Goal: Book appointment/travel/reservation

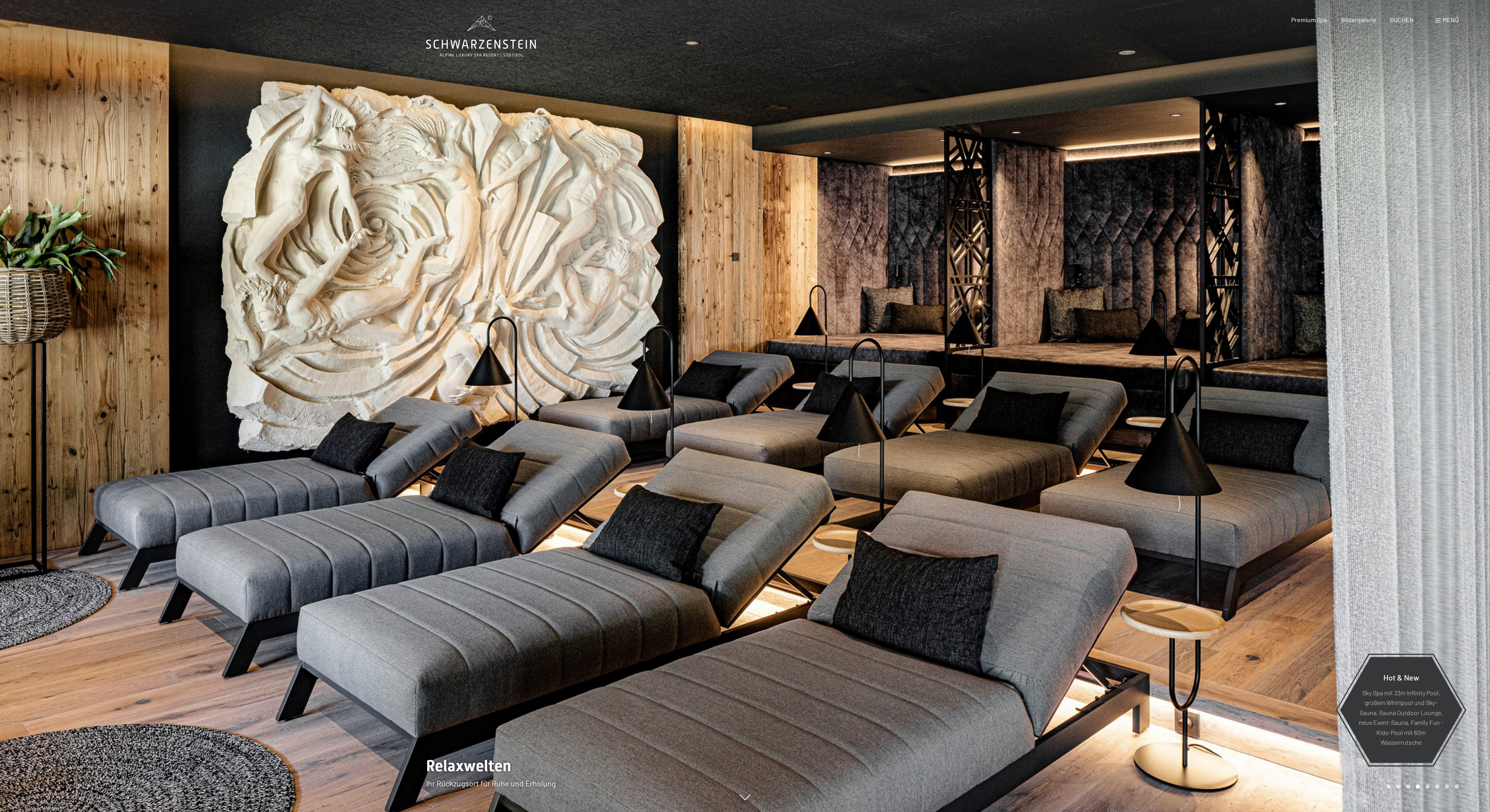
click at [1446, 17] on span "Menü" at bounding box center [1451, 20] width 16 height 8
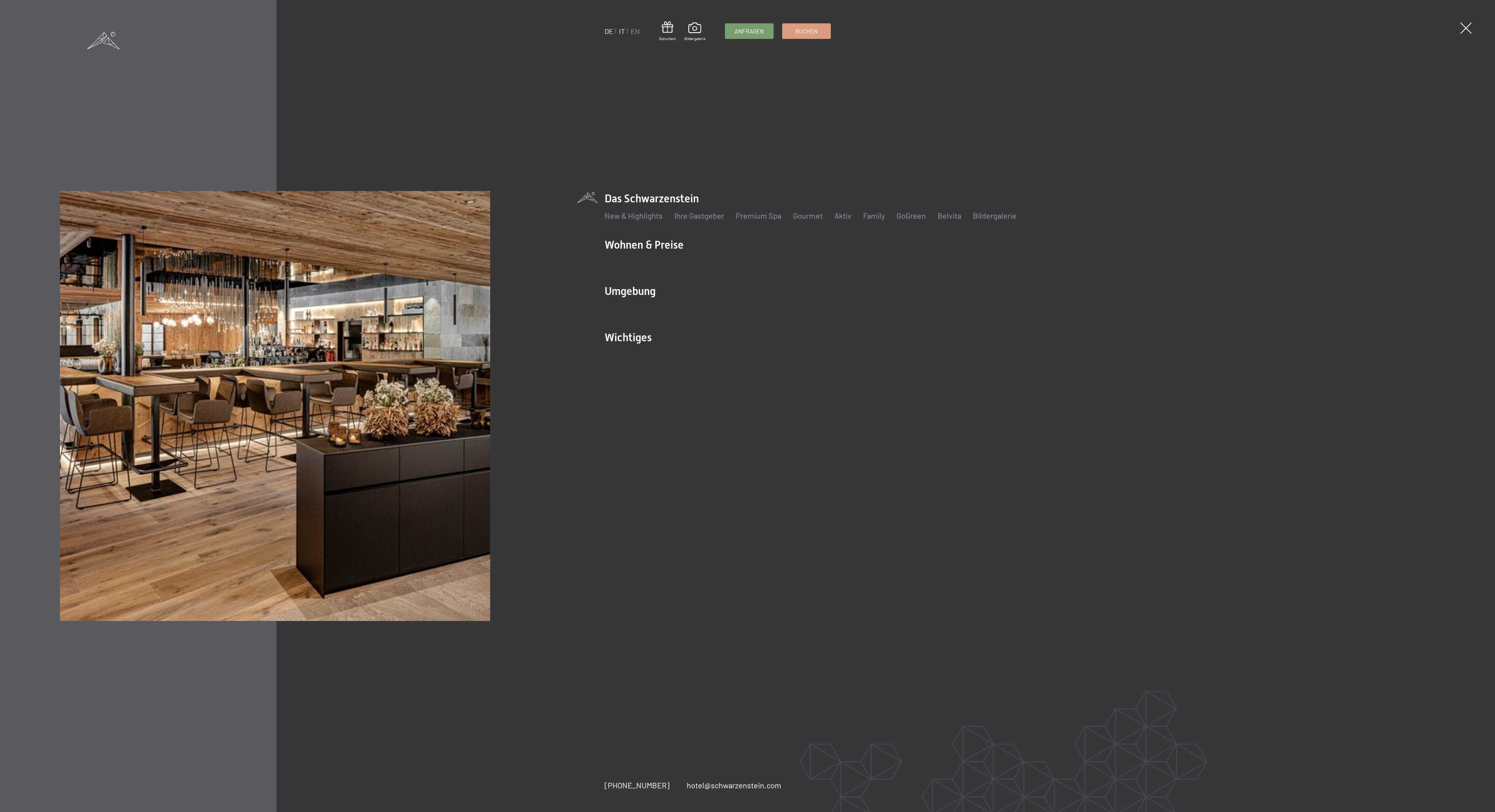
click at [623, 30] on link "IT" at bounding box center [622, 31] width 6 height 9
click at [624, 32] on link "IT" at bounding box center [622, 31] width 6 height 9
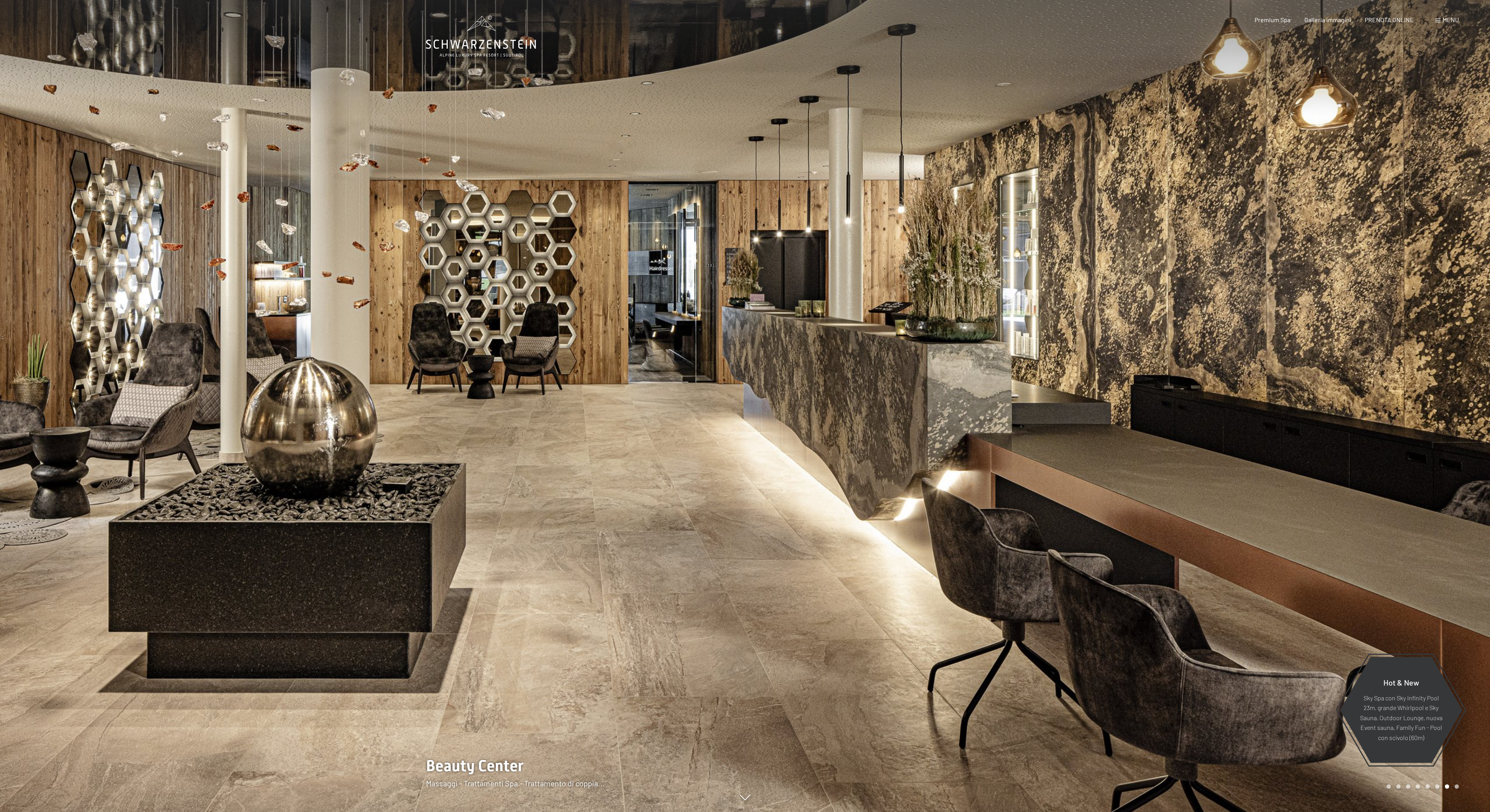
drag, startPoint x: 515, startPoint y: 774, endPoint x: 528, endPoint y: 767, distance: 14.8
click at [516, 774] on div at bounding box center [372, 406] width 745 height 812
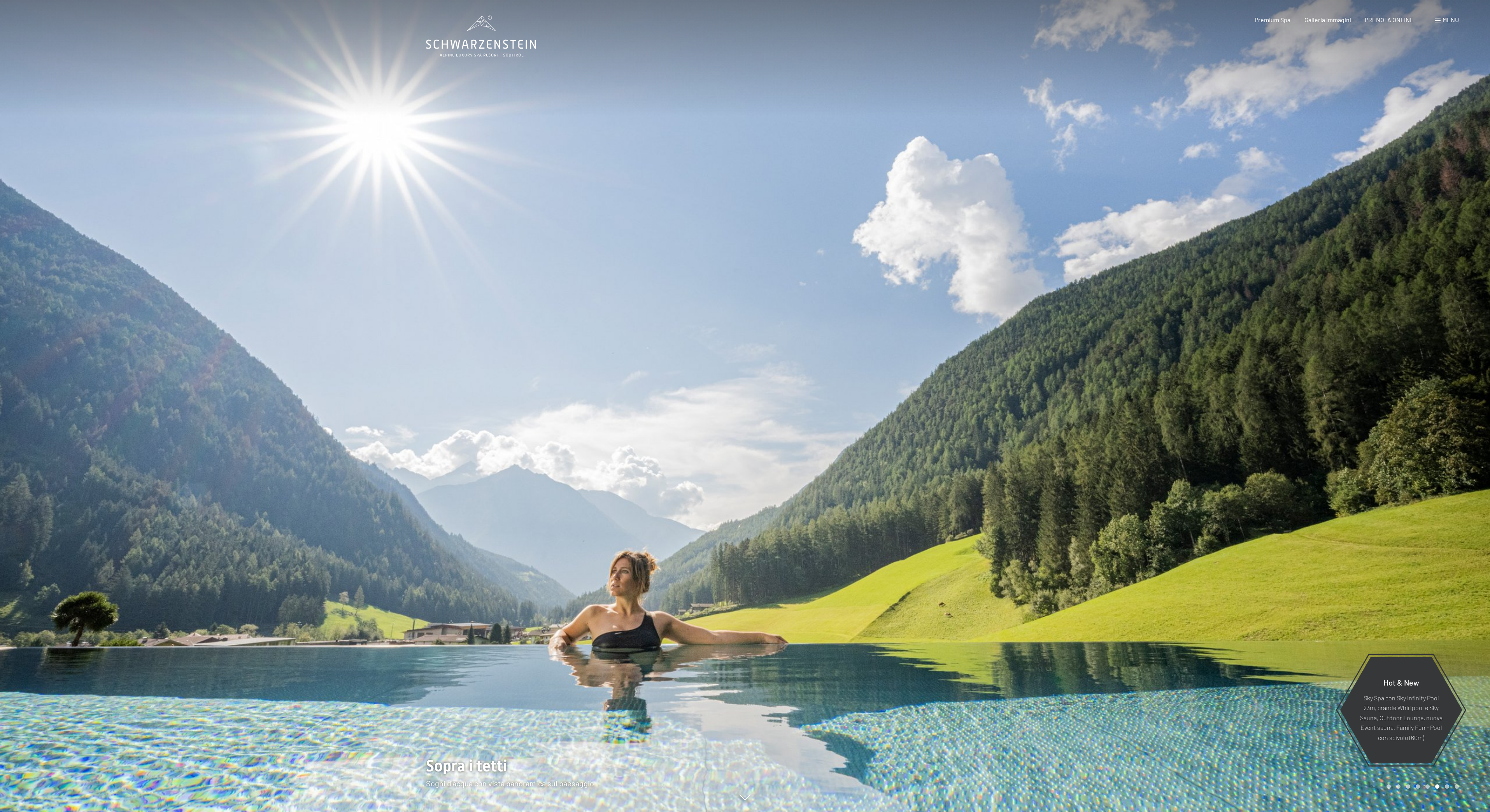
click at [934, 587] on div at bounding box center [1118, 406] width 745 height 812
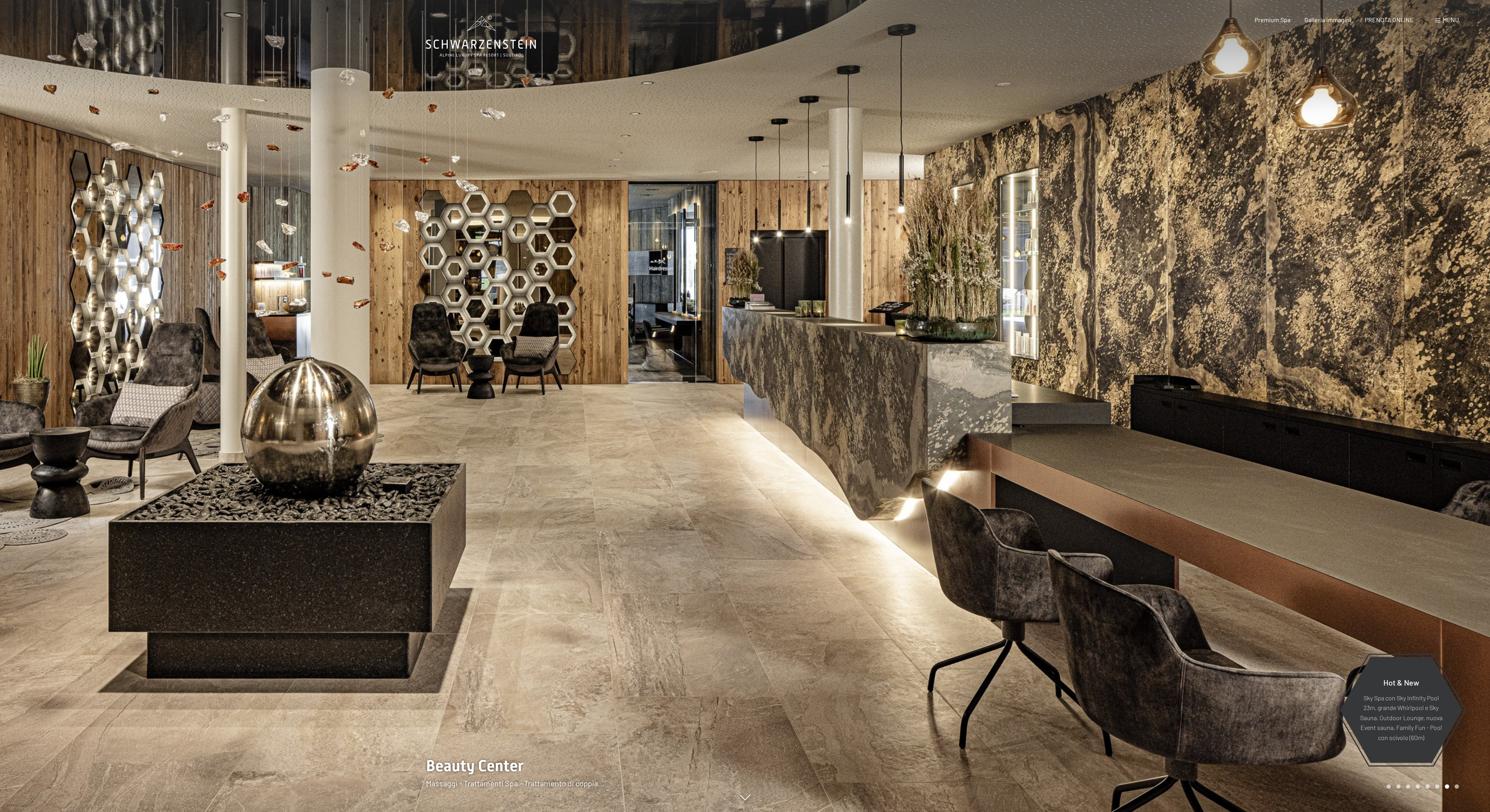
click at [929, 585] on div at bounding box center [1118, 406] width 745 height 812
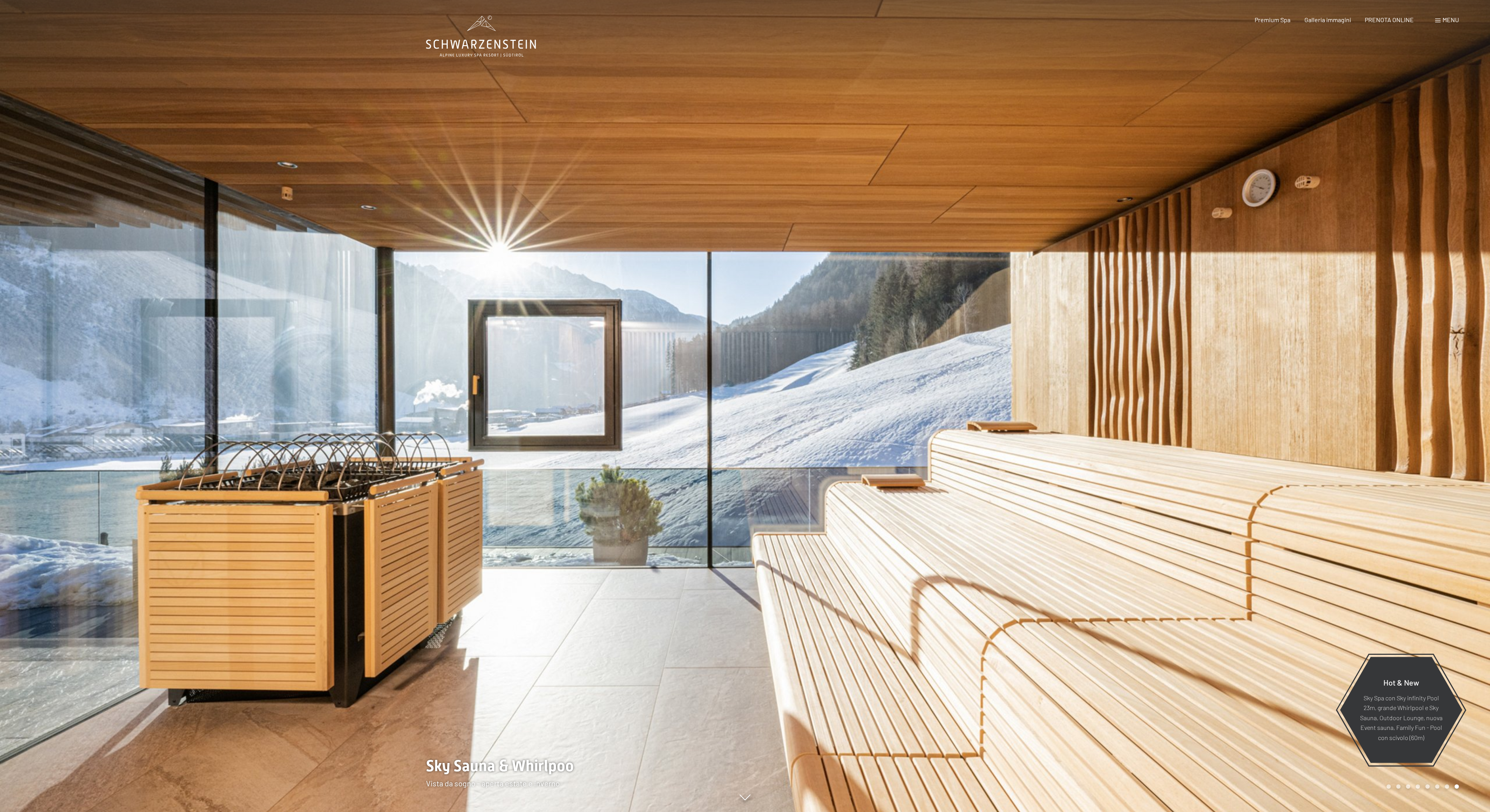
drag, startPoint x: 962, startPoint y: 487, endPoint x: 948, endPoint y: 496, distance: 16.6
click at [961, 491] on div at bounding box center [1118, 406] width 745 height 812
click at [948, 496] on div at bounding box center [1118, 406] width 745 height 812
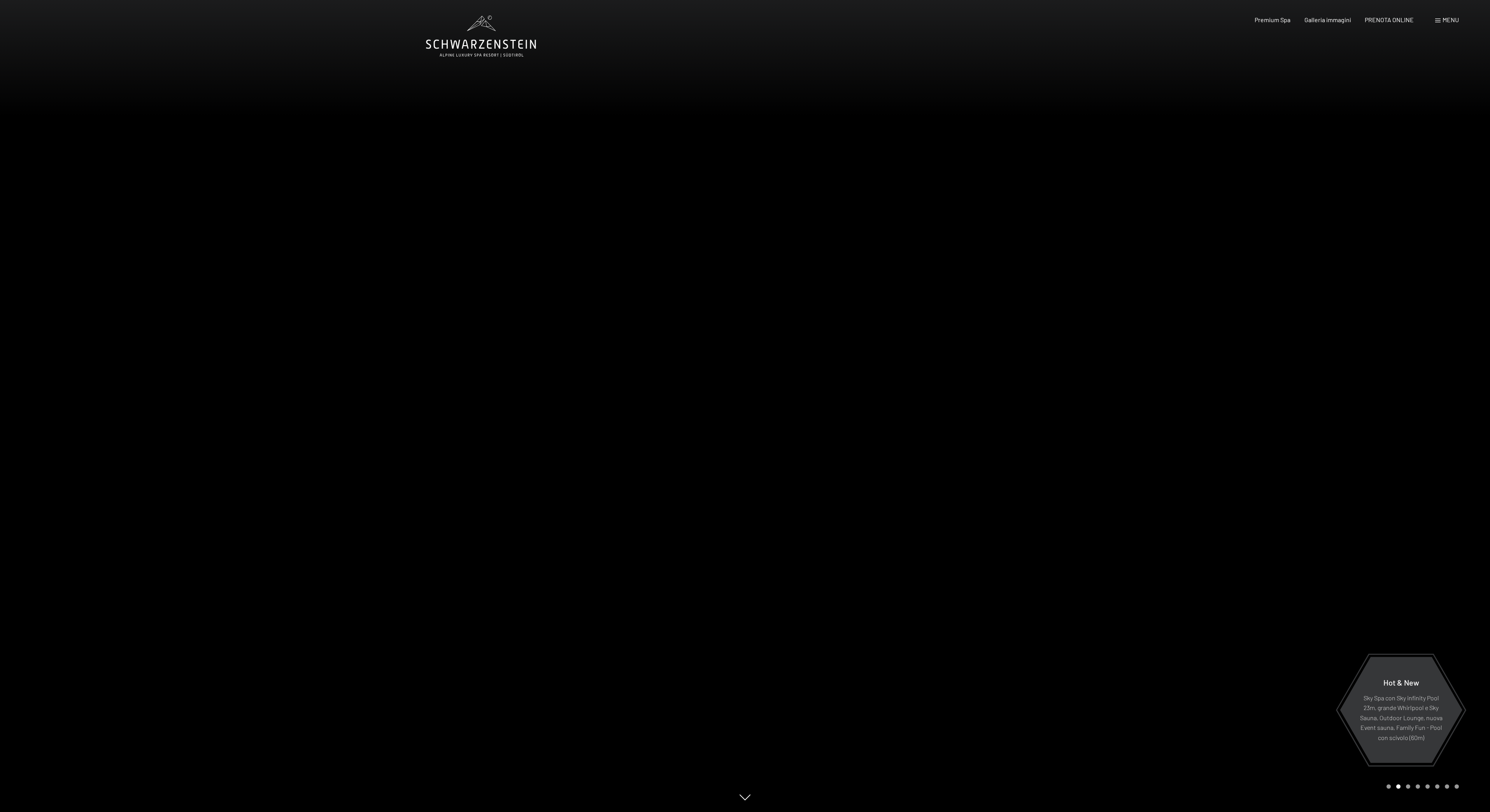
click at [942, 507] on div at bounding box center [1118, 406] width 745 height 812
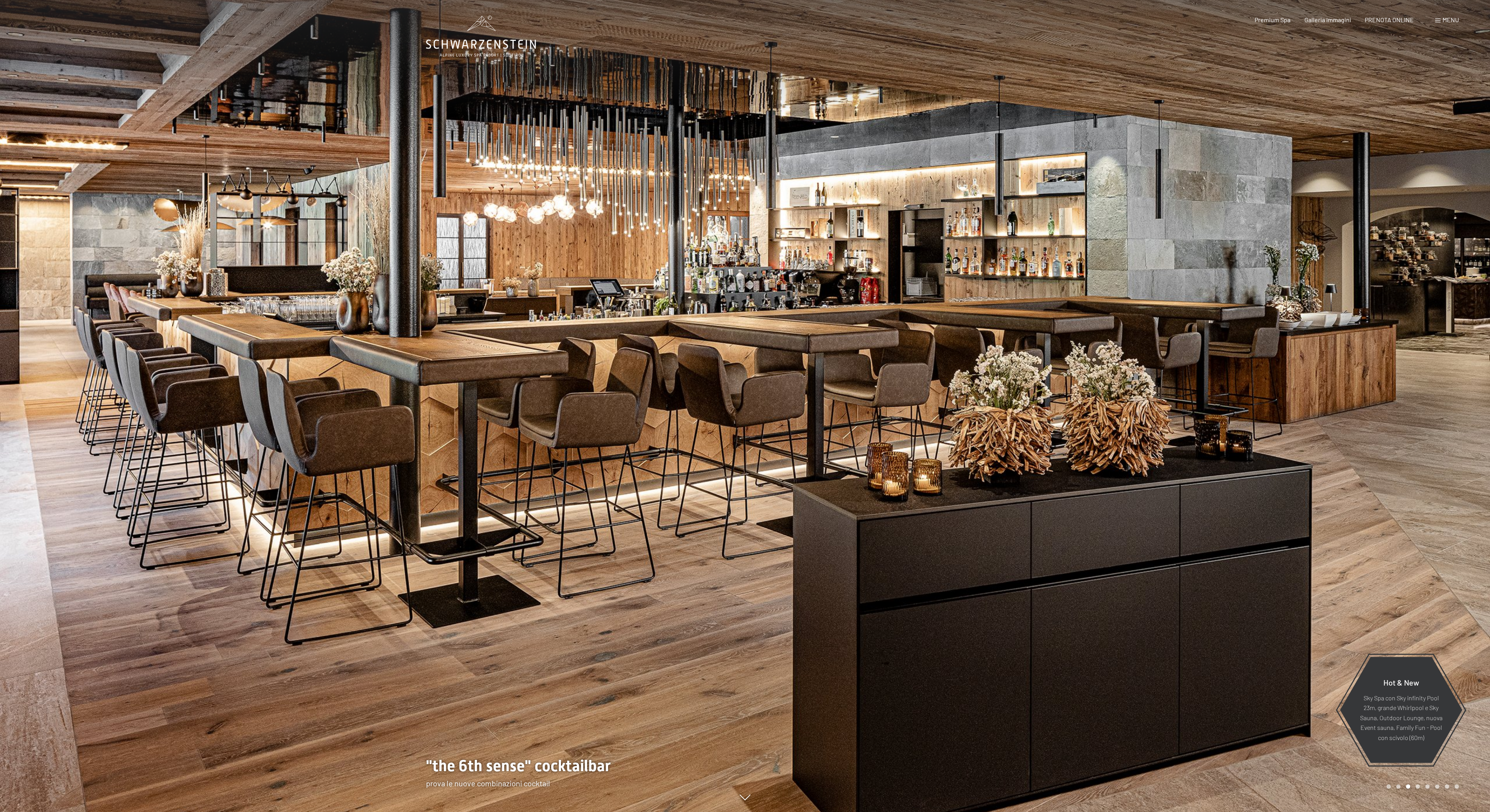
click at [954, 549] on div at bounding box center [1118, 406] width 745 height 812
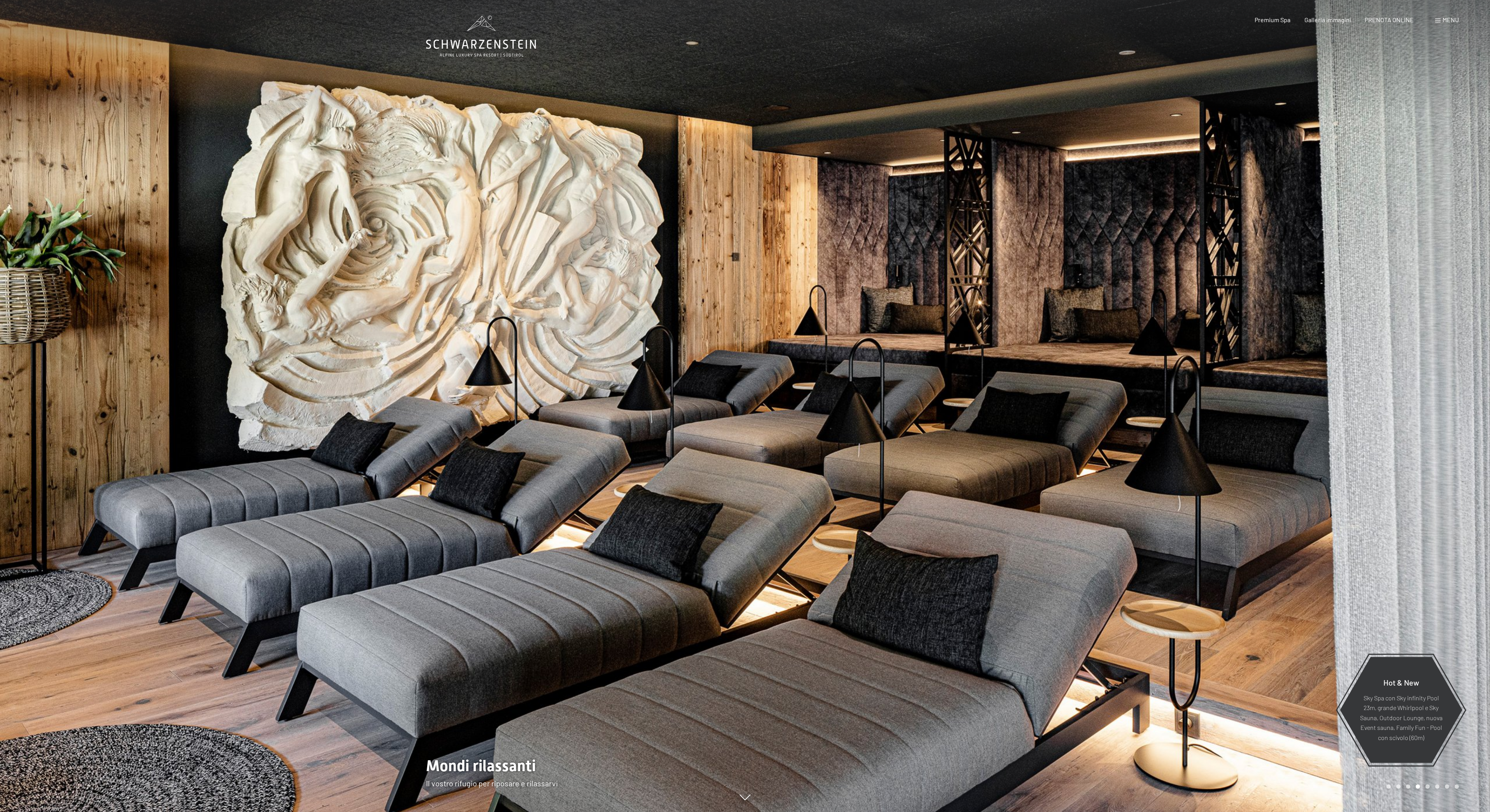
click at [939, 520] on div at bounding box center [1118, 406] width 745 height 812
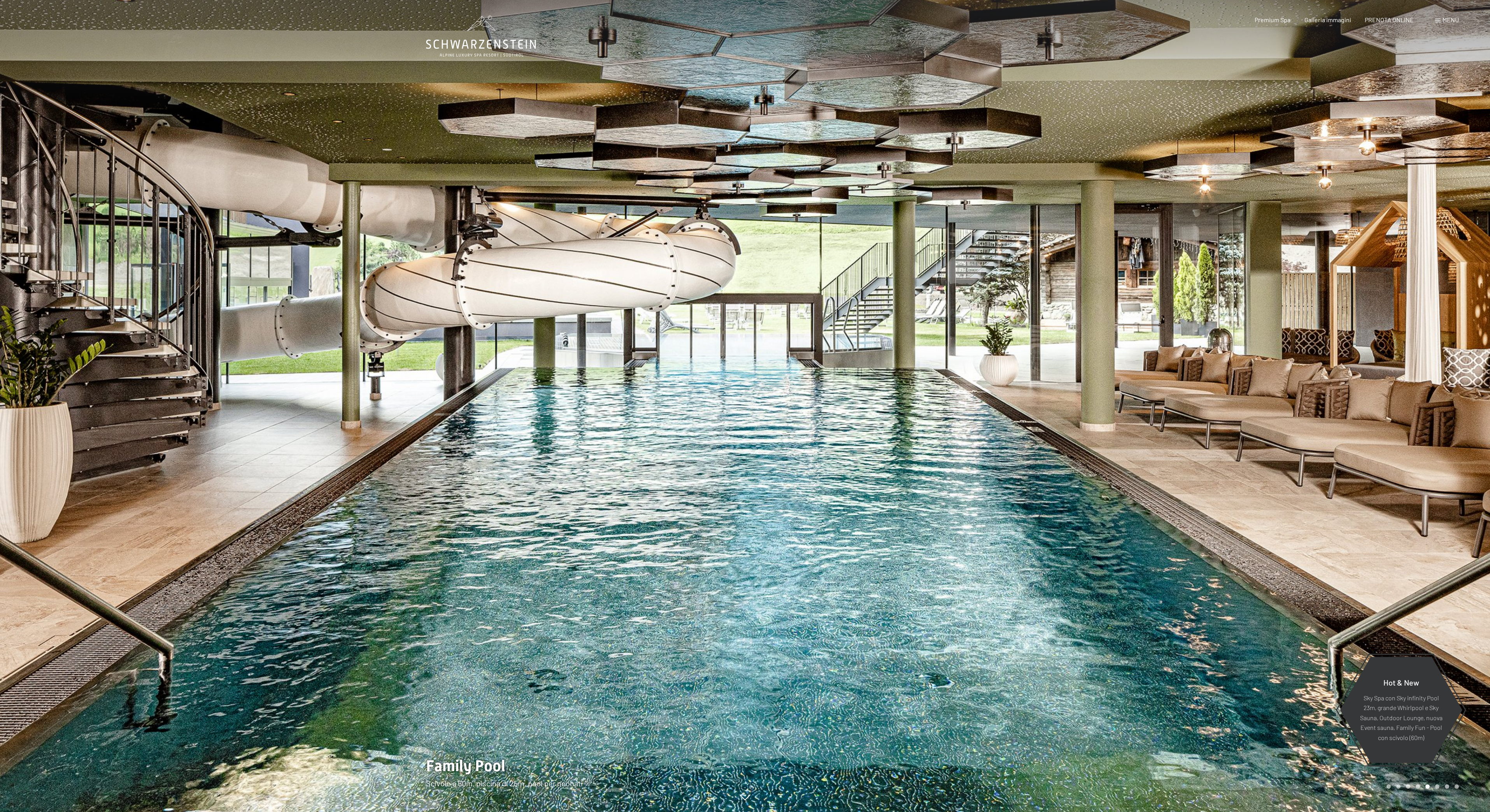
click at [939, 522] on div at bounding box center [1118, 406] width 745 height 812
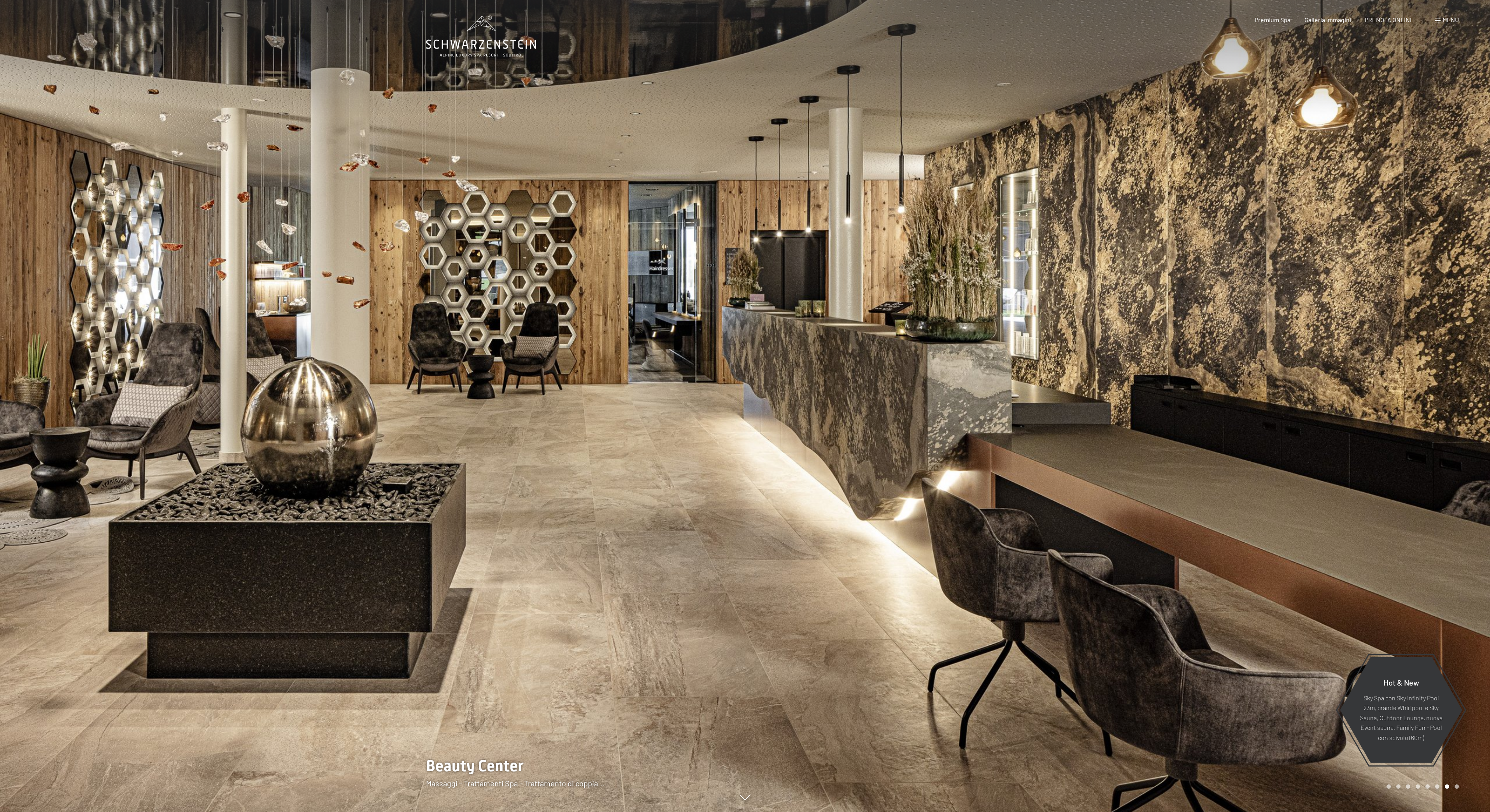
drag, startPoint x: 1444, startPoint y: 14, endPoint x: 1445, endPoint y: 22, distance: 8.1
click at [1444, 16] on div "Prenotazione Richiesta Premium Spa Galleria immagini PRENOTA ONLINE Menu DE IT …" at bounding box center [1343, 20] width 231 height 9
click at [1440, 5] on header "Prenotazione Richiesta Premium Spa Galleria immagini PRENOTA ONLINE Menu DE IT …" at bounding box center [745, 8] width 1490 height 16
click at [1441, 16] on div "Prenotazione Richiesta Premium Spa Galleria immagini PRENOTA ONLINE Menu DE IT …" at bounding box center [1343, 20] width 231 height 9
click at [1446, 22] on span "Menu" at bounding box center [1451, 20] width 16 height 8
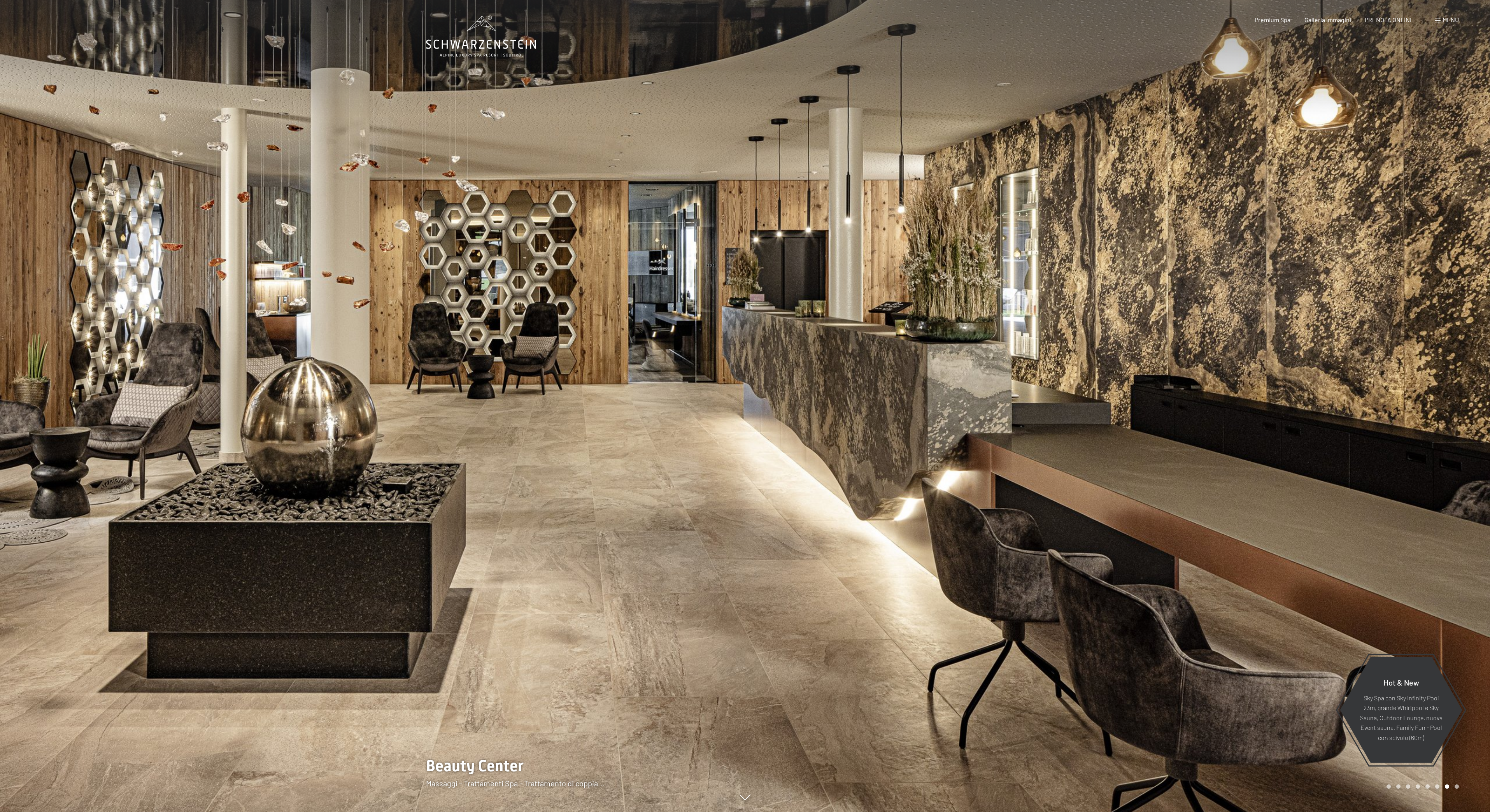
click at [1446, 22] on div "Menu" at bounding box center [1447, 20] width 24 height 9
click at [1322, 18] on span "Galleria immagini" at bounding box center [1328, 18] width 46 height 8
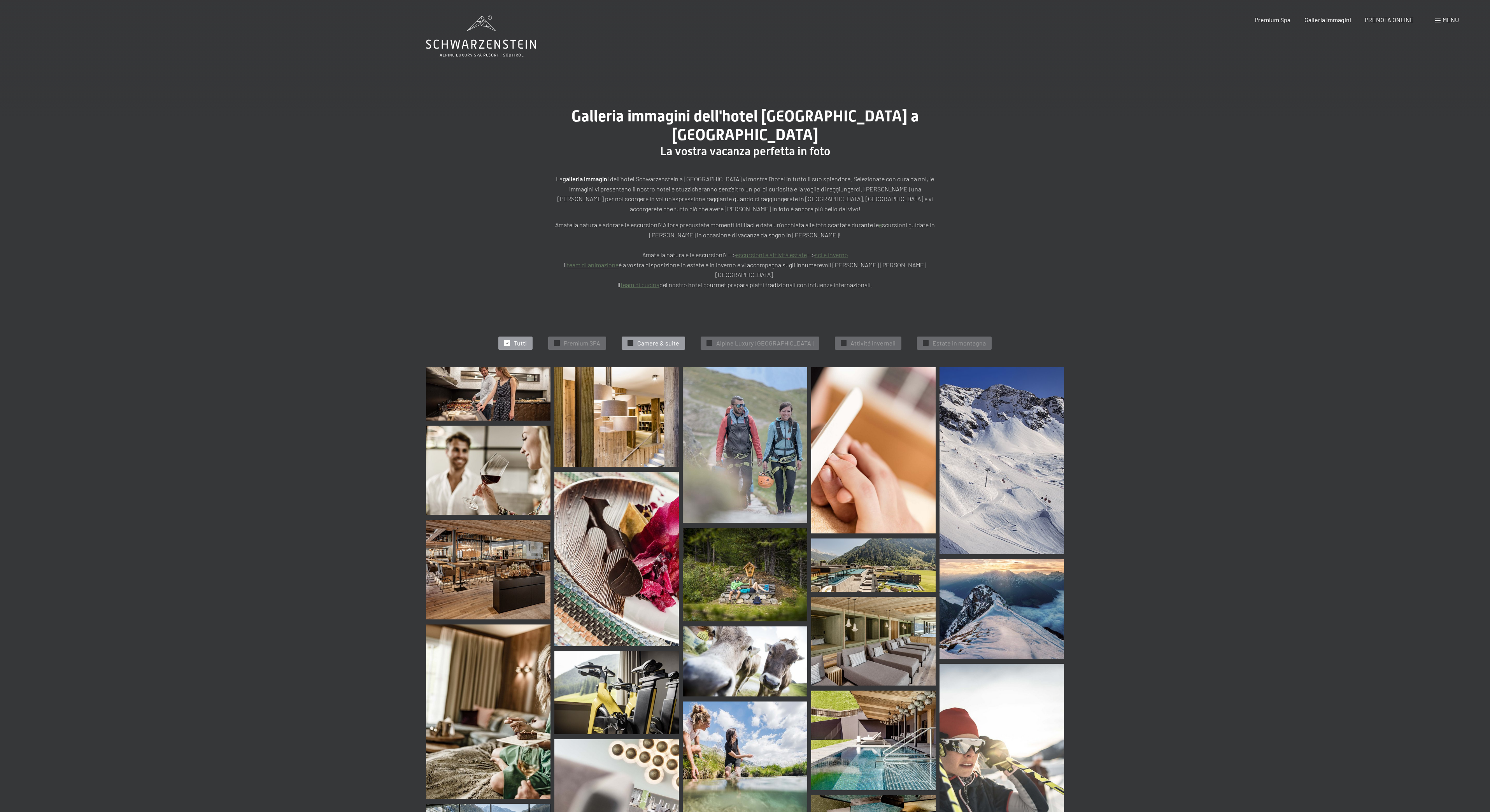
click at [661, 339] on span "Camere & suite" at bounding box center [658, 343] width 42 height 9
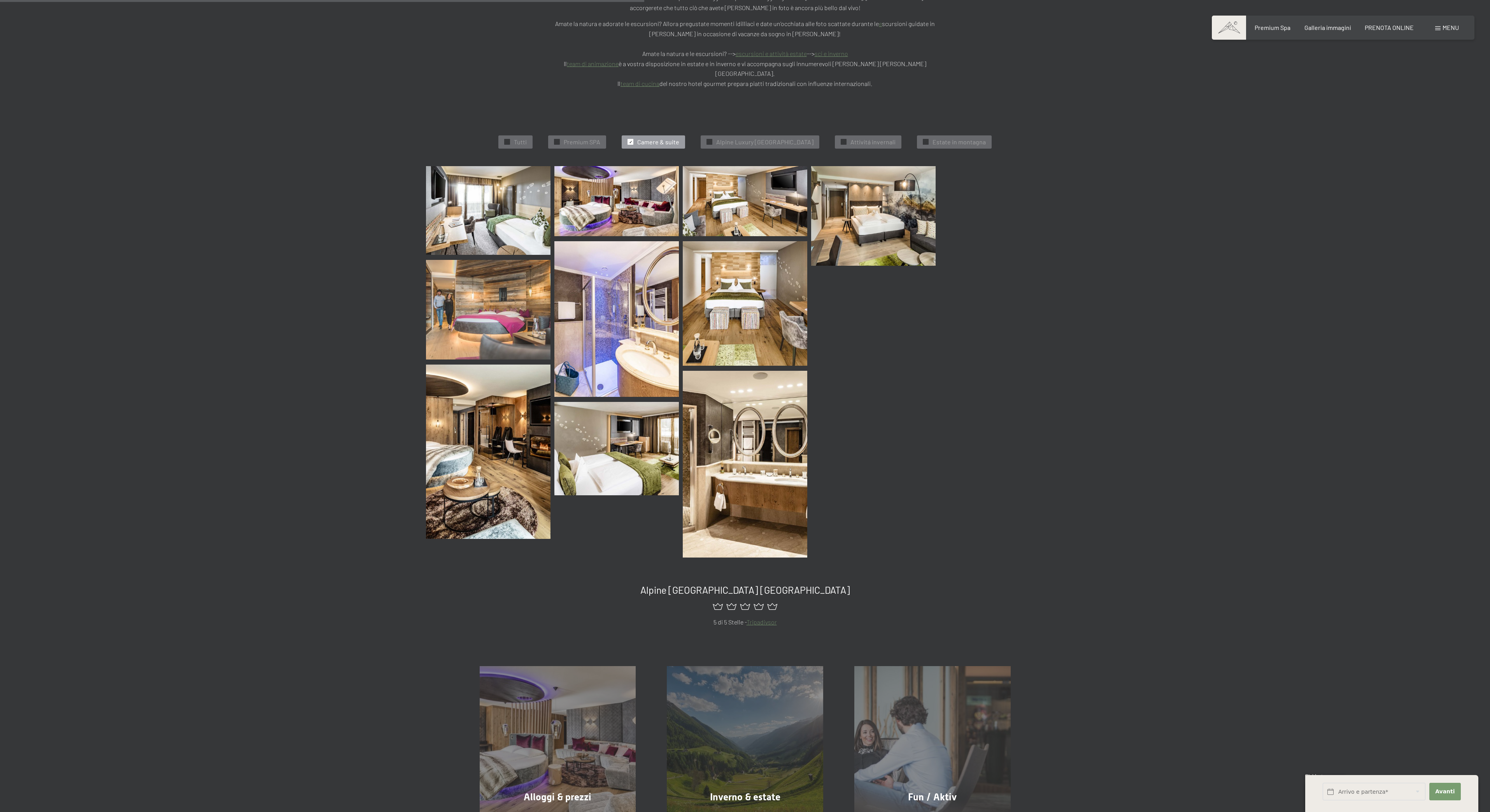
scroll to position [233, 0]
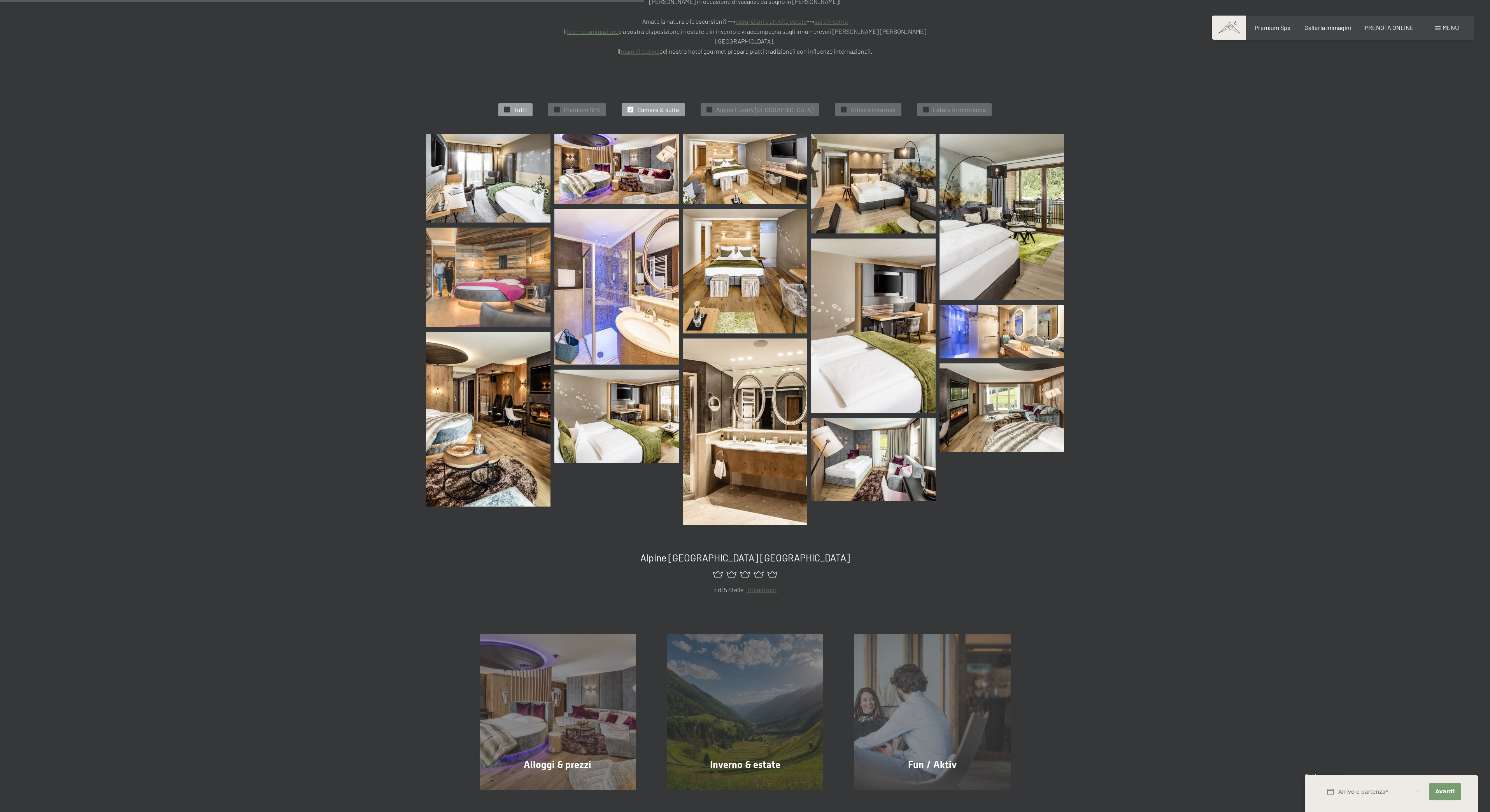
click at [519, 103] on div "✓ Tutti" at bounding box center [515, 110] width 34 height 13
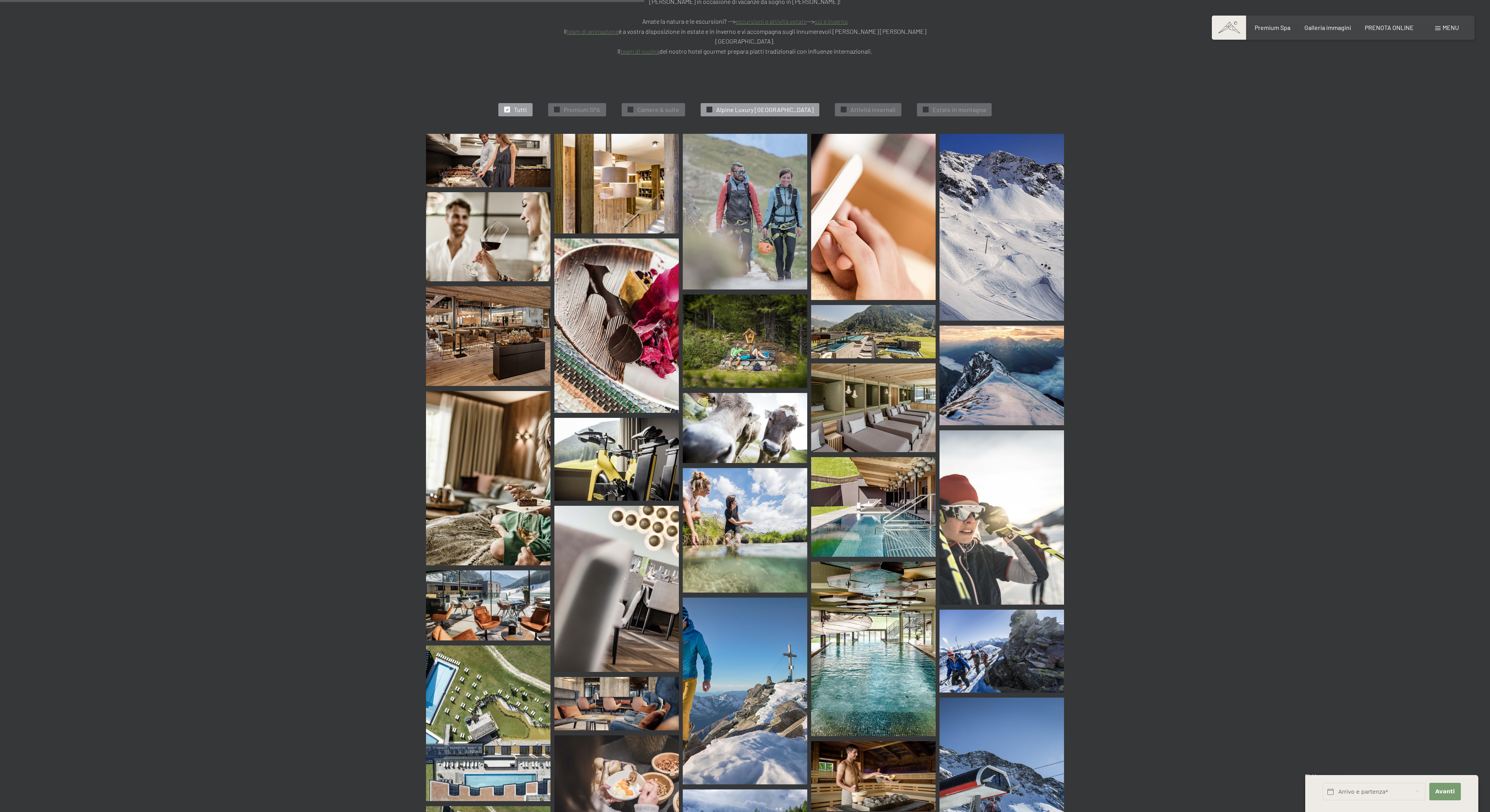
click at [718, 106] on span "Alpine Luxury [GEOGRAPHIC_DATA]" at bounding box center [765, 110] width 97 height 9
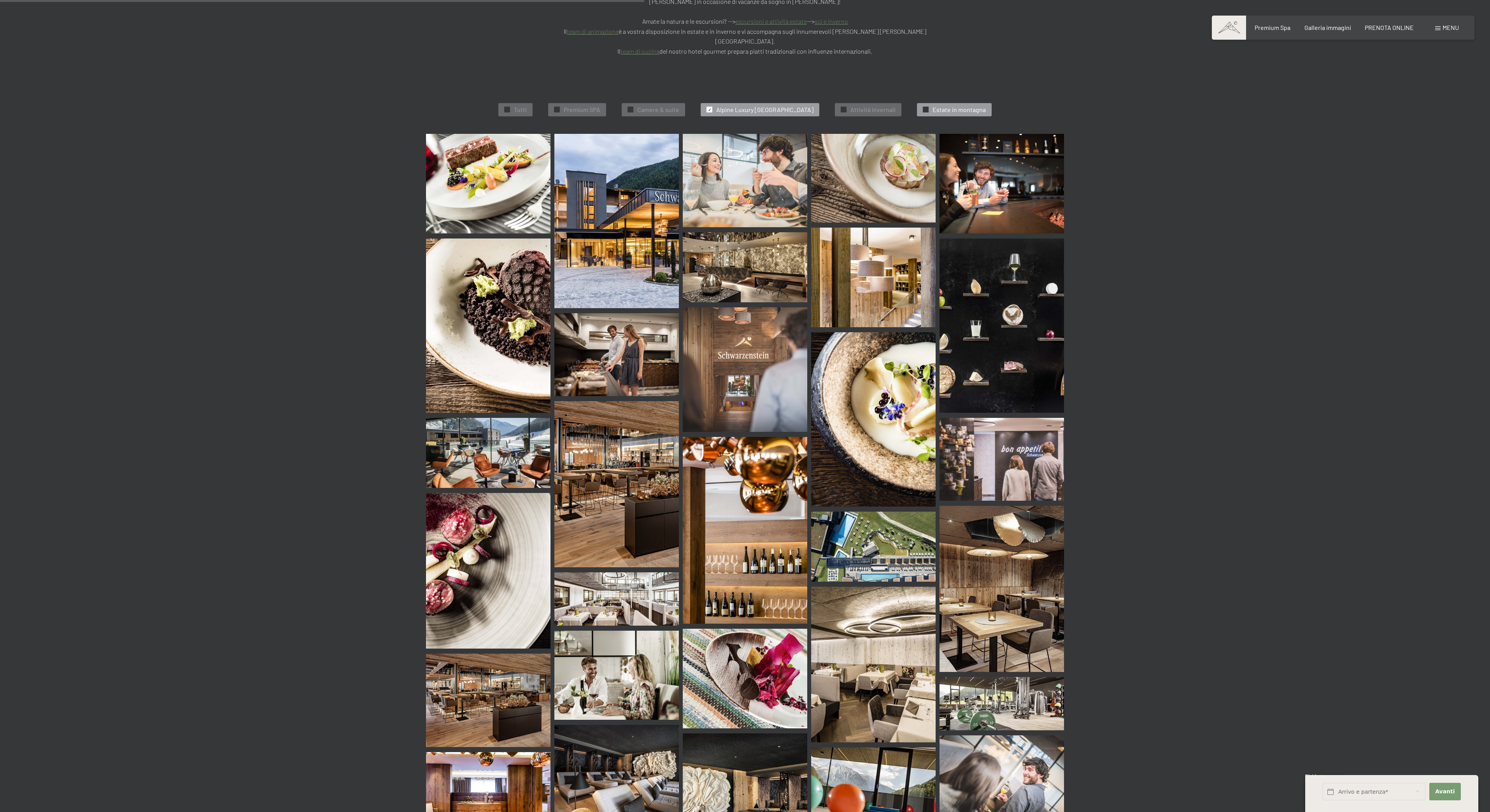
click at [986, 106] on span "Estate in montagna" at bounding box center [959, 110] width 53 height 9
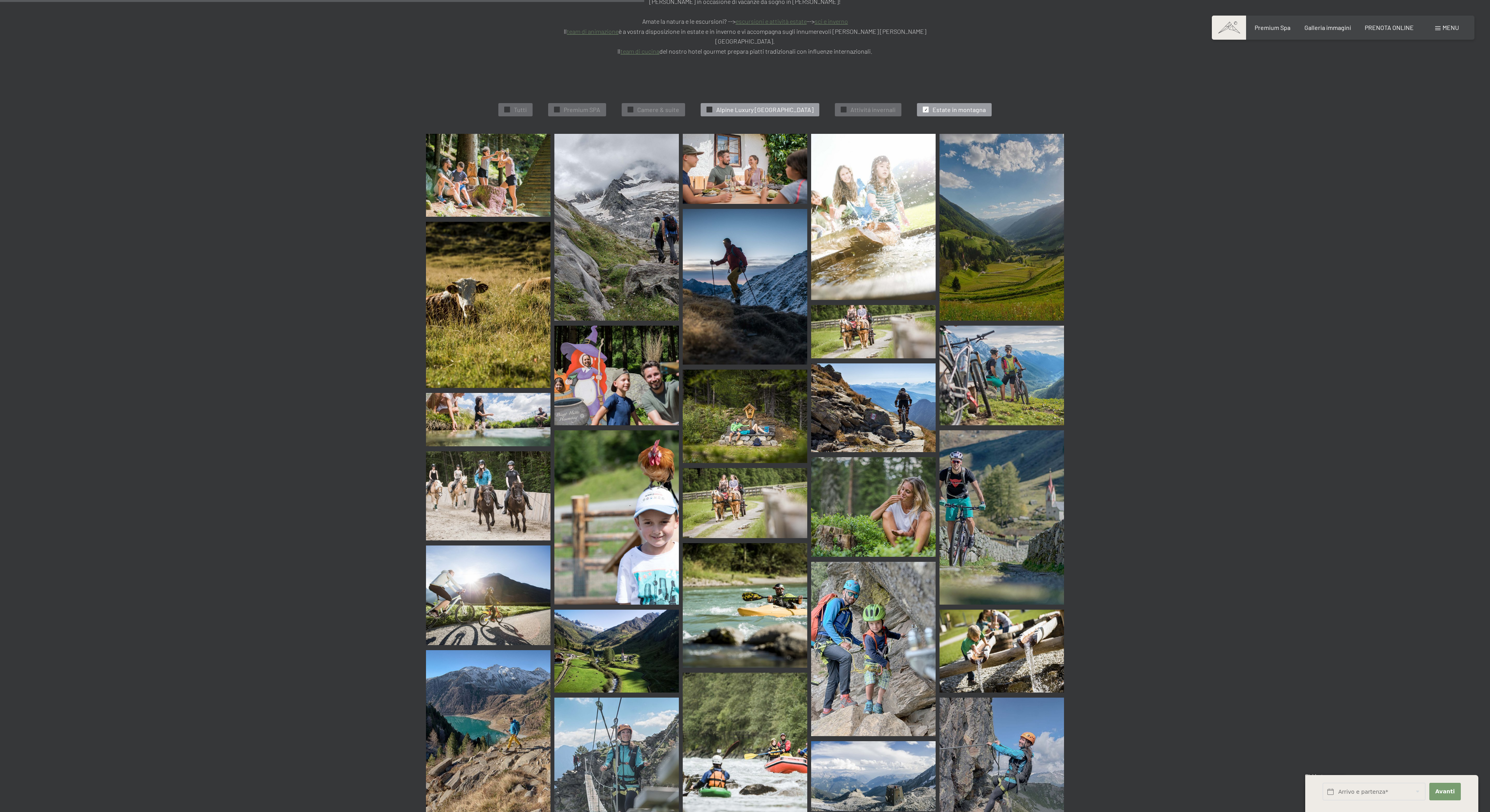
click at [767, 106] on span "Alpine Luxury [GEOGRAPHIC_DATA]" at bounding box center [765, 110] width 97 height 9
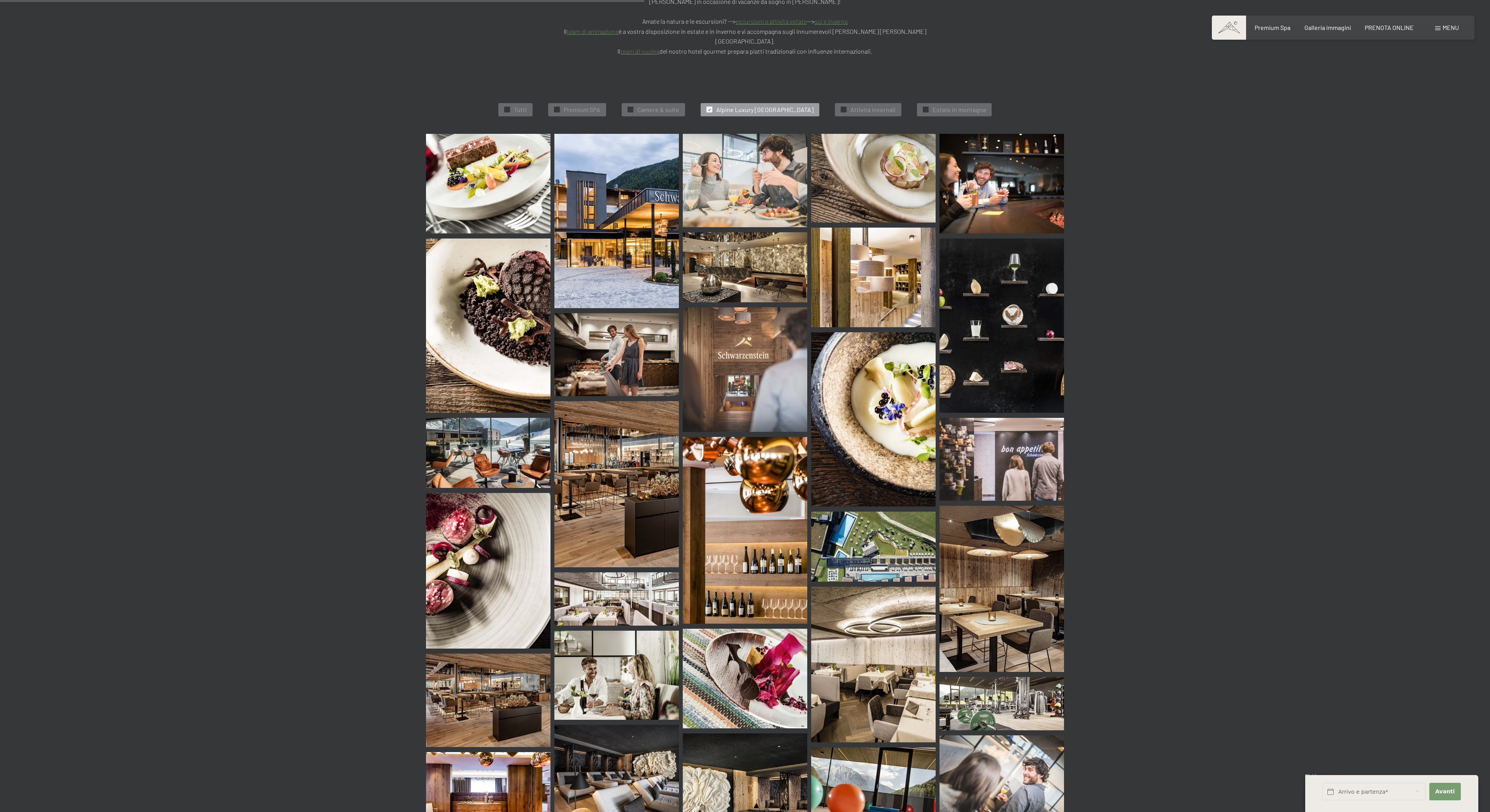
click at [521, 160] on img at bounding box center [488, 184] width 125 height 100
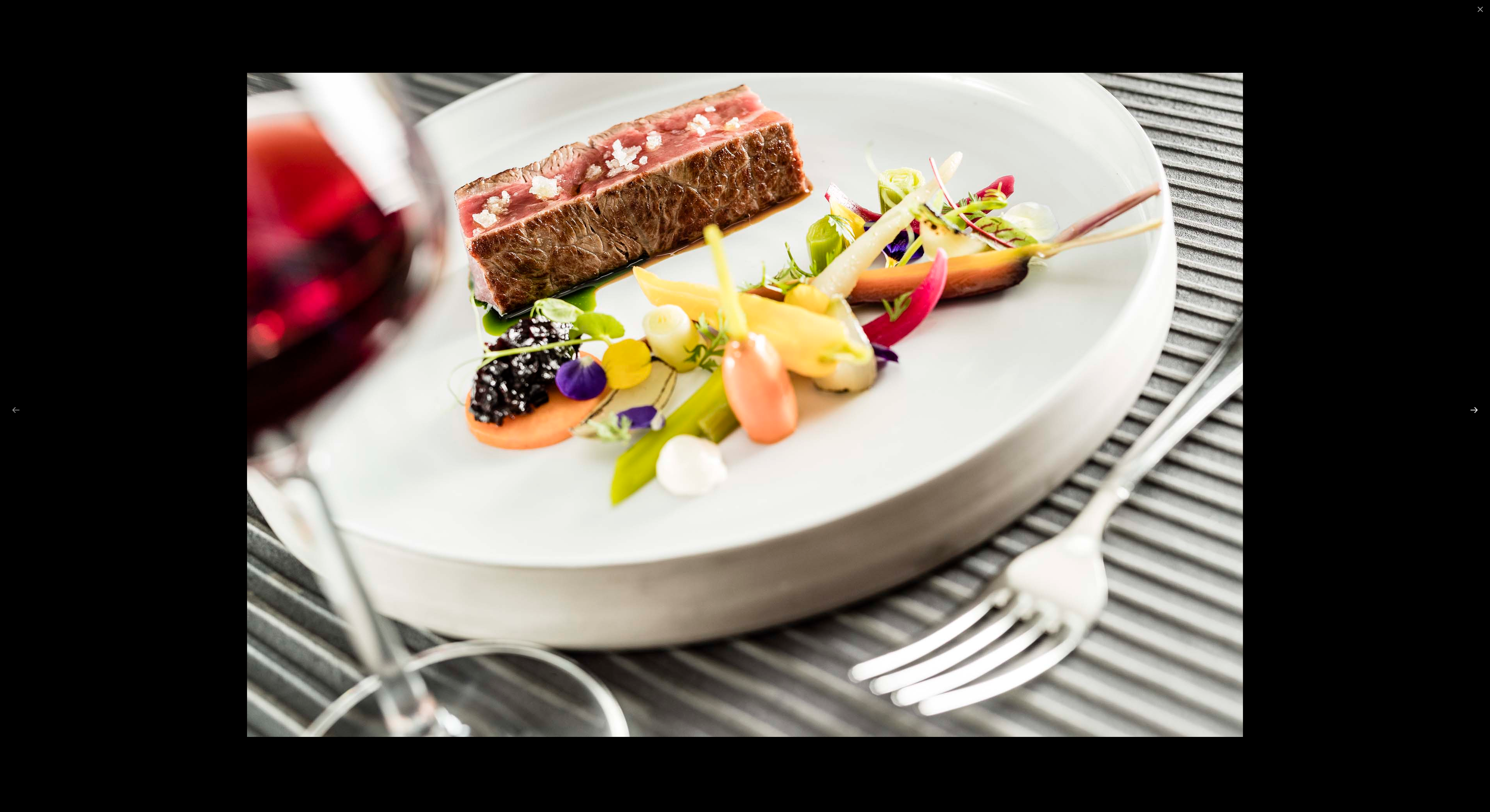
click at [1473, 408] on button "Next slide" at bounding box center [1474, 410] width 16 height 15
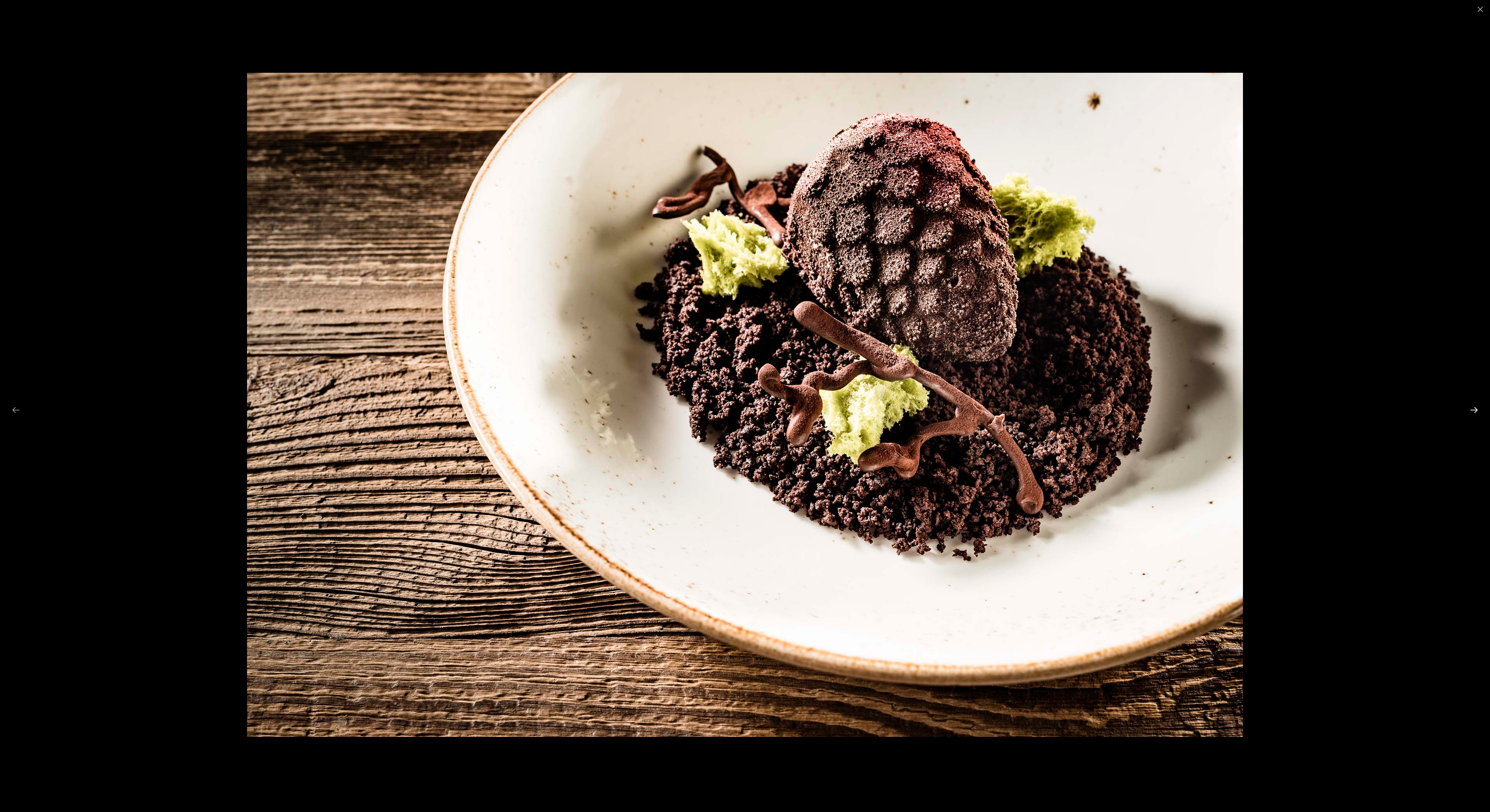
click at [1473, 407] on button "Next slide" at bounding box center [1474, 410] width 16 height 15
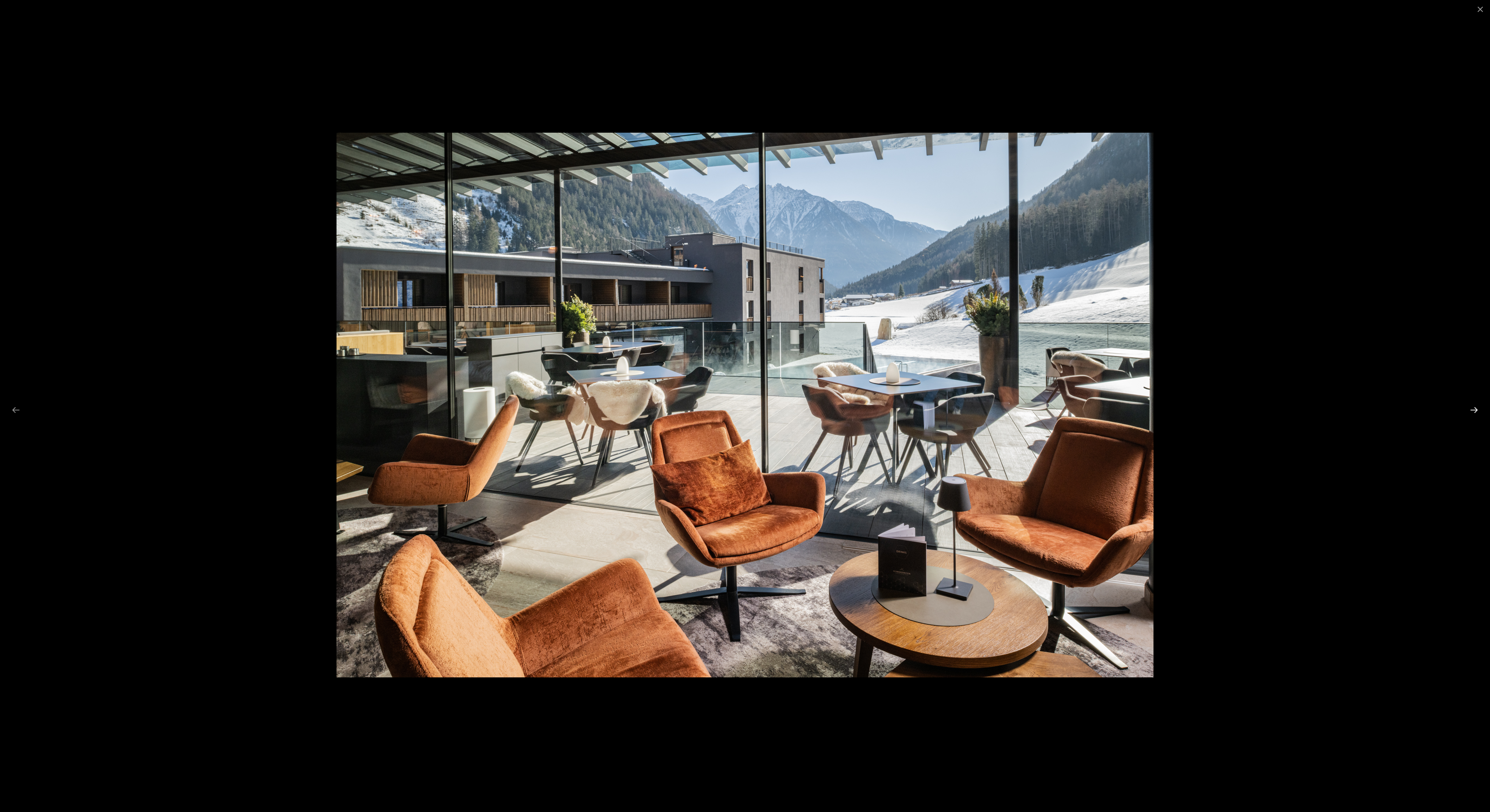
click at [1473, 407] on button "Next slide" at bounding box center [1474, 410] width 16 height 15
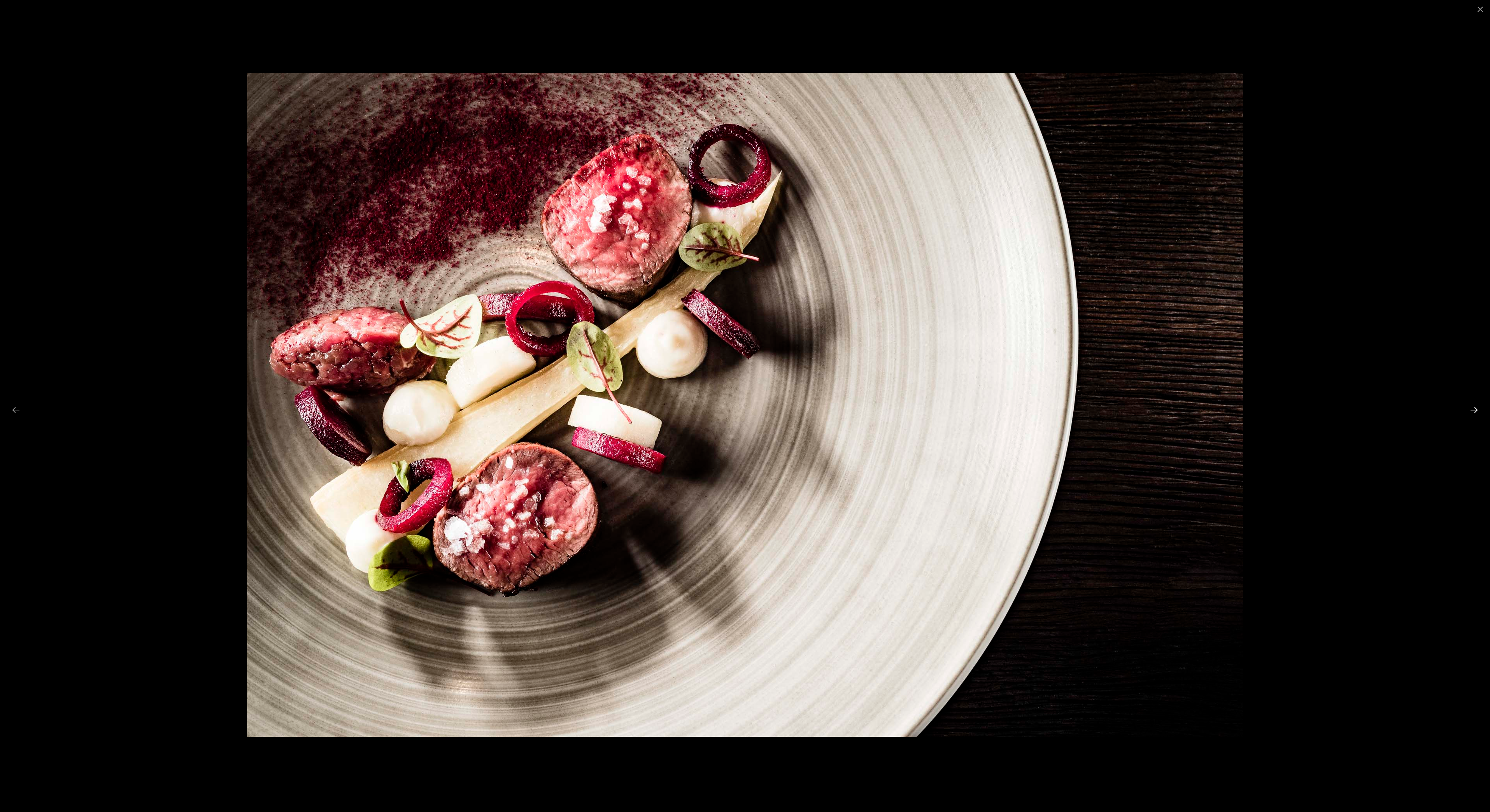
click at [1473, 407] on button "Next slide" at bounding box center [1474, 410] width 16 height 15
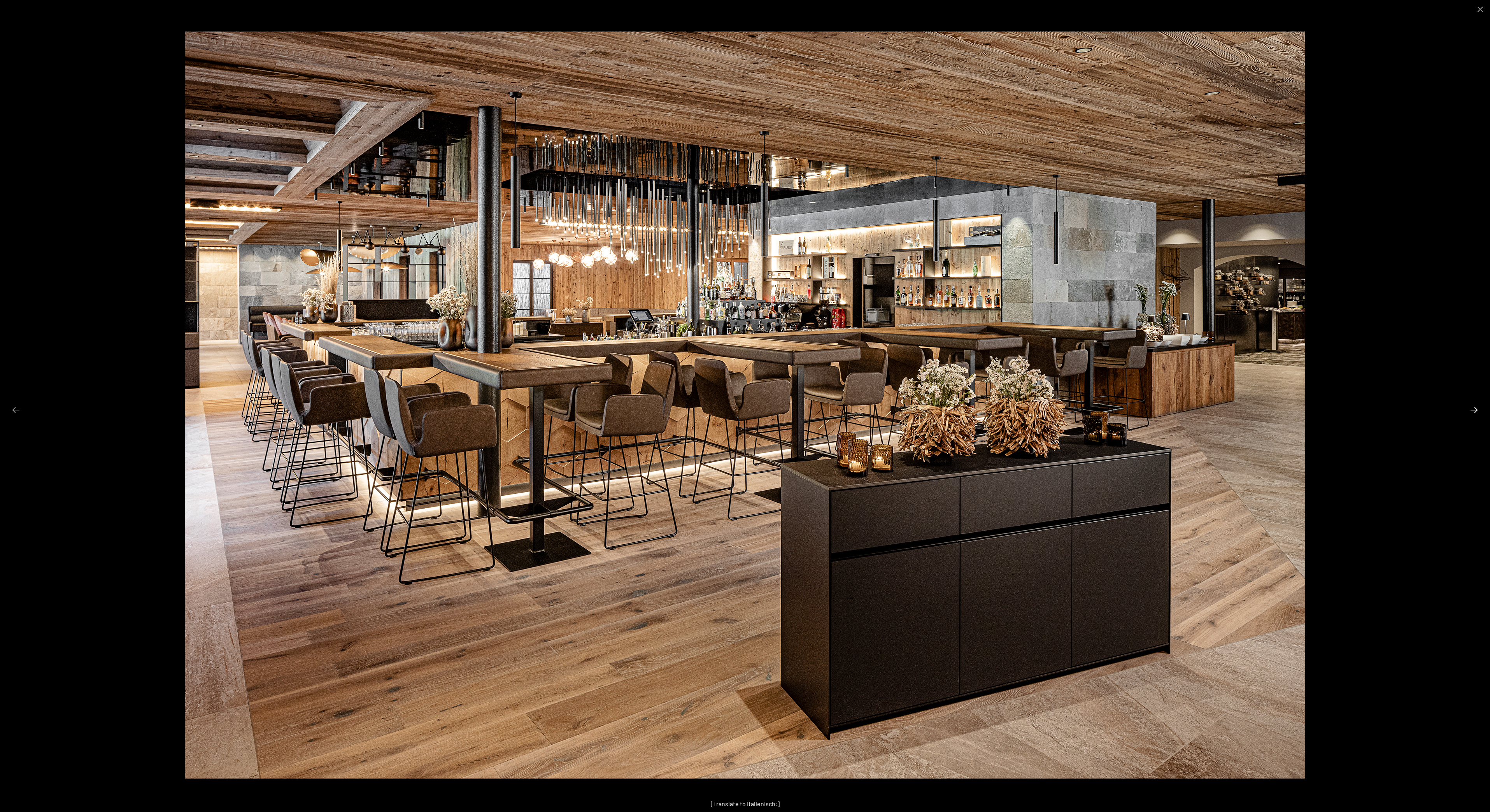
click at [1473, 407] on button "Next slide" at bounding box center [1474, 410] width 16 height 15
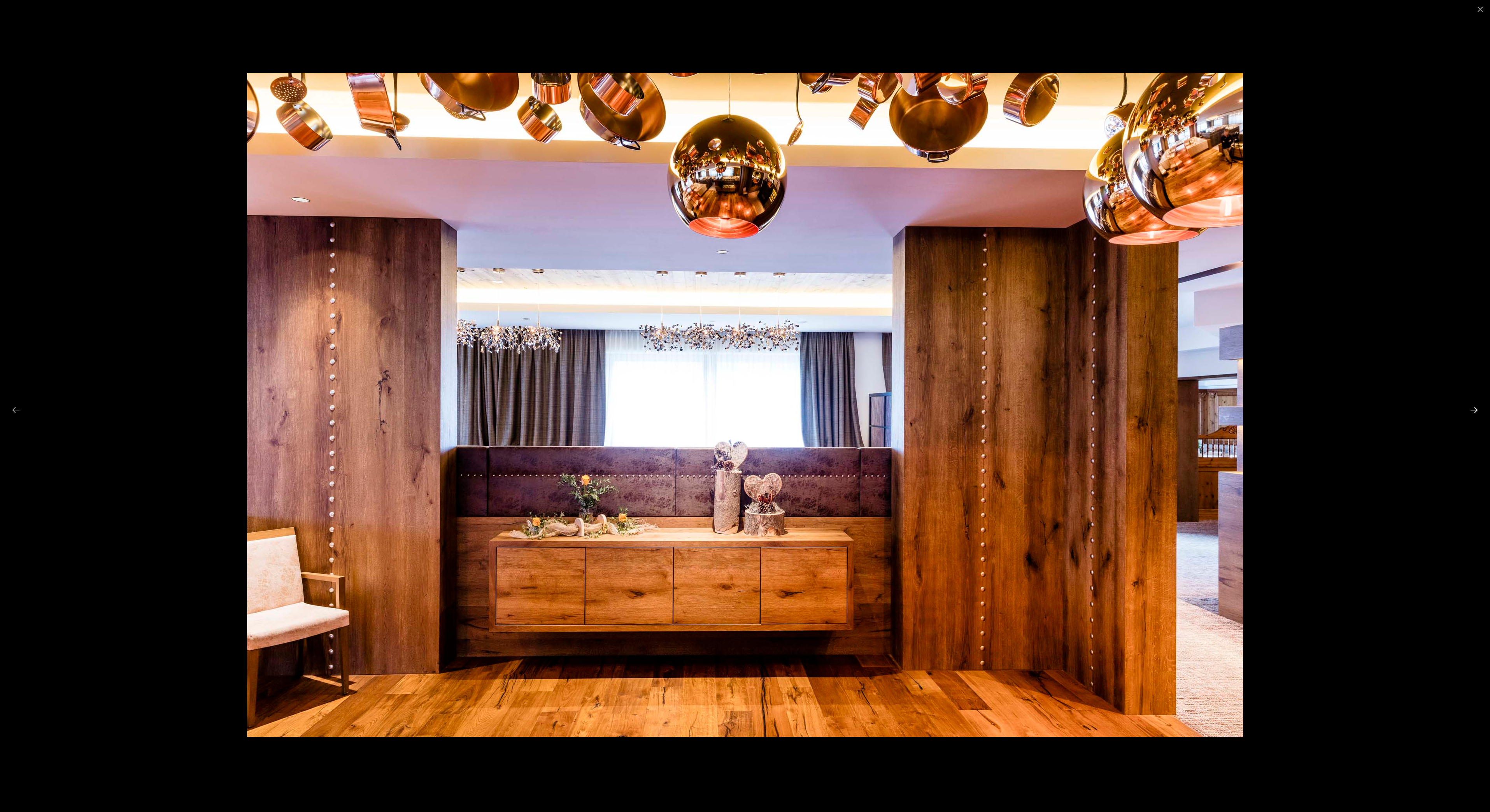
click at [1467, 406] on button "Next slide" at bounding box center [1474, 410] width 16 height 15
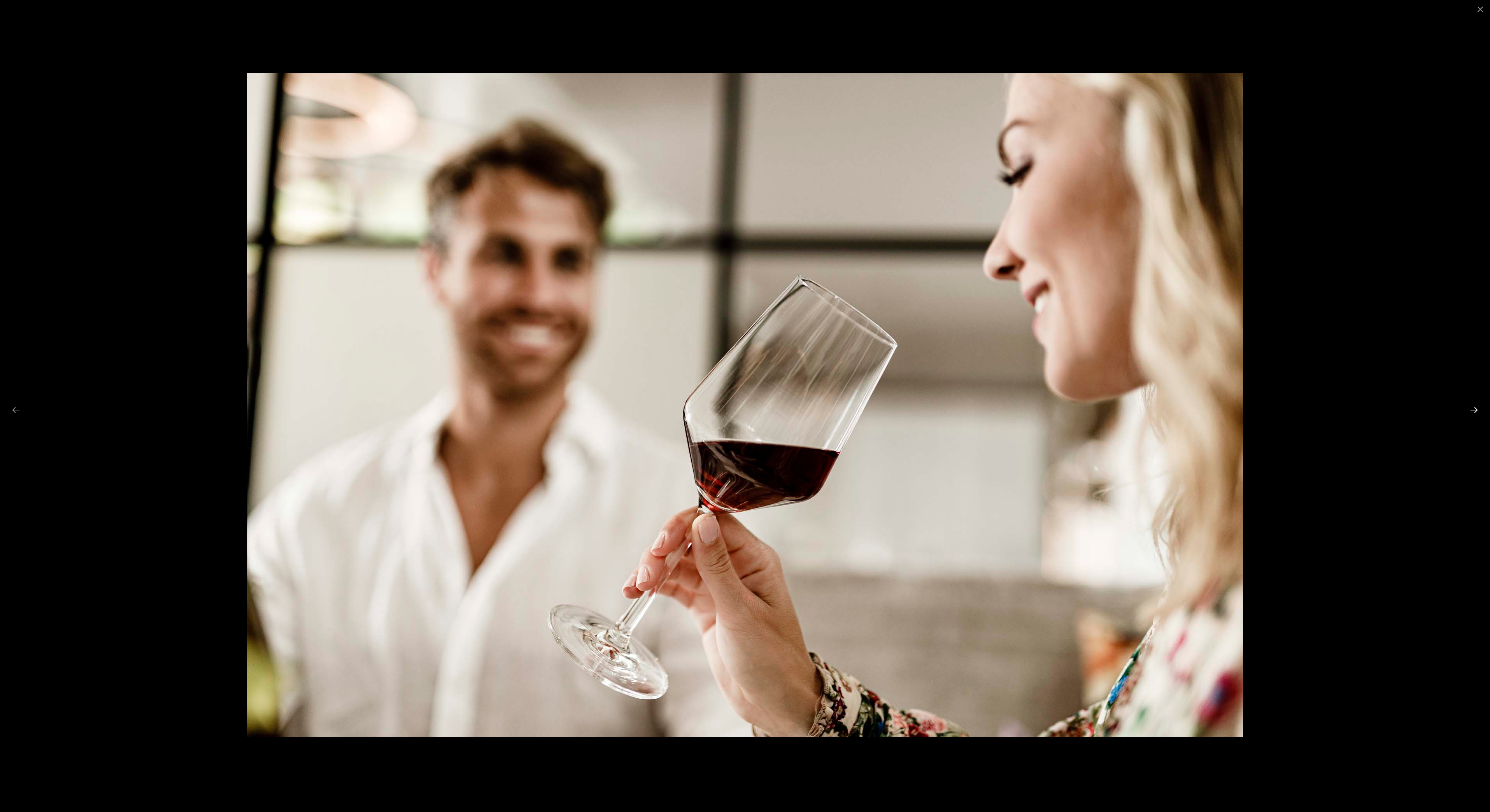
click at [1472, 409] on button "Next slide" at bounding box center [1474, 410] width 16 height 15
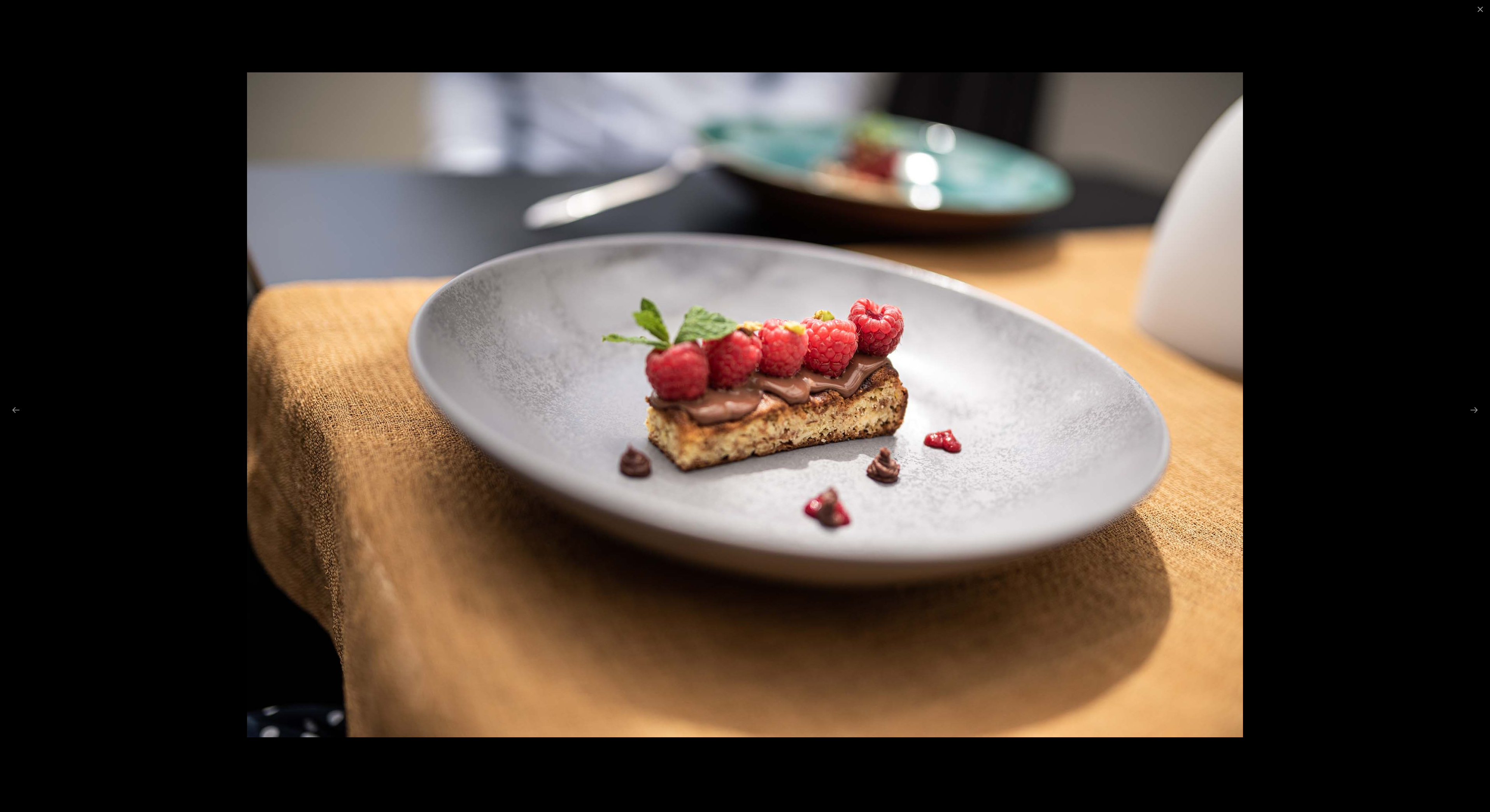
click at [1453, 407] on div at bounding box center [745, 406] width 1490 height 812
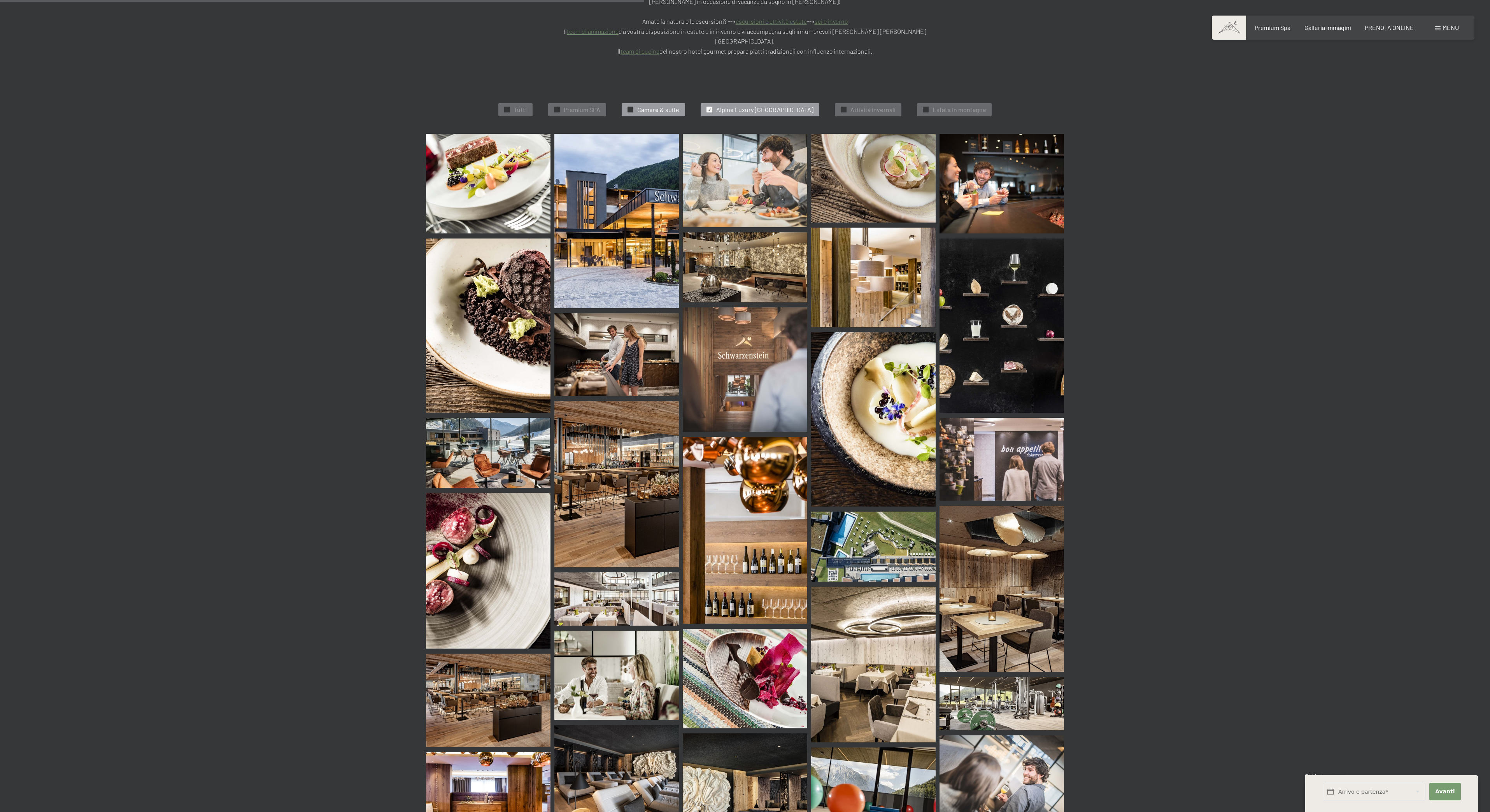
click at [653, 106] on span "Camere & suite" at bounding box center [658, 110] width 42 height 9
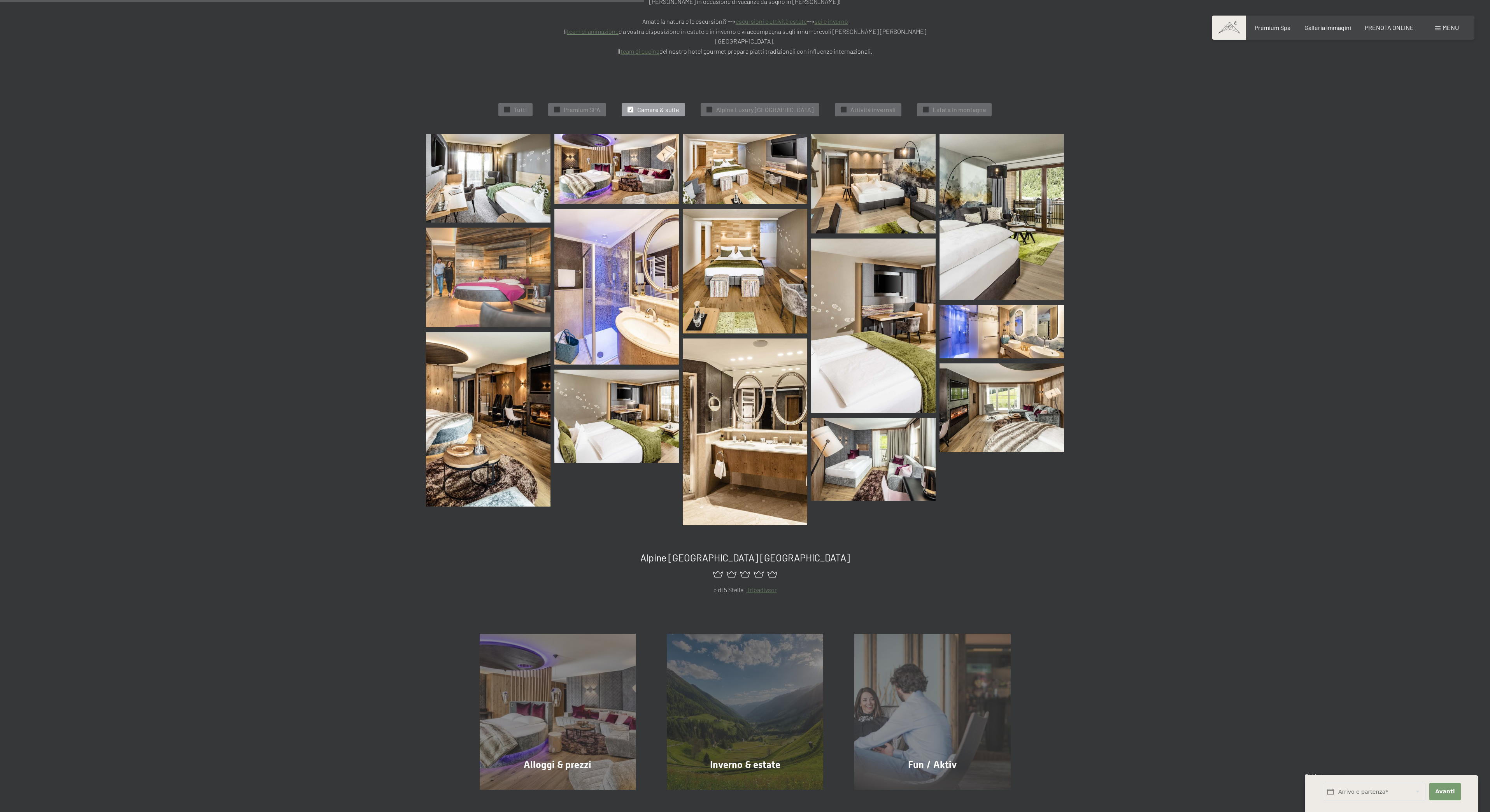
click at [503, 152] on img at bounding box center [488, 179] width 125 height 89
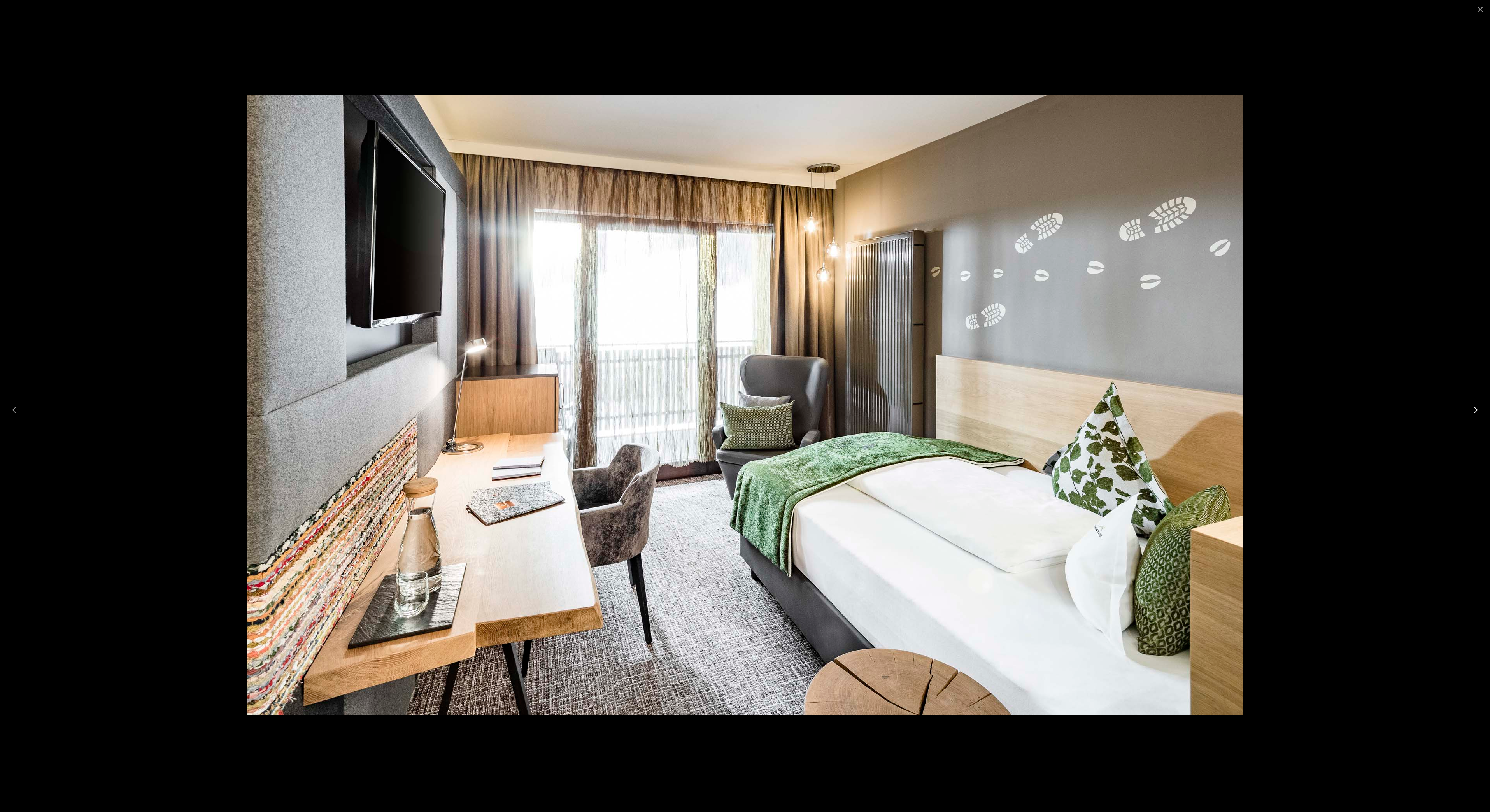
click at [1473, 408] on button "Next slide" at bounding box center [1474, 410] width 16 height 15
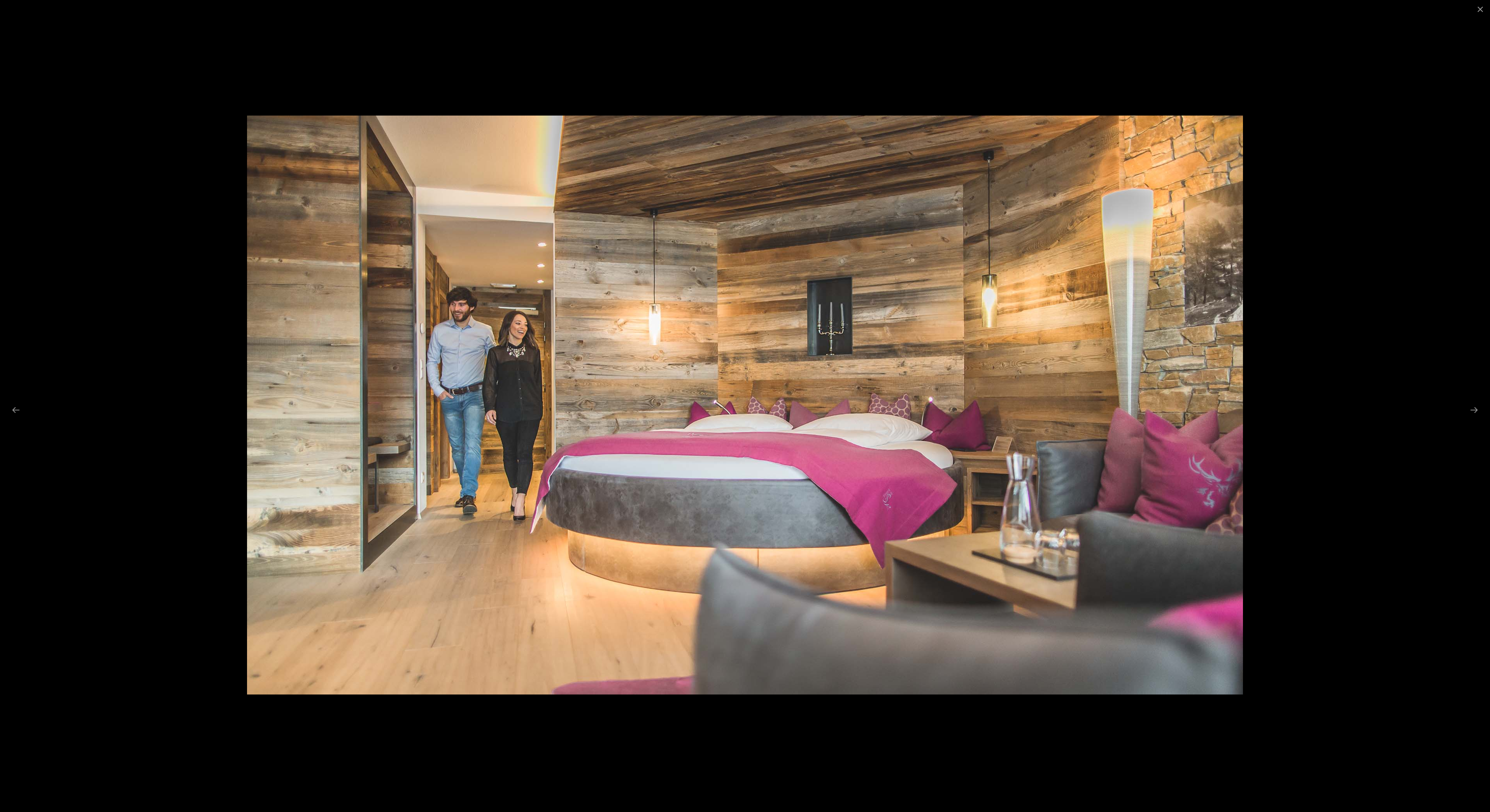
click at [1453, 404] on div at bounding box center [745, 406] width 1490 height 812
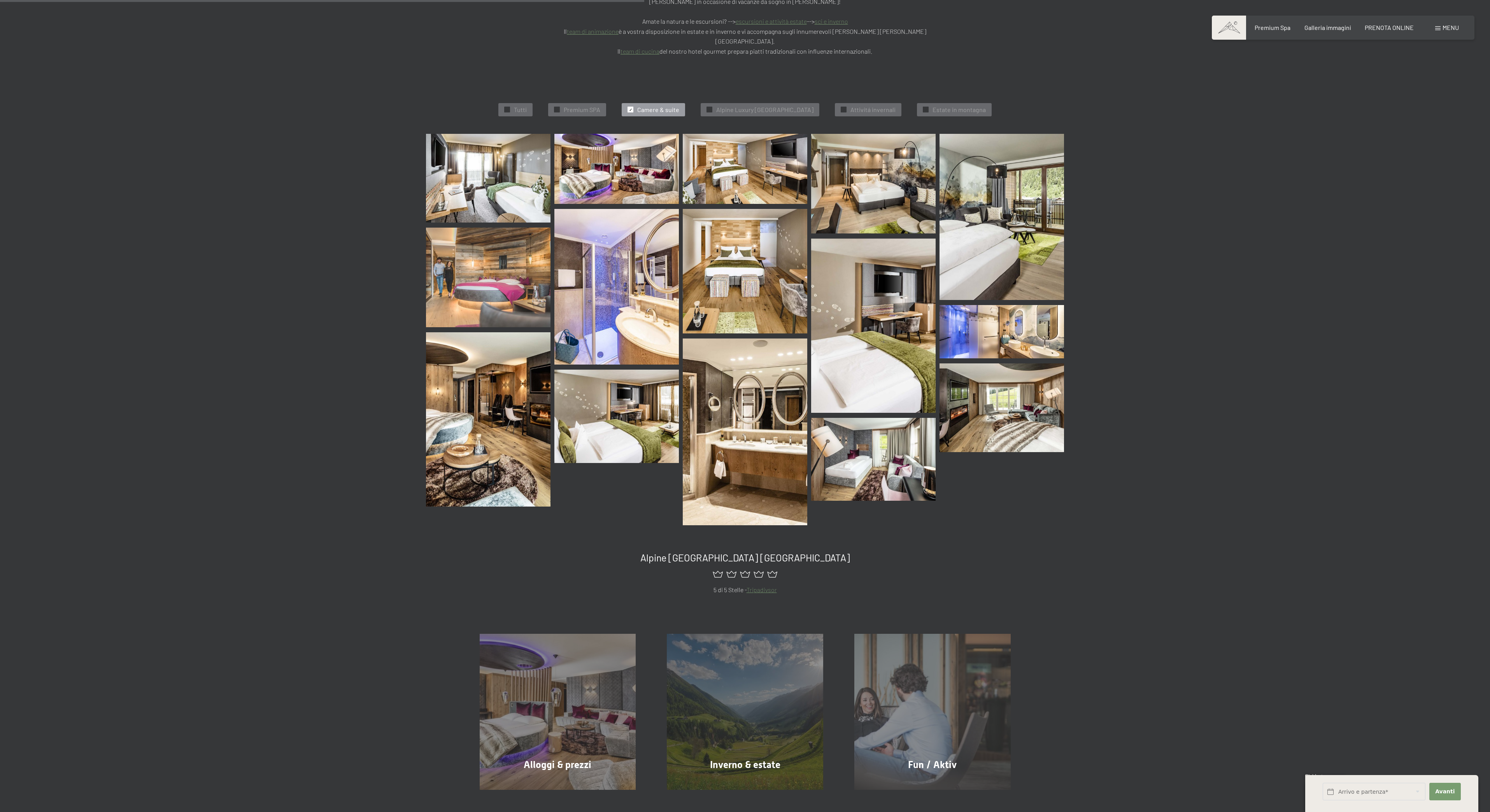
click at [434, 407] on img at bounding box center [488, 419] width 125 height 175
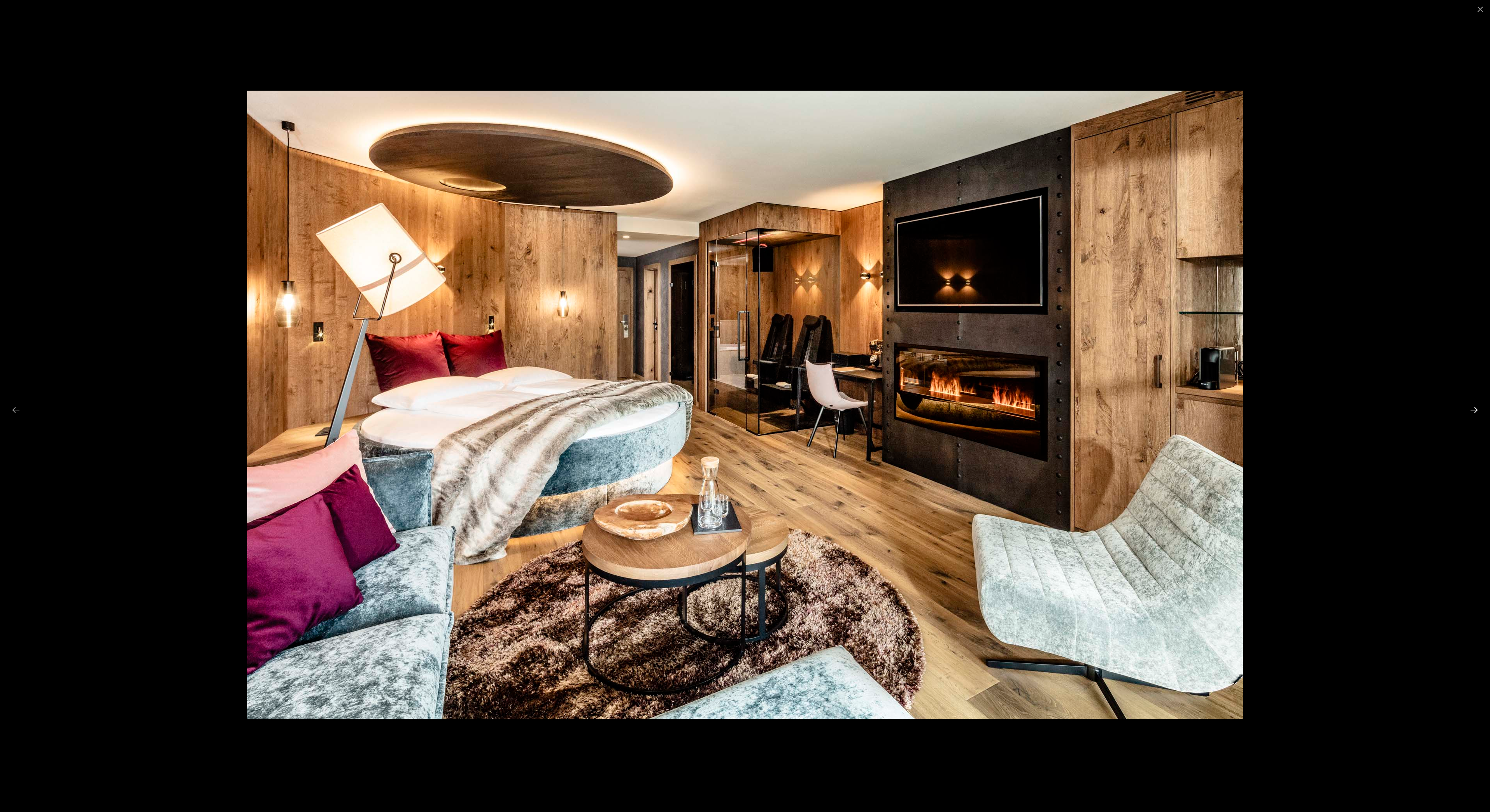
click at [1473, 406] on button "Next slide" at bounding box center [1474, 410] width 16 height 15
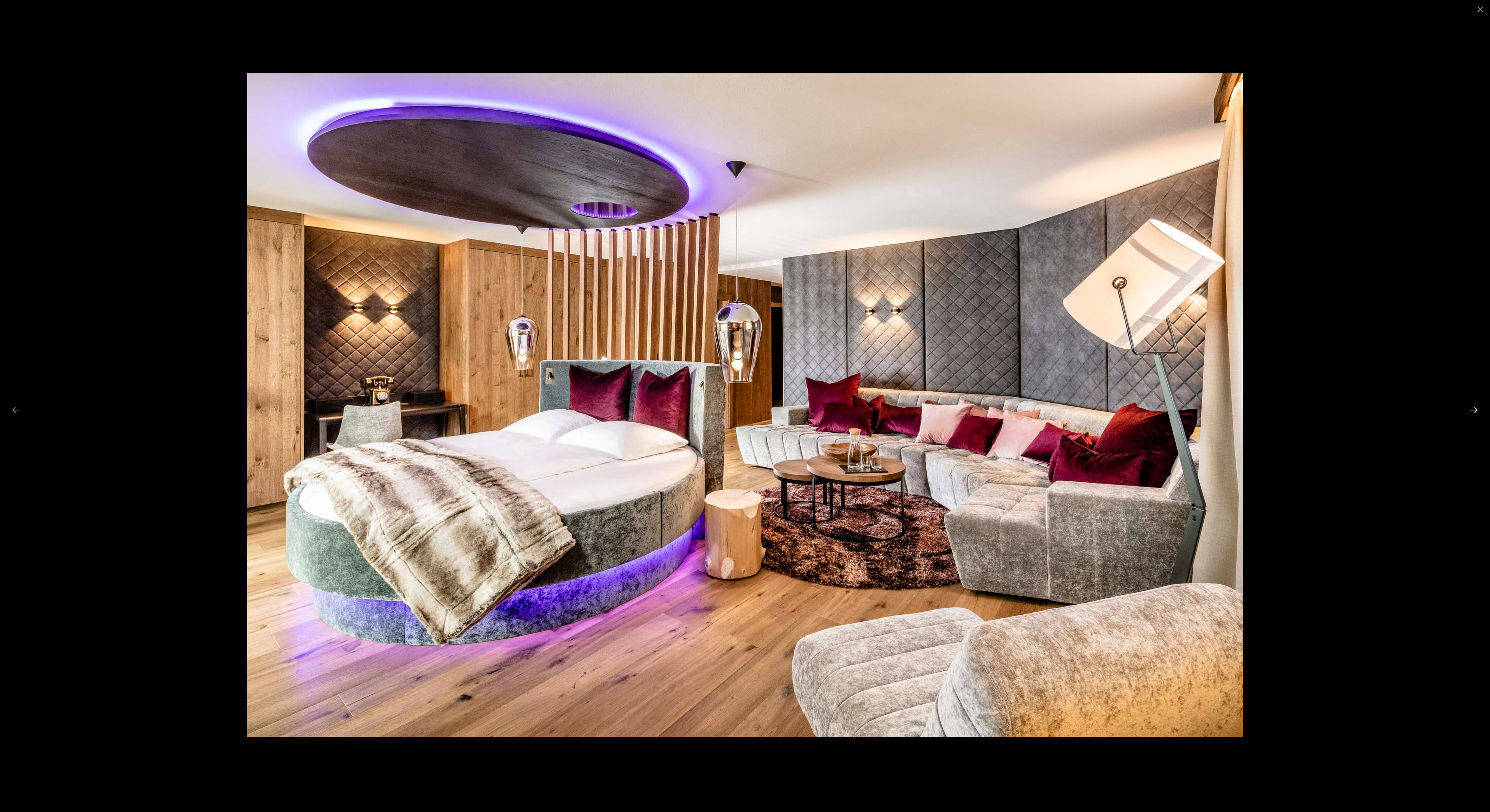
click at [1473, 406] on button "Next slide" at bounding box center [1474, 410] width 16 height 15
click at [1473, 406] on button "Next slide" at bounding box center [1474, 410] width 16 height 15
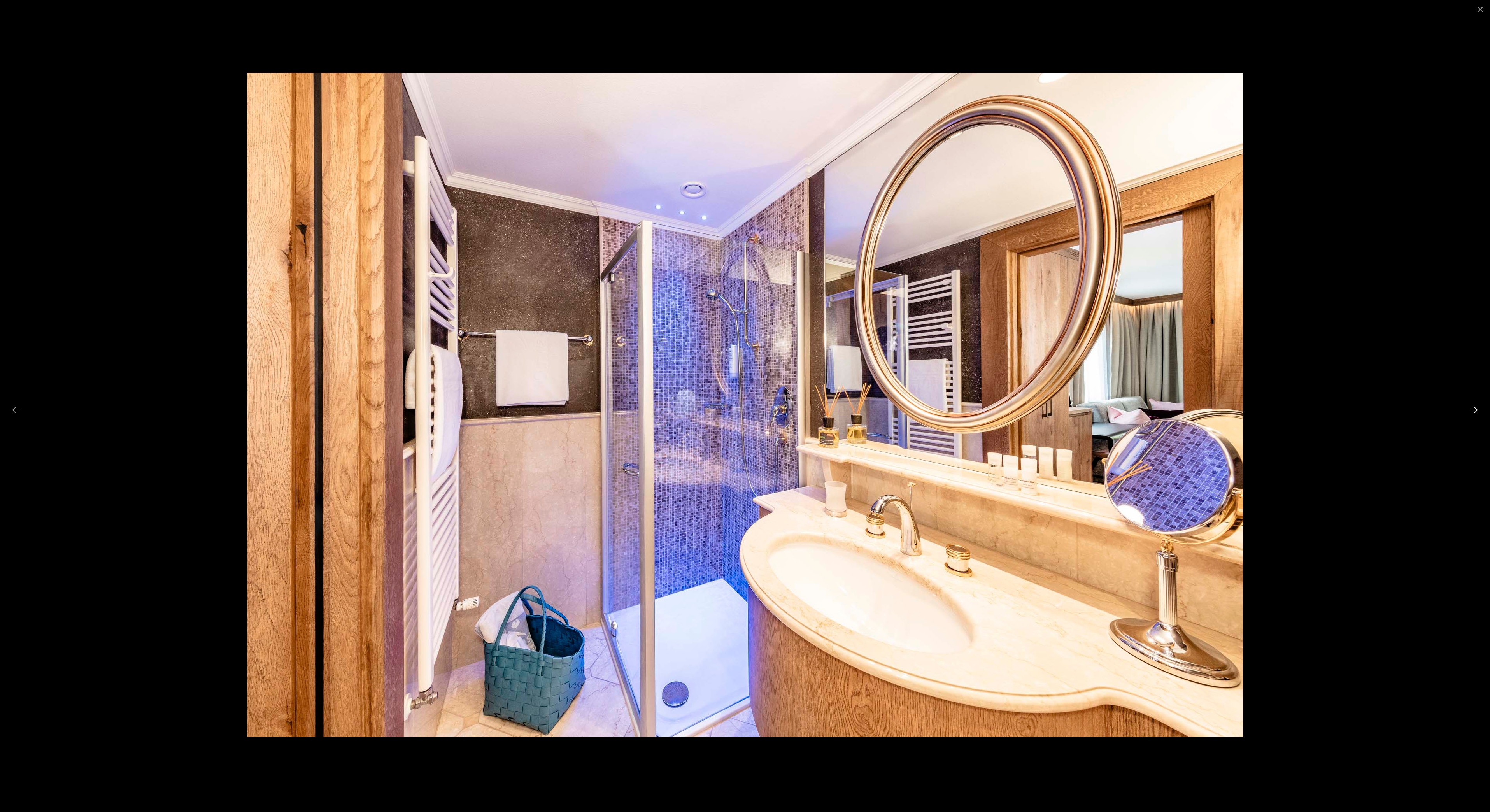
click at [1473, 406] on button "Next slide" at bounding box center [1474, 410] width 16 height 15
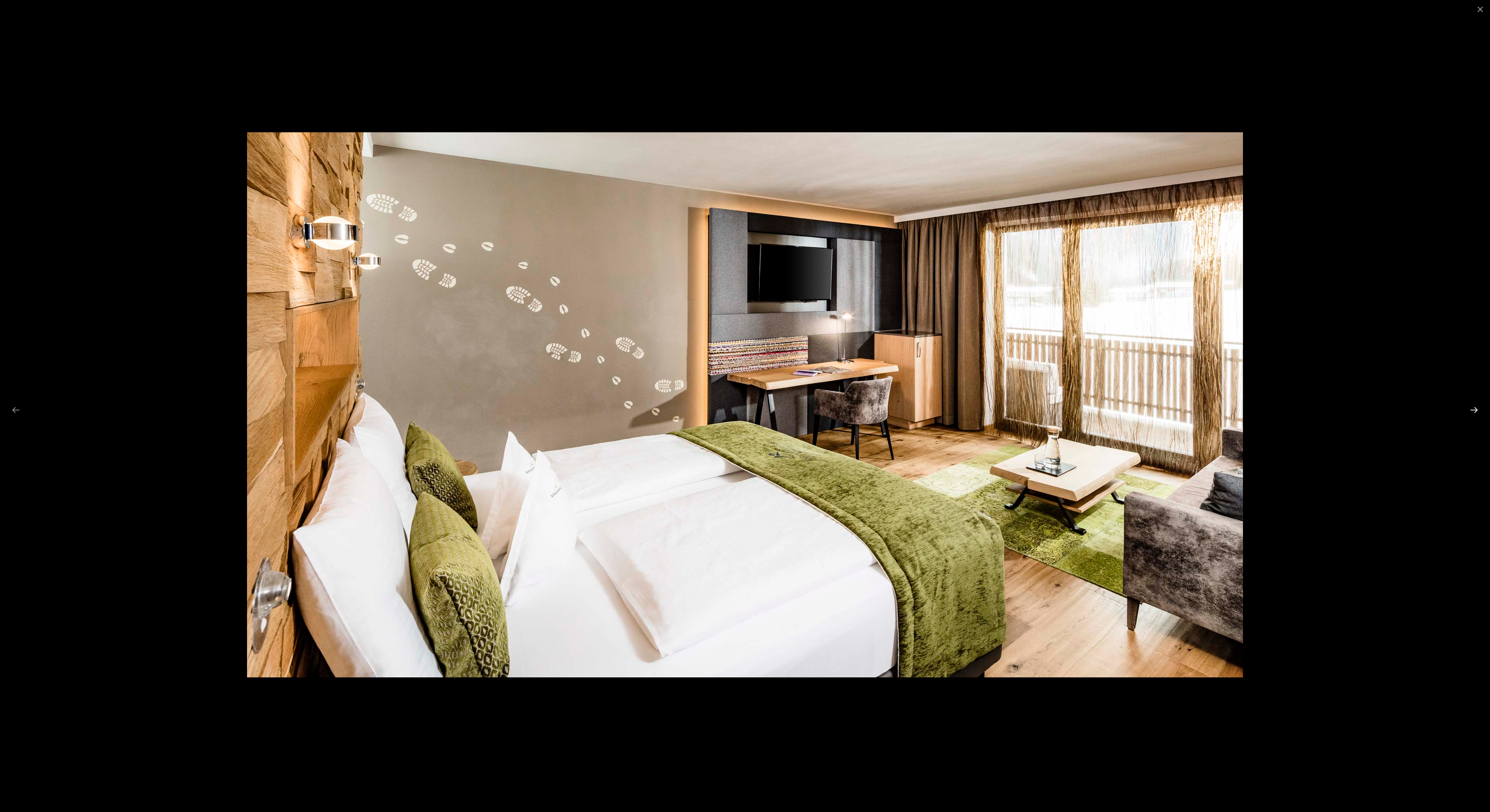
click at [1473, 406] on button "Next slide" at bounding box center [1474, 410] width 16 height 15
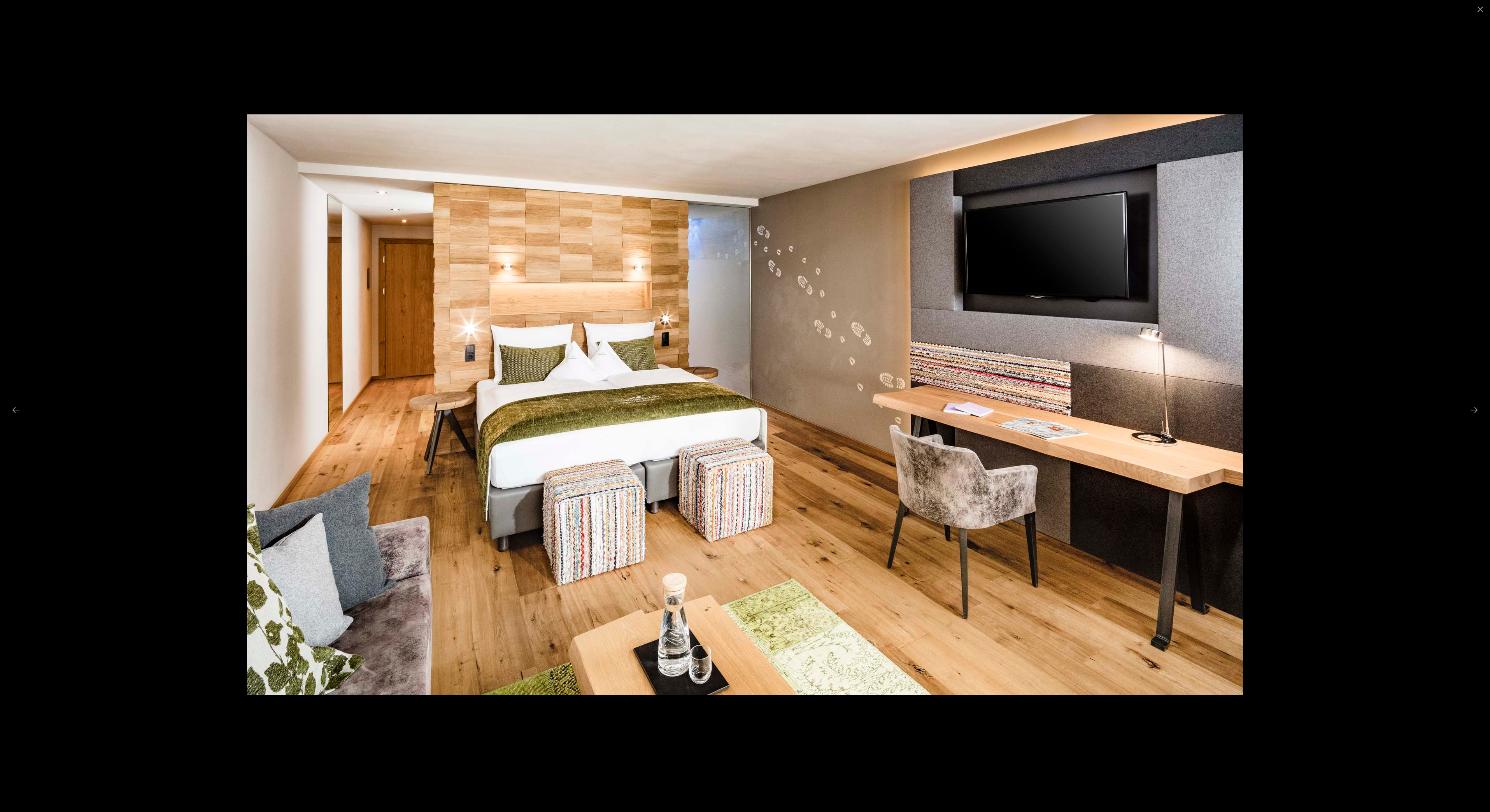
click at [1488, 420] on div at bounding box center [745, 406] width 1490 height 812
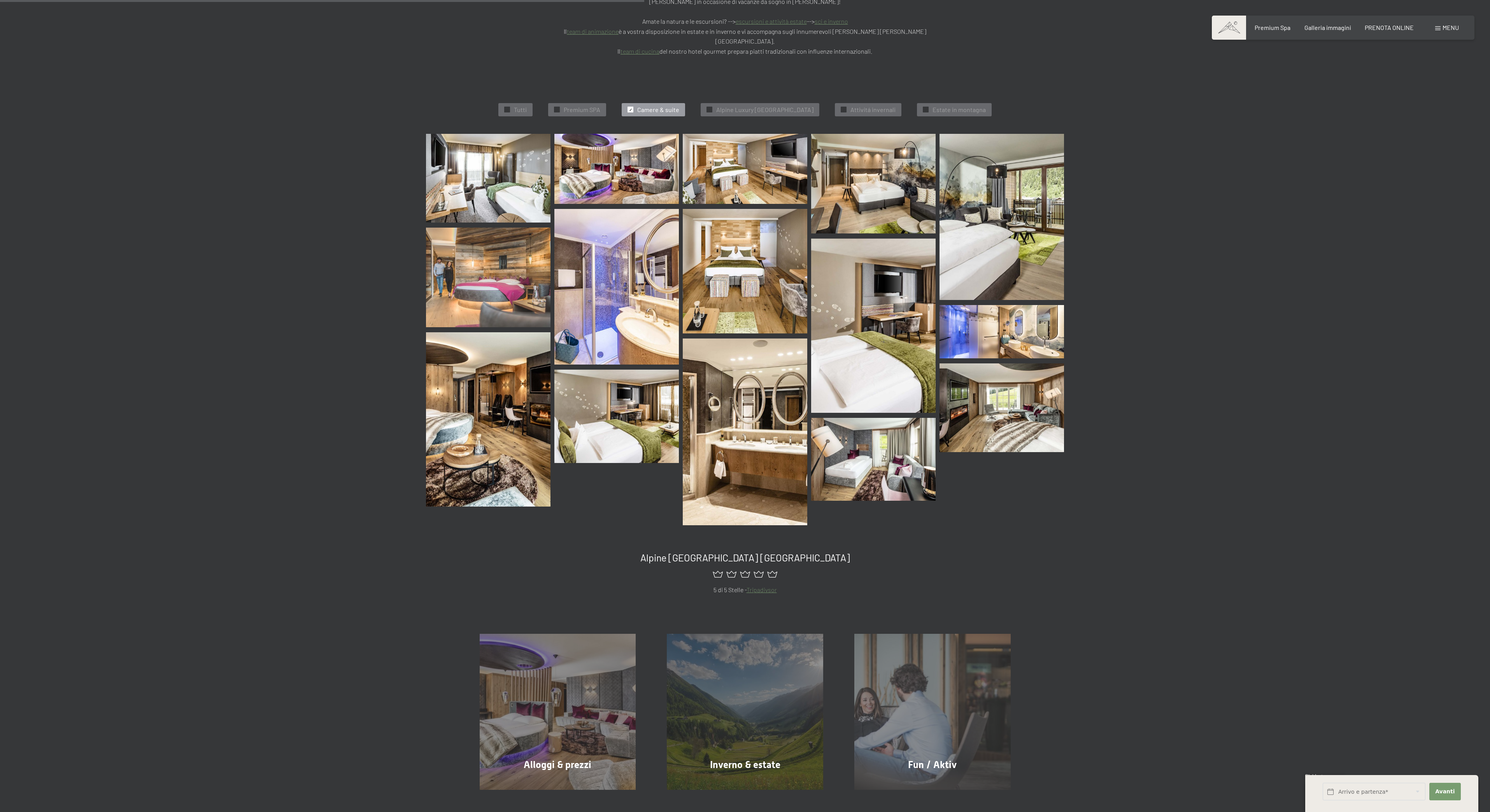
click at [754, 148] on img at bounding box center [745, 169] width 125 height 70
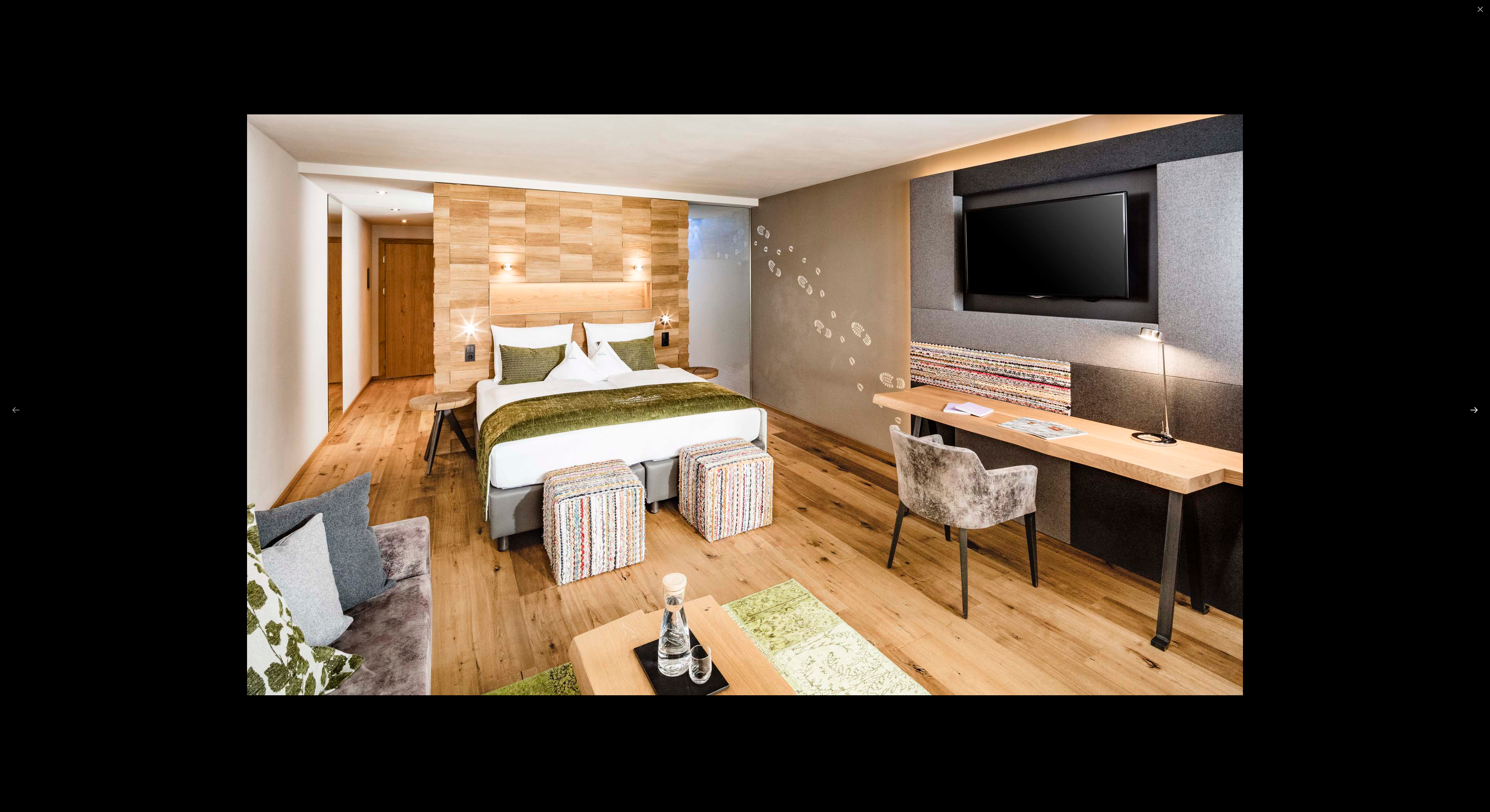
click at [1474, 407] on button "Next slide" at bounding box center [1474, 410] width 16 height 15
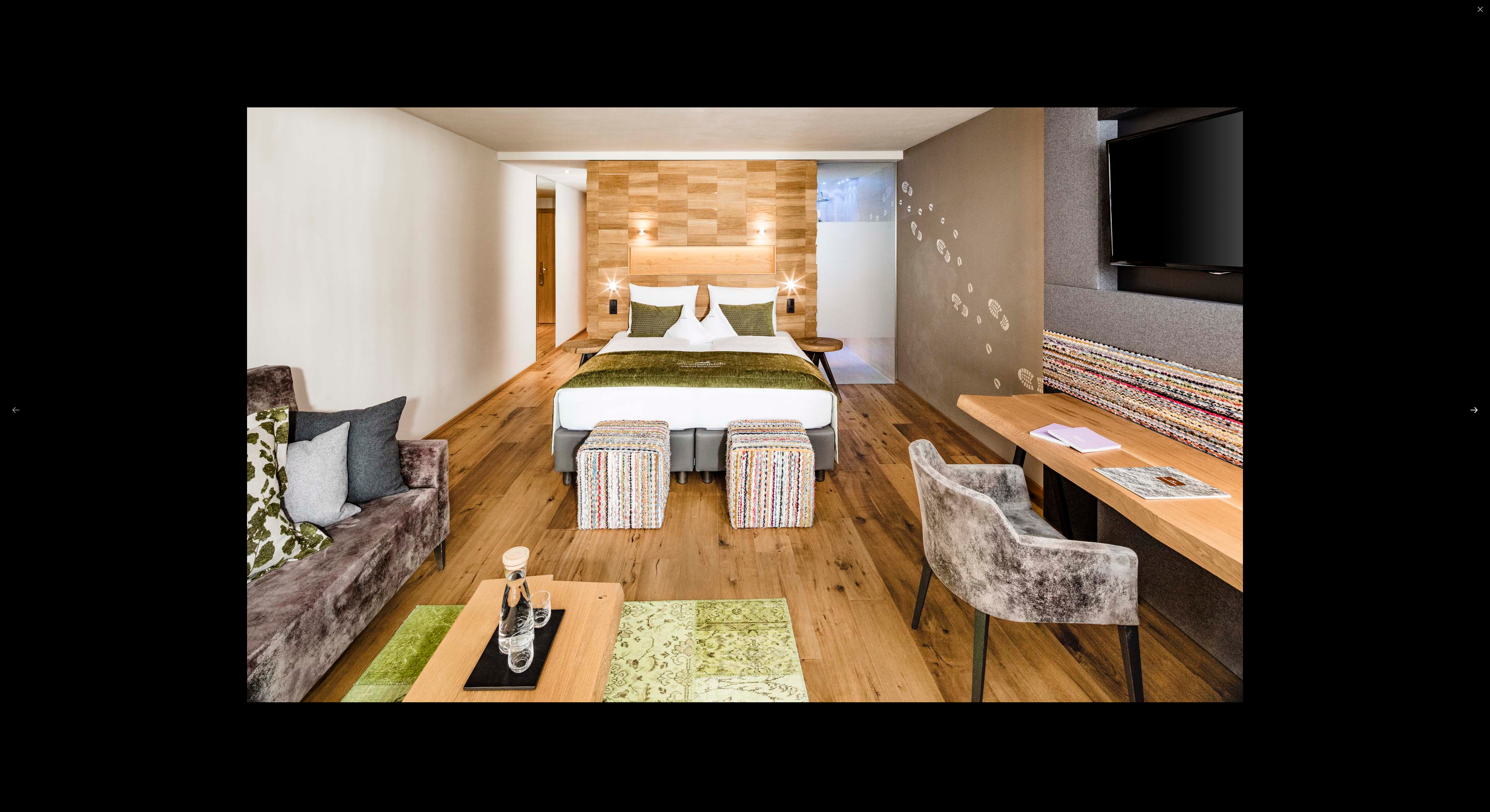
click at [1470, 408] on button "Next slide" at bounding box center [1474, 410] width 16 height 15
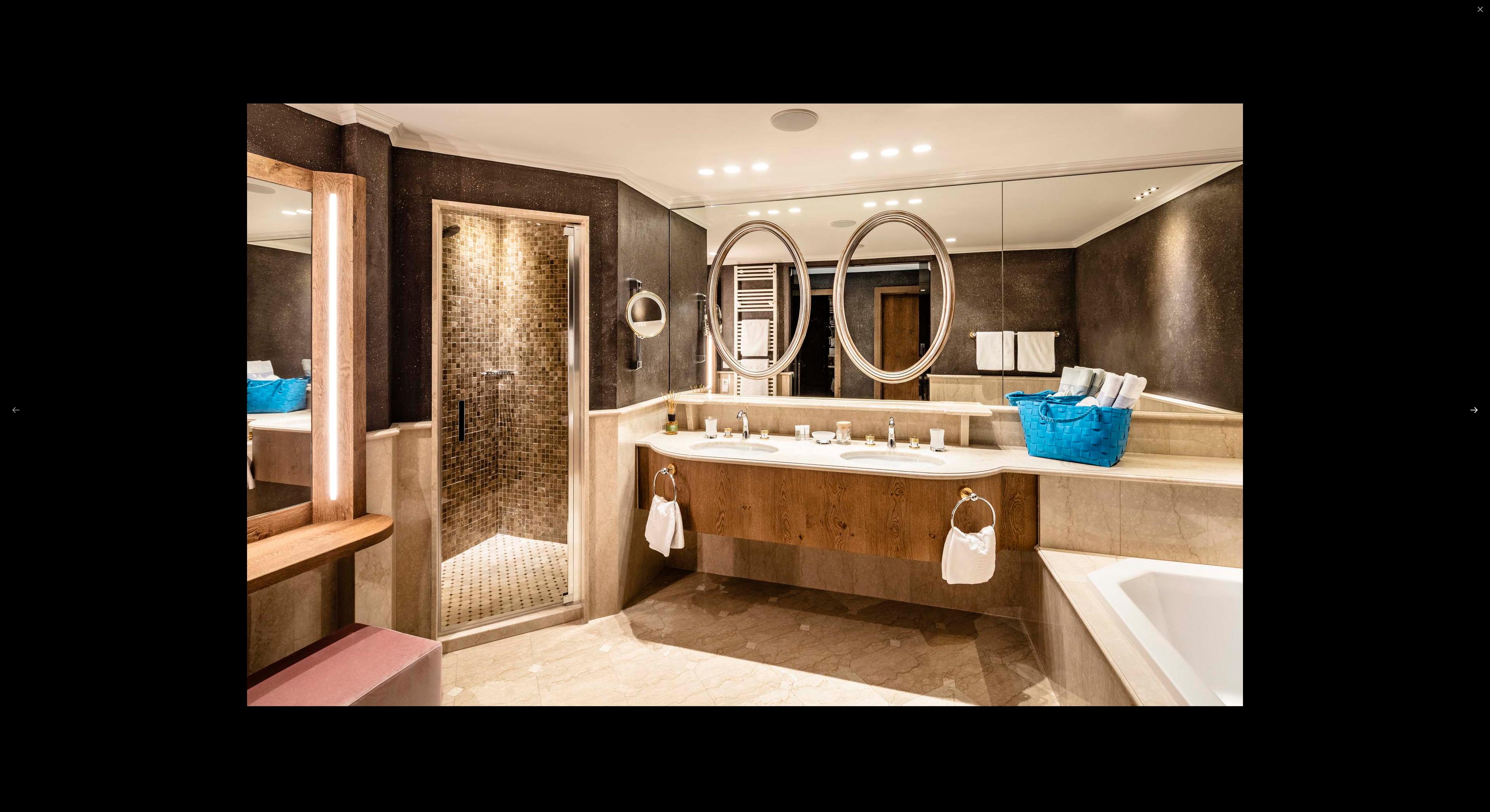
click at [1477, 408] on button "Next slide" at bounding box center [1474, 410] width 16 height 15
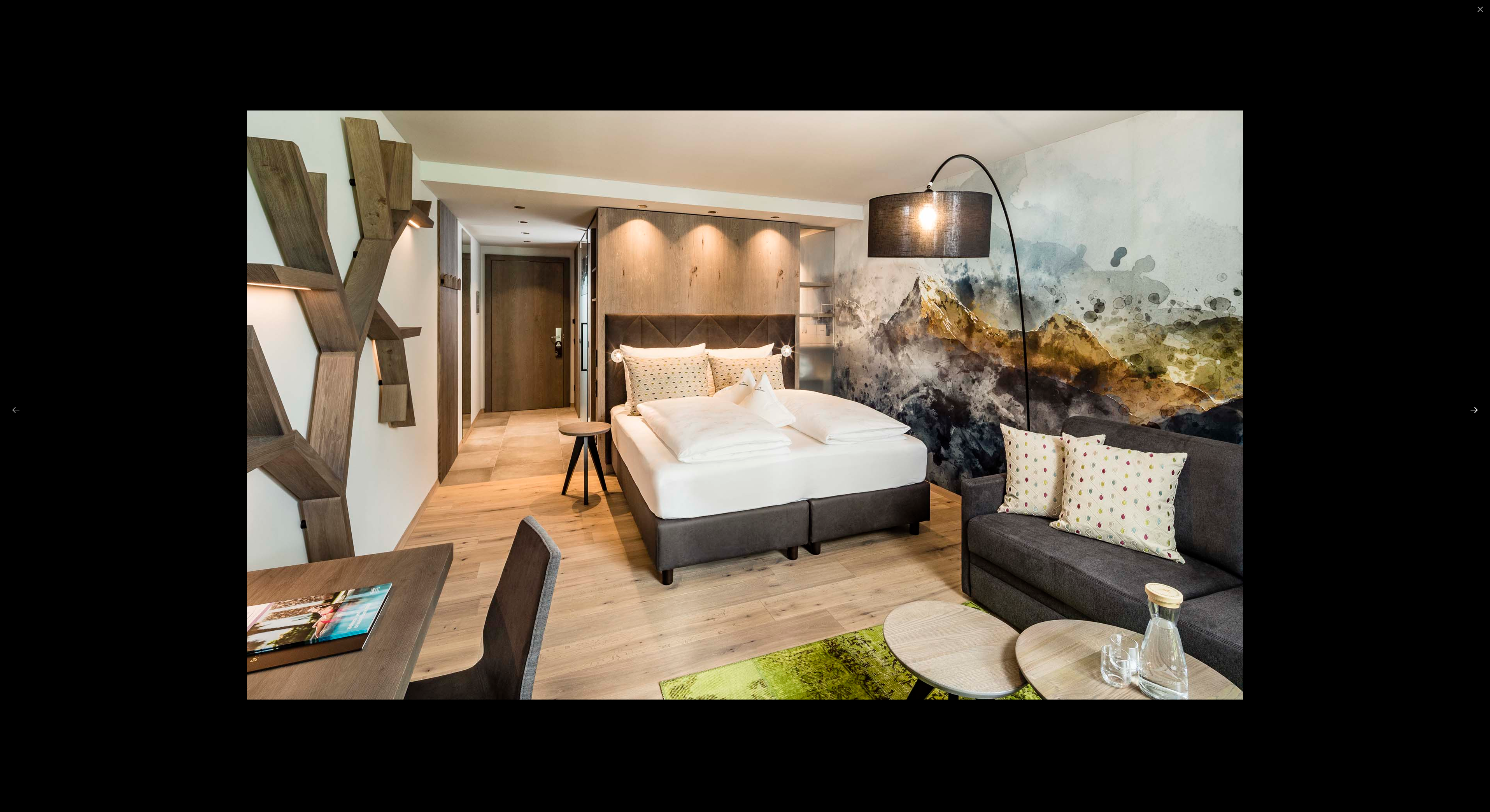
click at [1473, 408] on button "Next slide" at bounding box center [1474, 410] width 16 height 15
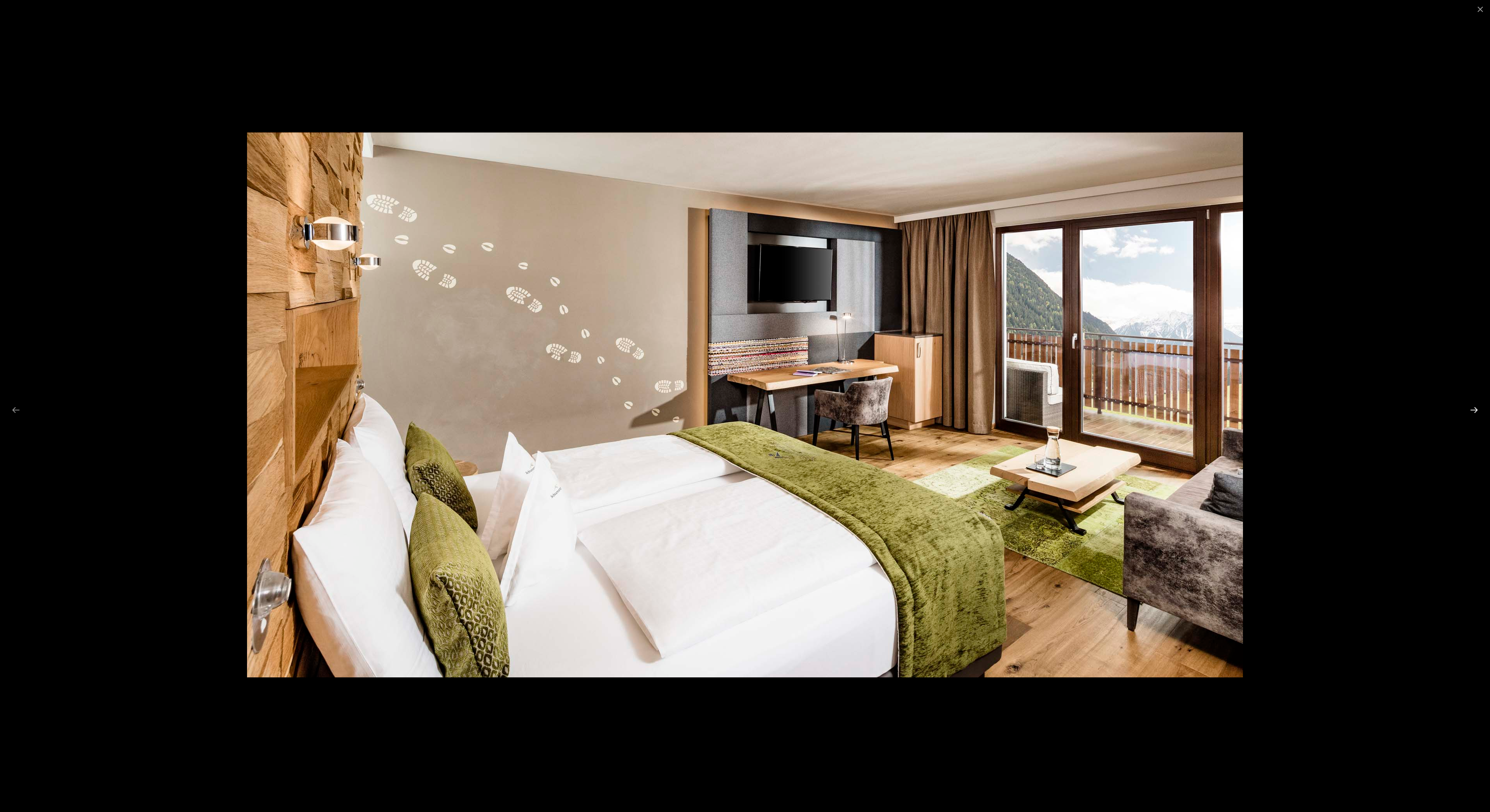
click at [1473, 408] on button "Next slide" at bounding box center [1474, 410] width 16 height 15
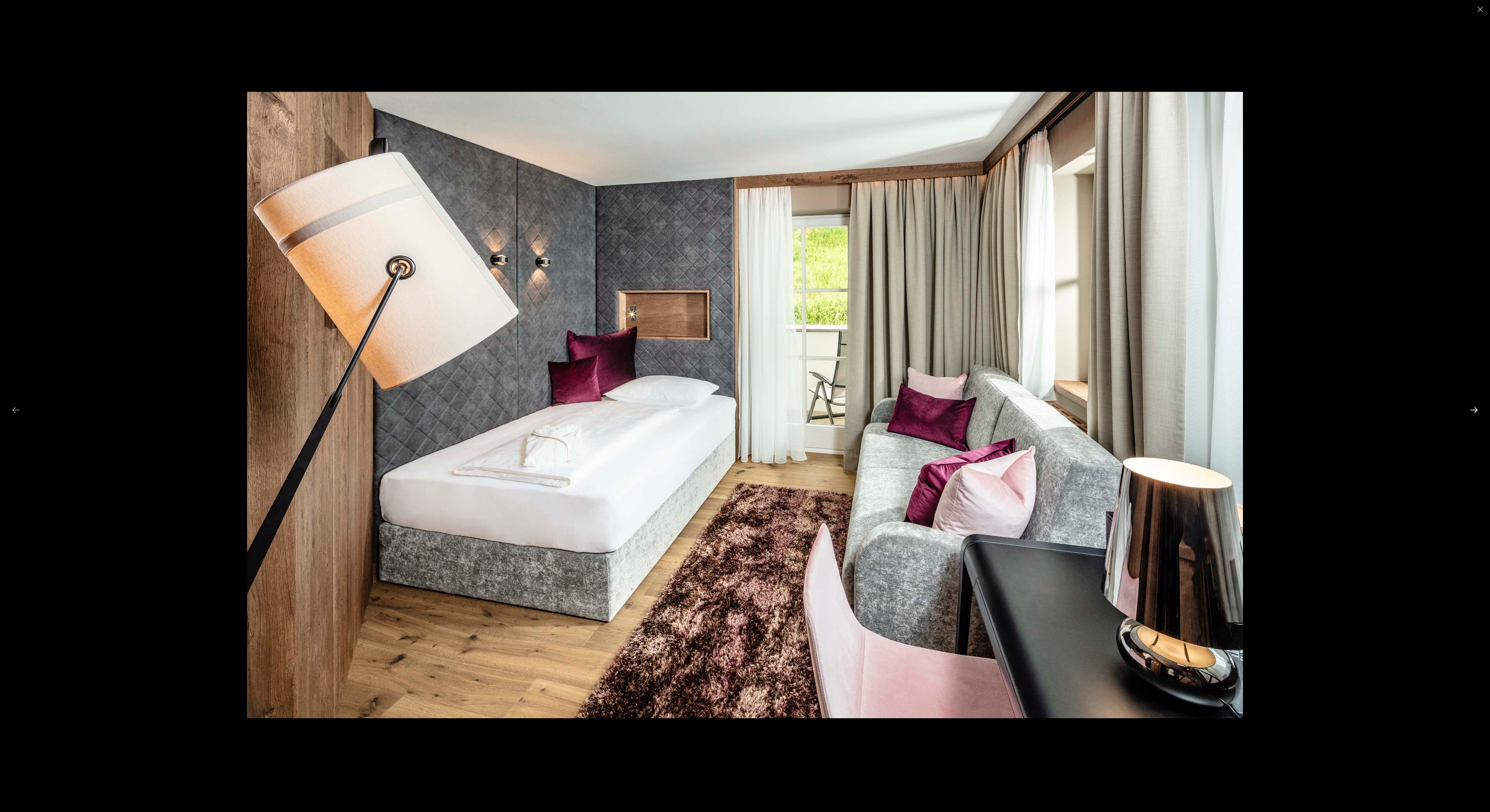
click at [1473, 408] on button "Next slide" at bounding box center [1474, 410] width 16 height 15
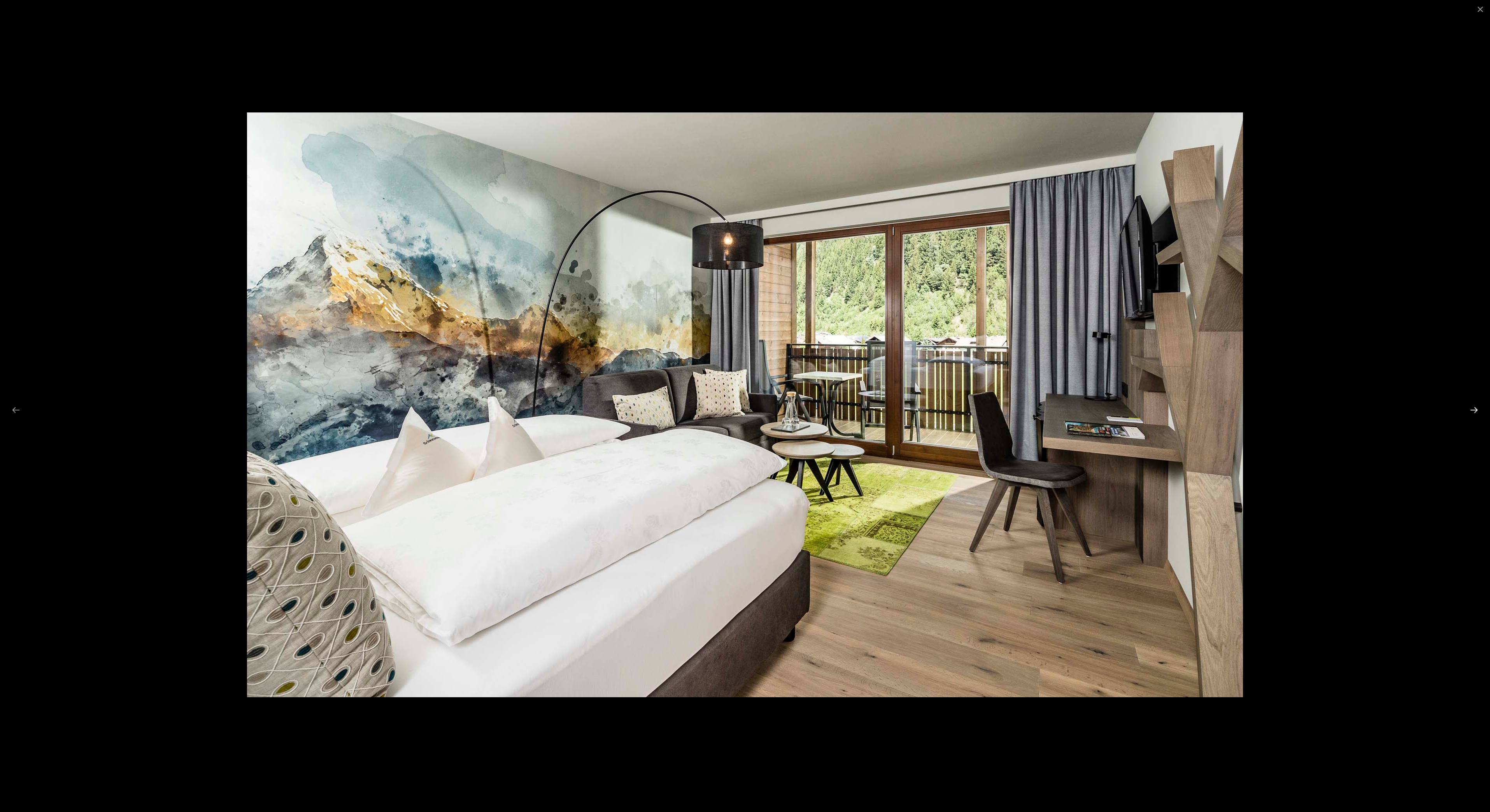
click at [1477, 404] on button "Next slide" at bounding box center [1474, 410] width 16 height 15
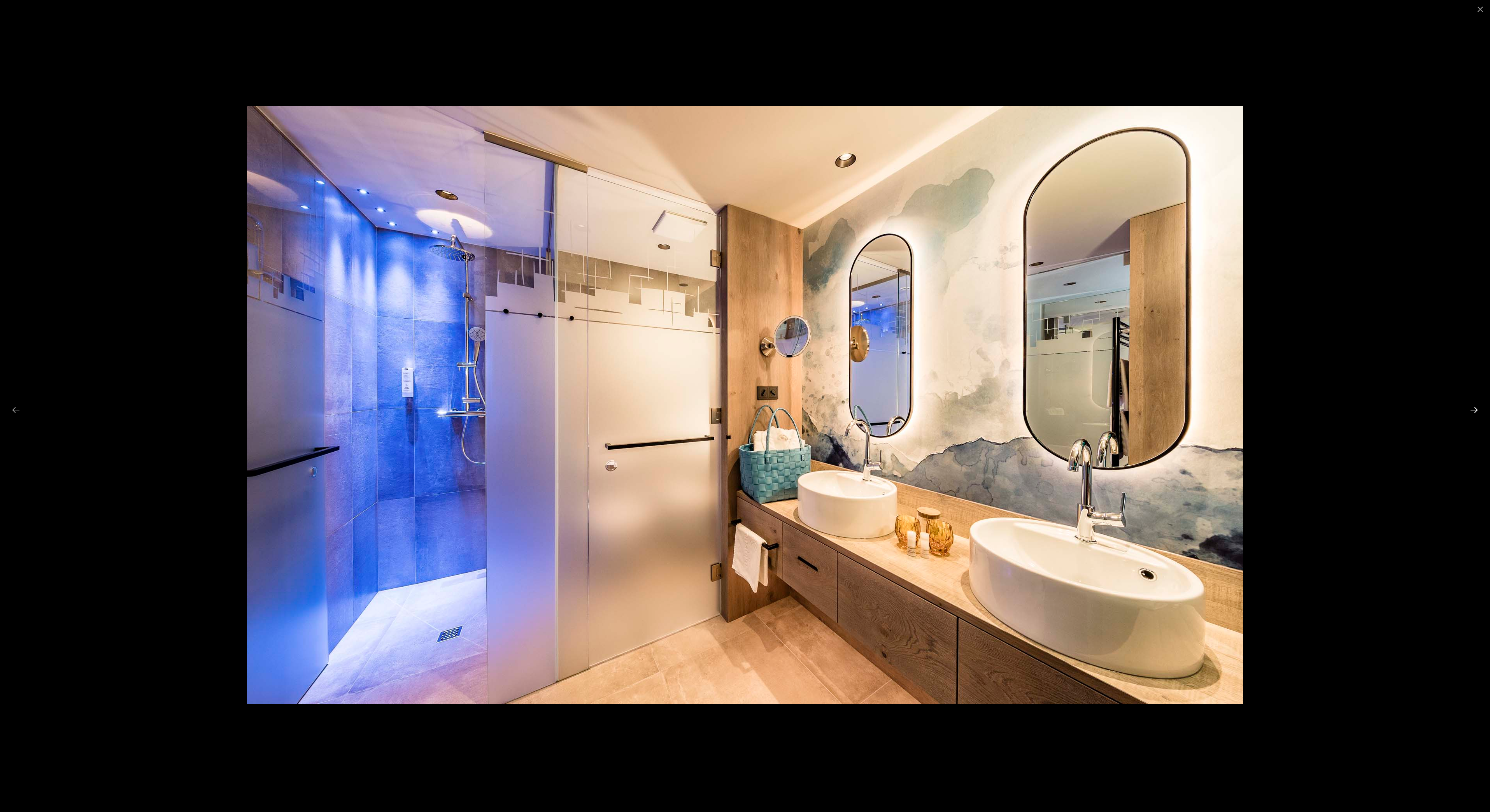
click at [1471, 408] on button "Next slide" at bounding box center [1474, 410] width 16 height 15
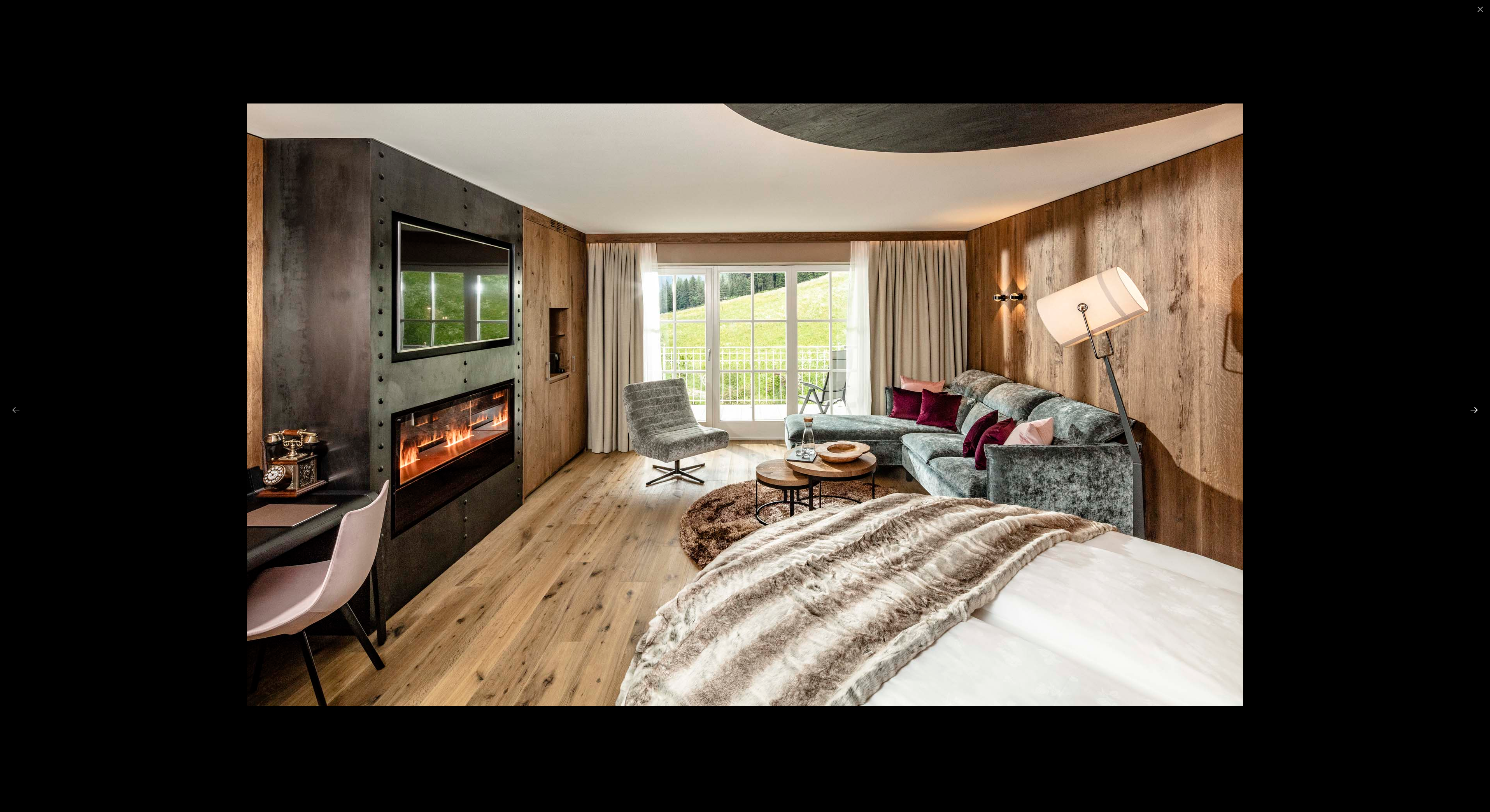
click at [1473, 410] on button "Next slide" at bounding box center [1474, 410] width 16 height 15
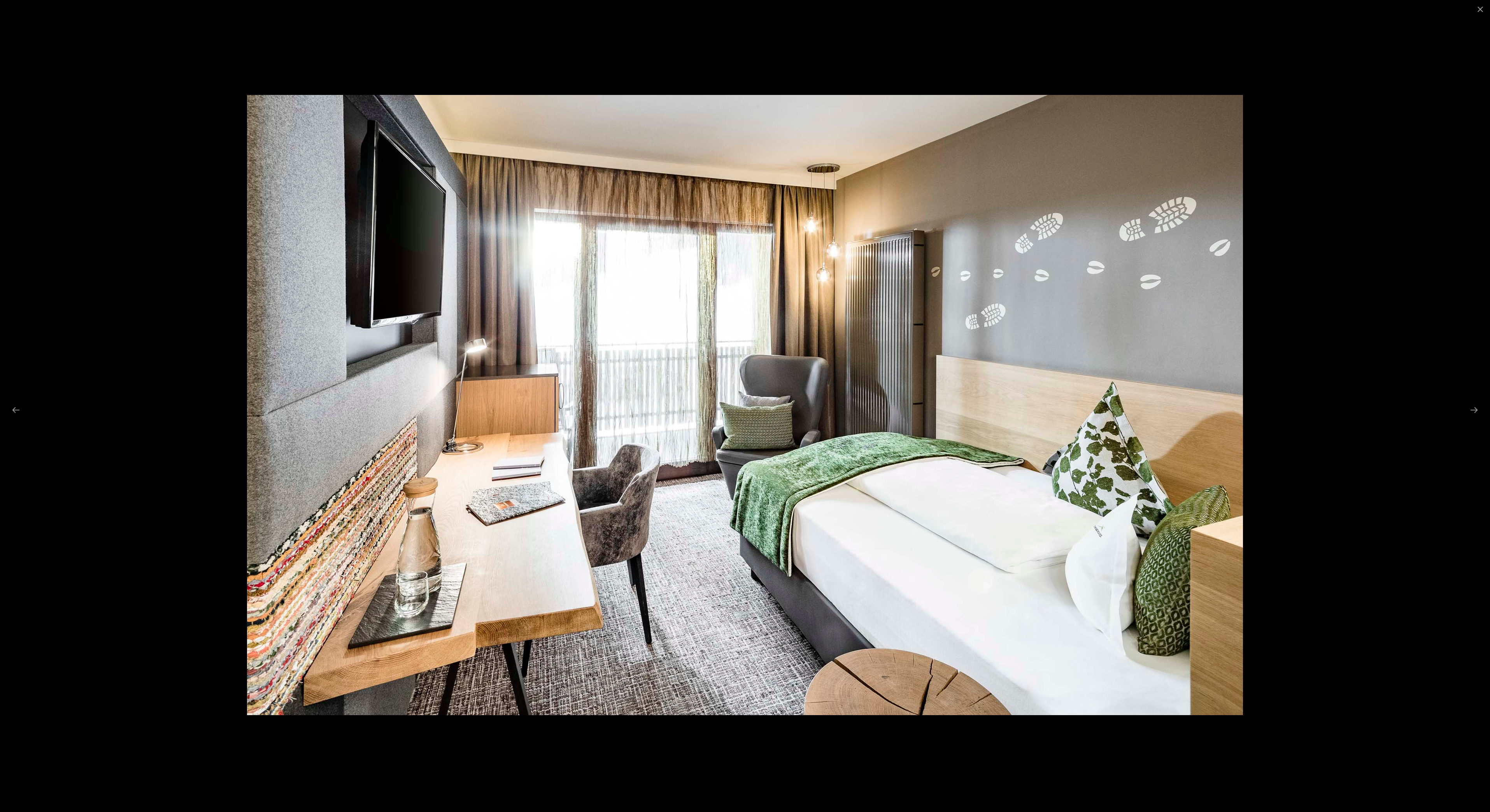
drag, startPoint x: 607, startPoint y: 811, endPoint x: 1027, endPoint y: 811, distance: 420.0
click at [739, 811] on div at bounding box center [745, 406] width 1490 height 812
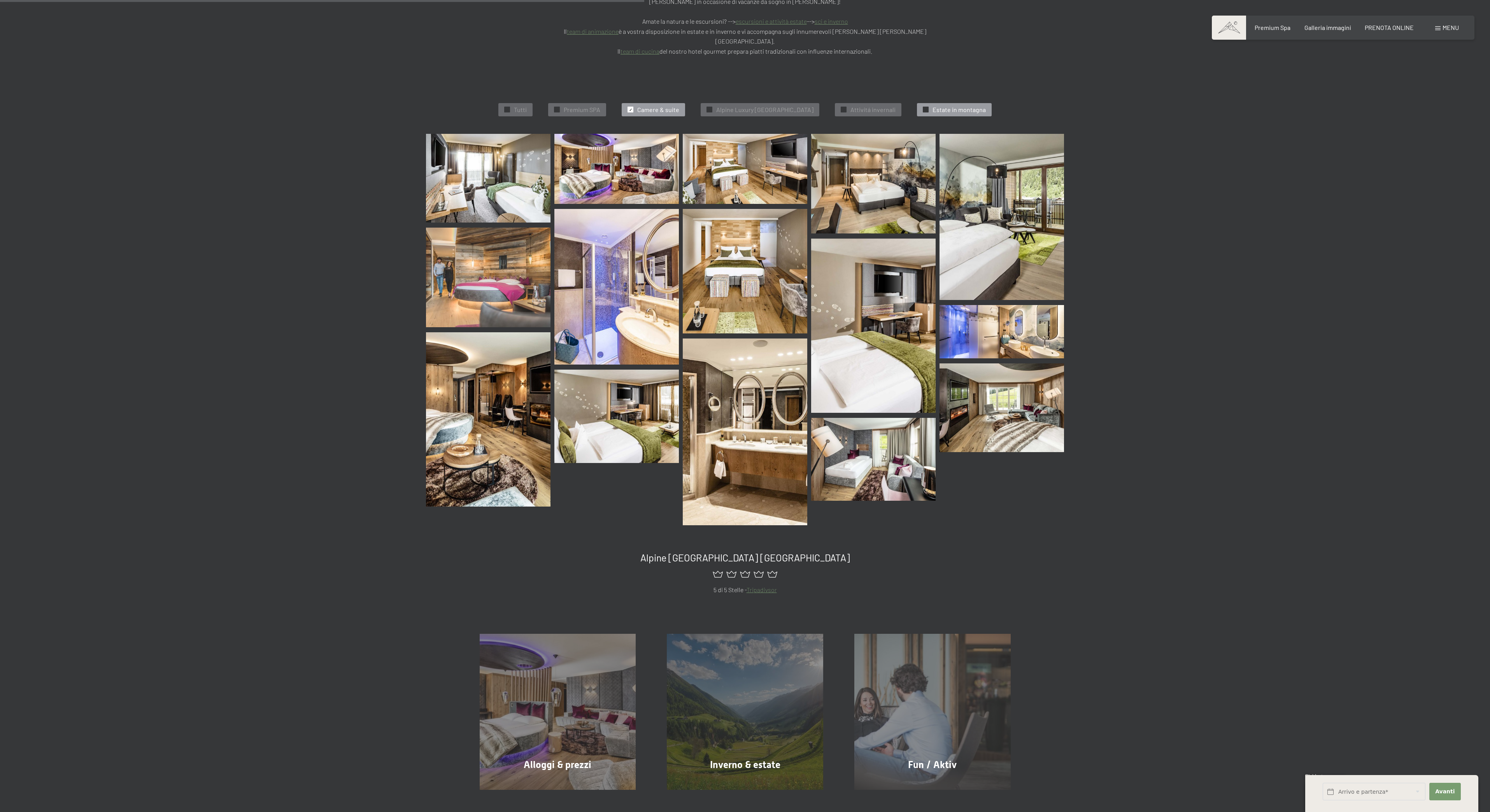
click at [984, 106] on span "Estate in montagna" at bounding box center [959, 110] width 53 height 9
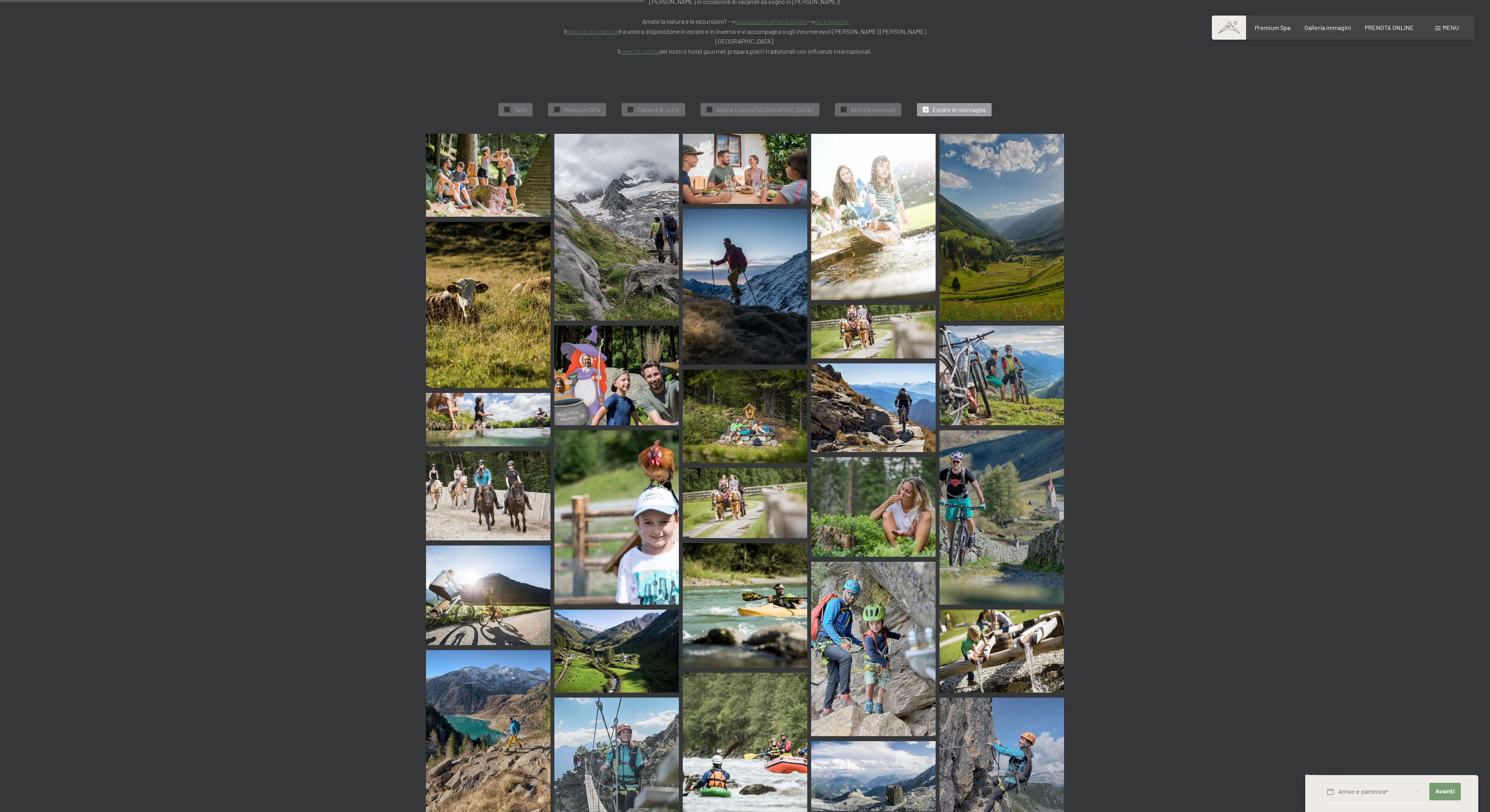
click at [497, 142] on img at bounding box center [488, 175] width 125 height 83
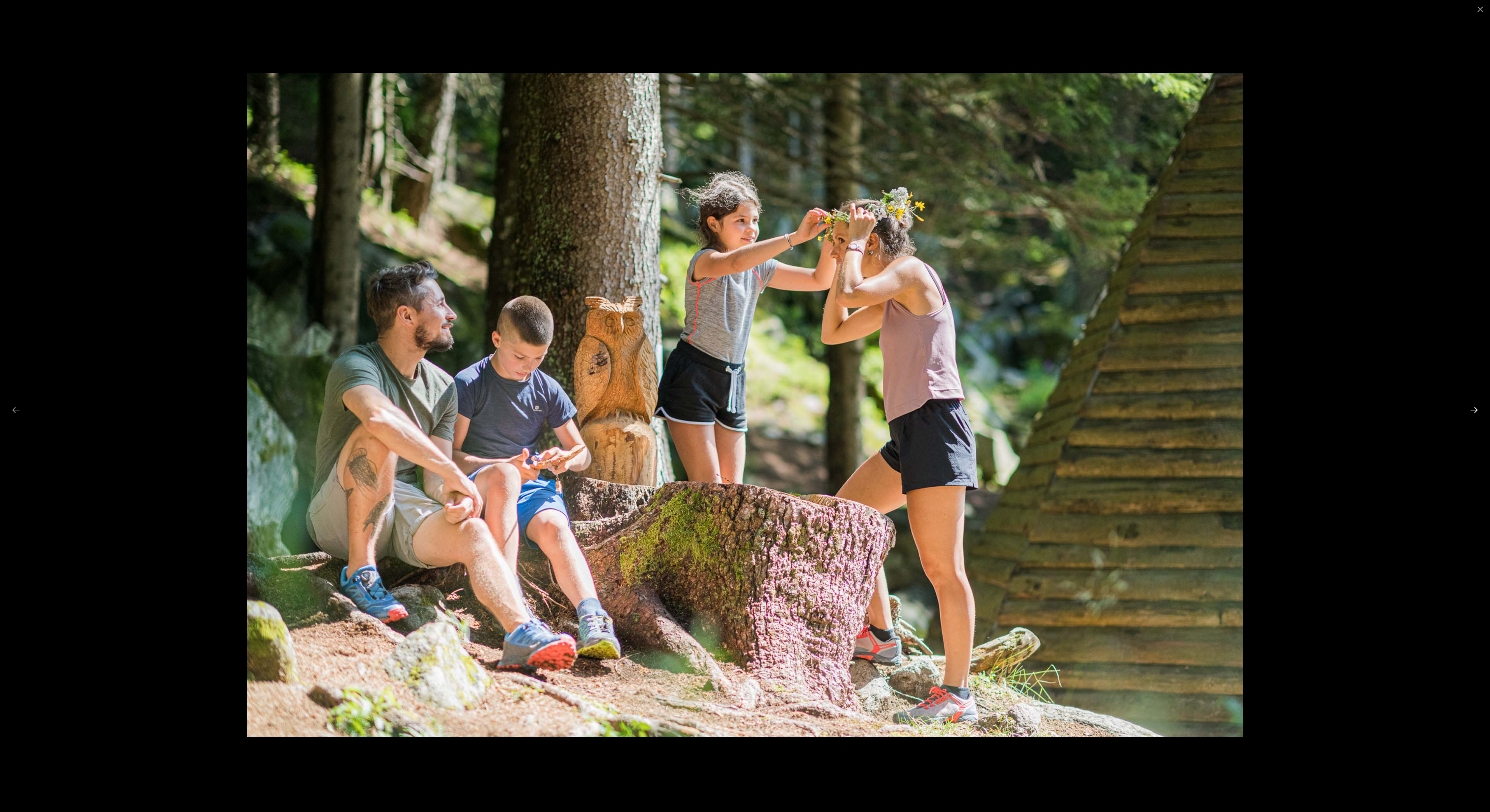
click at [1473, 411] on button "Next slide" at bounding box center [1474, 410] width 16 height 15
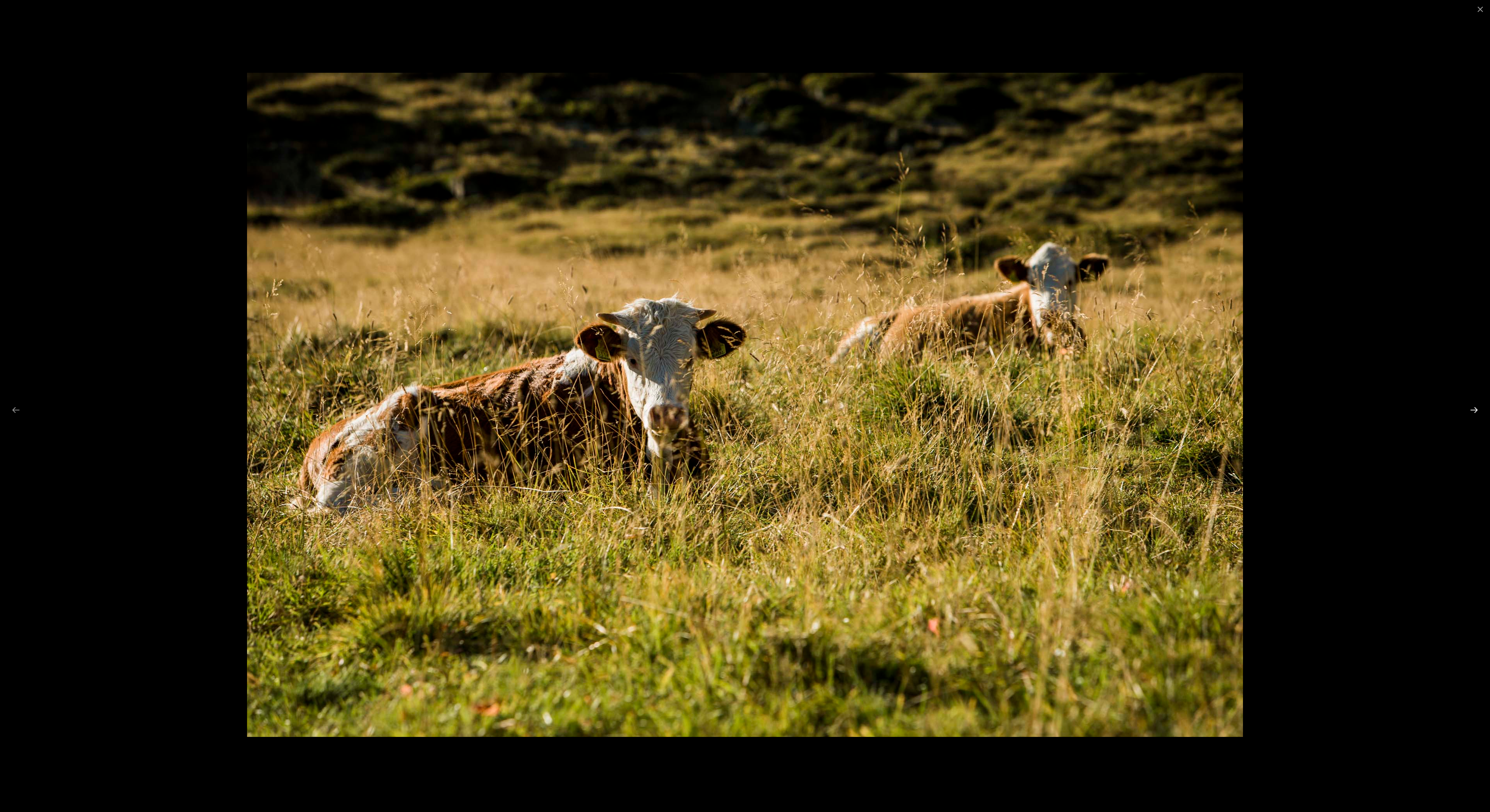
click at [1473, 411] on button "Next slide" at bounding box center [1474, 410] width 16 height 15
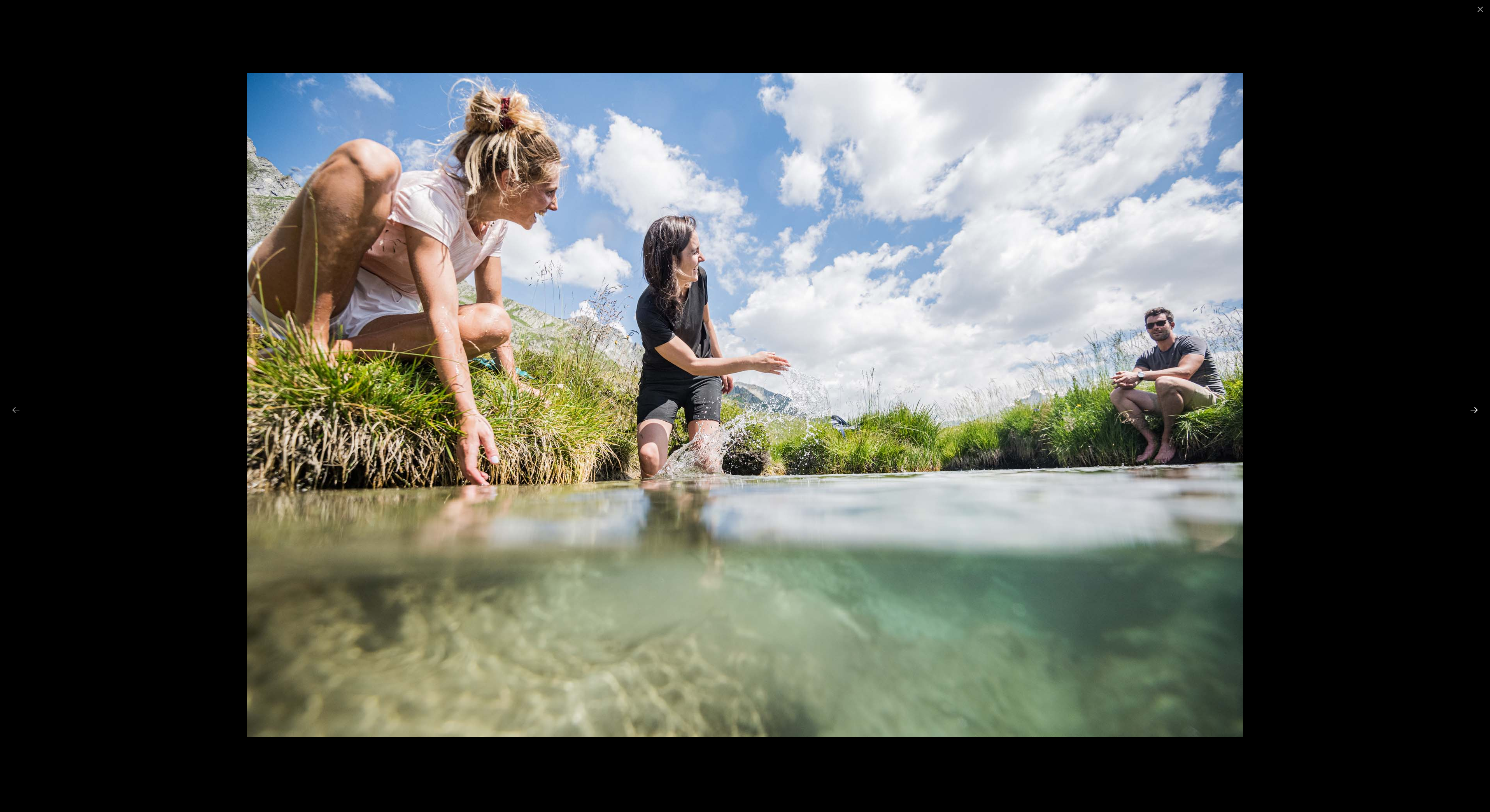
click at [1472, 411] on button "Next slide" at bounding box center [1474, 410] width 16 height 15
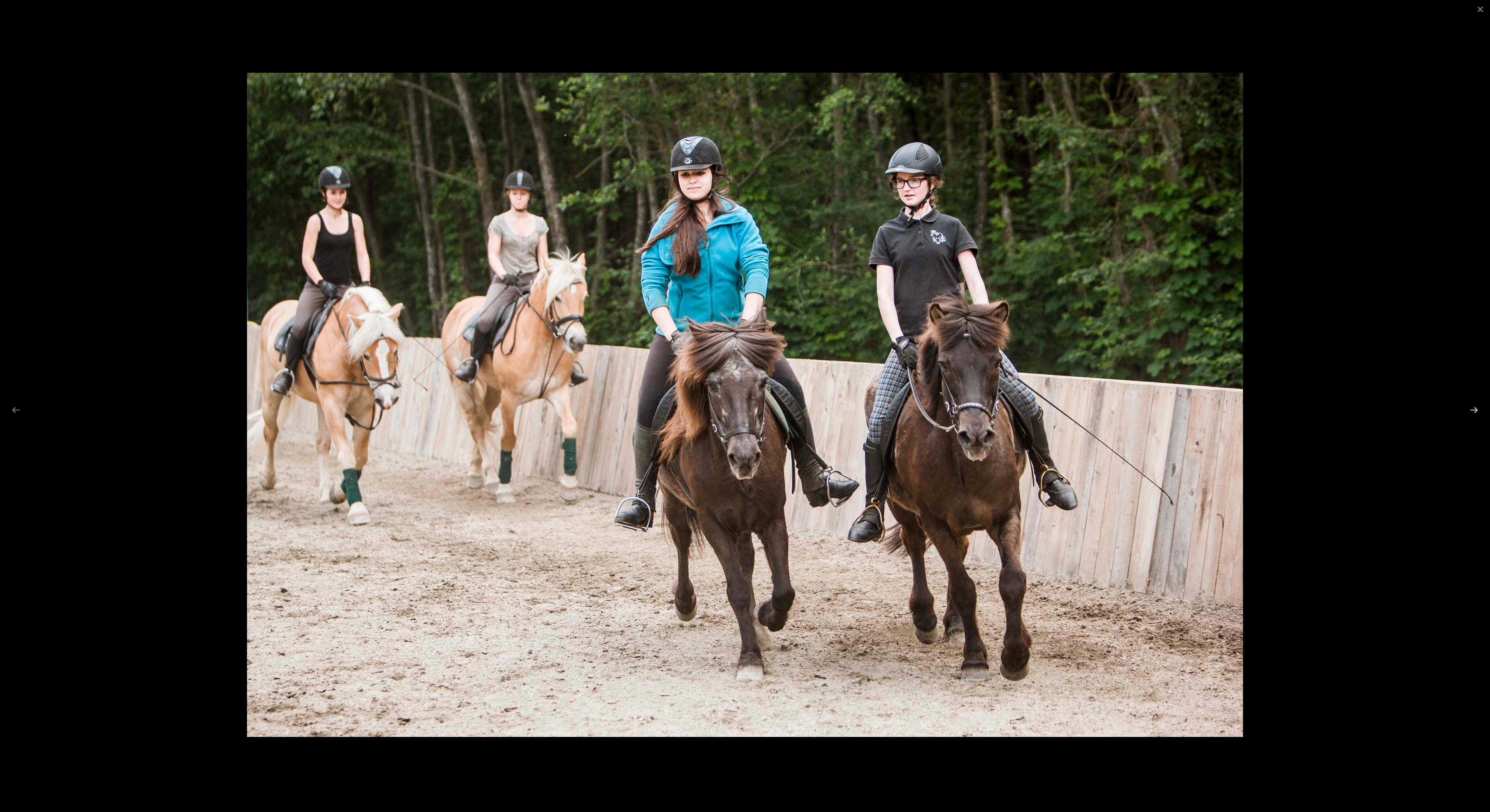
click at [1472, 411] on button "Next slide" at bounding box center [1474, 410] width 16 height 15
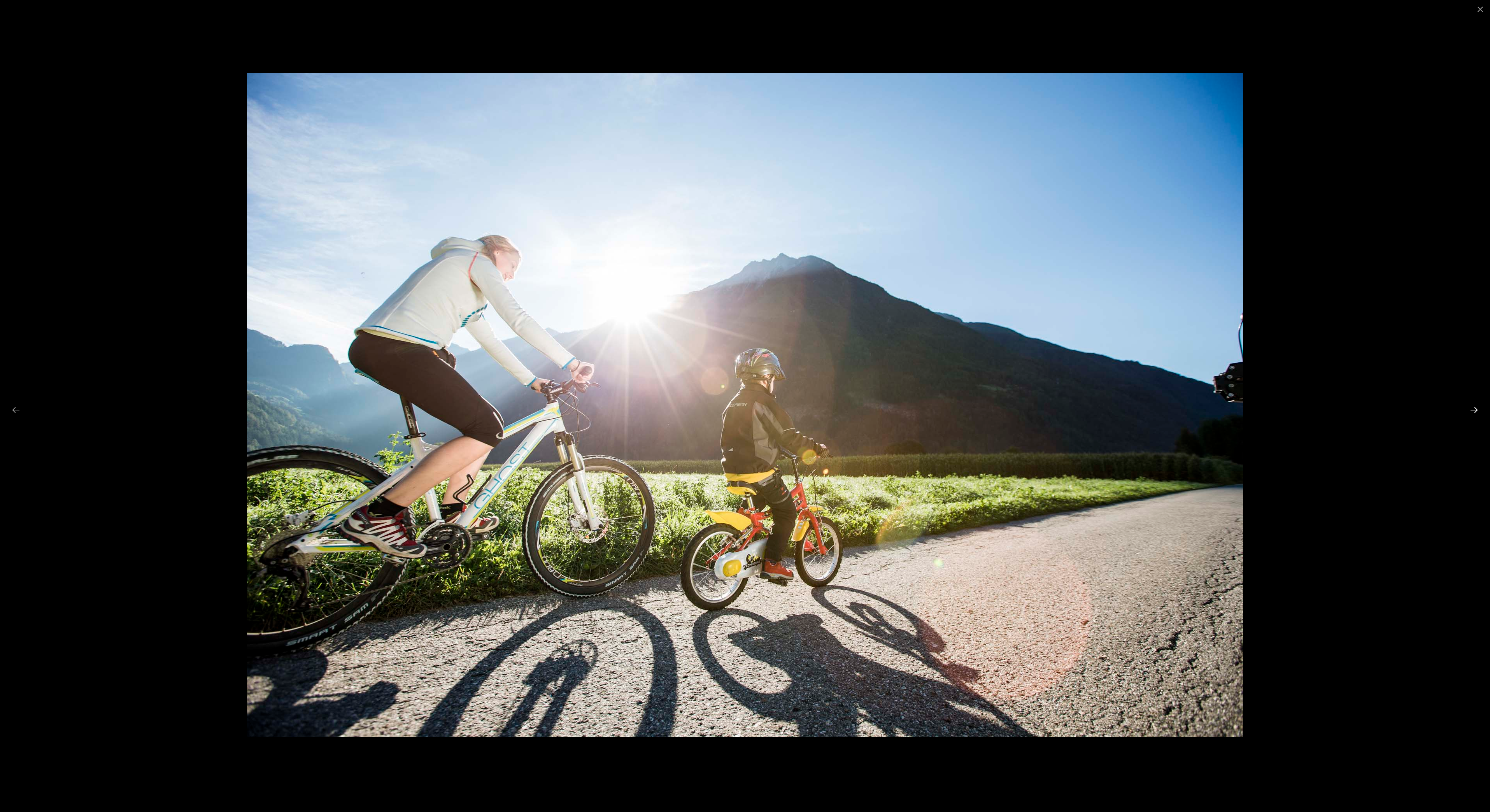
click at [1472, 411] on button "Next slide" at bounding box center [1474, 410] width 16 height 15
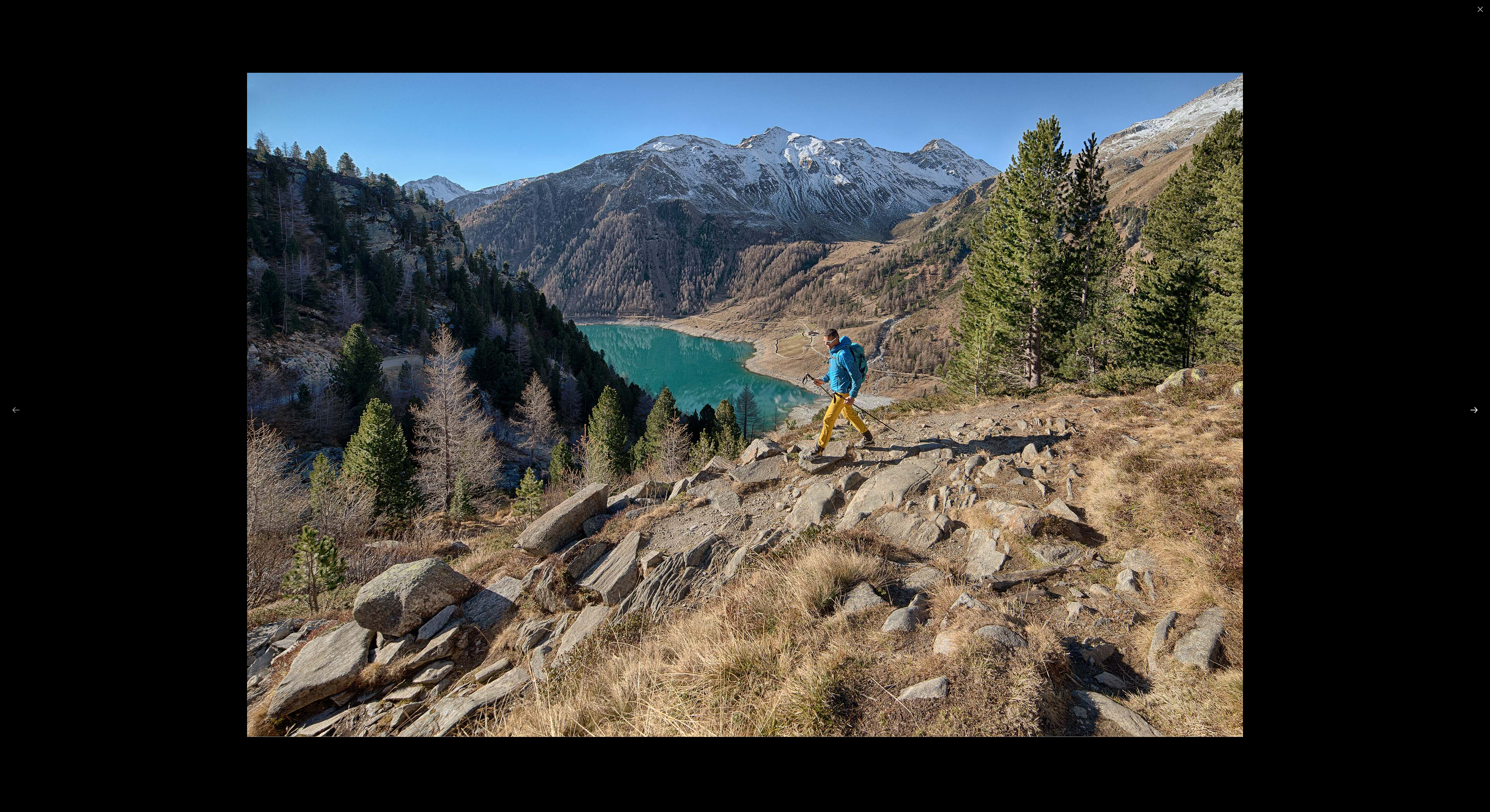
click at [1472, 411] on button "Next slide" at bounding box center [1474, 410] width 16 height 15
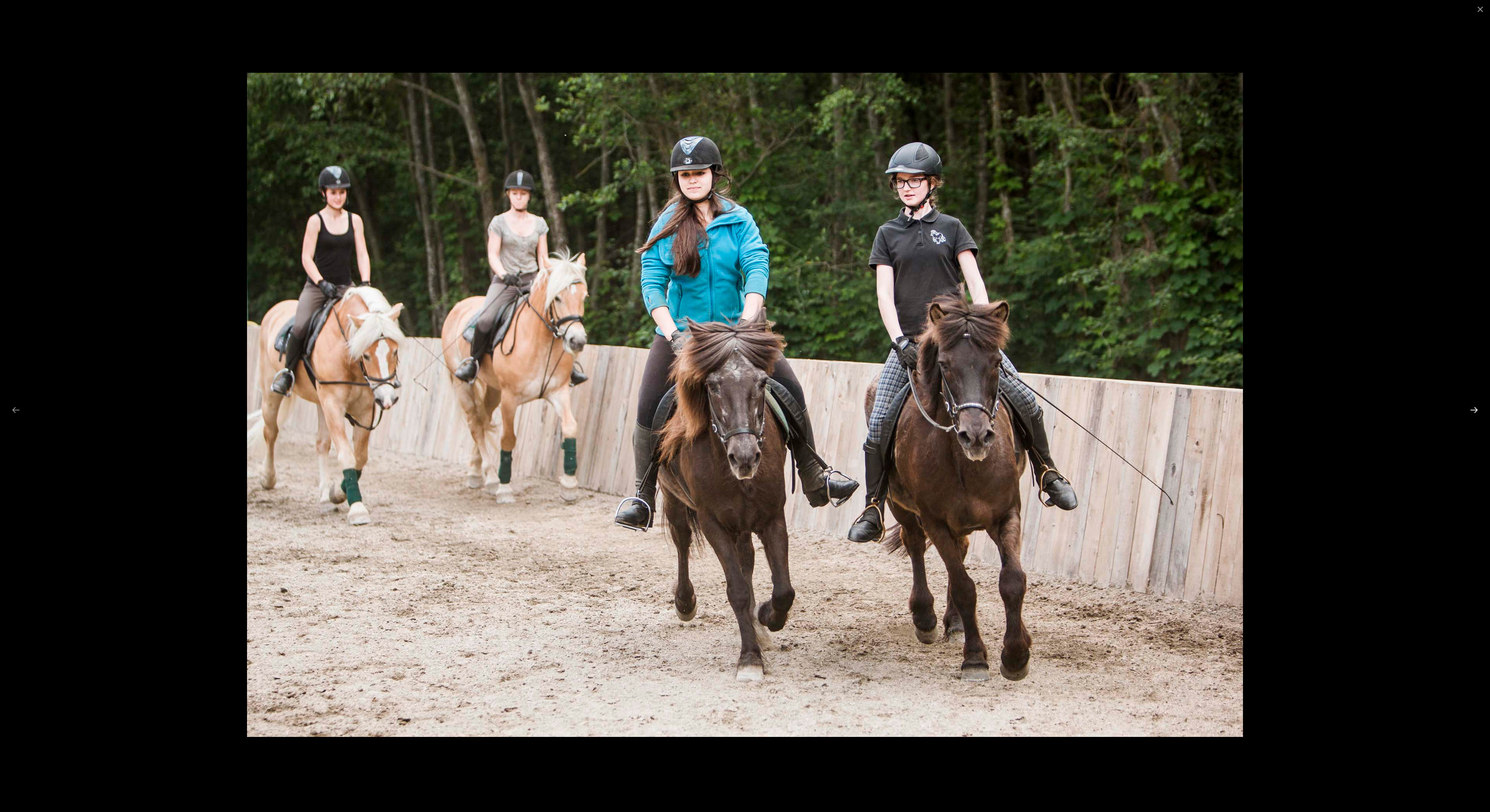
click at [1472, 411] on button "Next slide" at bounding box center [1474, 410] width 16 height 15
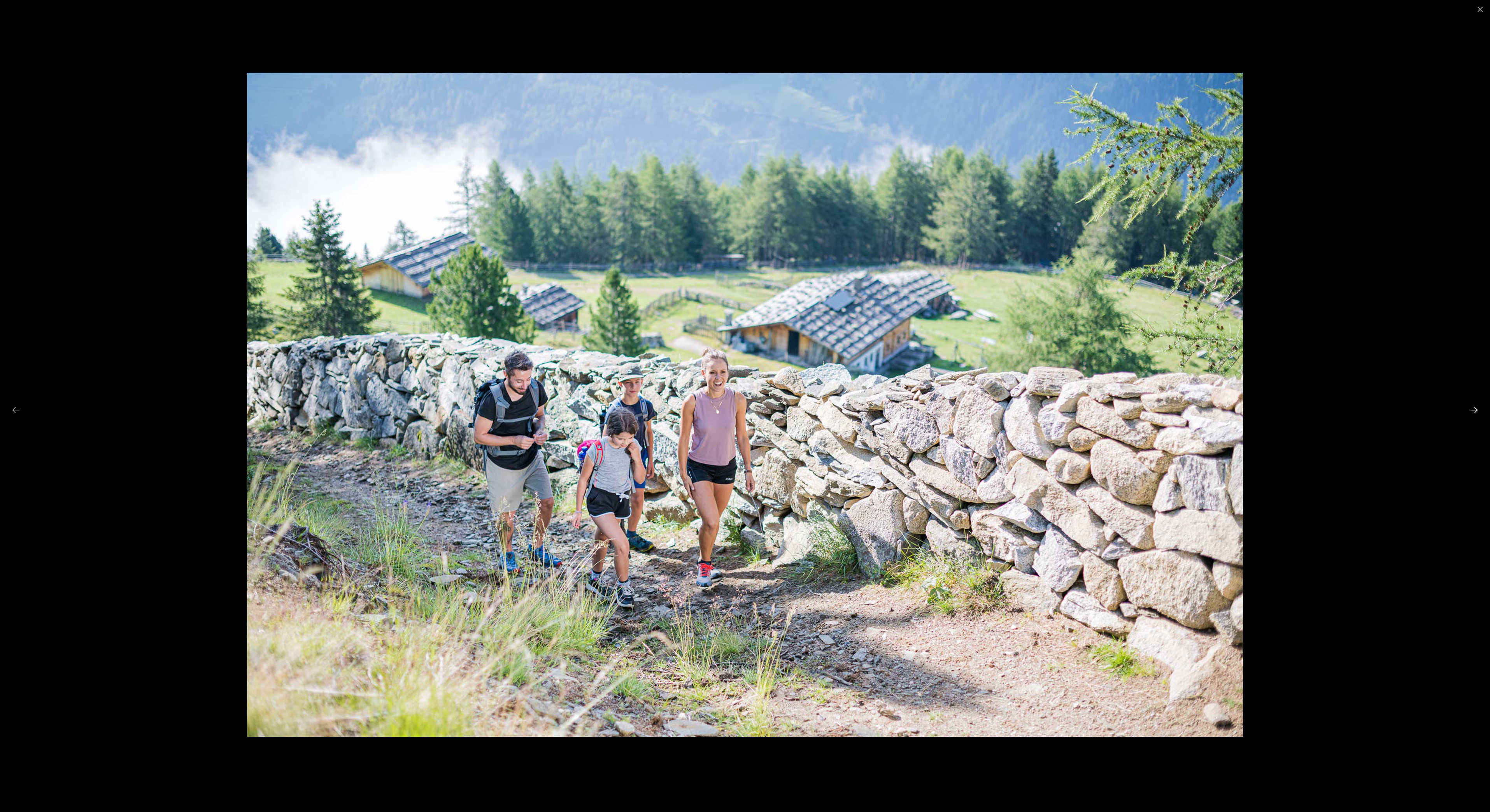
click at [1472, 411] on button "Next slide" at bounding box center [1474, 410] width 16 height 15
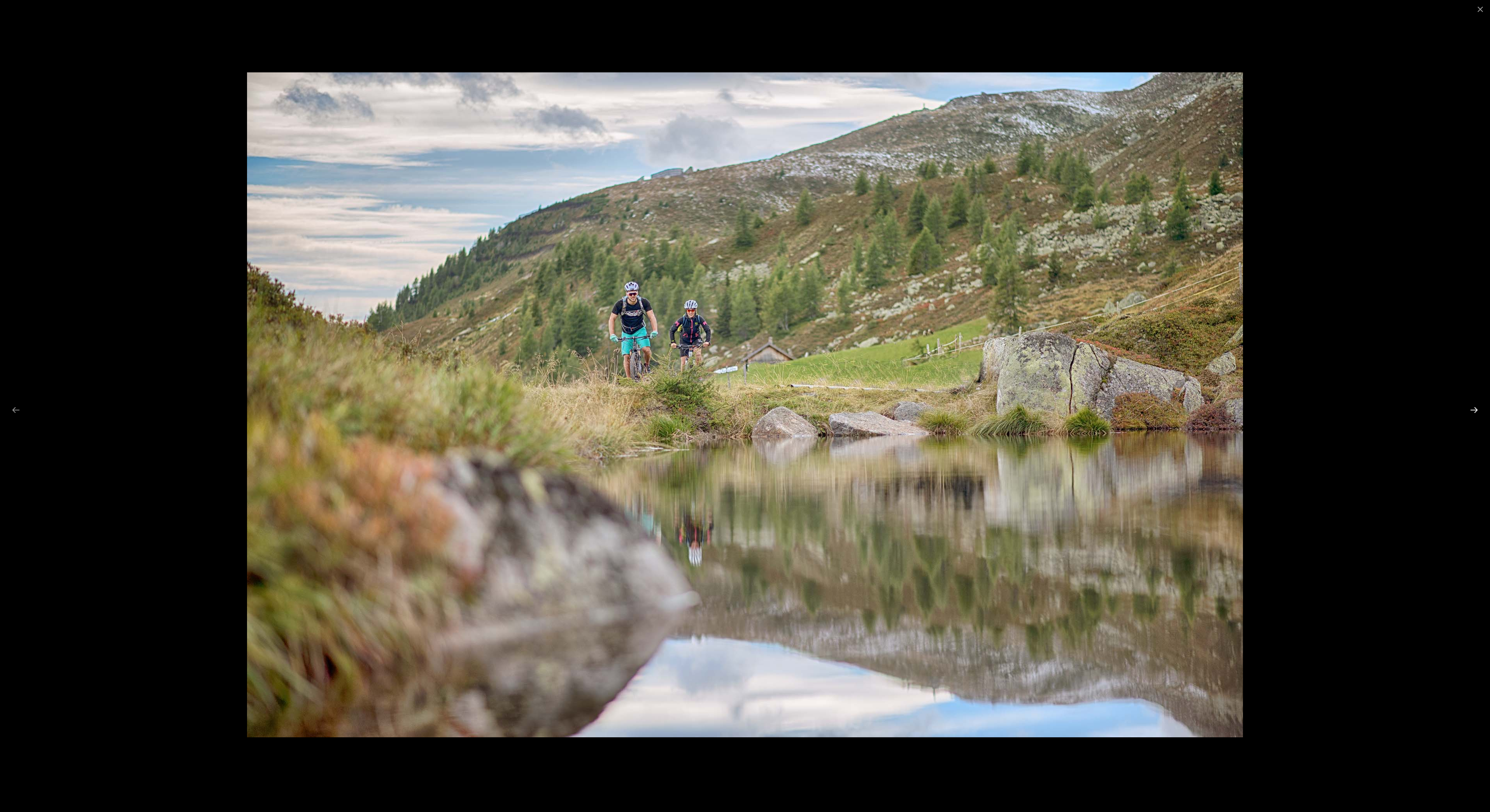
click at [1472, 411] on button "Next slide" at bounding box center [1474, 410] width 16 height 15
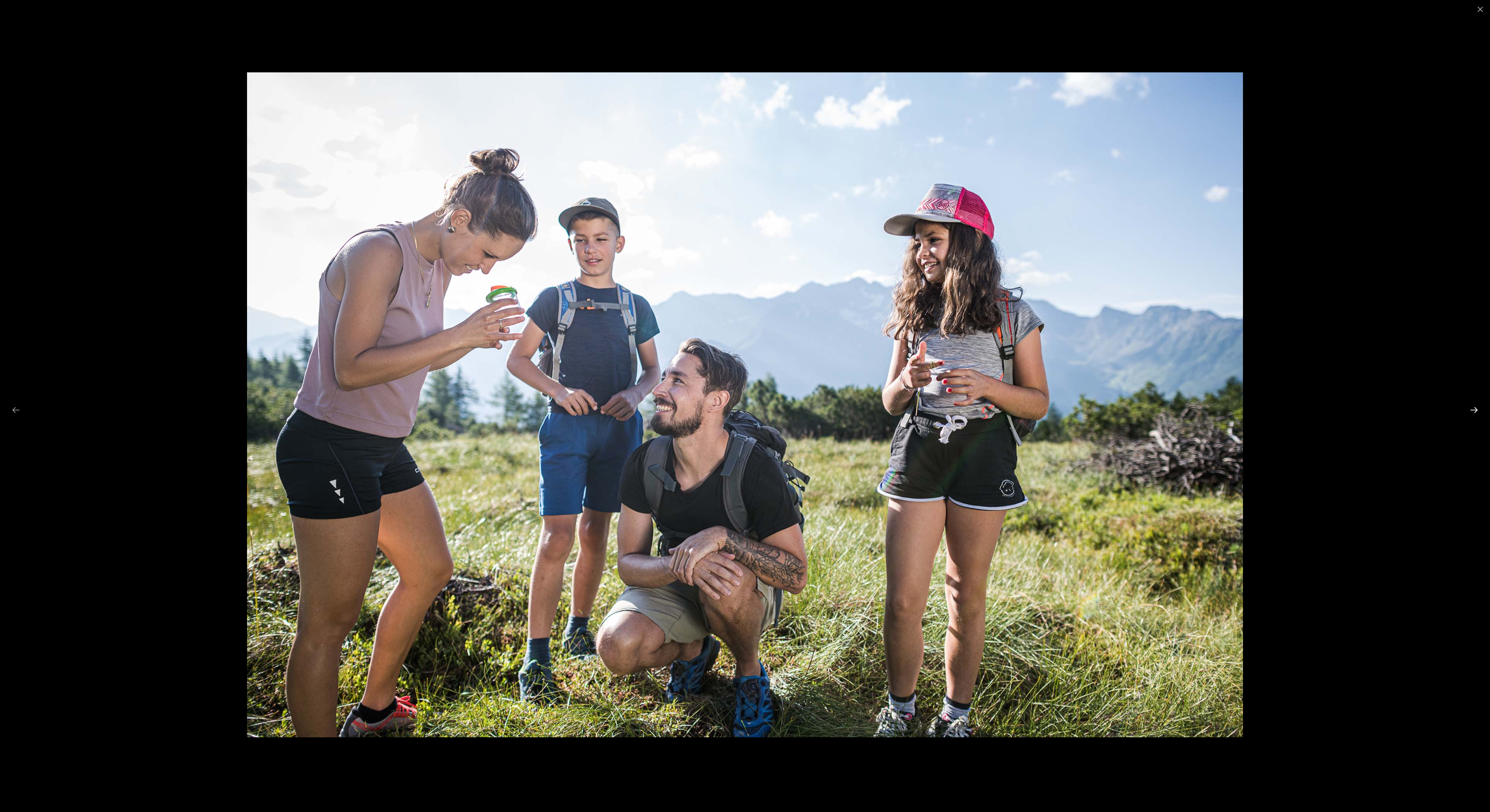
click at [1472, 411] on button "Next slide" at bounding box center [1474, 410] width 16 height 15
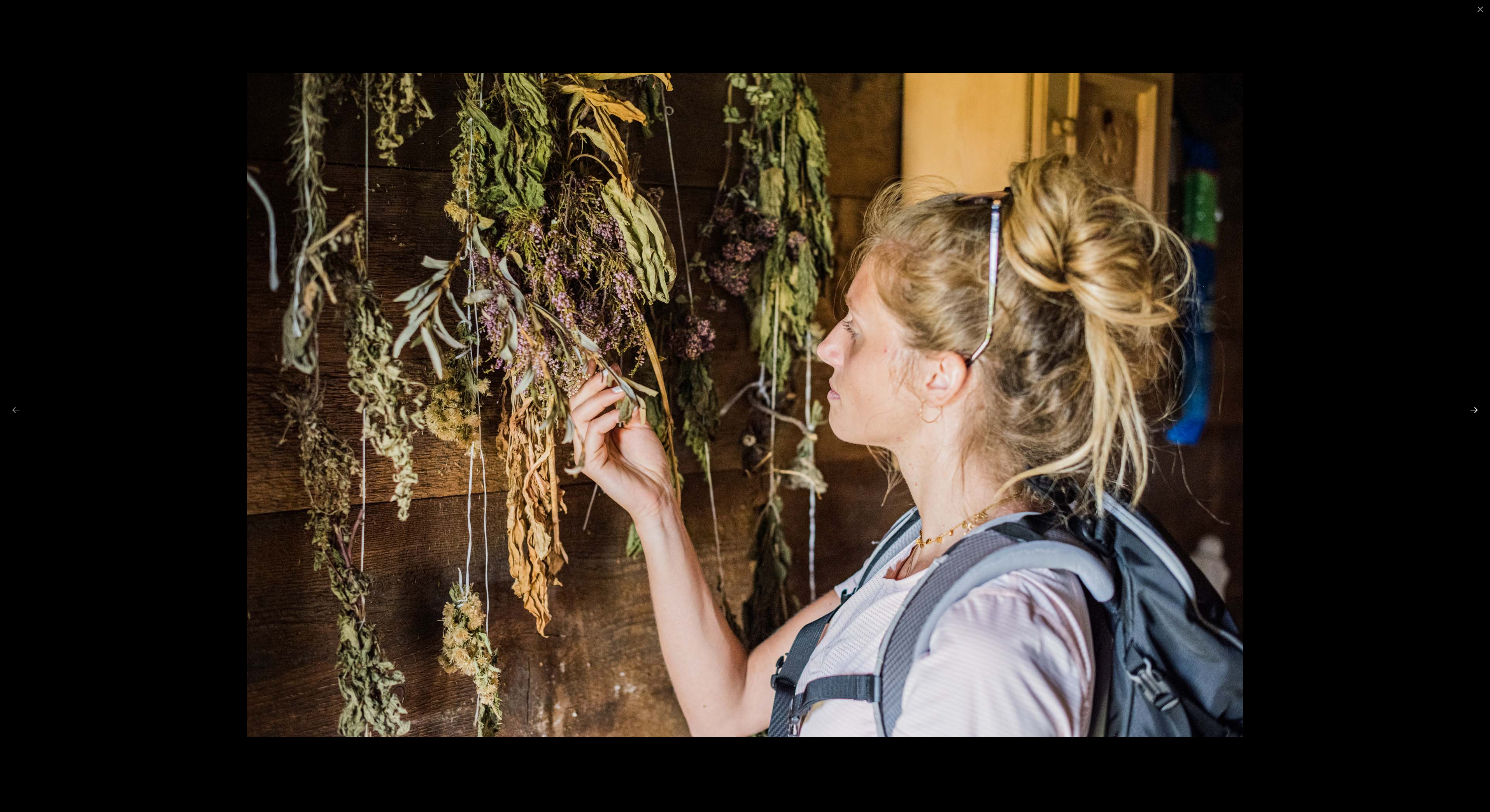
click at [1472, 411] on button "Next slide" at bounding box center [1474, 410] width 16 height 15
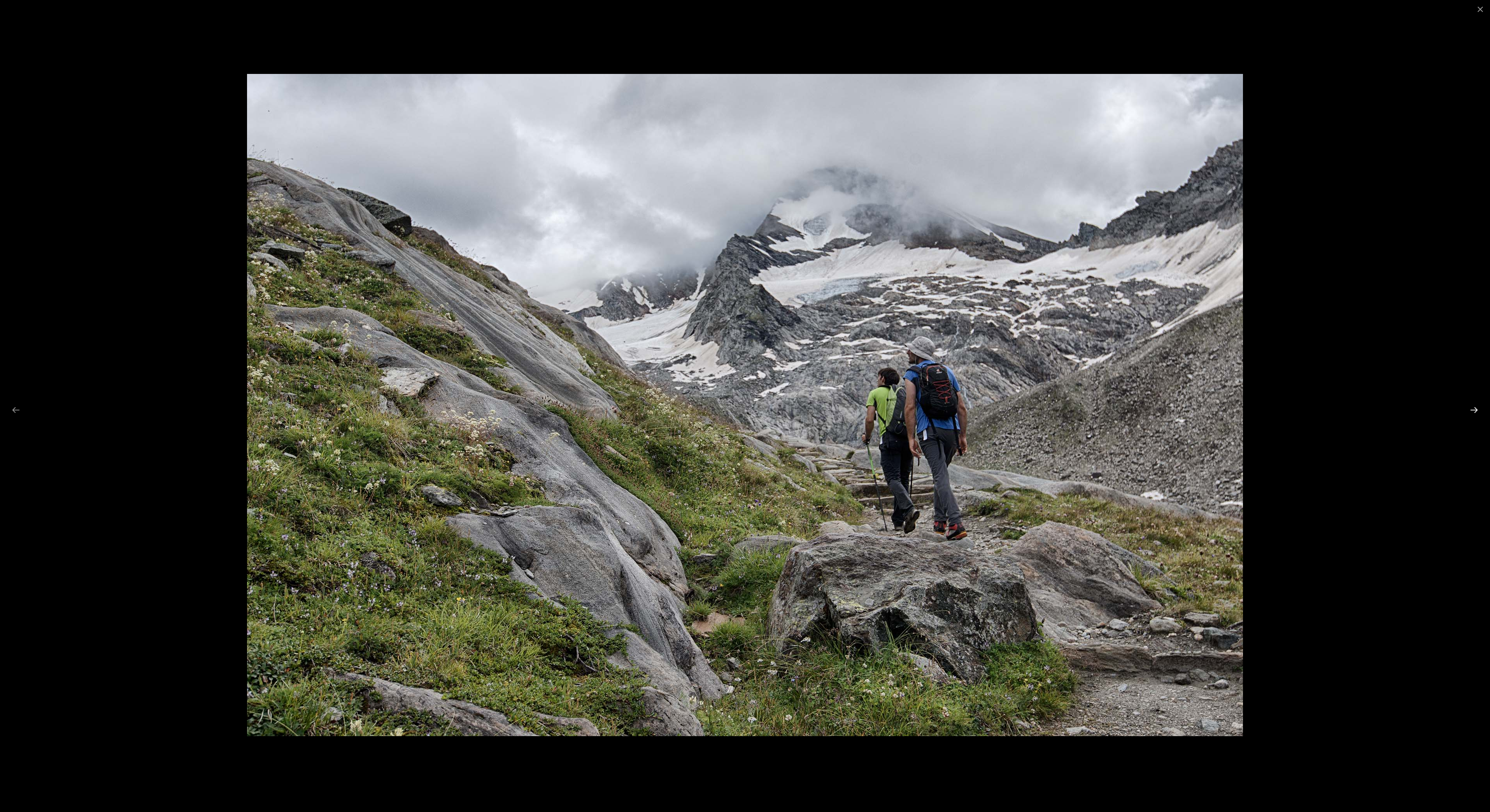
click at [1472, 411] on button "Next slide" at bounding box center [1474, 410] width 16 height 15
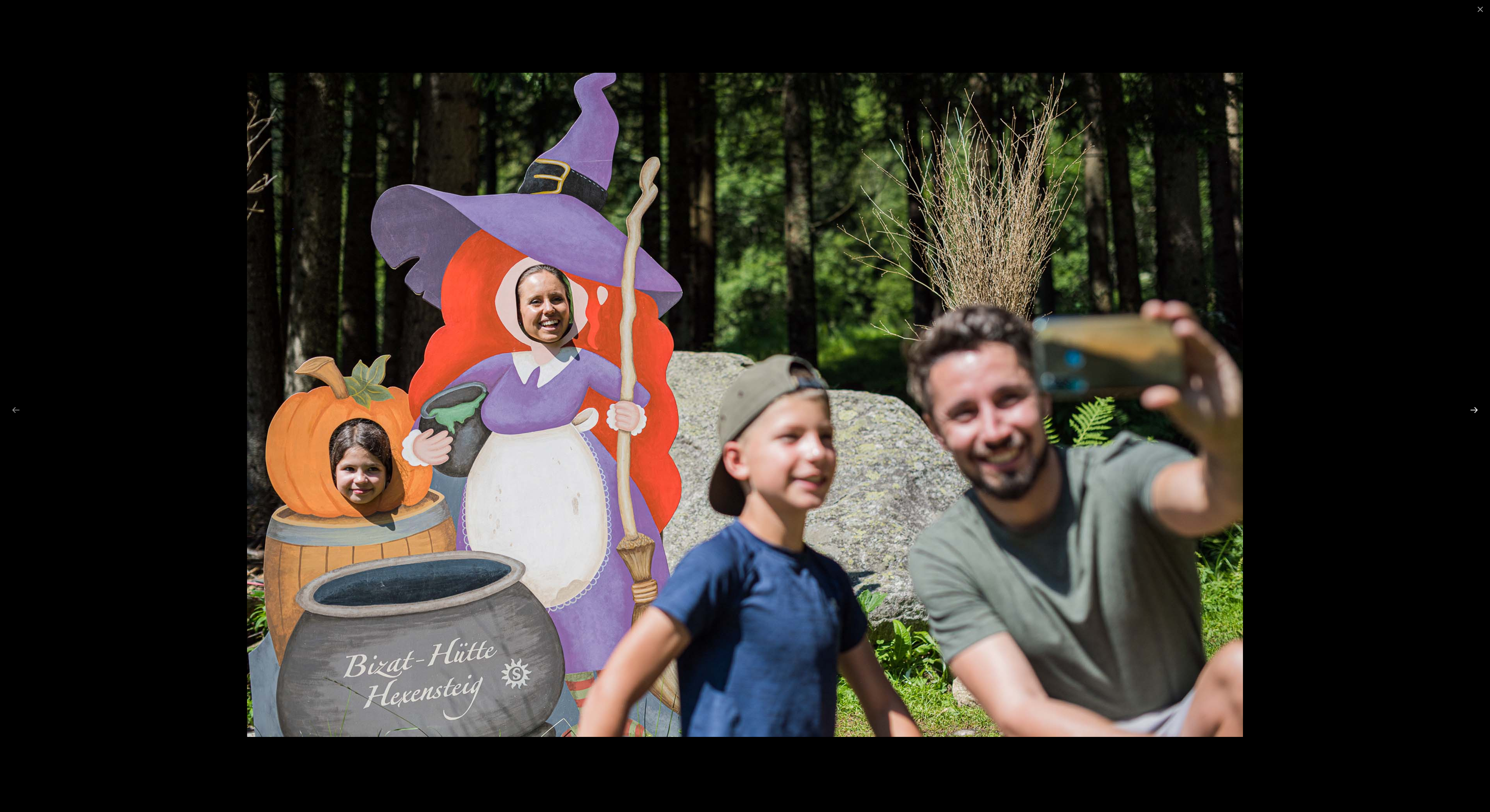
click at [1472, 411] on button "Next slide" at bounding box center [1474, 410] width 16 height 15
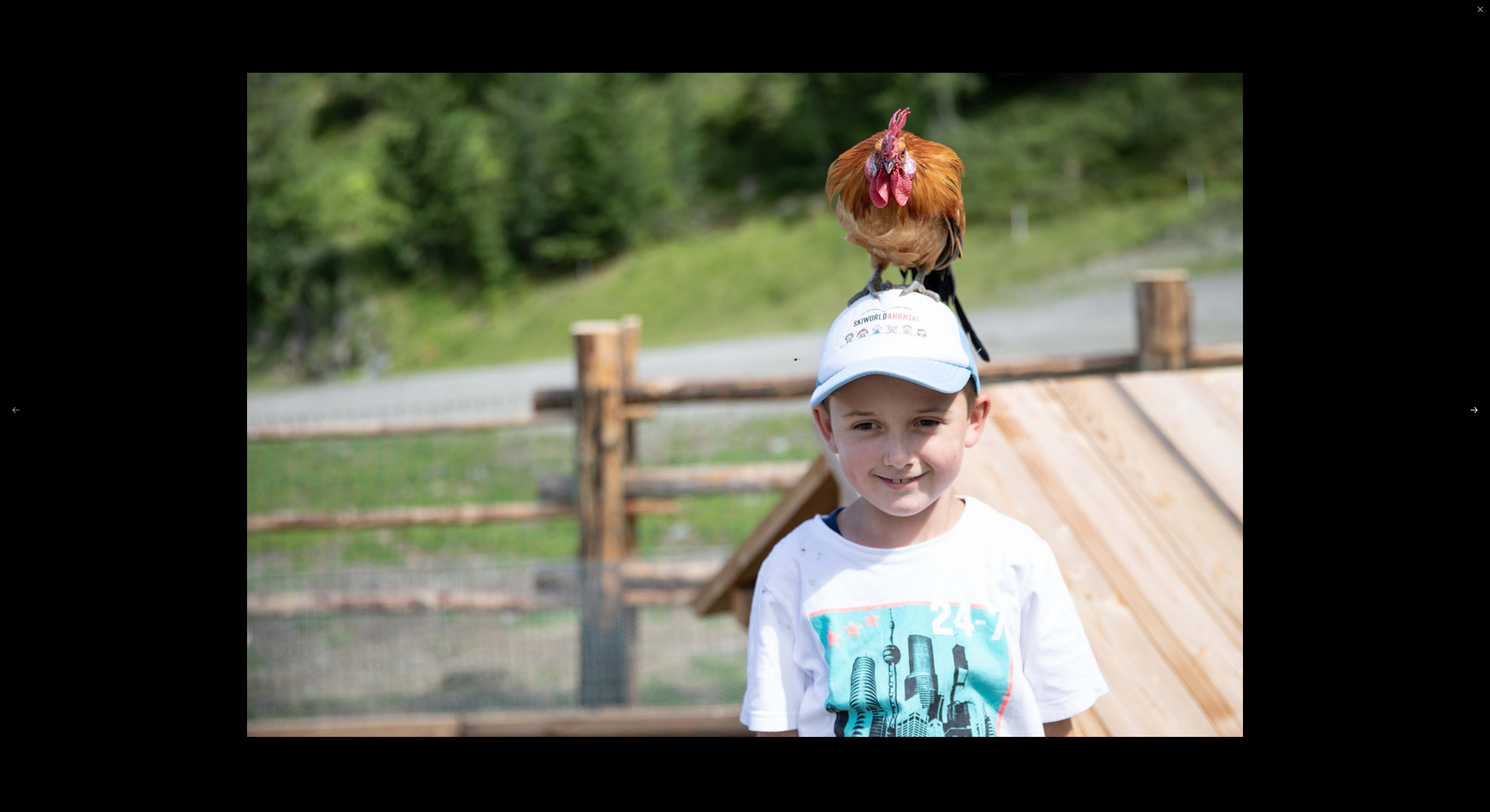
click at [1472, 411] on button "Next slide" at bounding box center [1474, 410] width 16 height 15
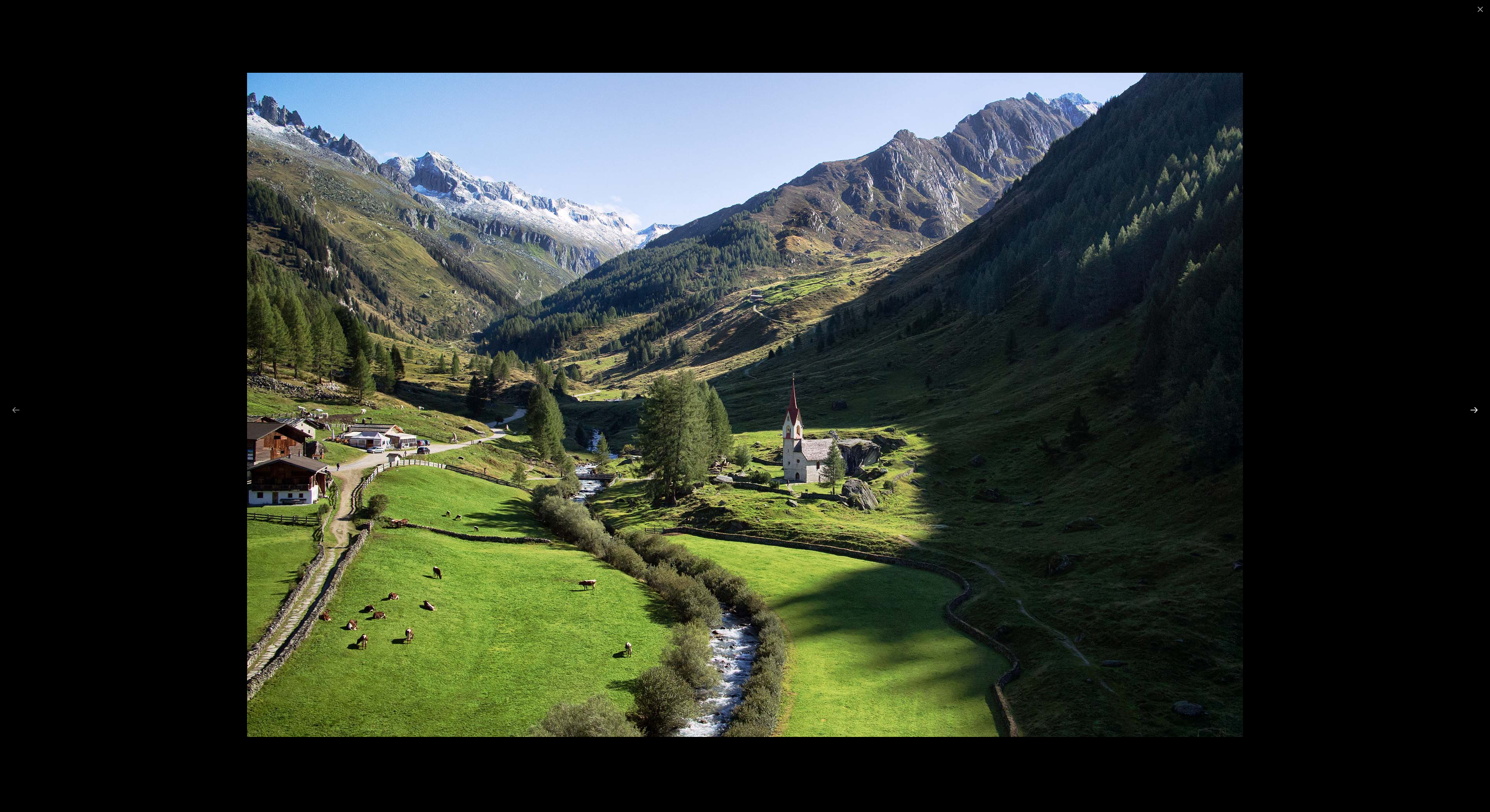
click at [1473, 411] on button "Next slide" at bounding box center [1474, 410] width 16 height 15
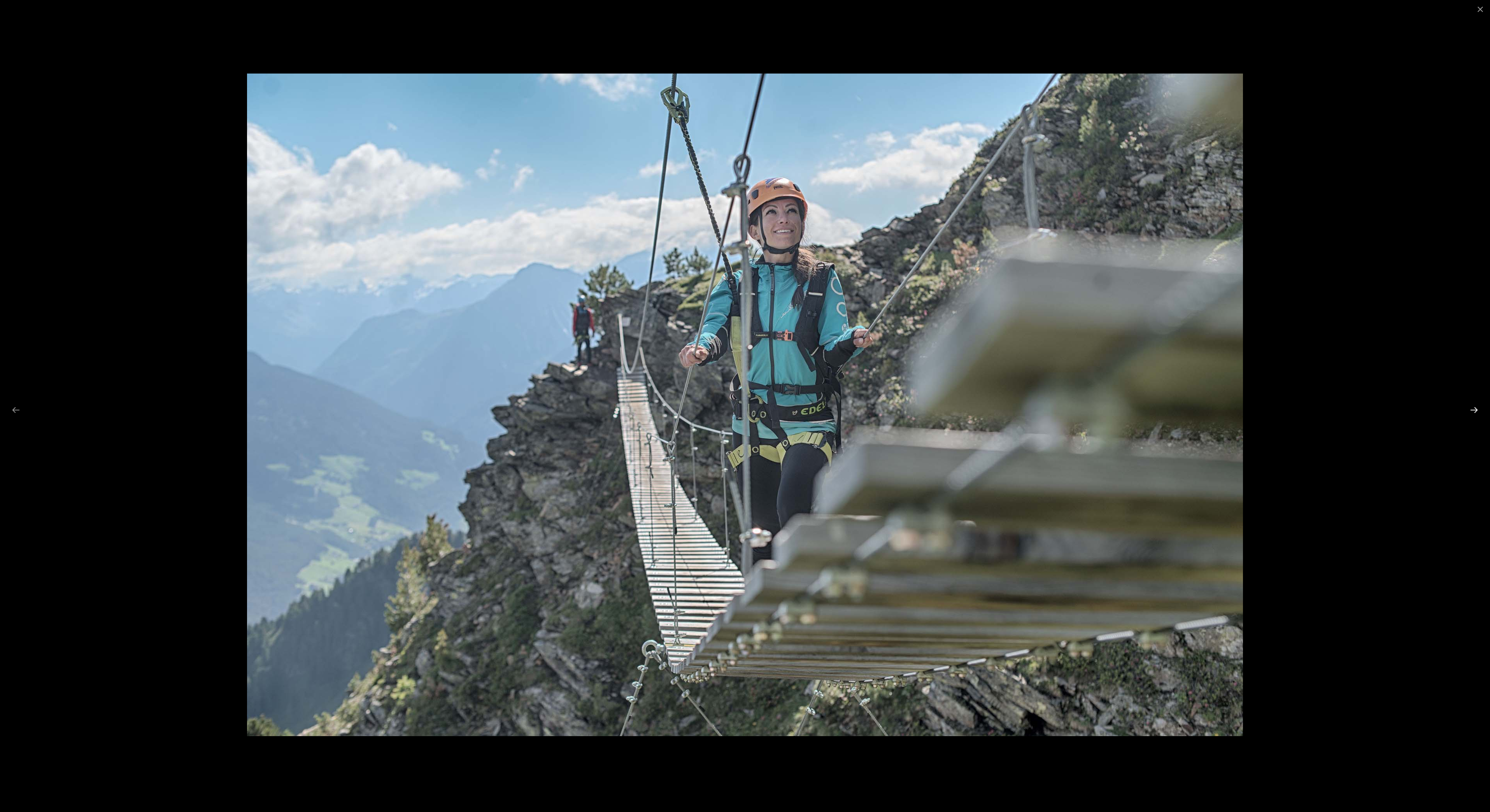
click at [1473, 411] on button "Next slide" at bounding box center [1474, 410] width 16 height 15
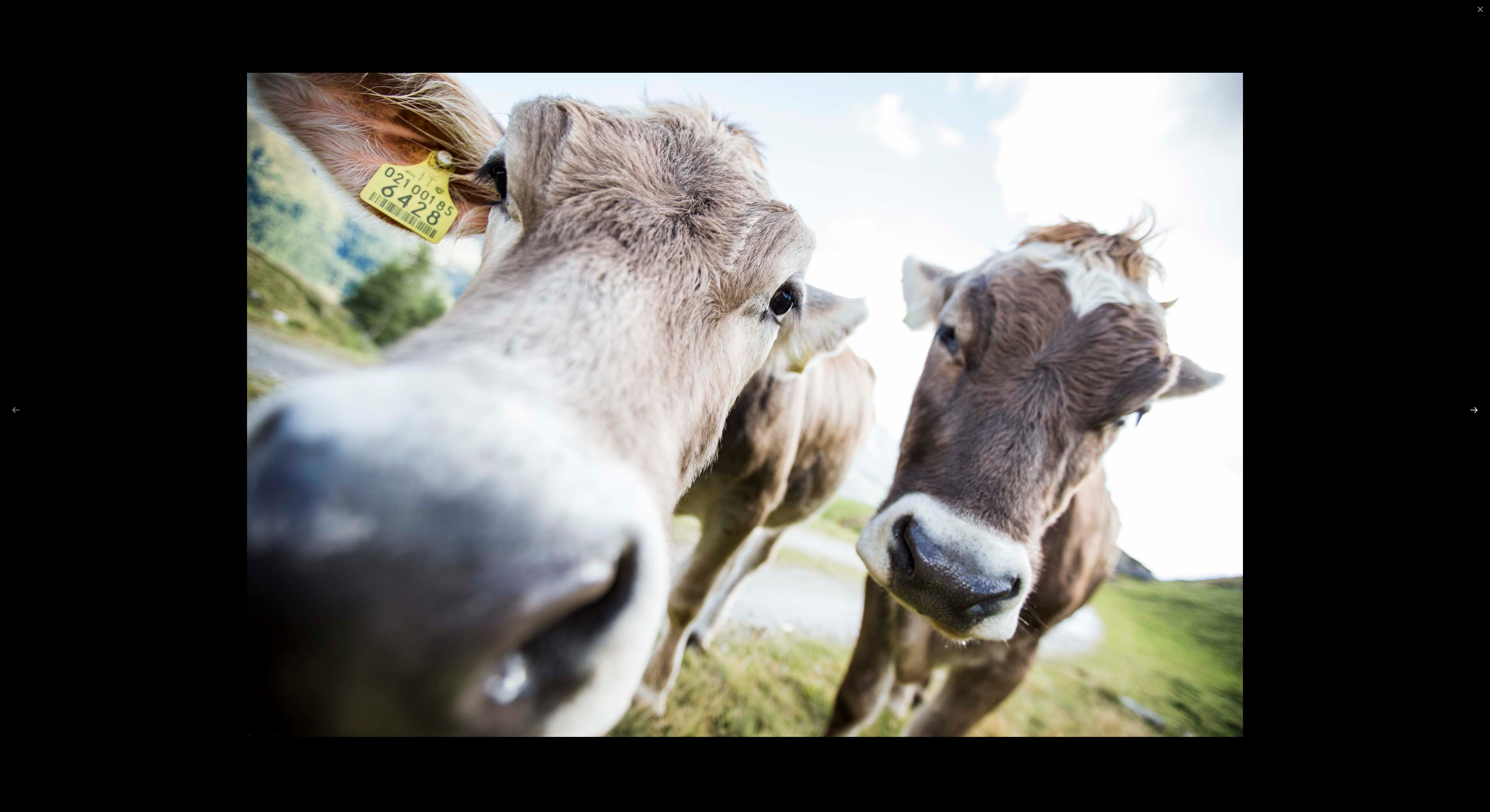
click at [1473, 411] on button "Next slide" at bounding box center [1474, 410] width 16 height 15
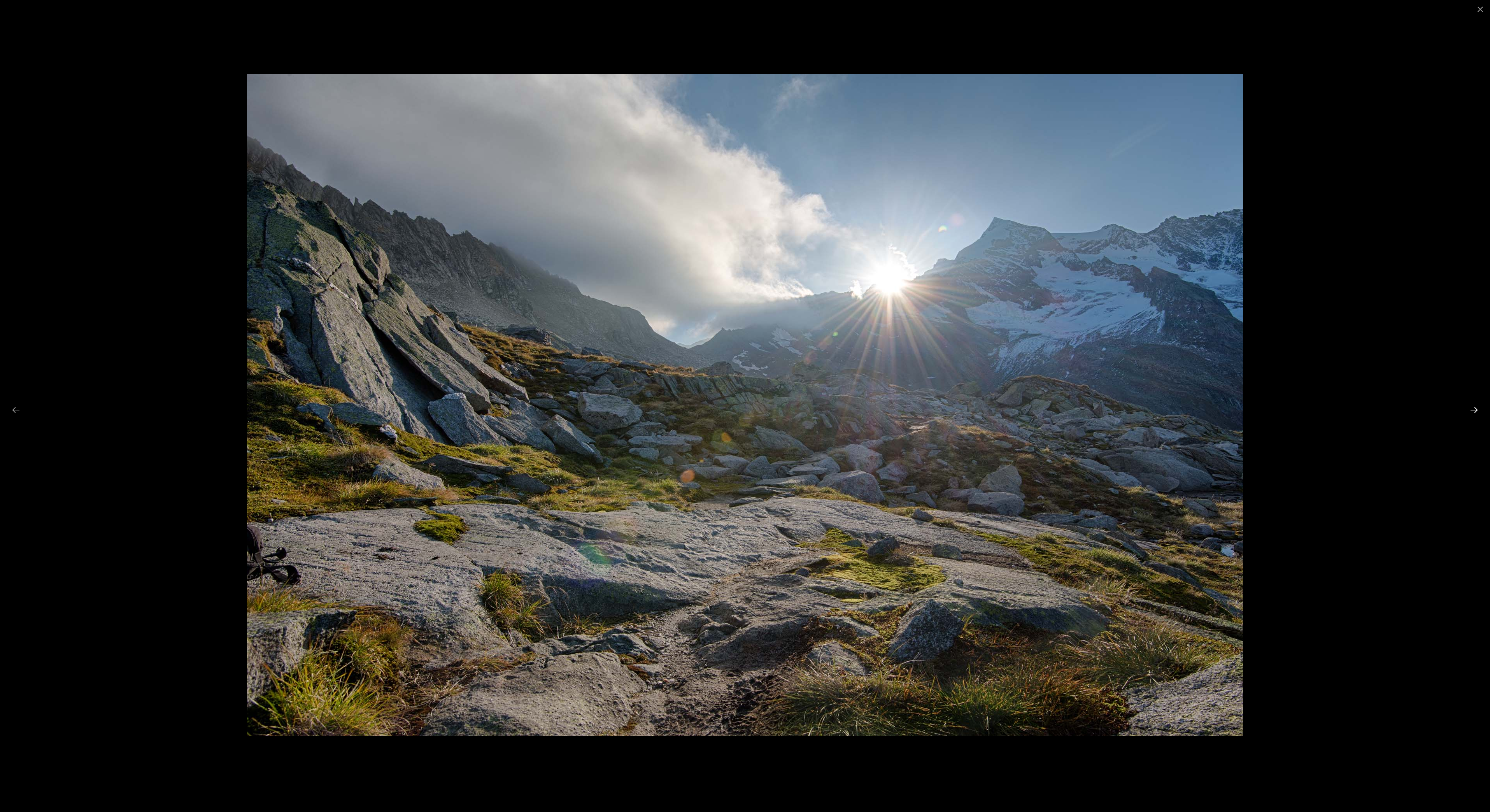
click at [1473, 411] on button "Next slide" at bounding box center [1474, 410] width 16 height 15
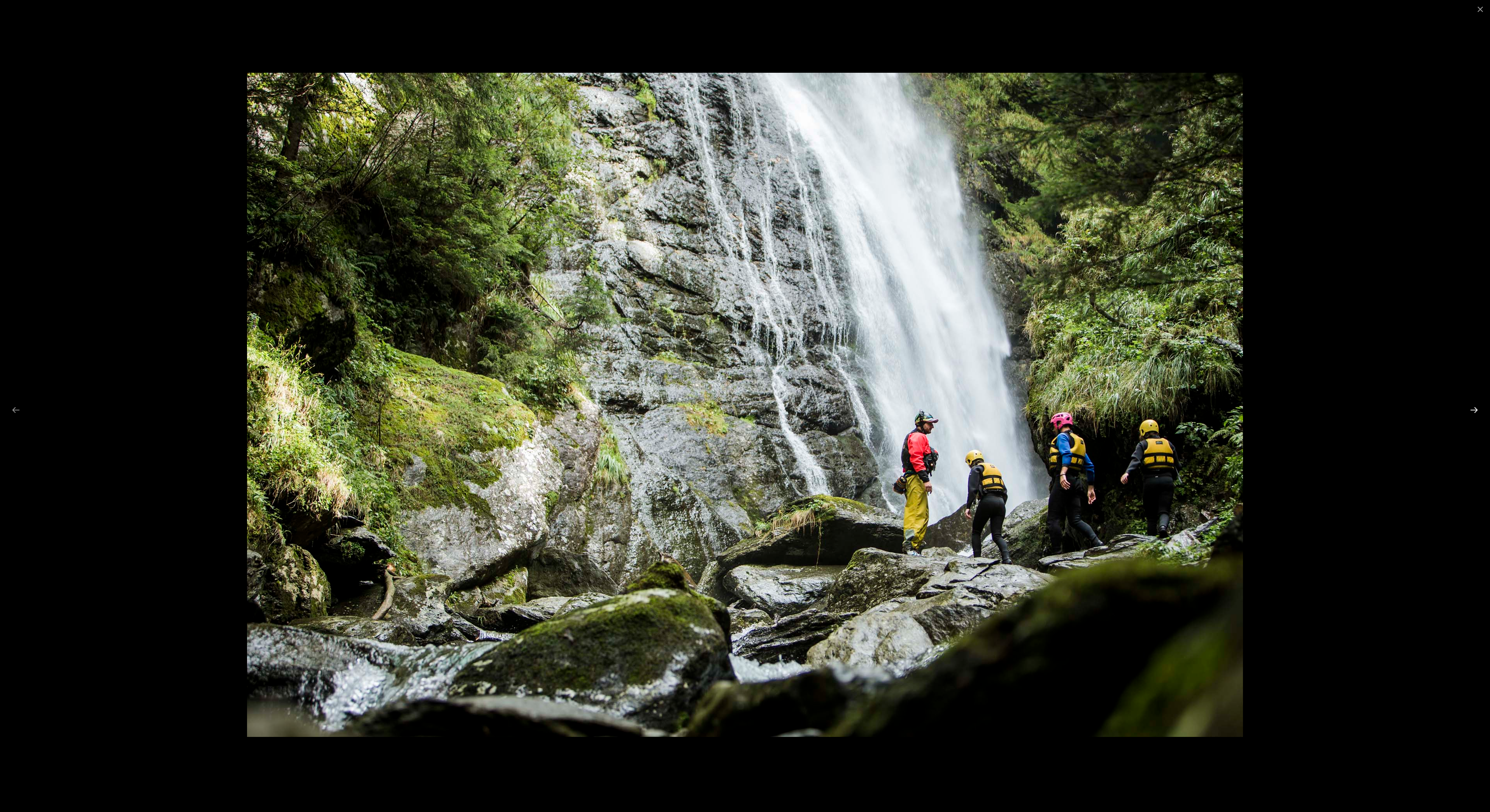
click at [1473, 411] on button "Next slide" at bounding box center [1474, 410] width 16 height 15
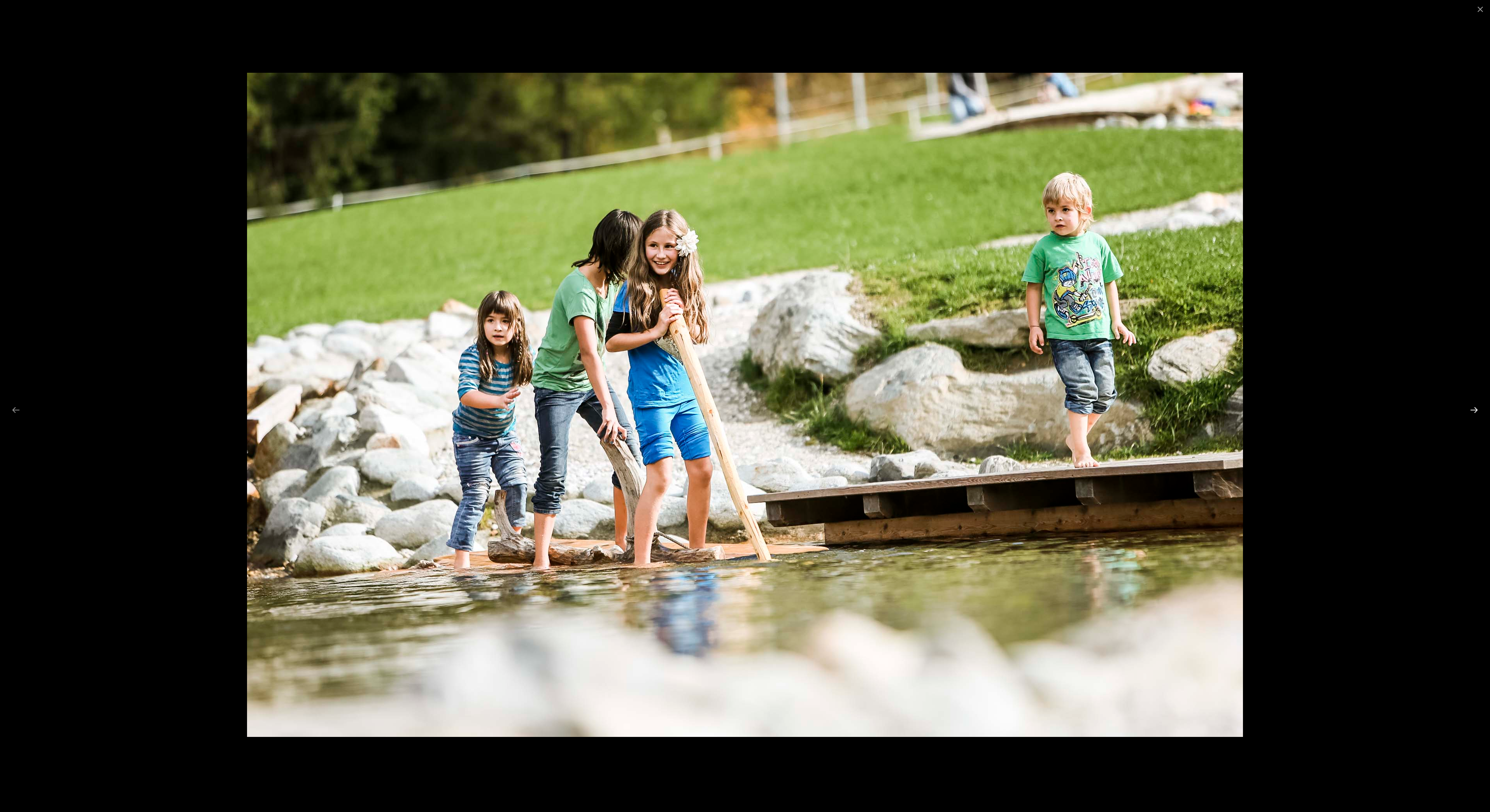
click at [1473, 411] on button "Next slide" at bounding box center [1474, 410] width 16 height 15
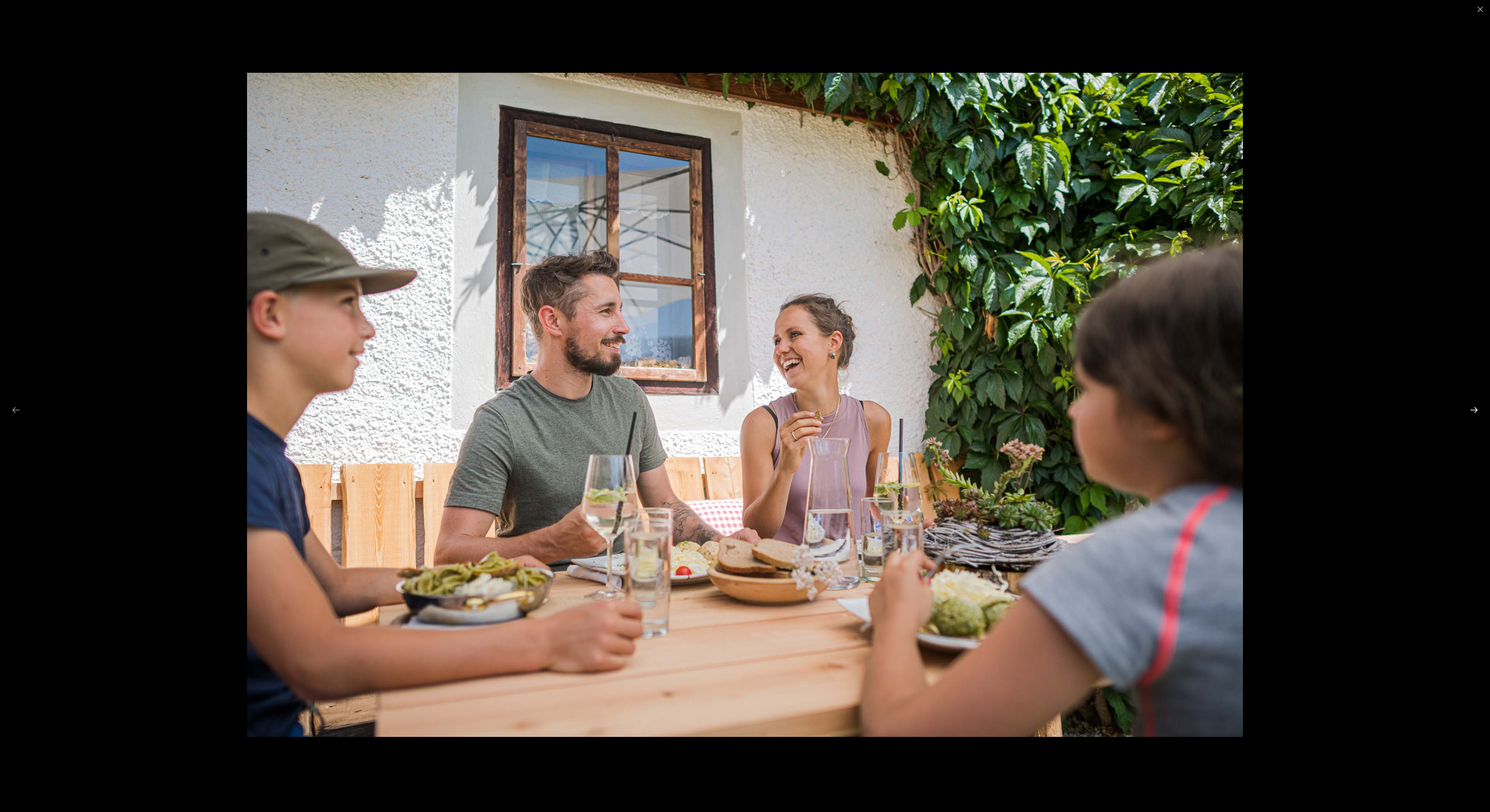
click at [1473, 411] on button "Next slide" at bounding box center [1474, 410] width 16 height 15
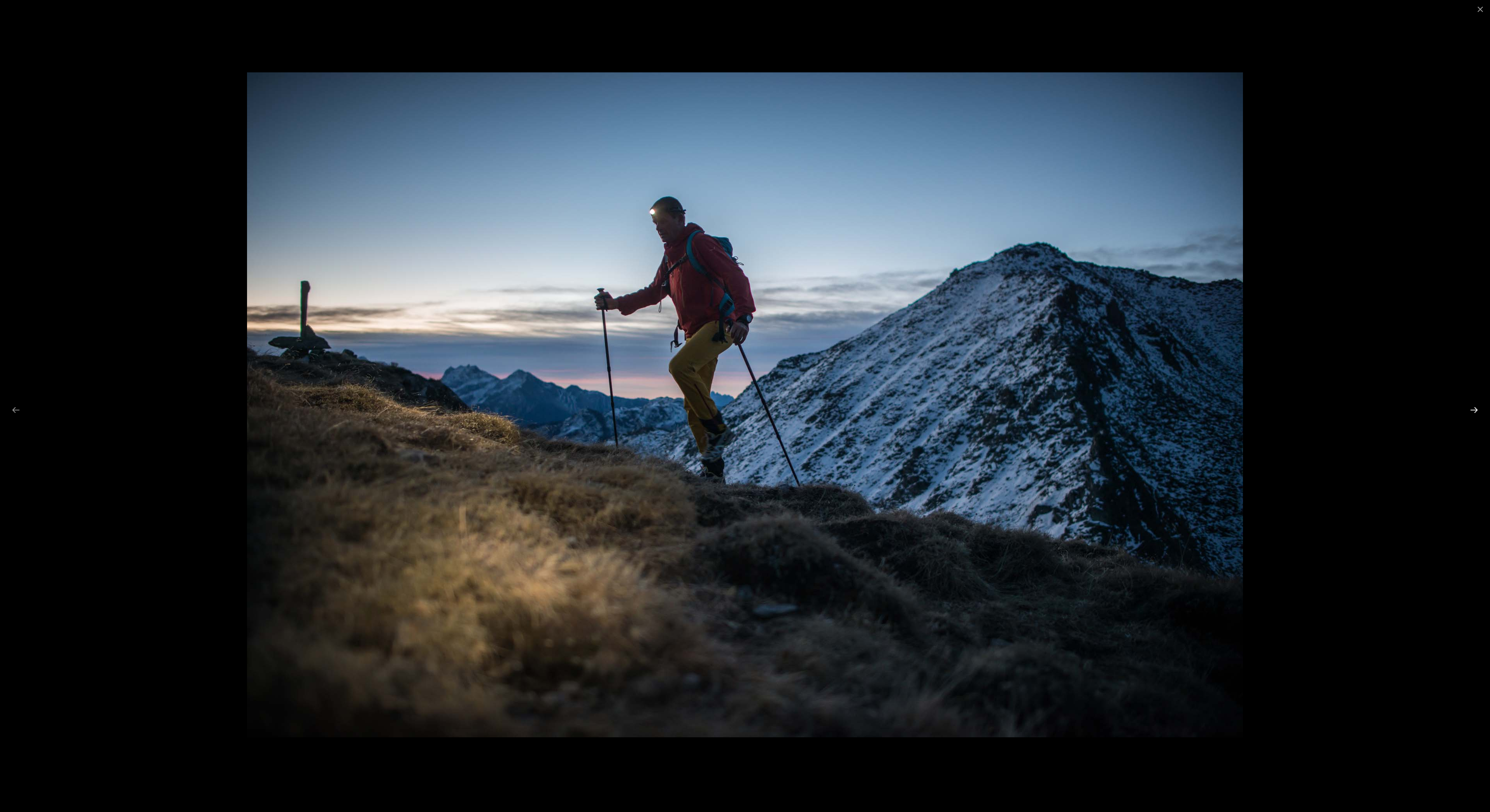
click at [1473, 411] on button "Next slide" at bounding box center [1474, 410] width 16 height 15
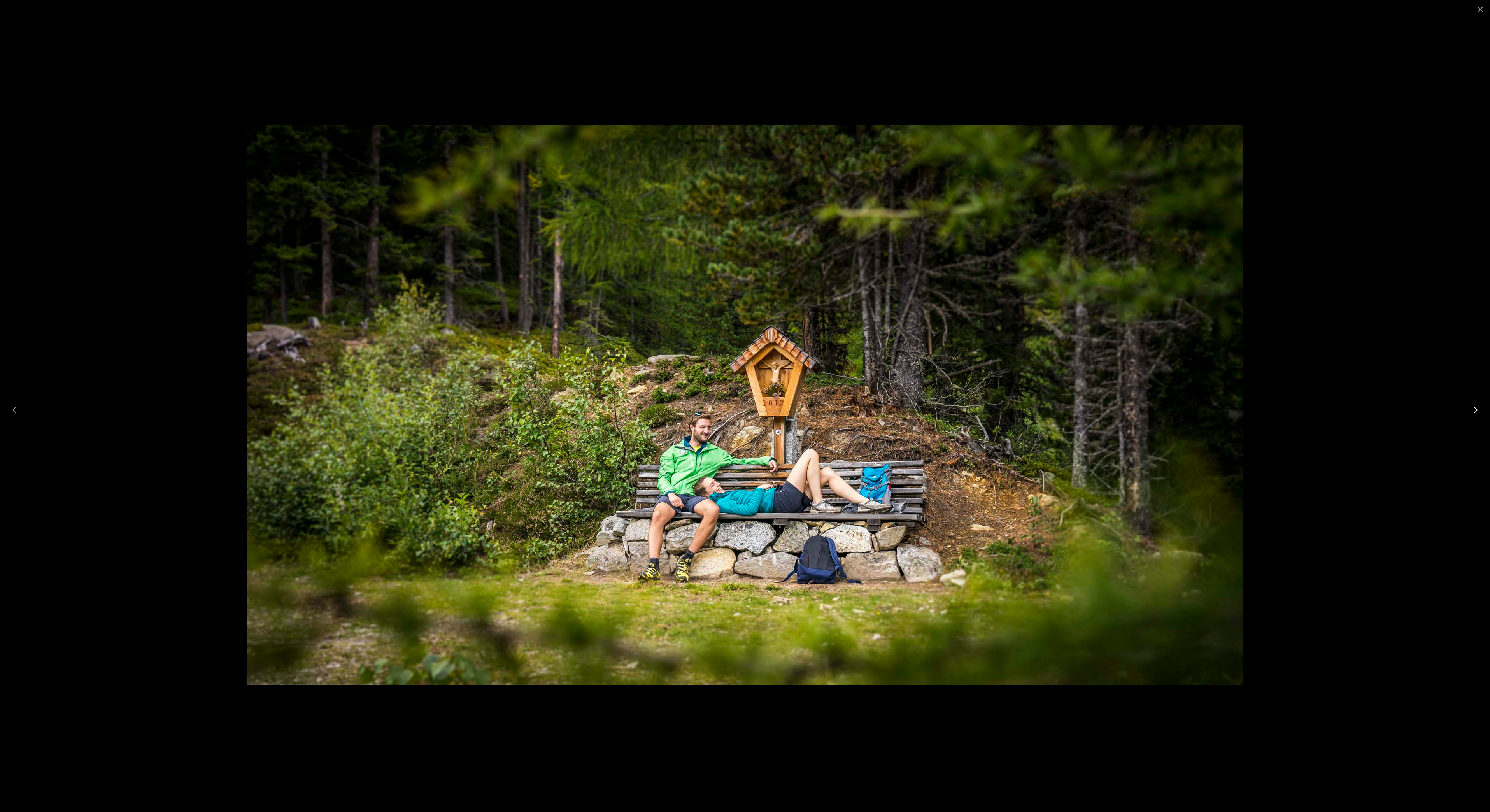
click at [1473, 411] on button "Next slide" at bounding box center [1474, 410] width 16 height 15
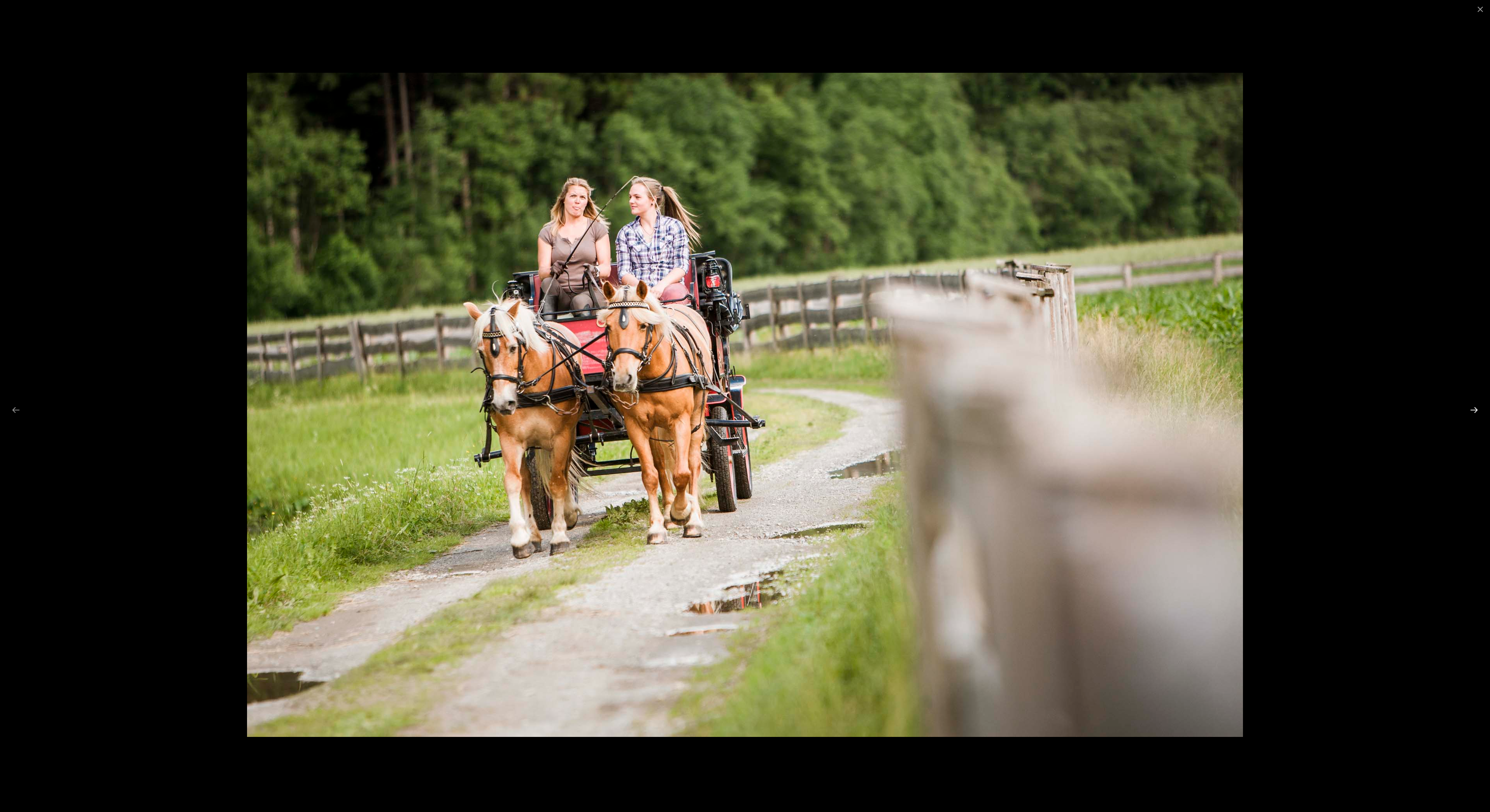
click at [1473, 411] on button "Next slide" at bounding box center [1474, 410] width 16 height 15
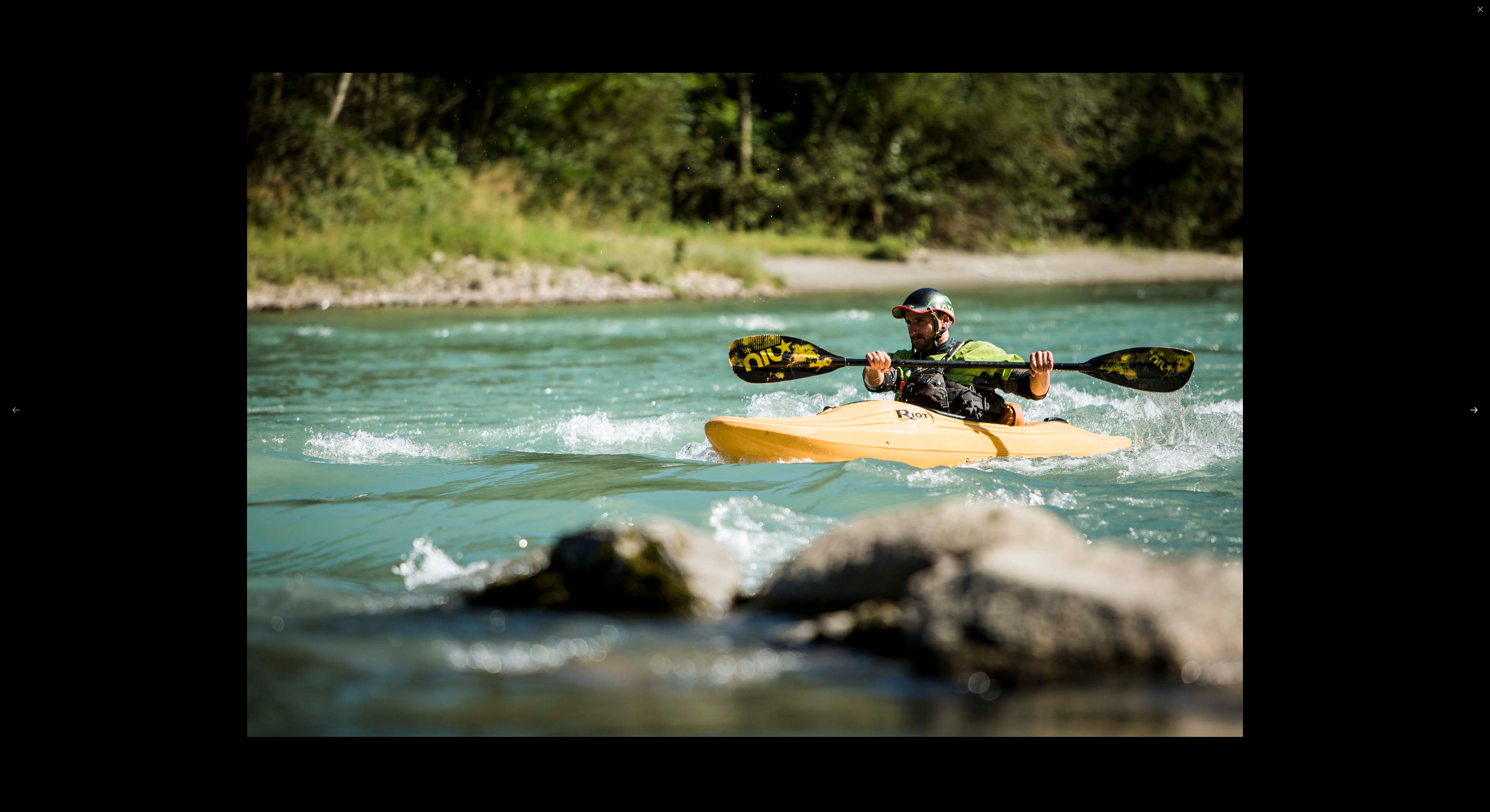
click at [1473, 411] on button "Next slide" at bounding box center [1474, 410] width 16 height 15
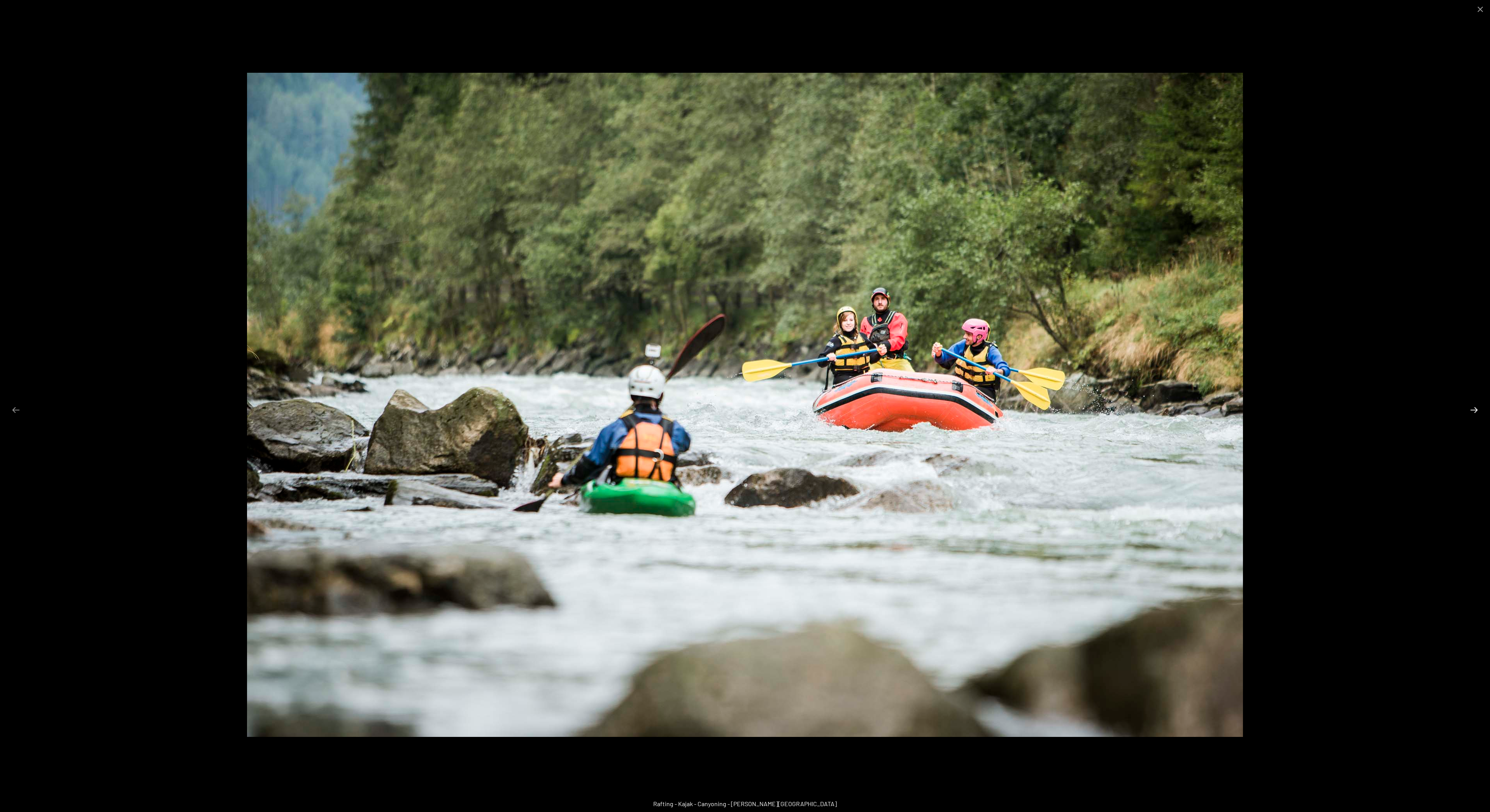
click at [1473, 411] on button "Next slide" at bounding box center [1474, 410] width 16 height 15
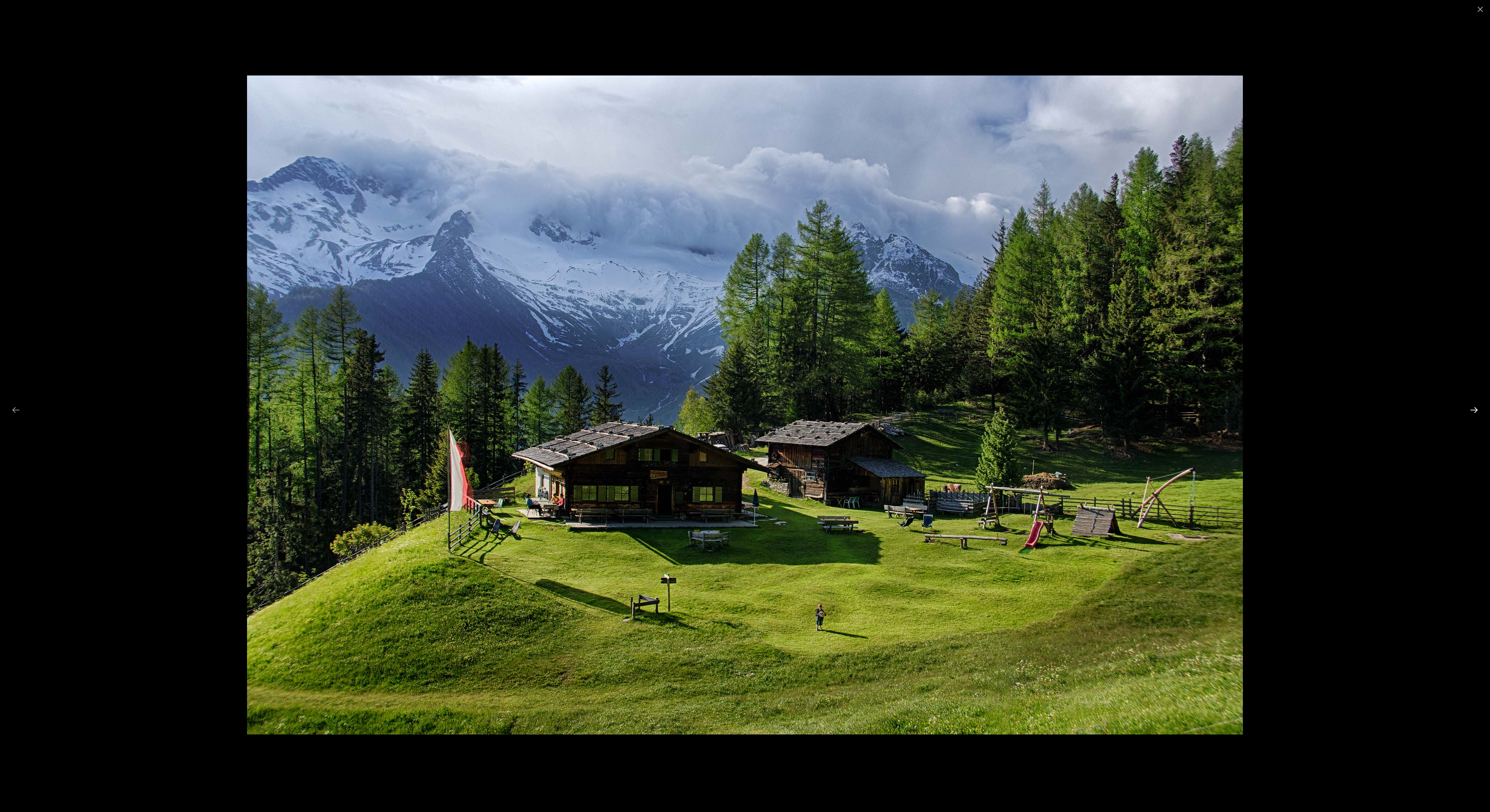
click at [1474, 415] on button "Next slide" at bounding box center [1474, 410] width 16 height 15
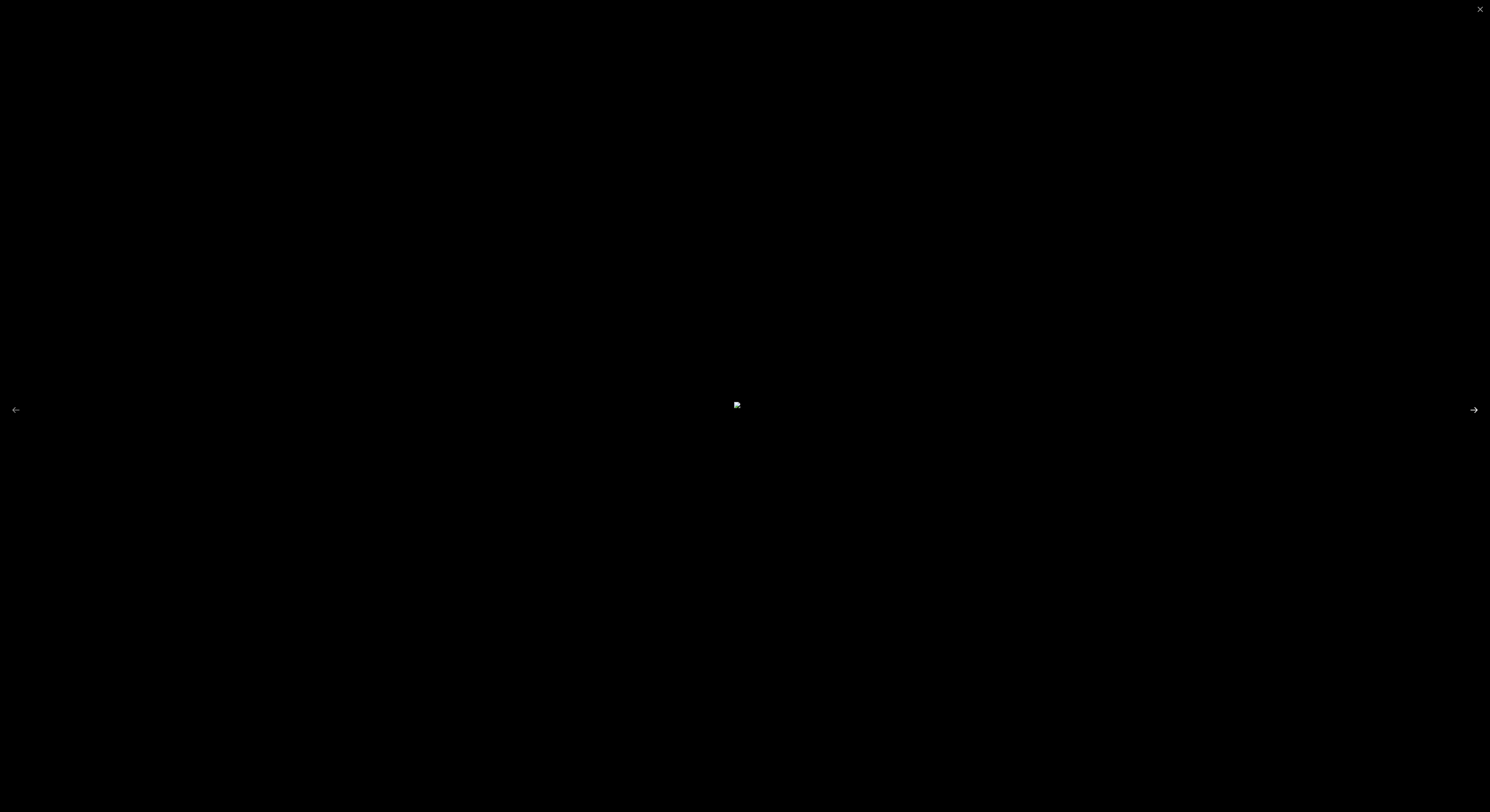
click at [1470, 408] on button "Next slide" at bounding box center [1474, 410] width 16 height 15
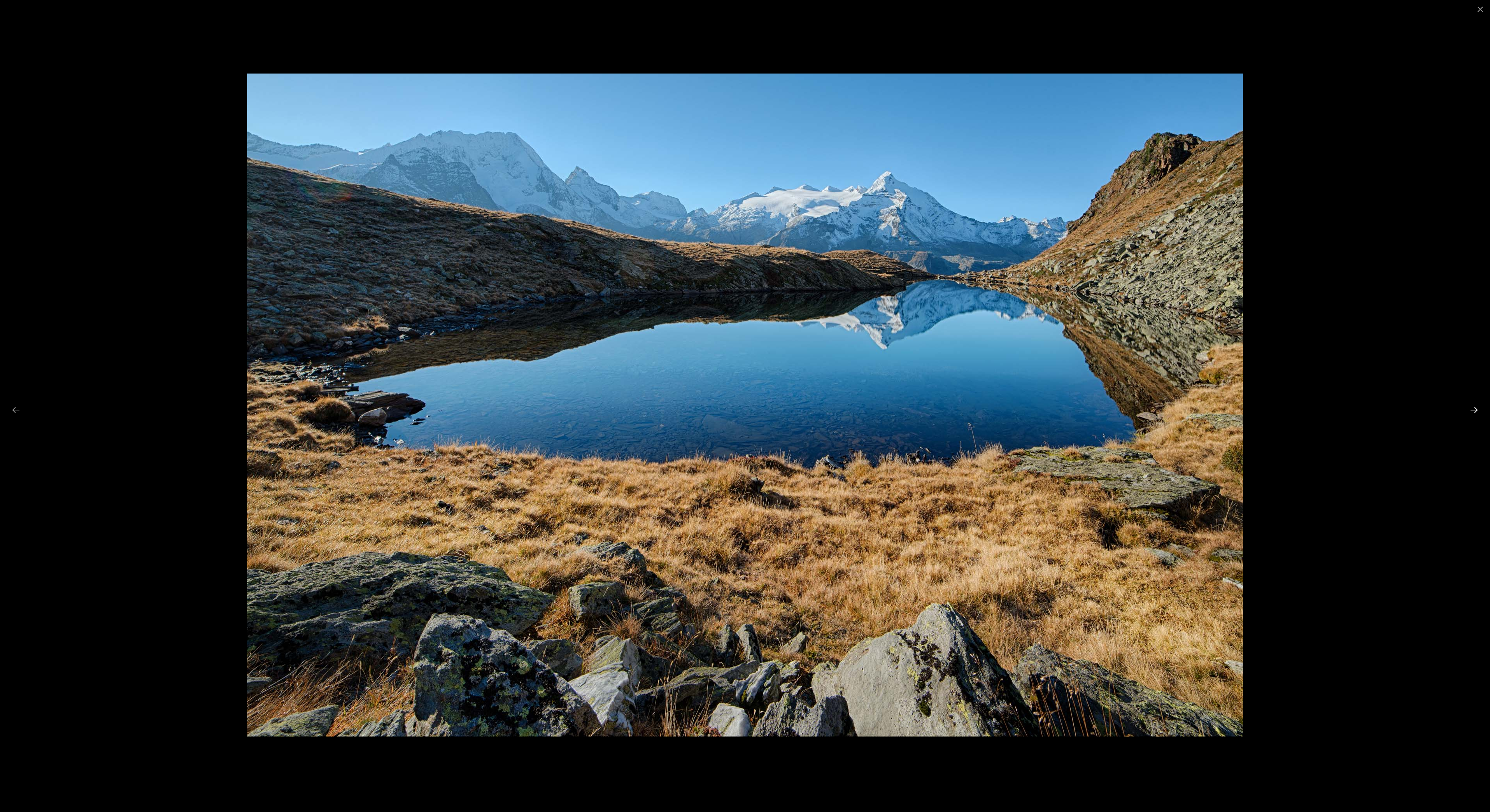
click at [1474, 408] on button "Next slide" at bounding box center [1474, 410] width 16 height 15
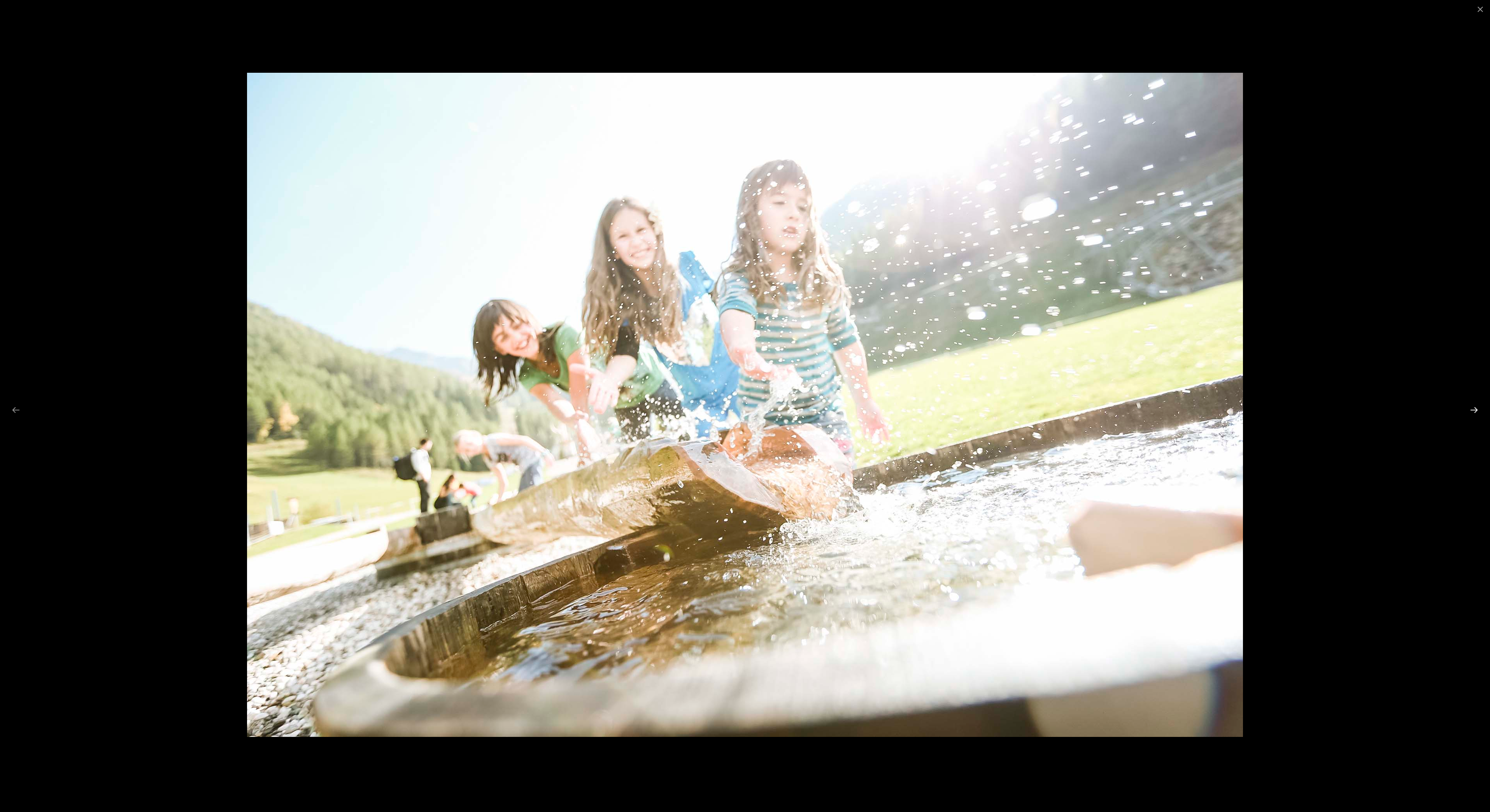
click at [1474, 408] on button "Next slide" at bounding box center [1474, 410] width 16 height 15
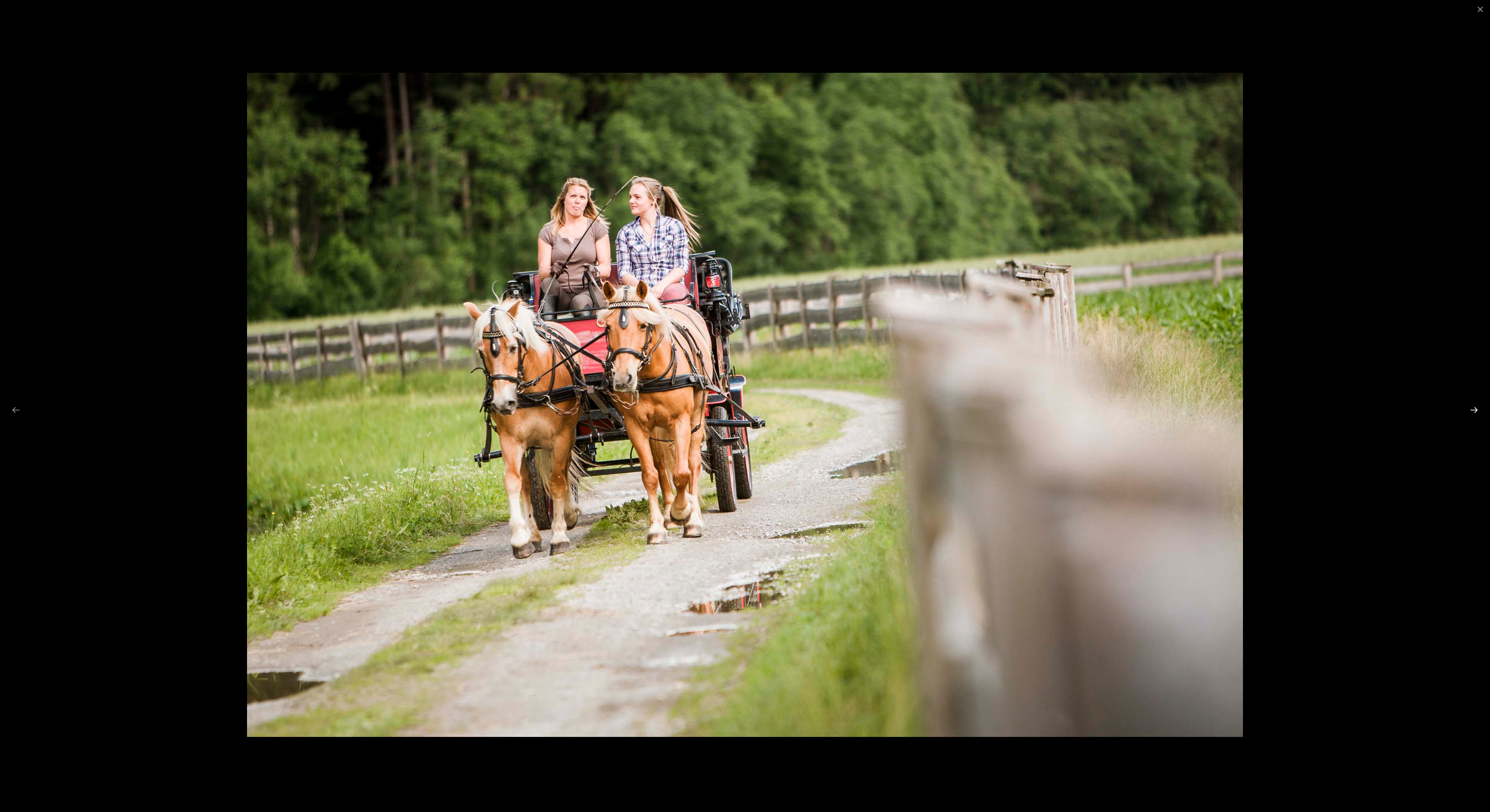
click at [1474, 408] on button "Next slide" at bounding box center [1474, 410] width 16 height 15
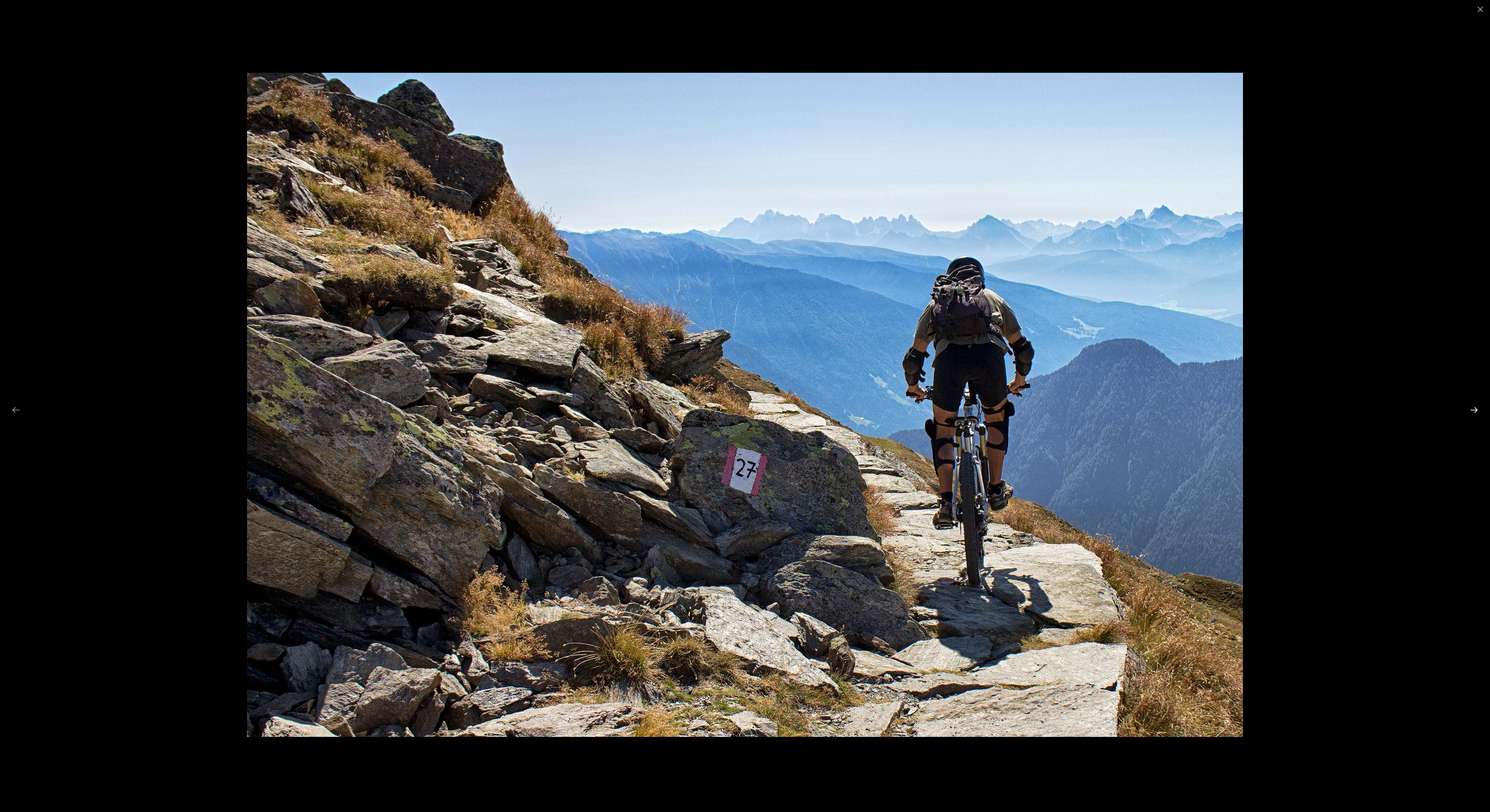
click at [1474, 408] on button "Next slide" at bounding box center [1474, 410] width 16 height 15
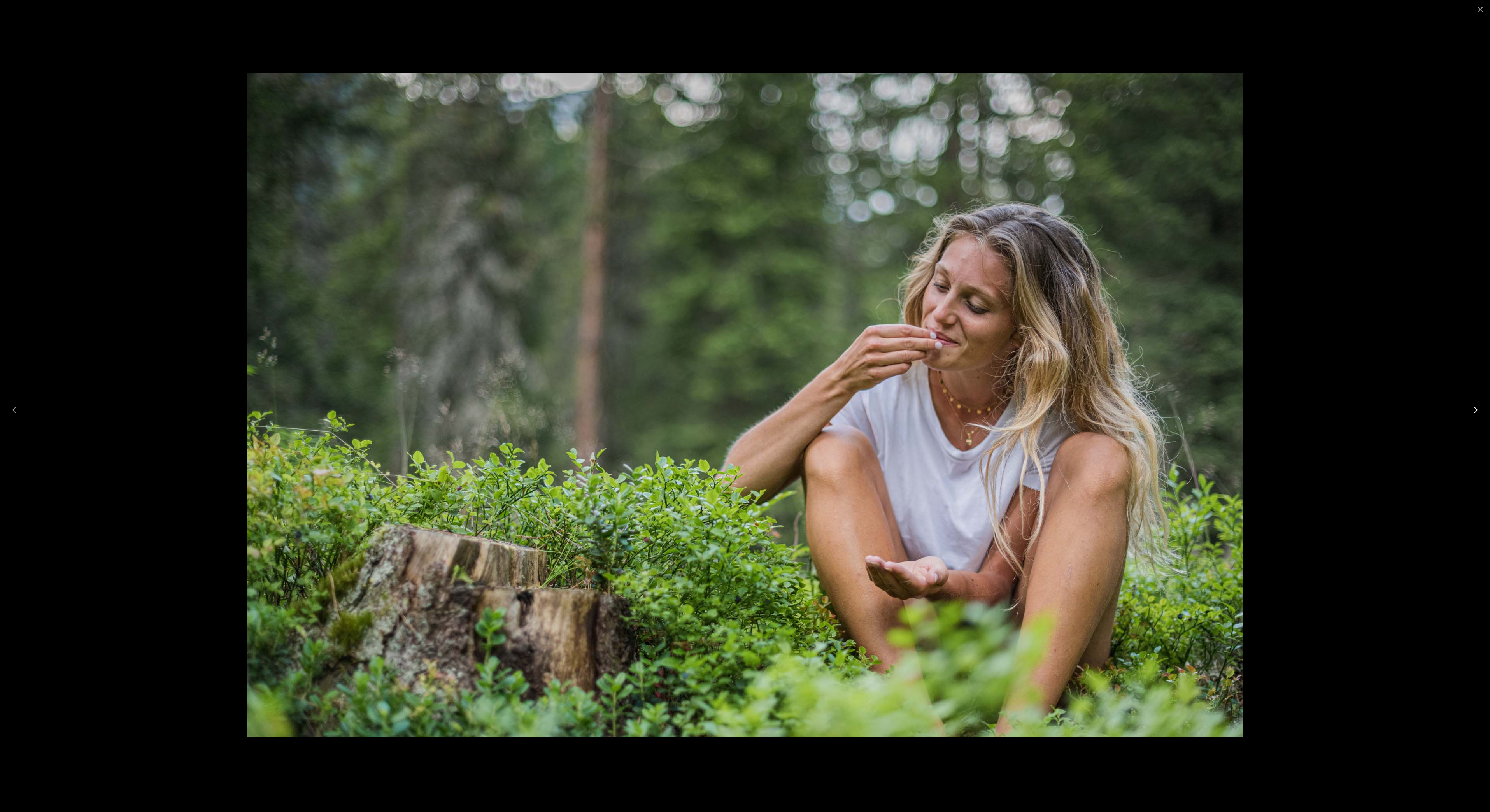
click at [1474, 408] on button "Next slide" at bounding box center [1474, 410] width 16 height 15
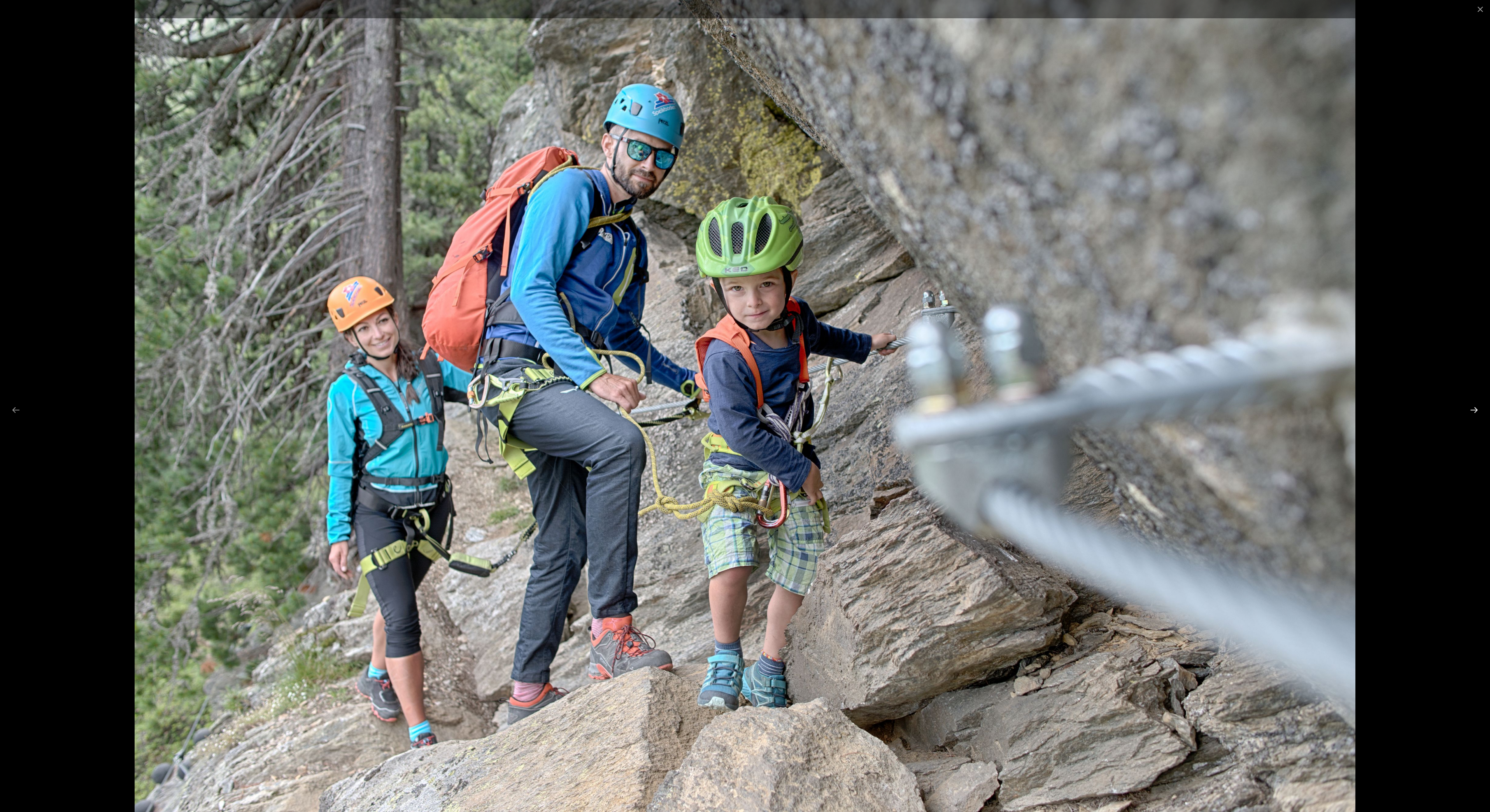
click at [1474, 408] on button "Next slide" at bounding box center [1474, 410] width 16 height 15
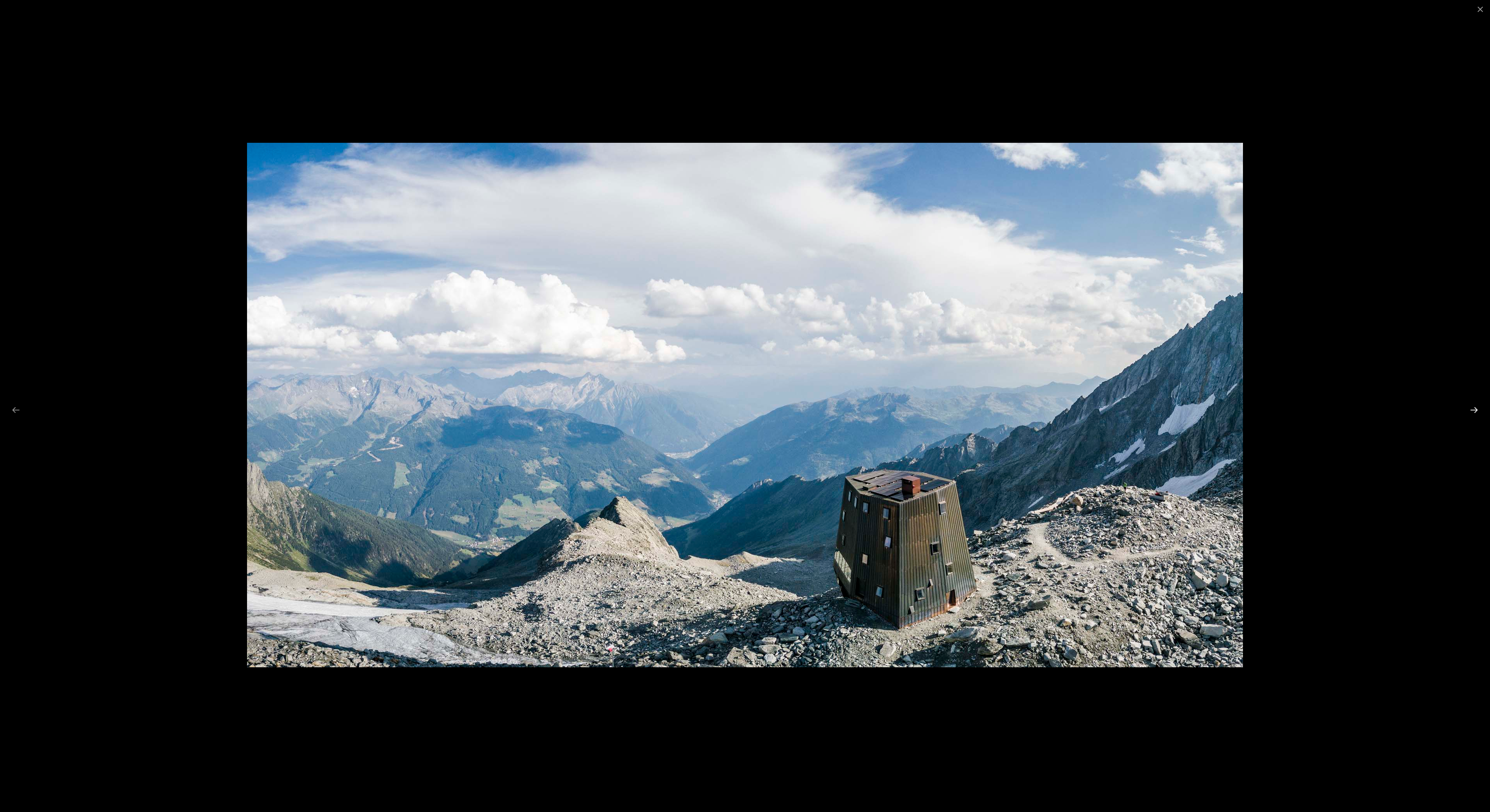
click at [1474, 408] on button "Next slide" at bounding box center [1474, 410] width 16 height 15
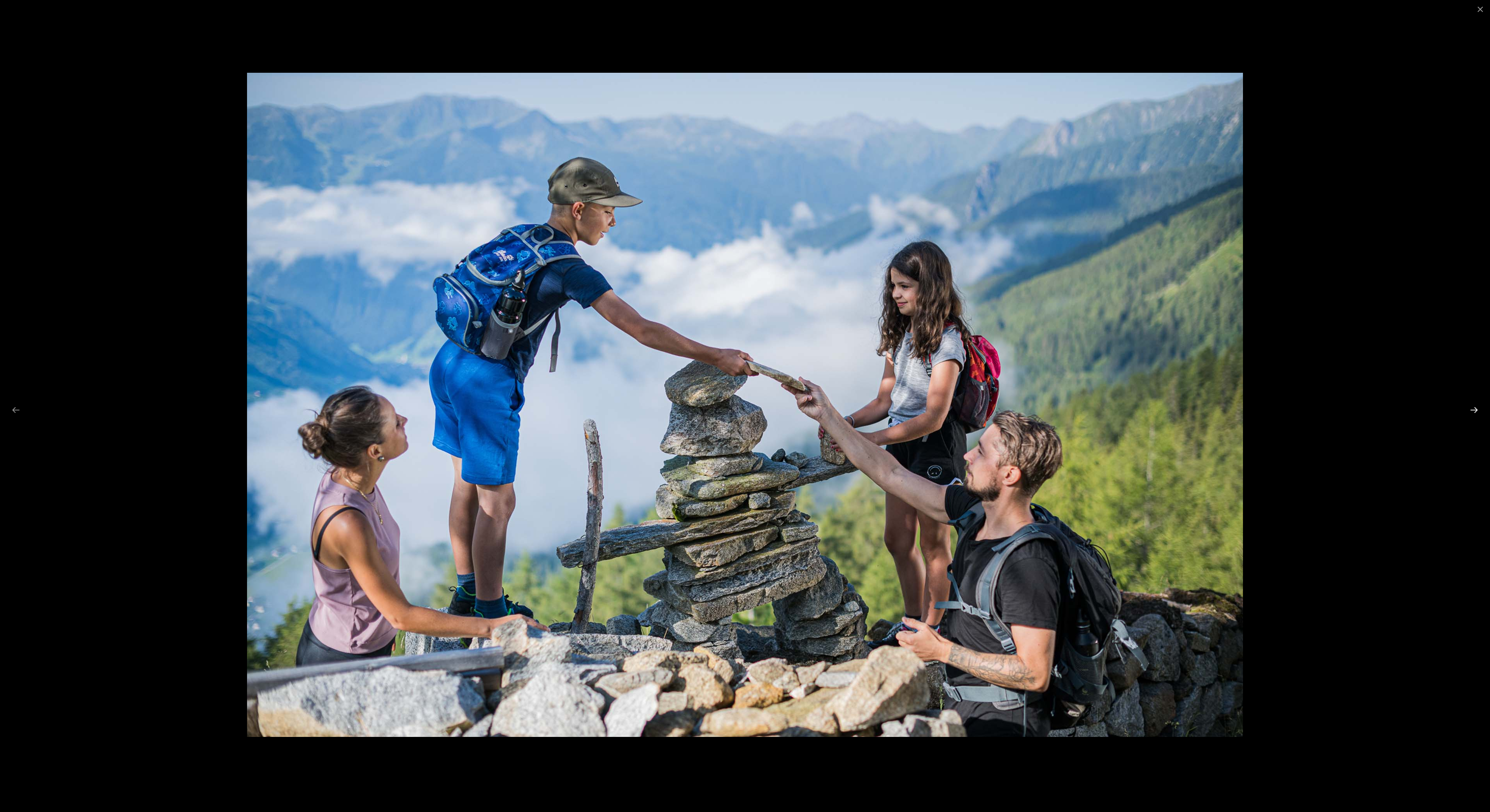
click at [1476, 410] on button "Next slide" at bounding box center [1474, 410] width 16 height 15
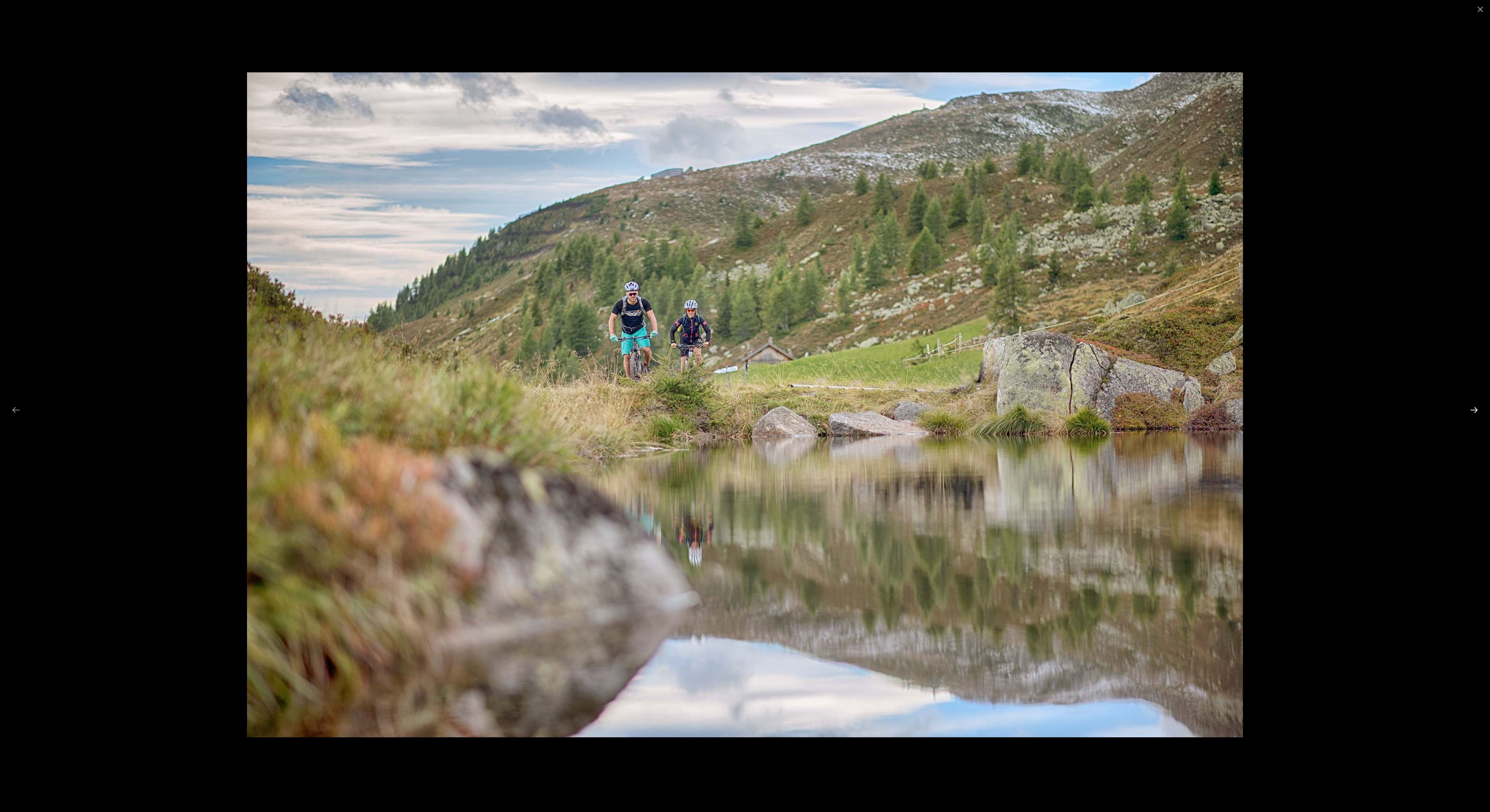
click at [1473, 414] on button "Next slide" at bounding box center [1474, 410] width 16 height 15
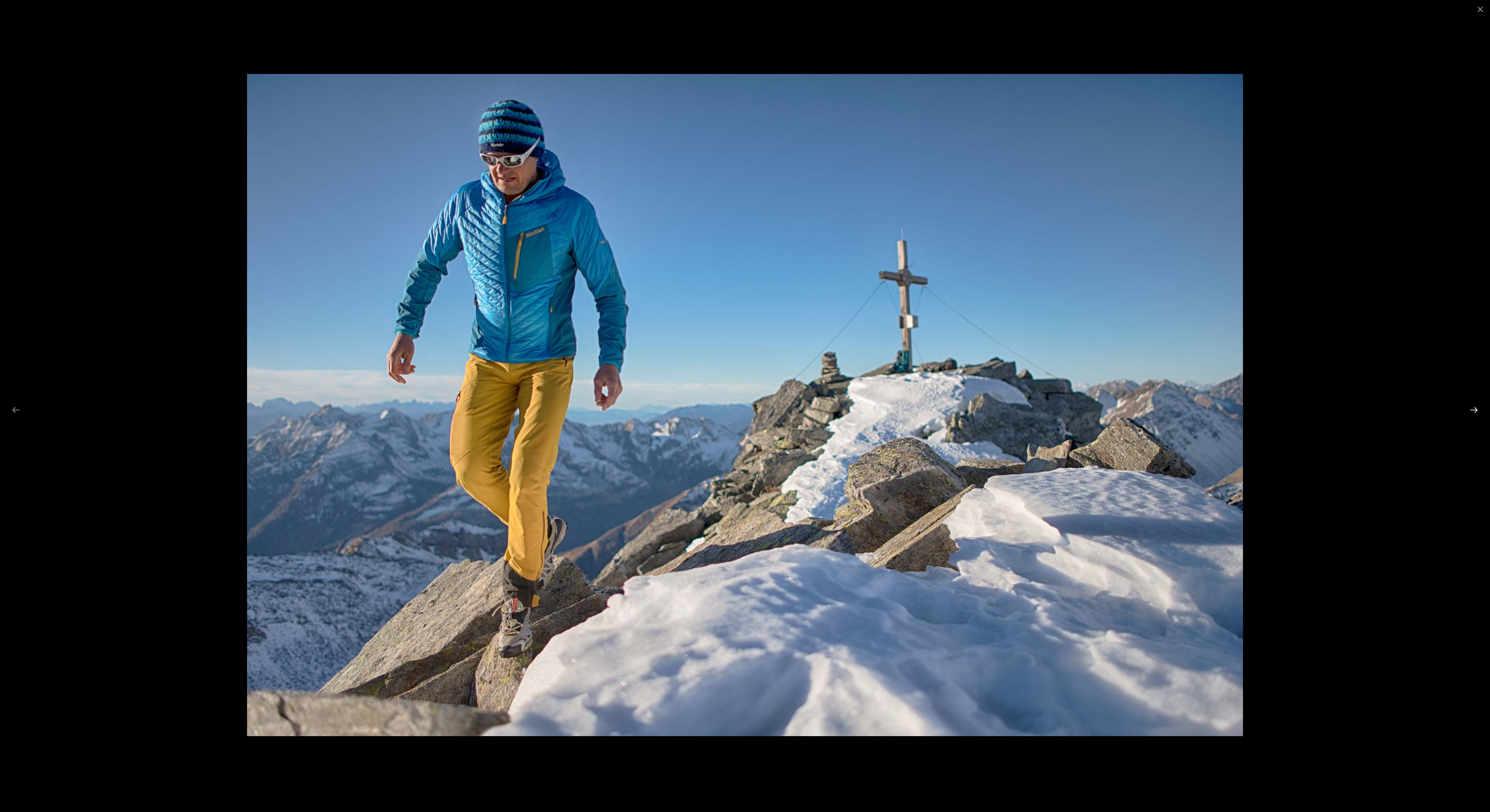
click at [1473, 415] on button "Next slide" at bounding box center [1474, 410] width 16 height 15
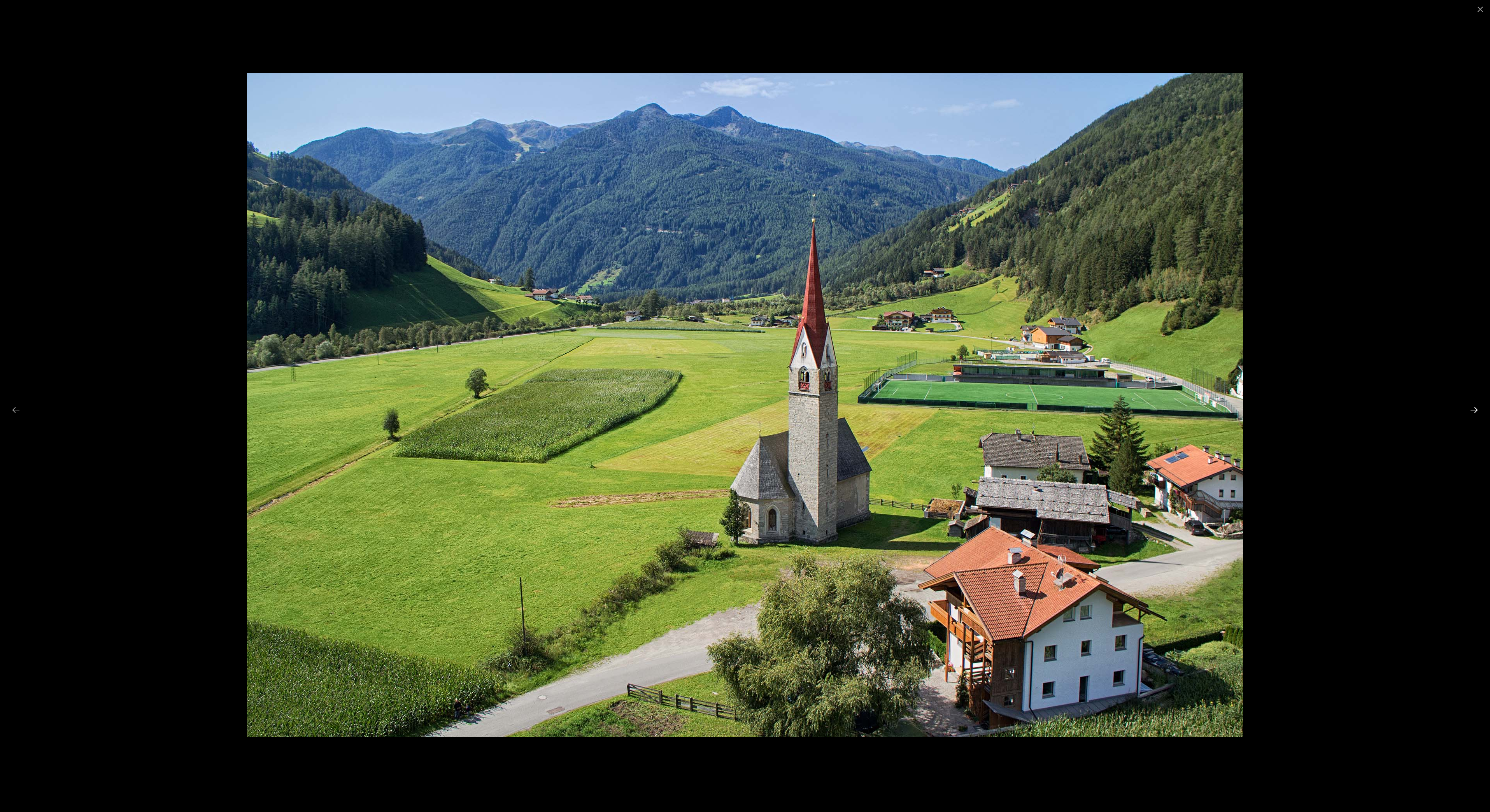
click at [1473, 416] on button "Next slide" at bounding box center [1474, 410] width 16 height 15
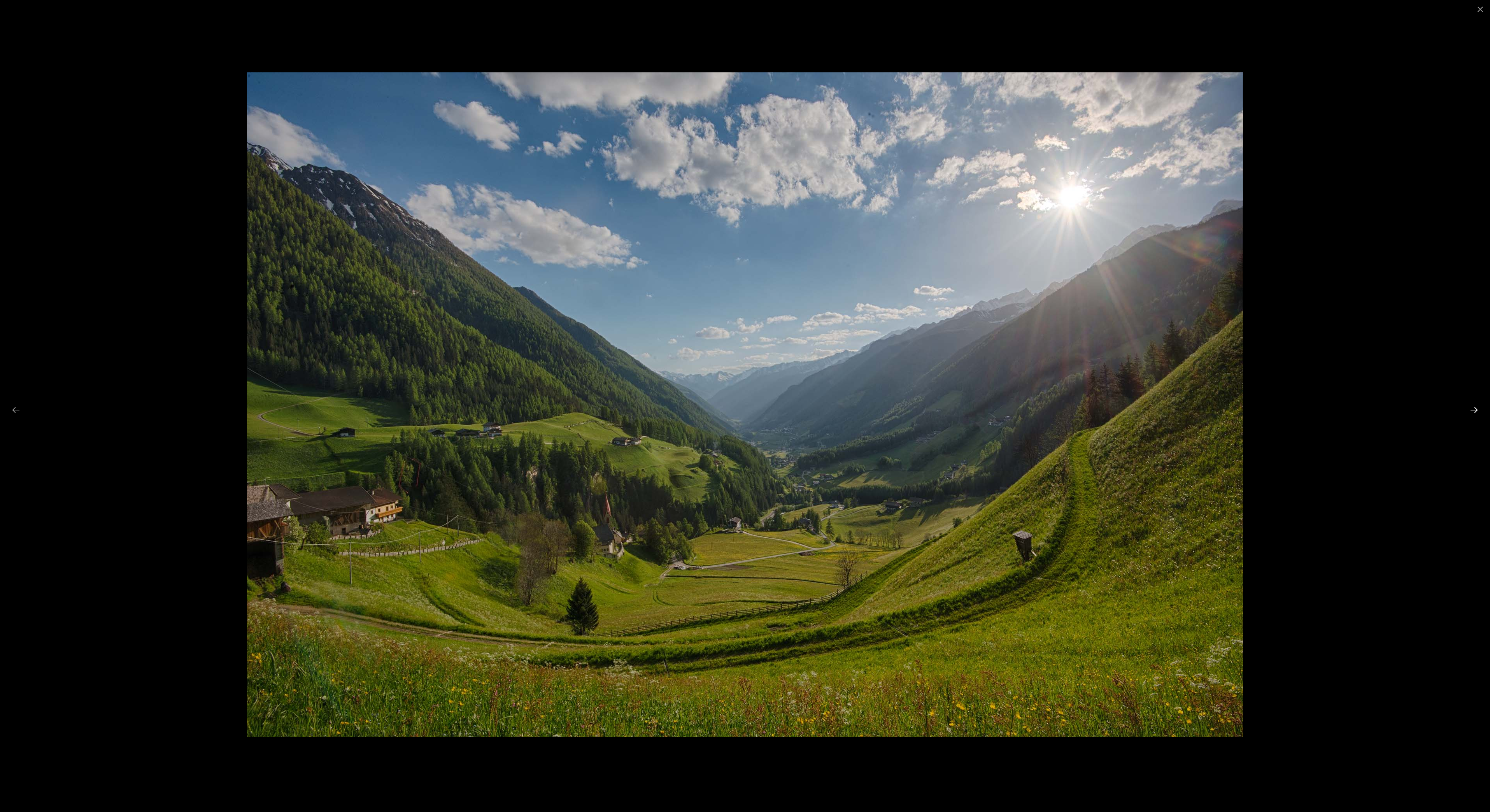
click at [1474, 416] on button "Next slide" at bounding box center [1474, 410] width 16 height 15
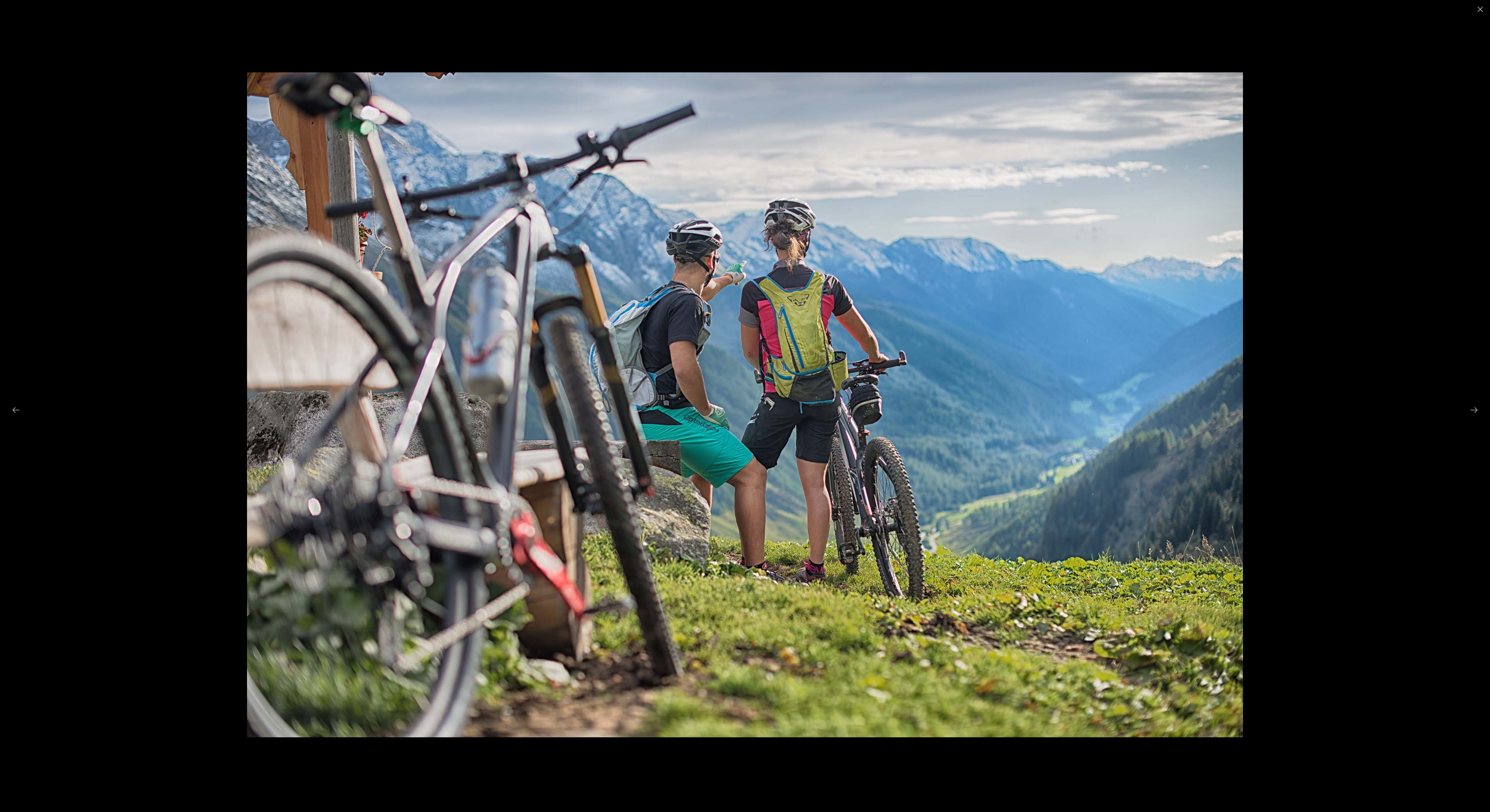
click at [1474, 418] on div at bounding box center [745, 406] width 1490 height 812
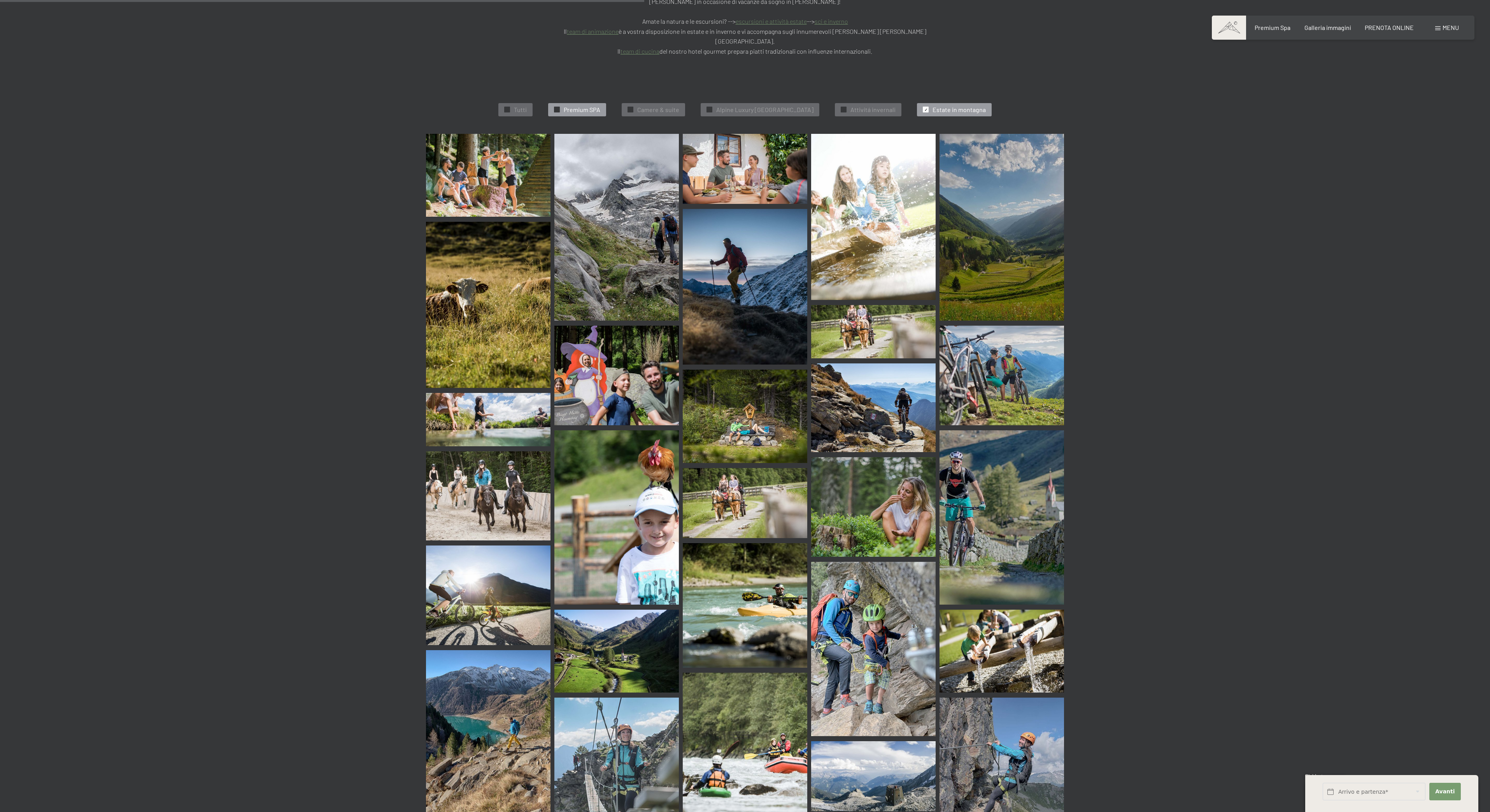
click at [578, 106] on span "Premium SPA" at bounding box center [582, 110] width 37 height 9
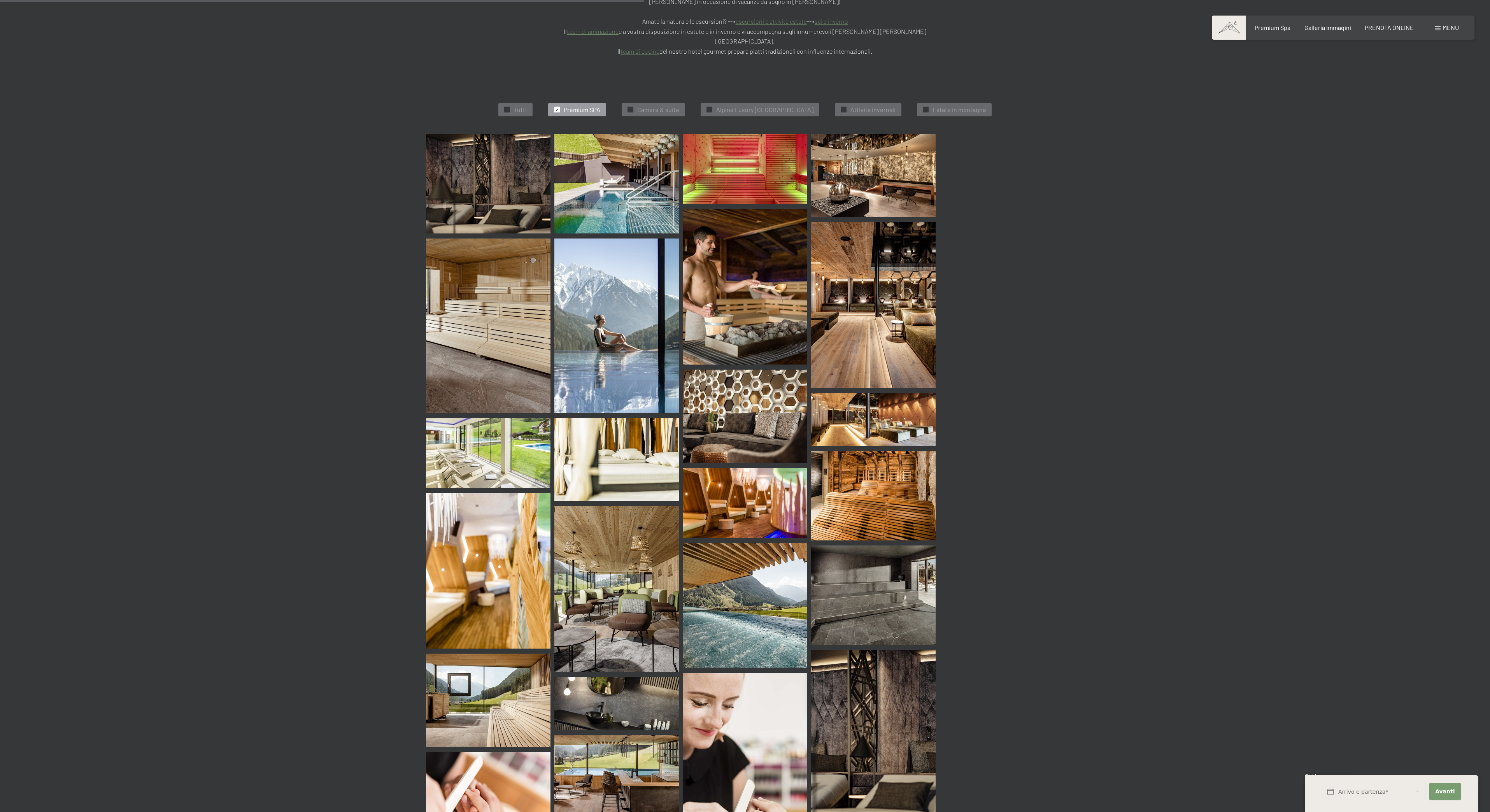
click at [520, 168] on img at bounding box center [488, 184] width 125 height 100
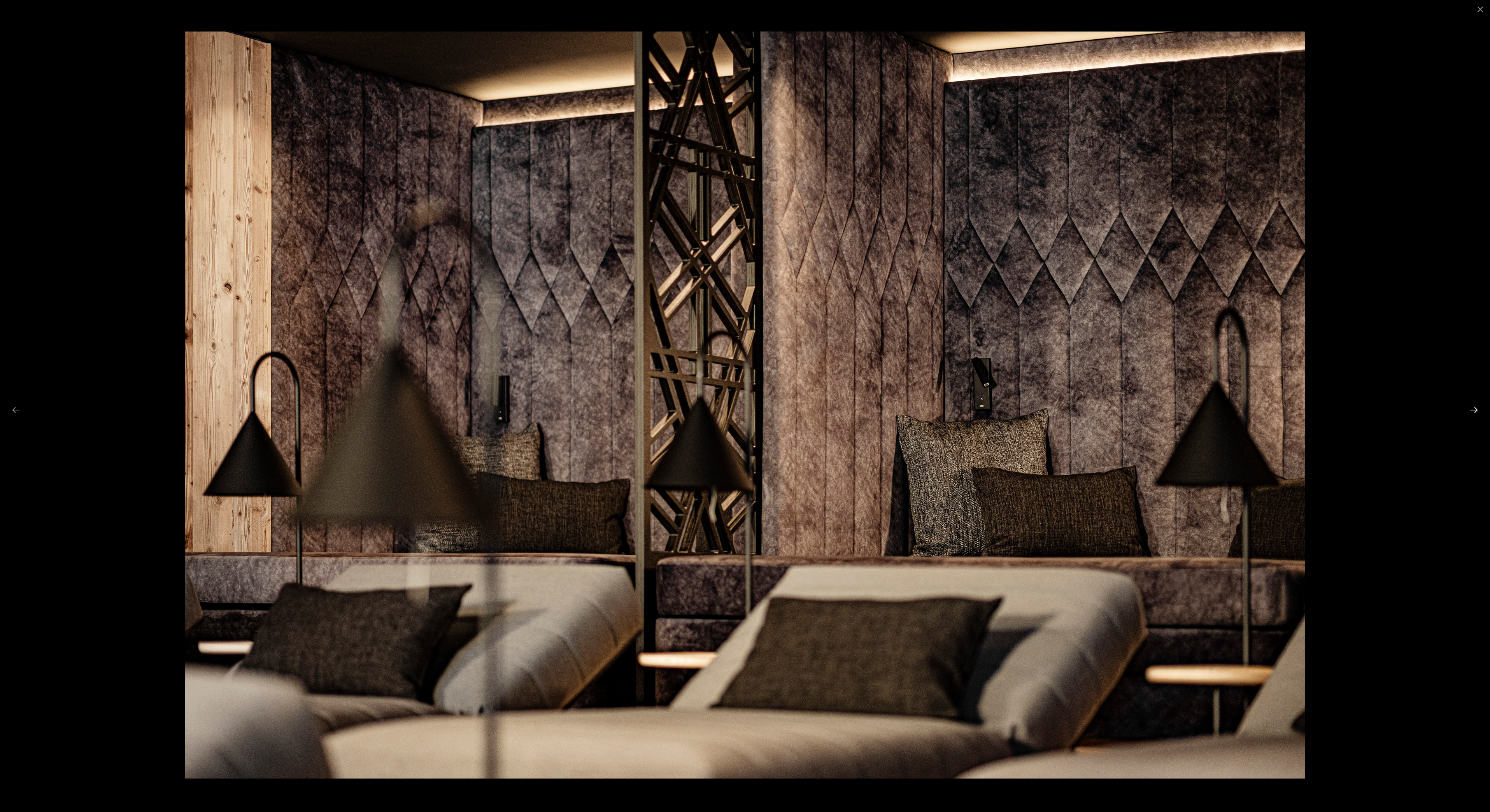
click at [1472, 411] on button "Next slide" at bounding box center [1474, 410] width 16 height 15
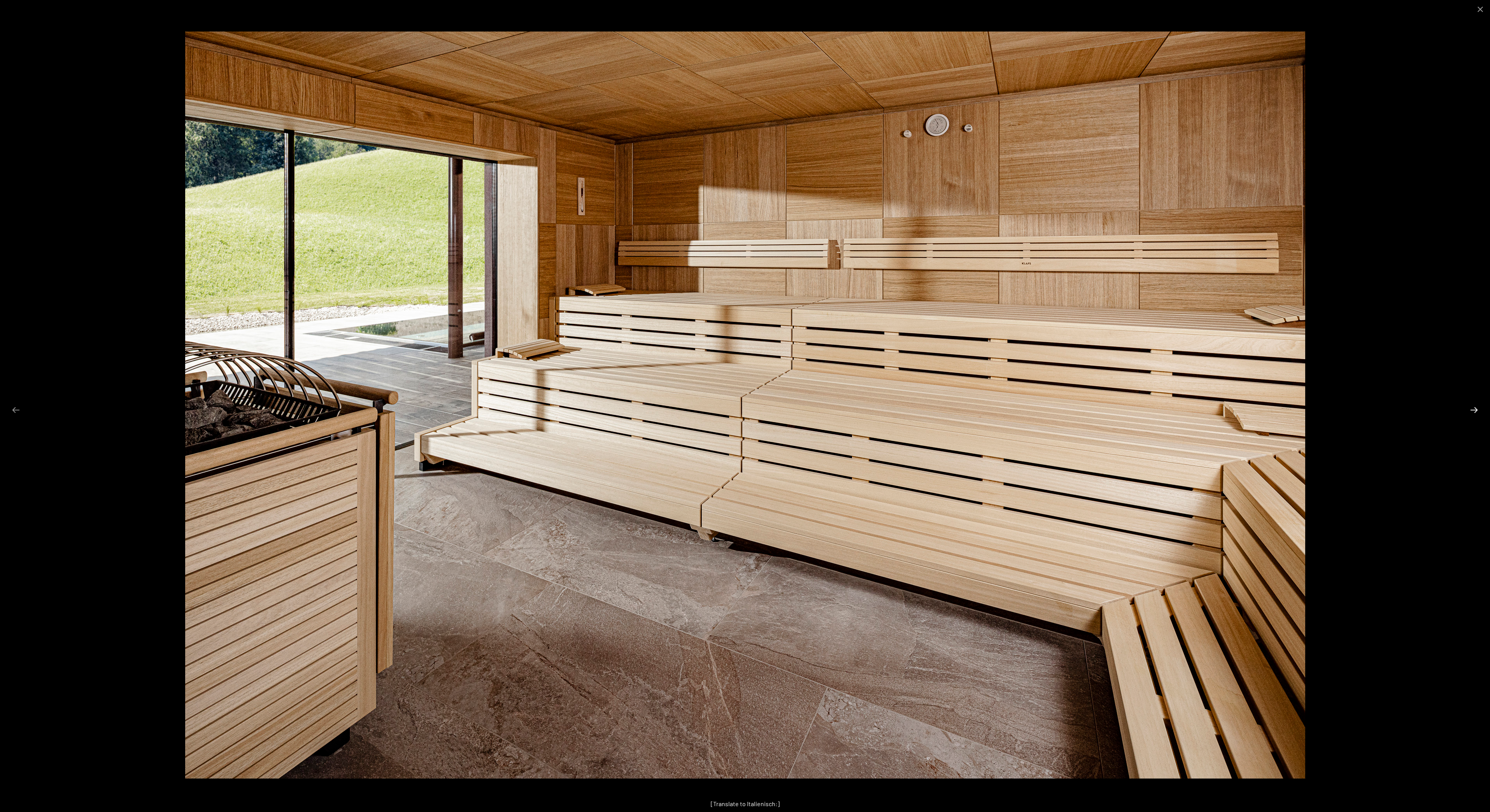
click at [1472, 417] on button "Next slide" at bounding box center [1474, 410] width 16 height 15
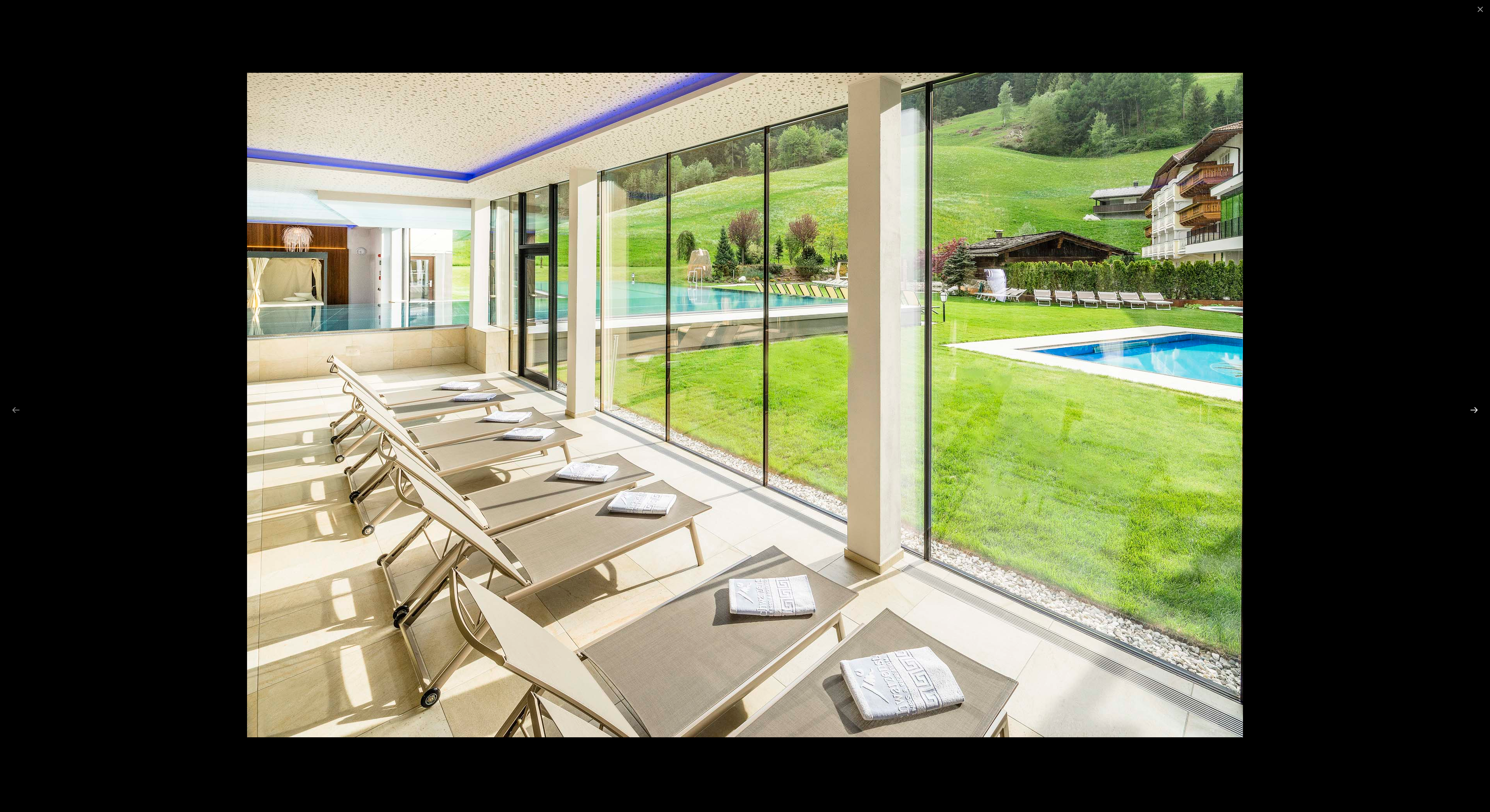
click at [1472, 417] on button "Next slide" at bounding box center [1474, 410] width 16 height 15
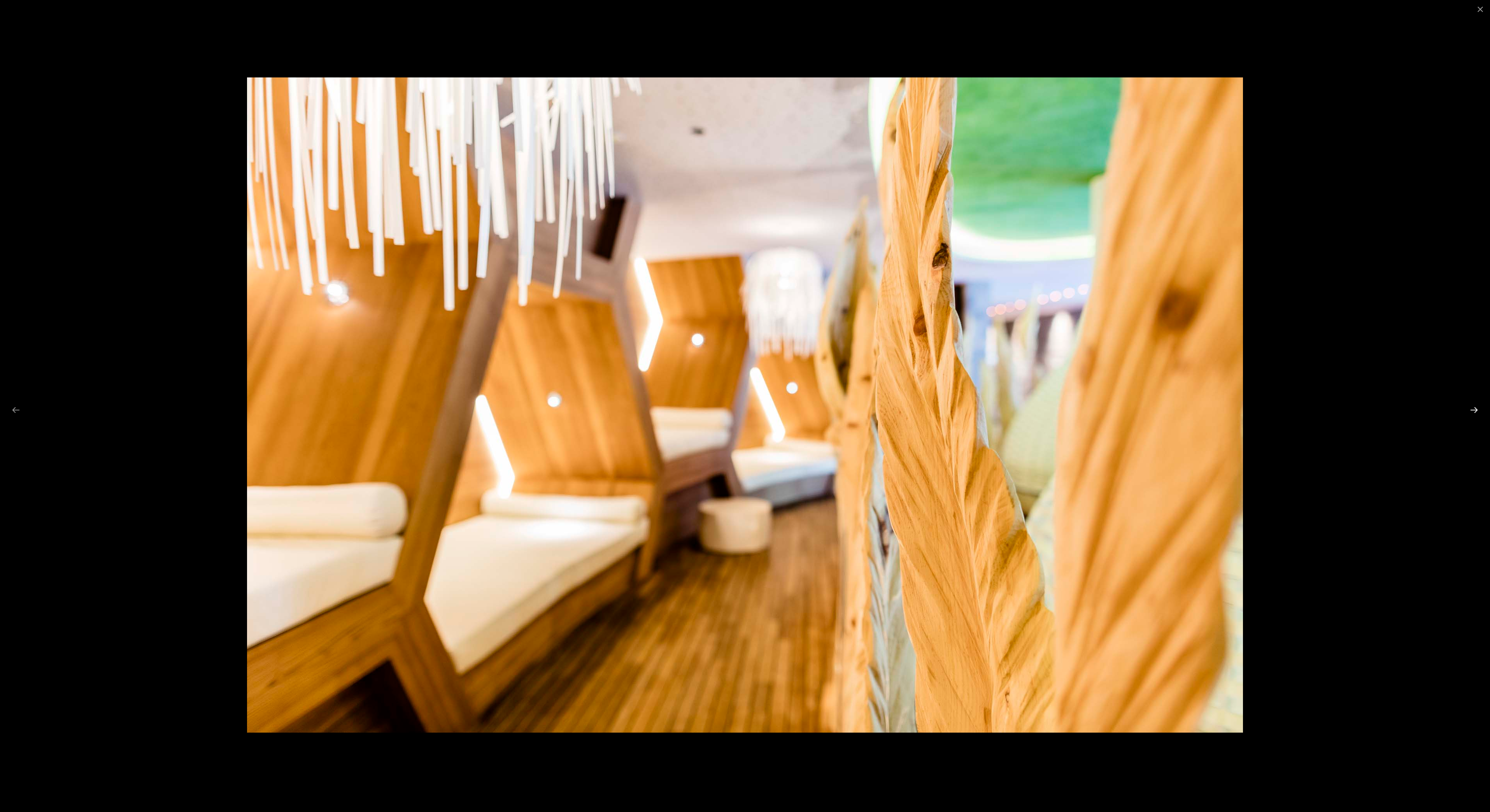
click at [1472, 408] on button "Next slide" at bounding box center [1474, 410] width 16 height 15
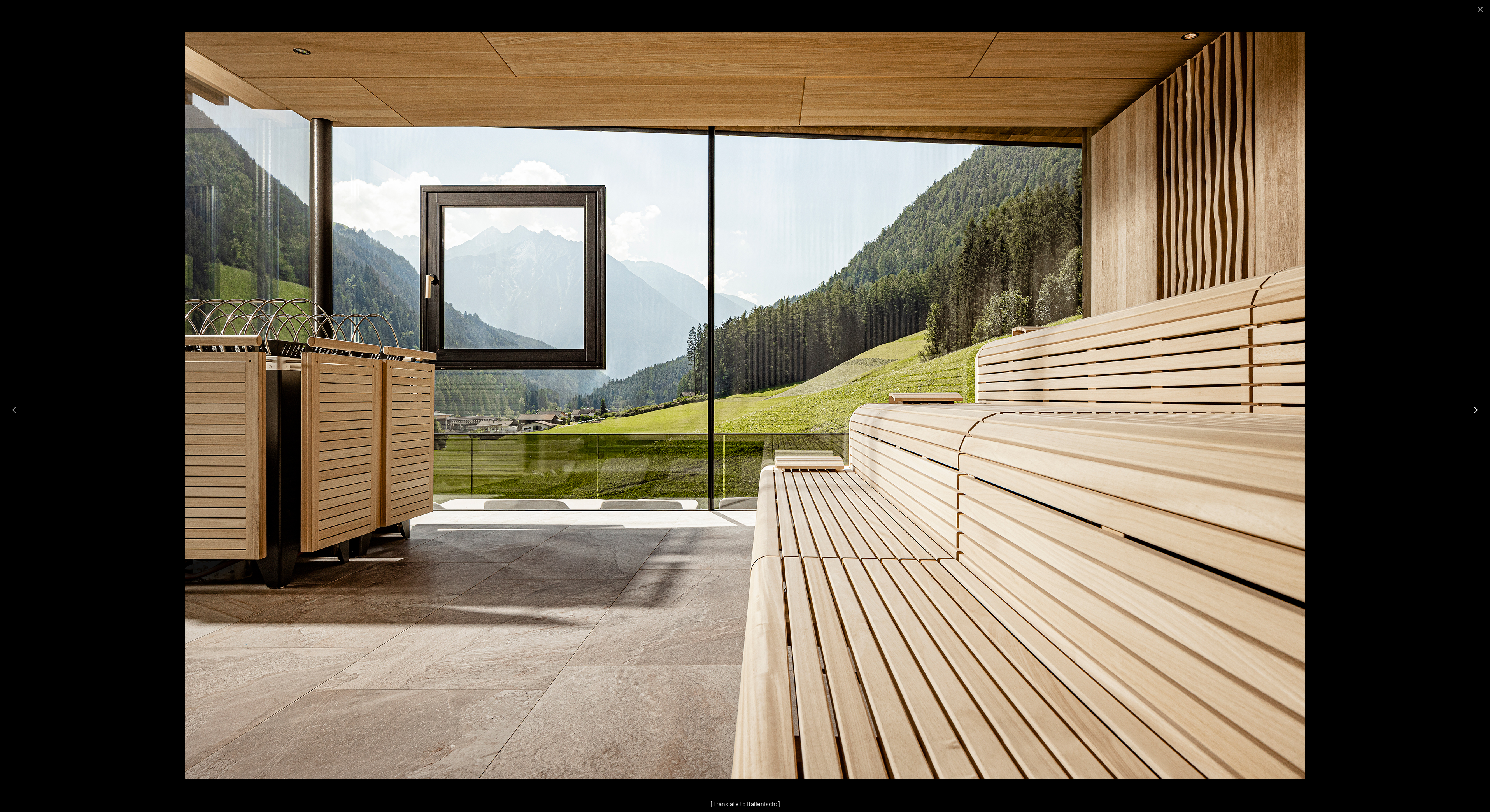
click at [1472, 408] on button "Next slide" at bounding box center [1474, 410] width 16 height 15
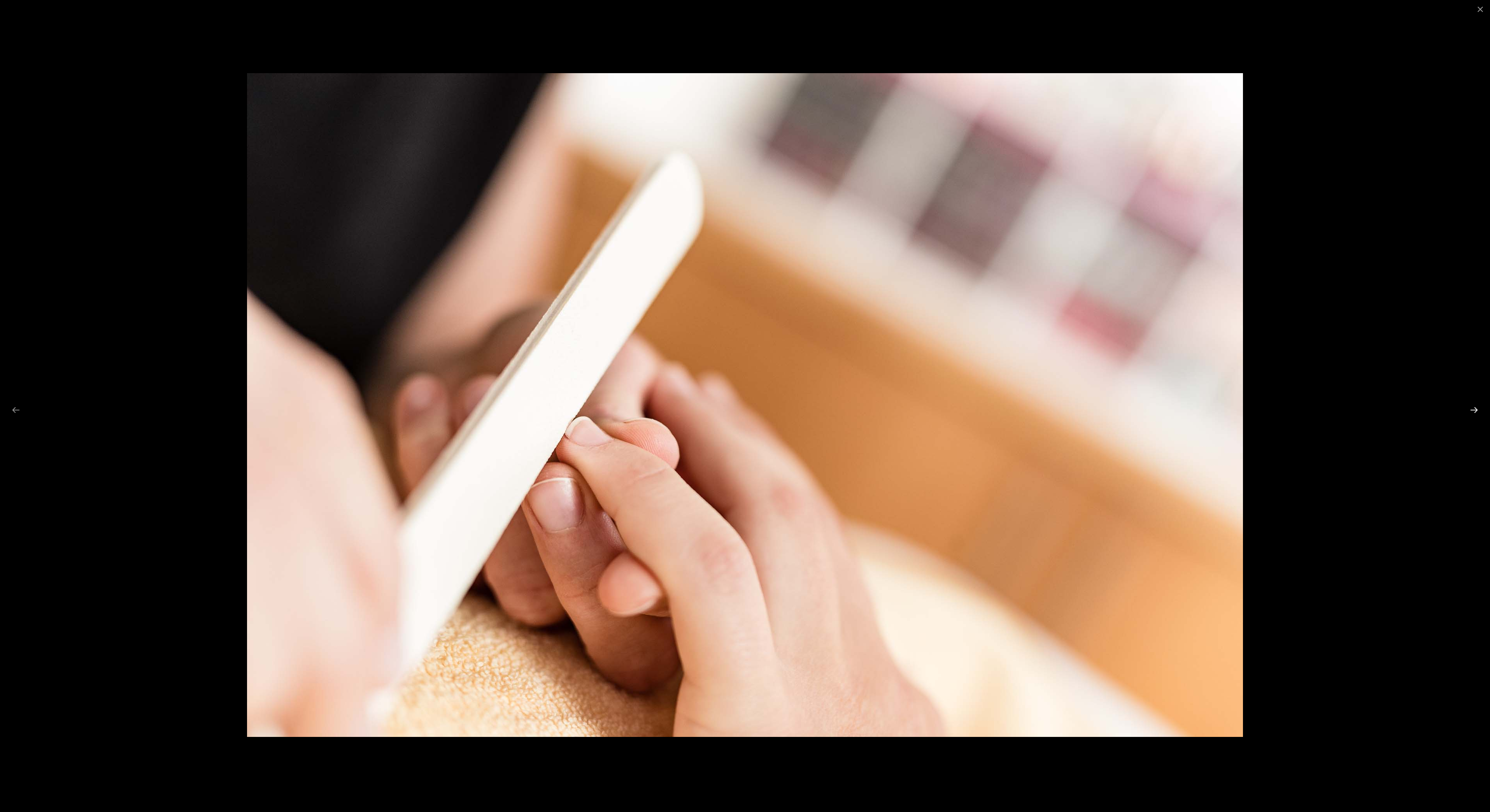
click at [1472, 408] on button "Next slide" at bounding box center [1474, 410] width 16 height 15
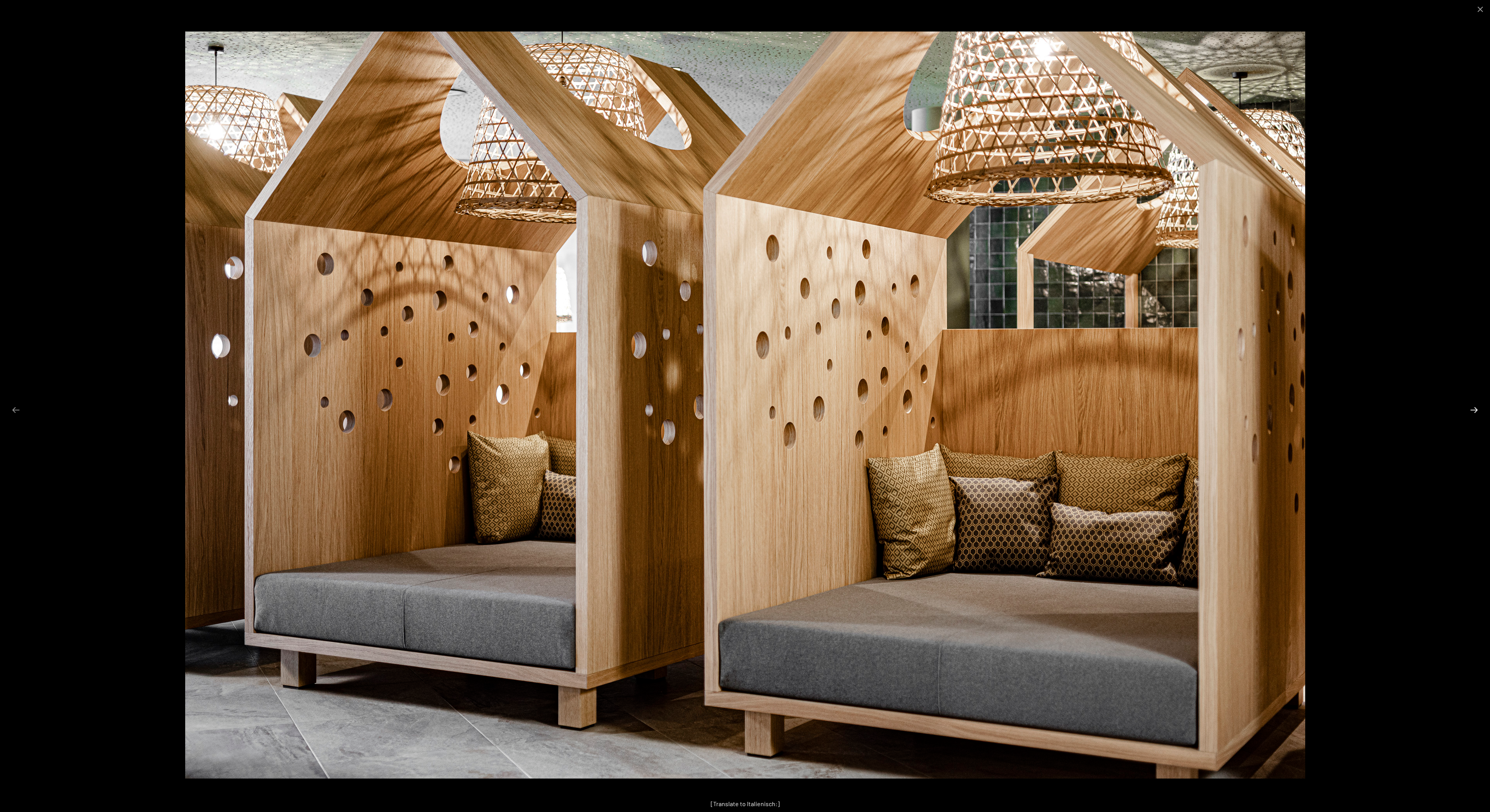
click at [1472, 408] on button "Next slide" at bounding box center [1474, 410] width 16 height 15
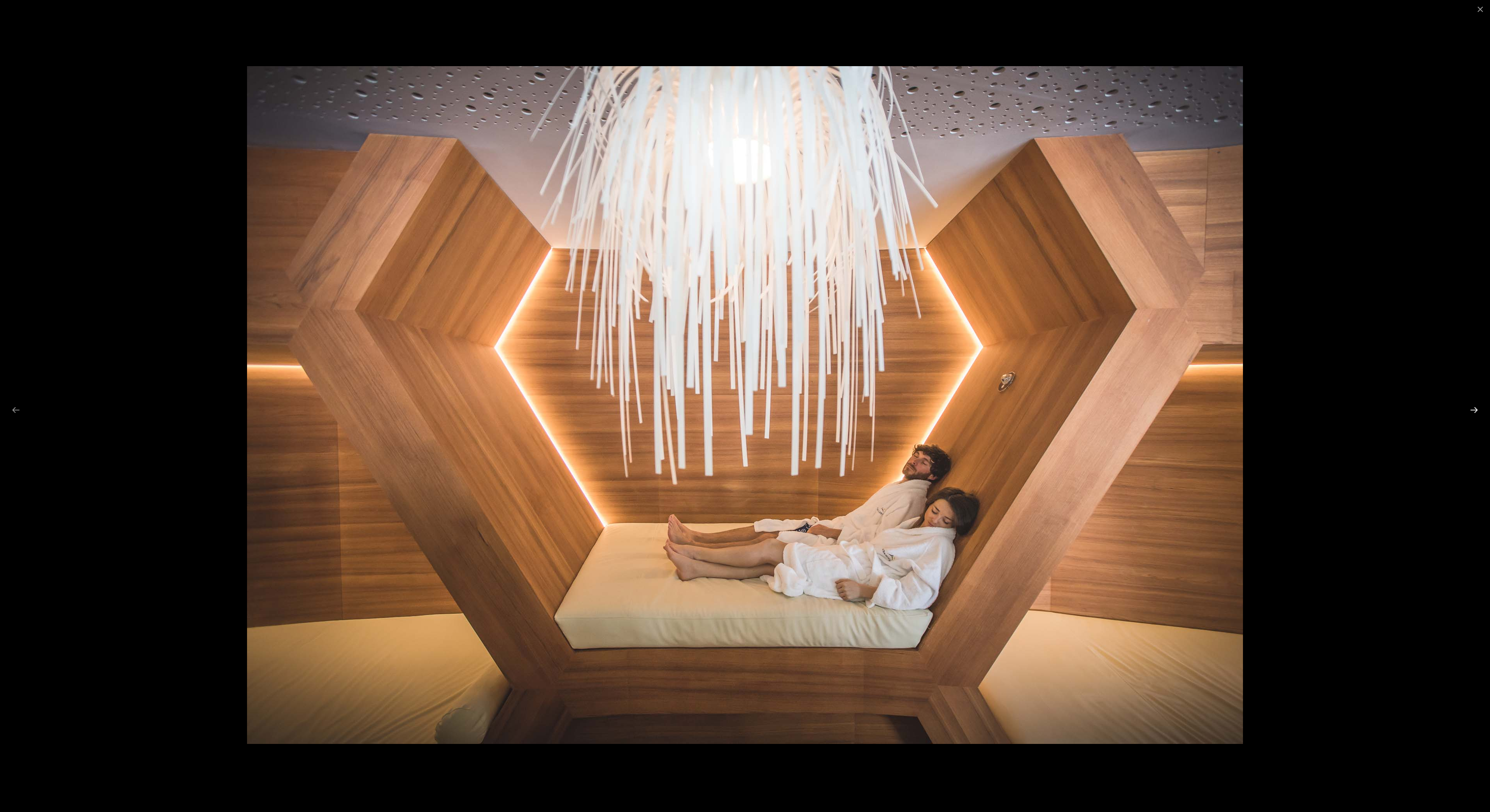
click at [1472, 408] on button "Next slide" at bounding box center [1474, 410] width 16 height 15
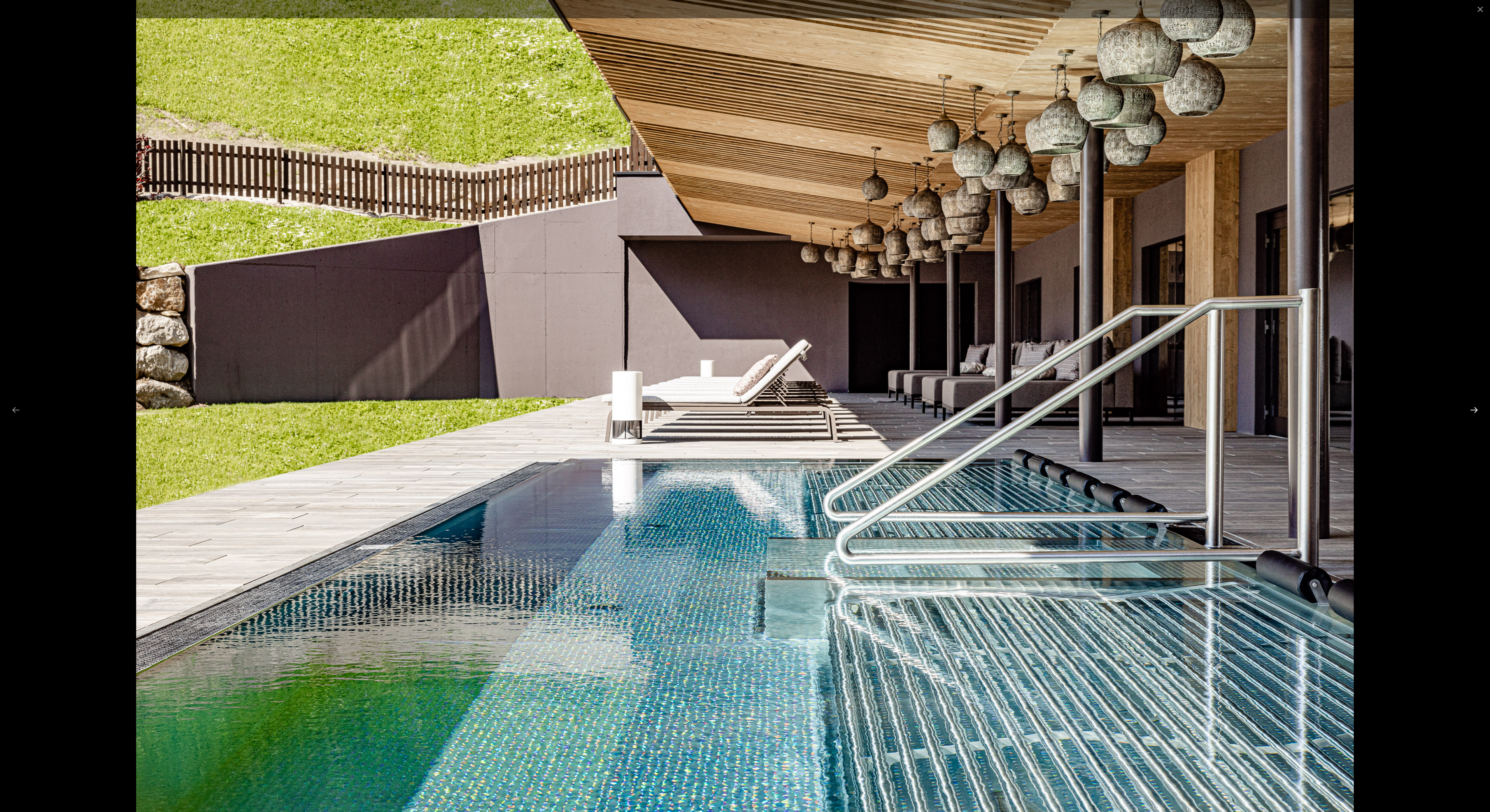
click at [1472, 408] on button "Next slide" at bounding box center [1474, 410] width 16 height 15
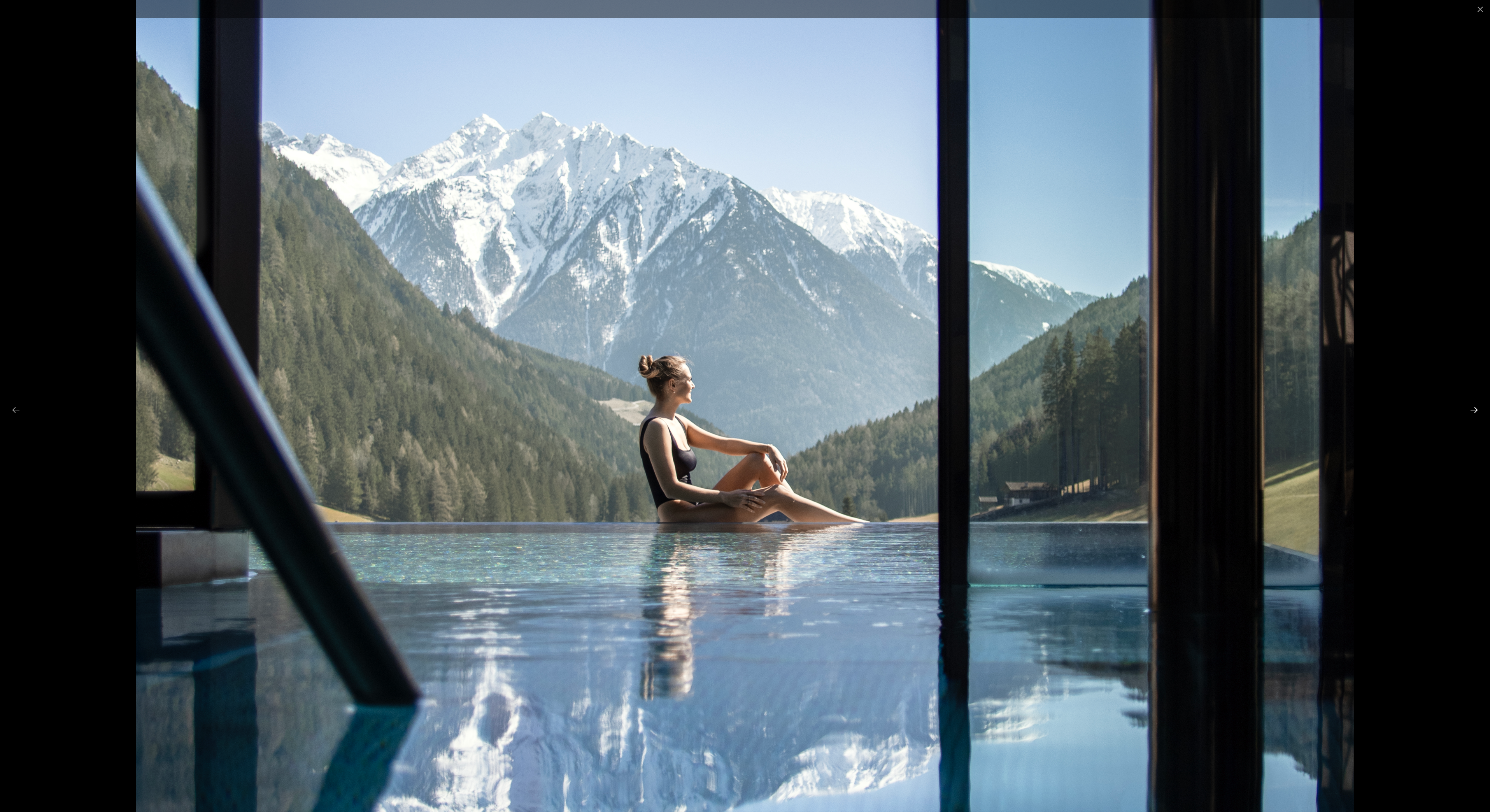
click at [1472, 408] on button "Next slide" at bounding box center [1474, 410] width 16 height 15
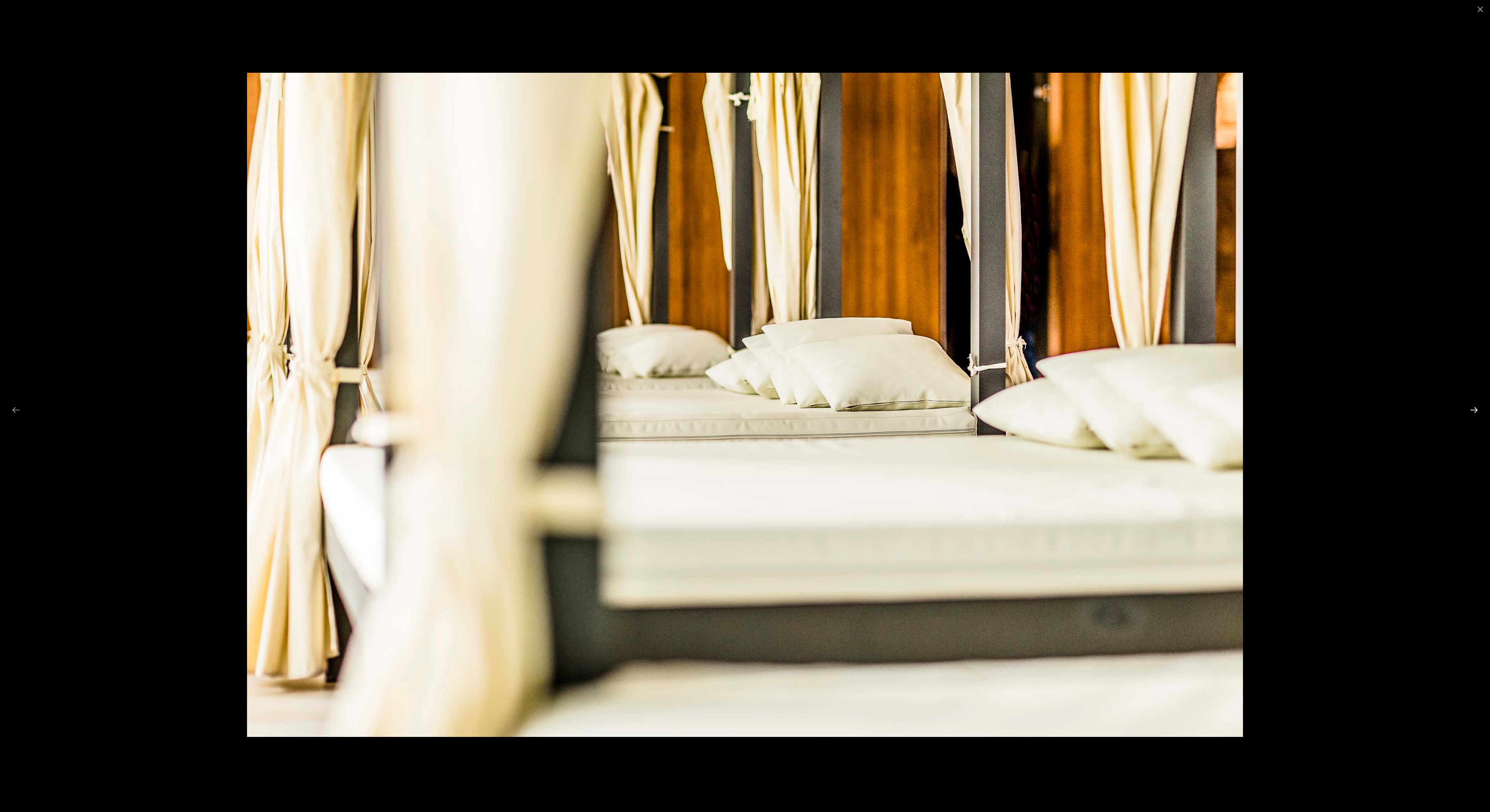
click at [1472, 408] on button "Next slide" at bounding box center [1474, 410] width 16 height 15
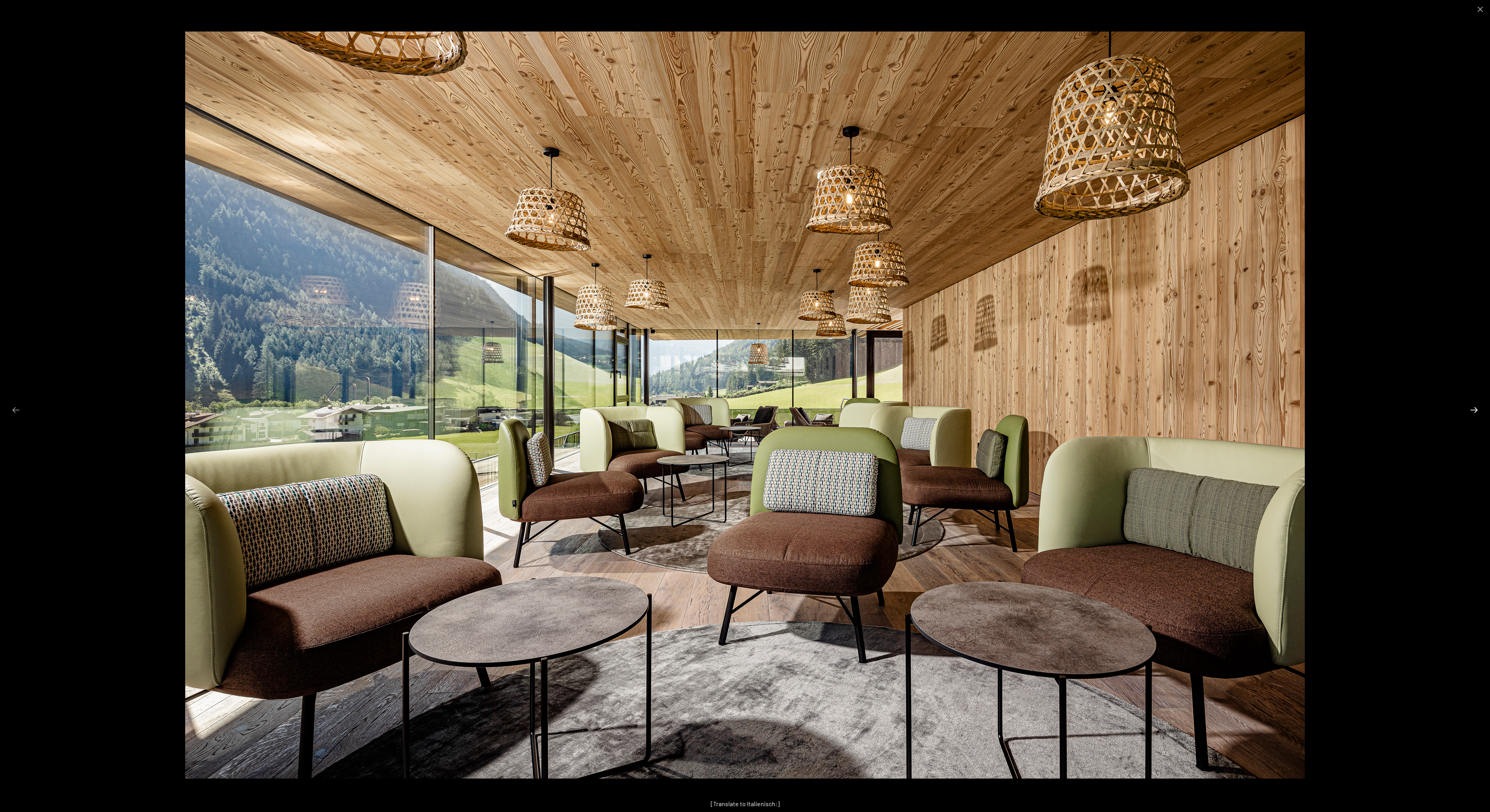
click at [1472, 408] on button "Next slide" at bounding box center [1474, 410] width 16 height 15
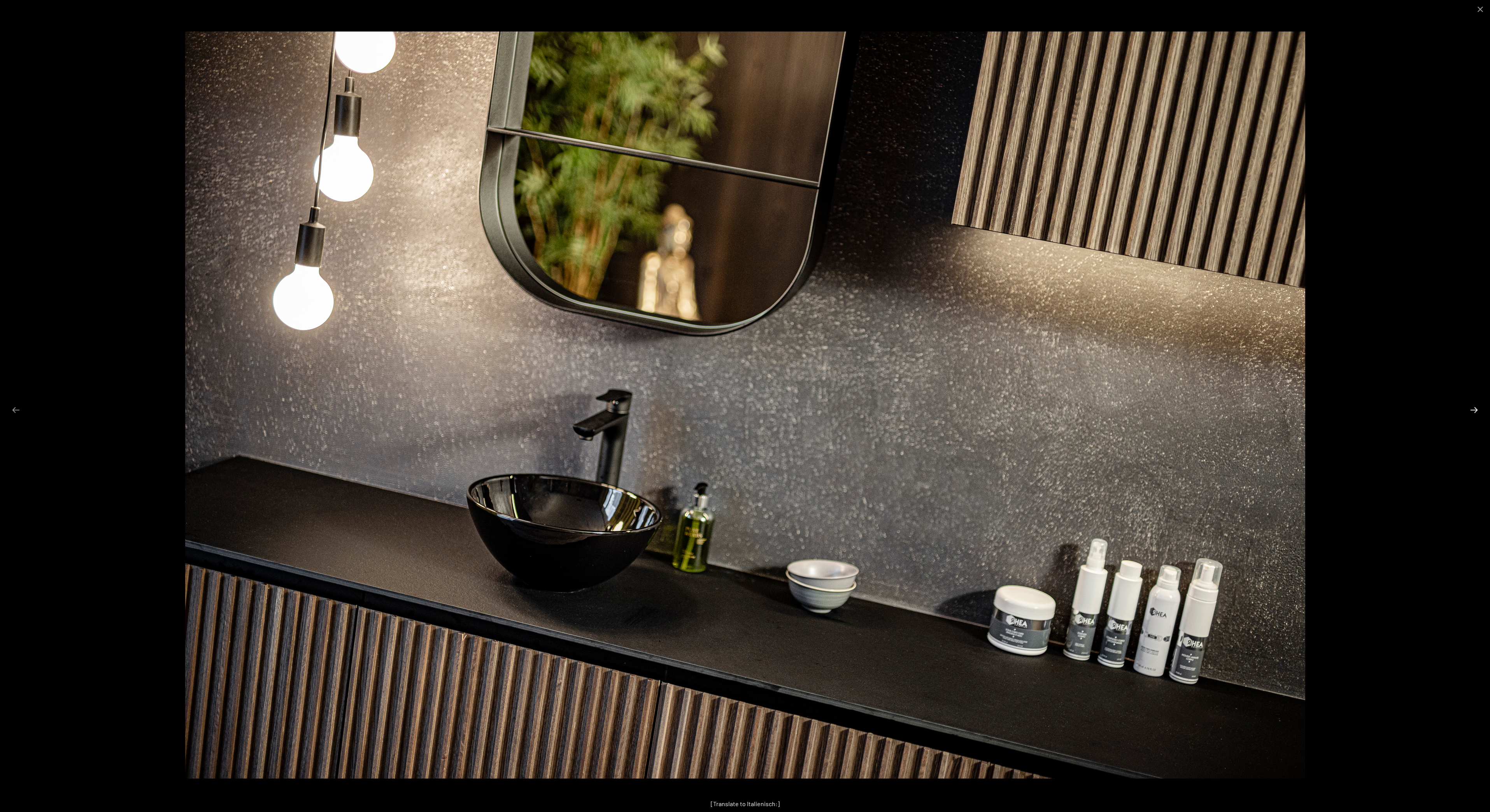
click at [1472, 408] on button "Next slide" at bounding box center [1474, 410] width 16 height 15
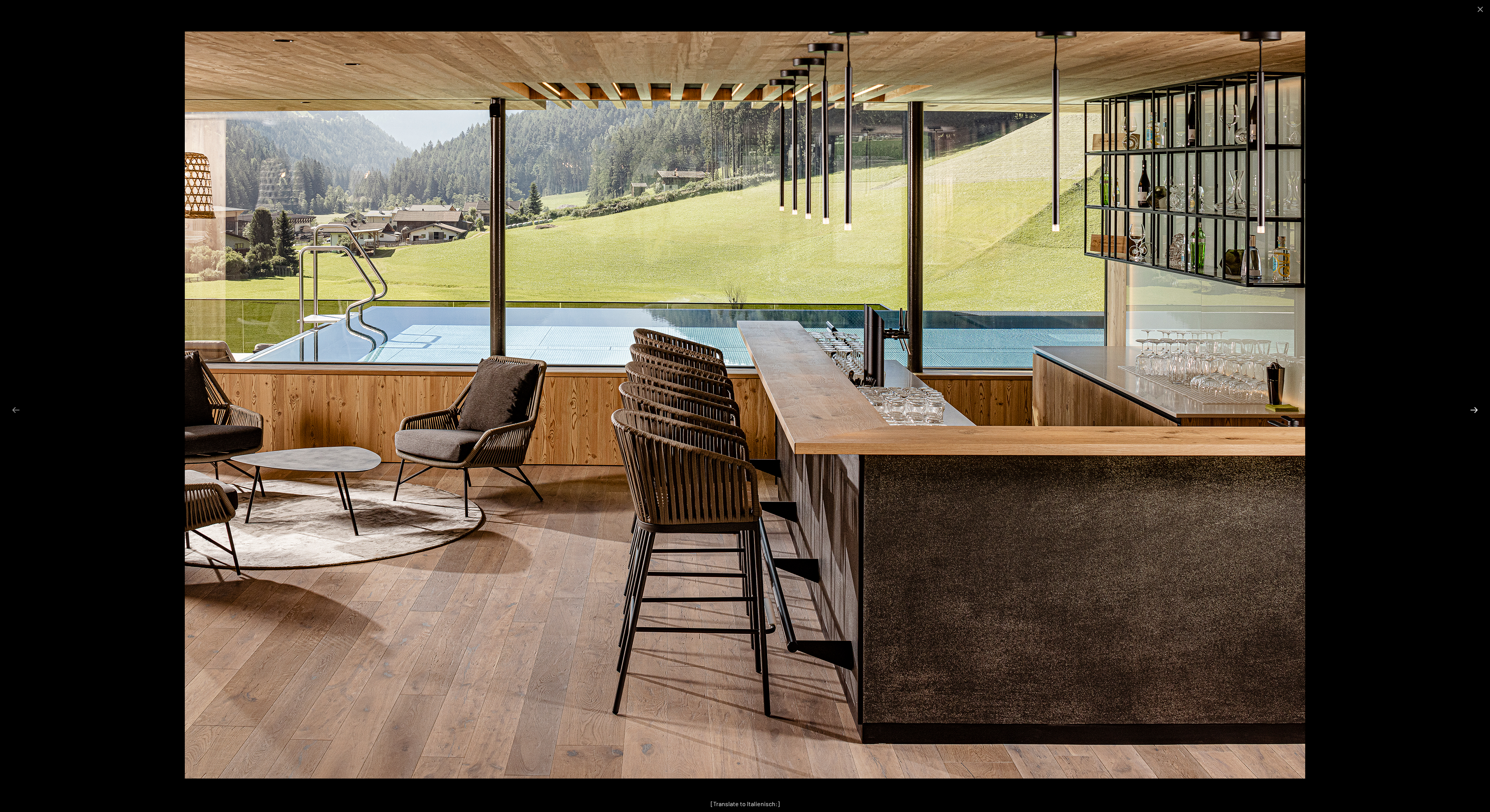
click at [1472, 408] on button "Next slide" at bounding box center [1474, 410] width 16 height 15
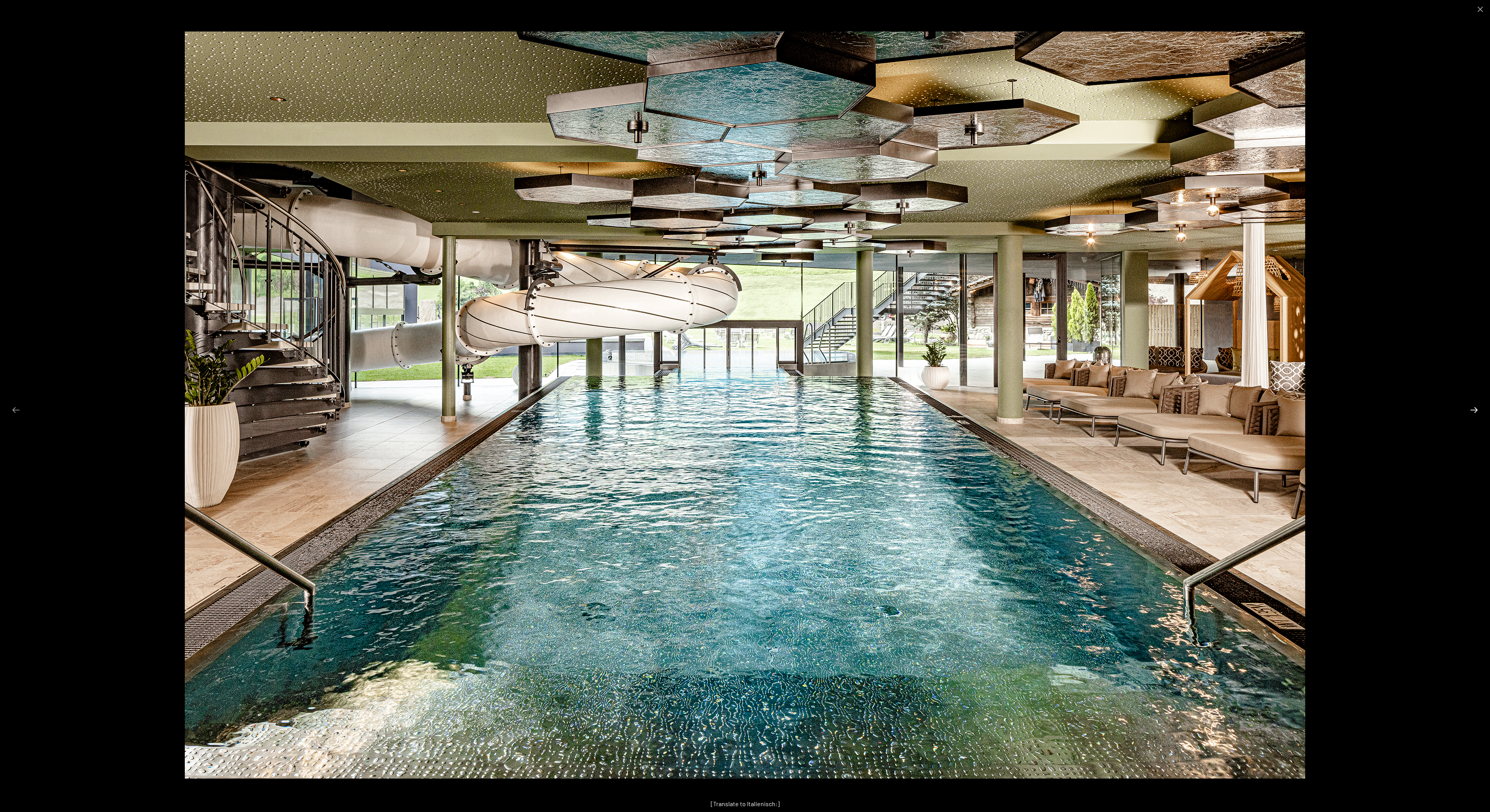
click at [1472, 408] on button "Next slide" at bounding box center [1474, 410] width 16 height 15
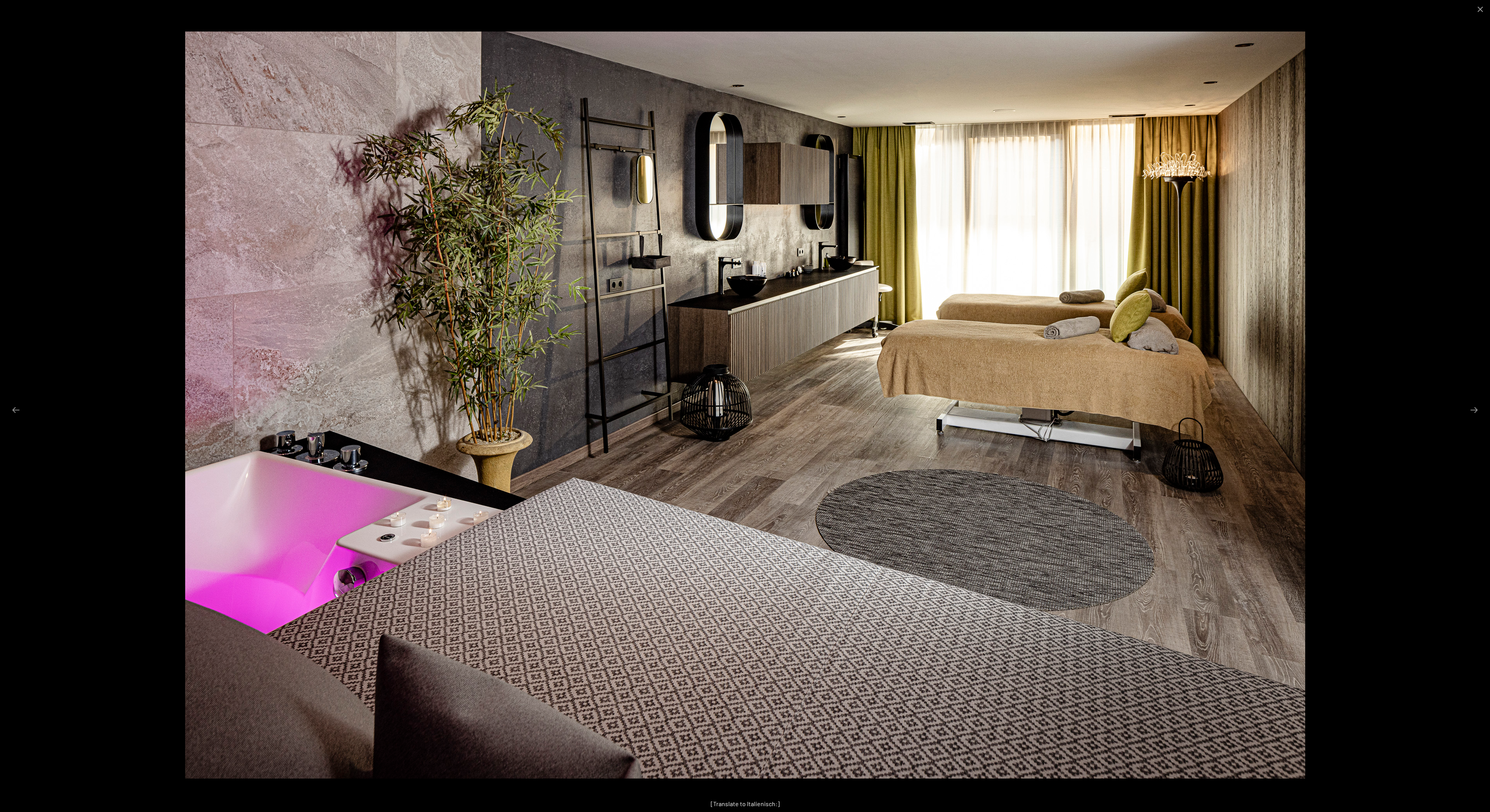
scroll to position [944, 0]
click at [1476, 409] on button "Next slide" at bounding box center [1474, 410] width 16 height 15
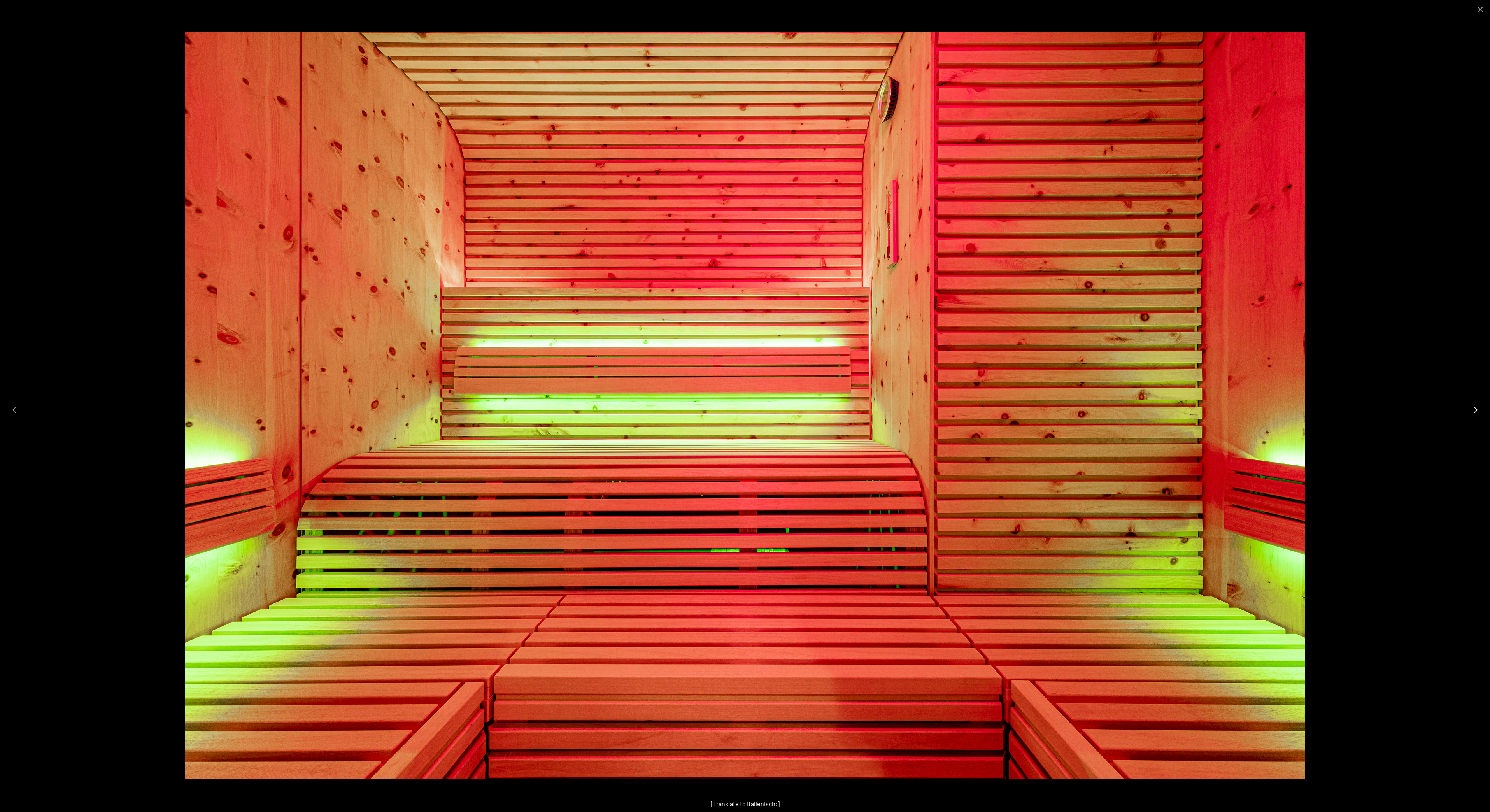
click at [1475, 411] on button "Next slide" at bounding box center [1474, 410] width 16 height 15
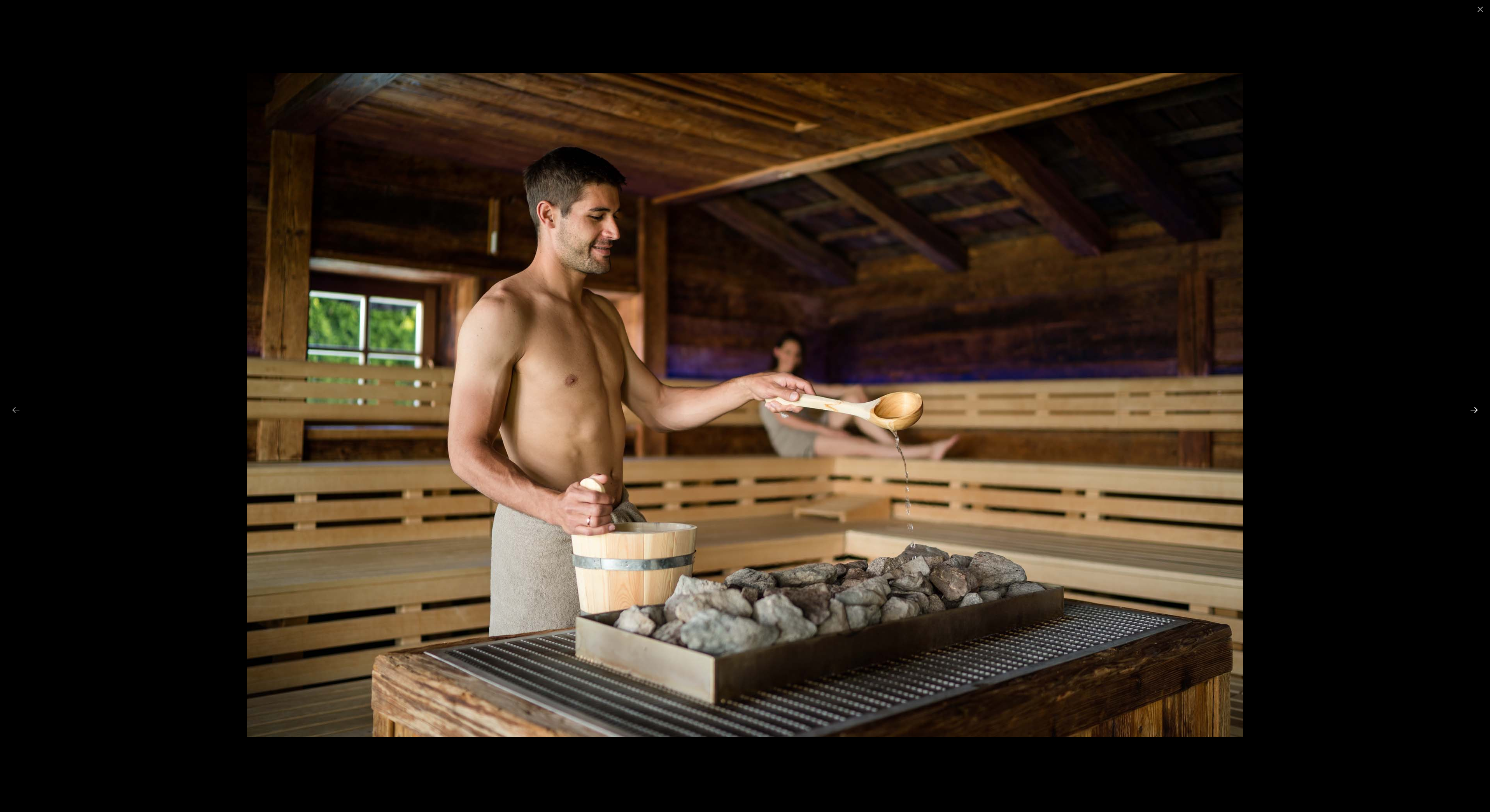
click at [1475, 411] on button "Next slide" at bounding box center [1474, 410] width 16 height 15
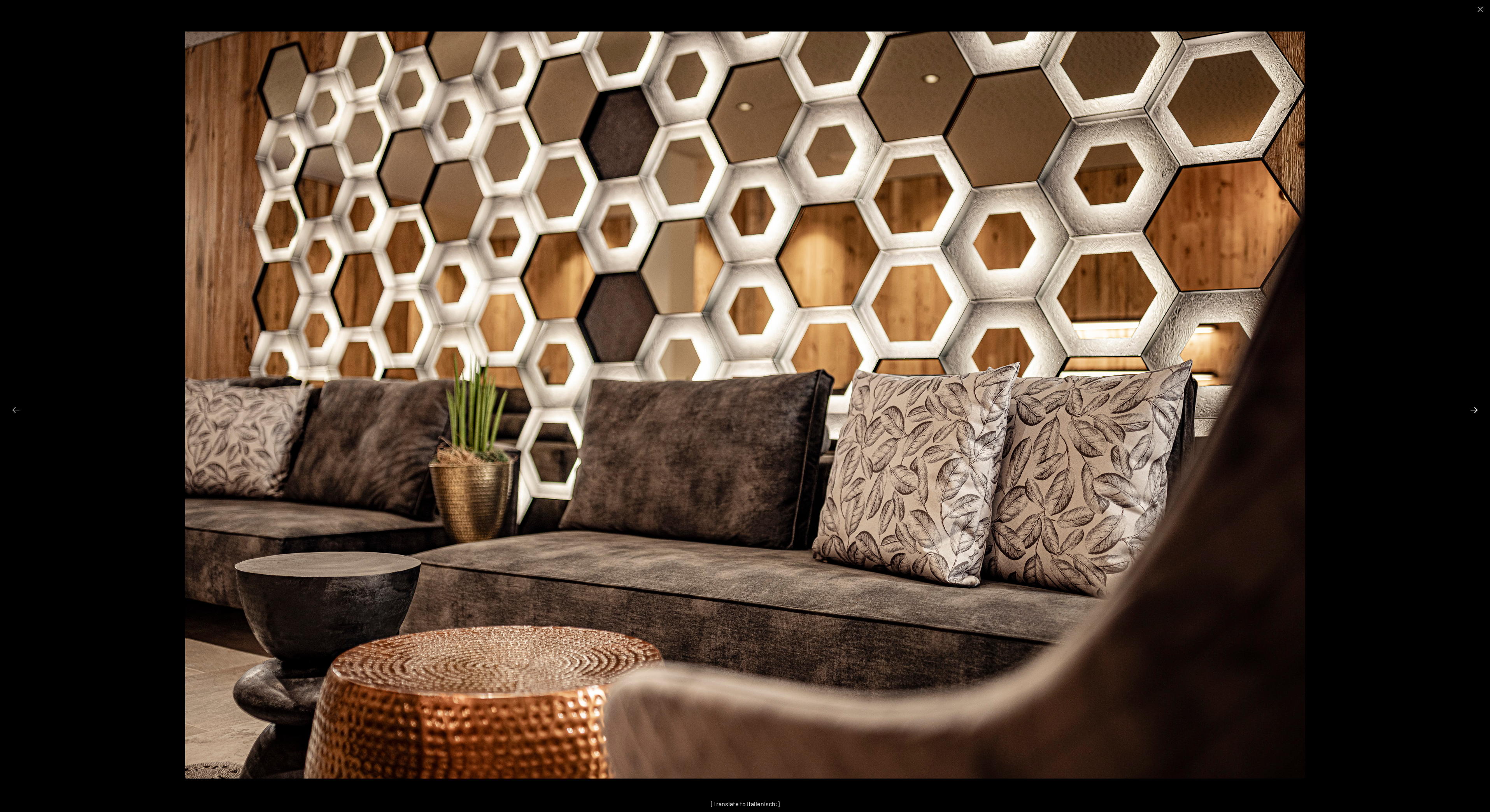
click at [1475, 411] on button "Next slide" at bounding box center [1474, 410] width 16 height 15
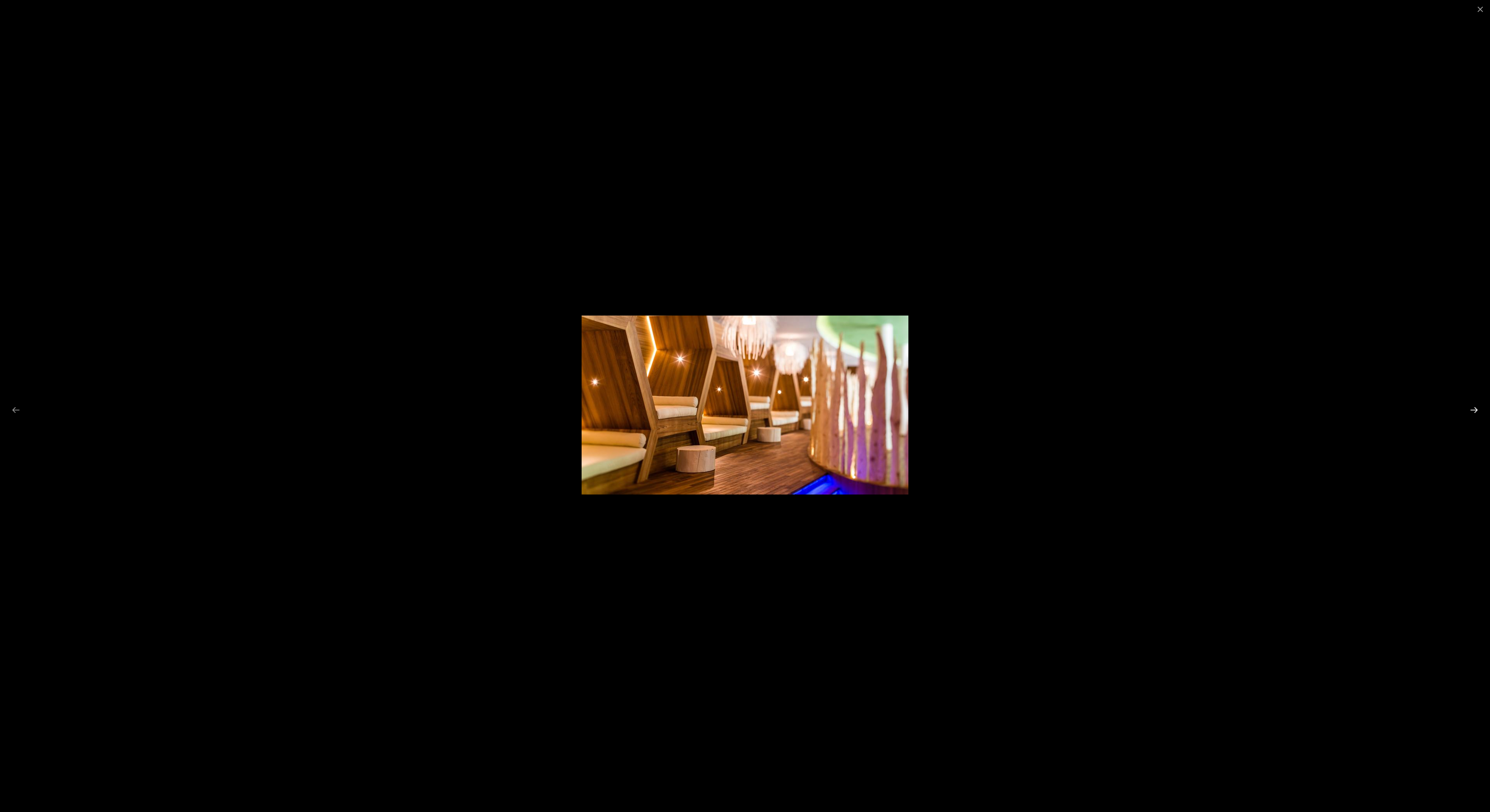
click at [1478, 415] on button "Next slide" at bounding box center [1474, 410] width 16 height 15
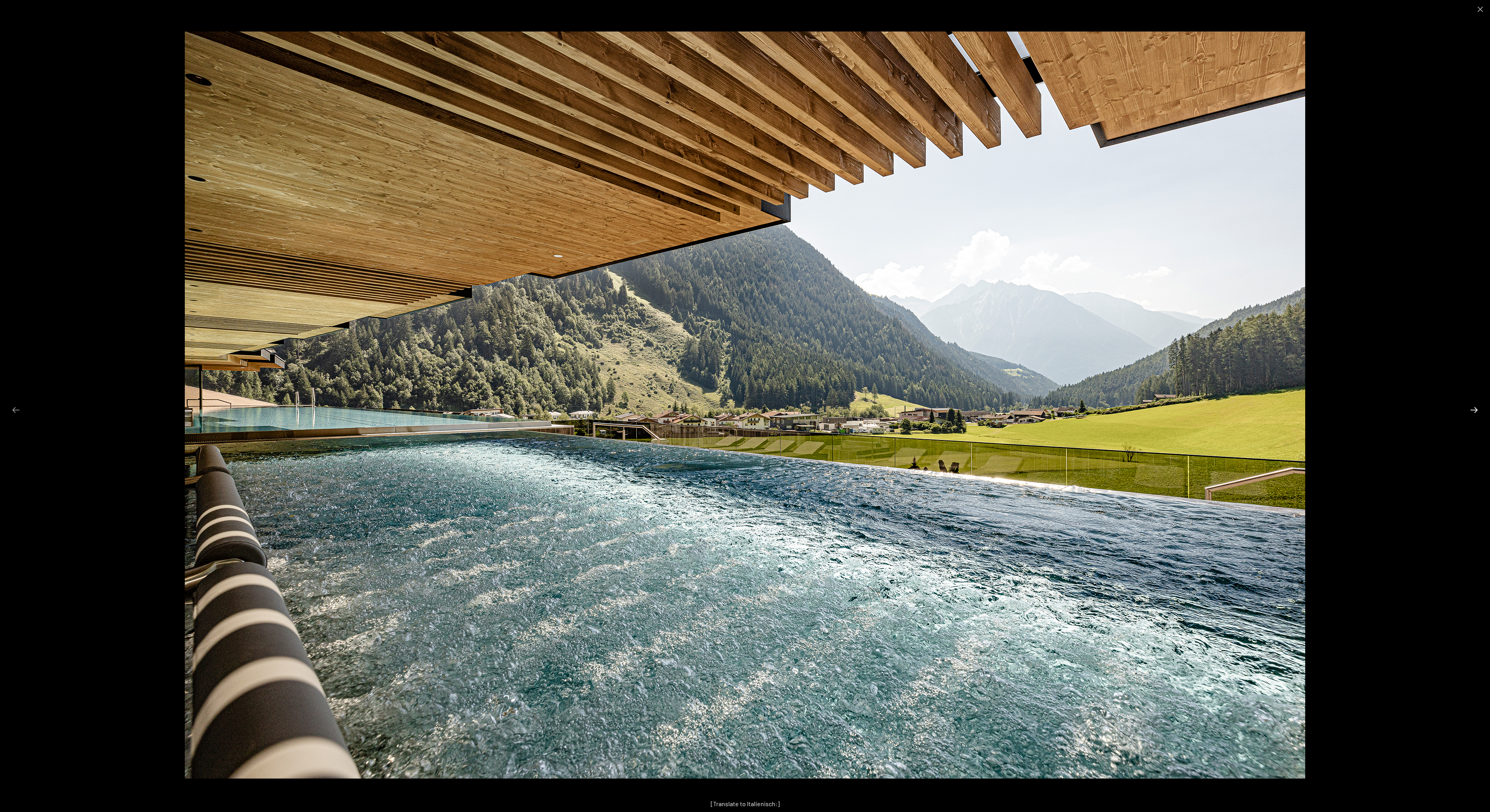
click at [1480, 413] on button "Next slide" at bounding box center [1474, 410] width 16 height 15
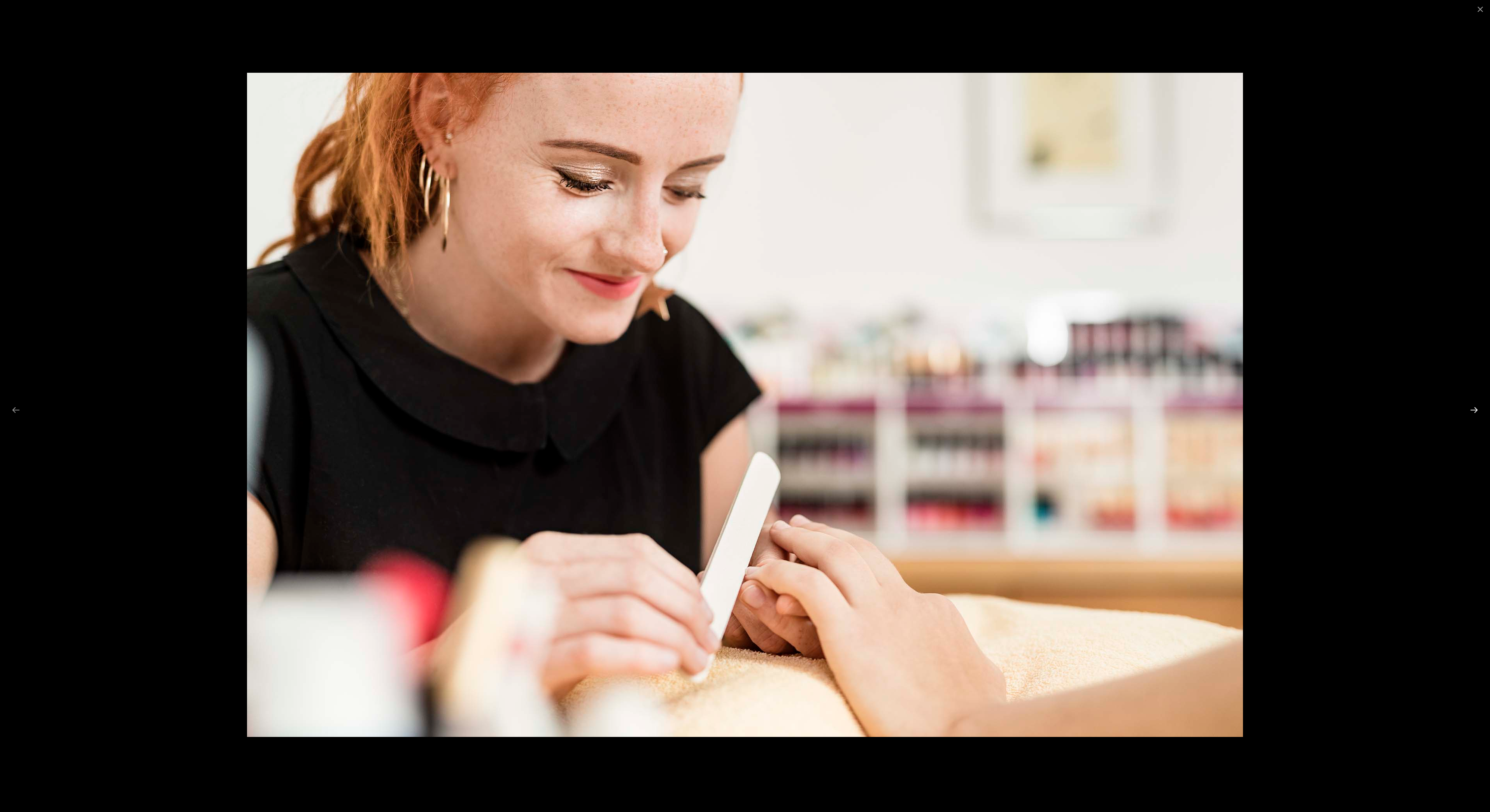
click at [1480, 413] on button "Next slide" at bounding box center [1474, 410] width 16 height 15
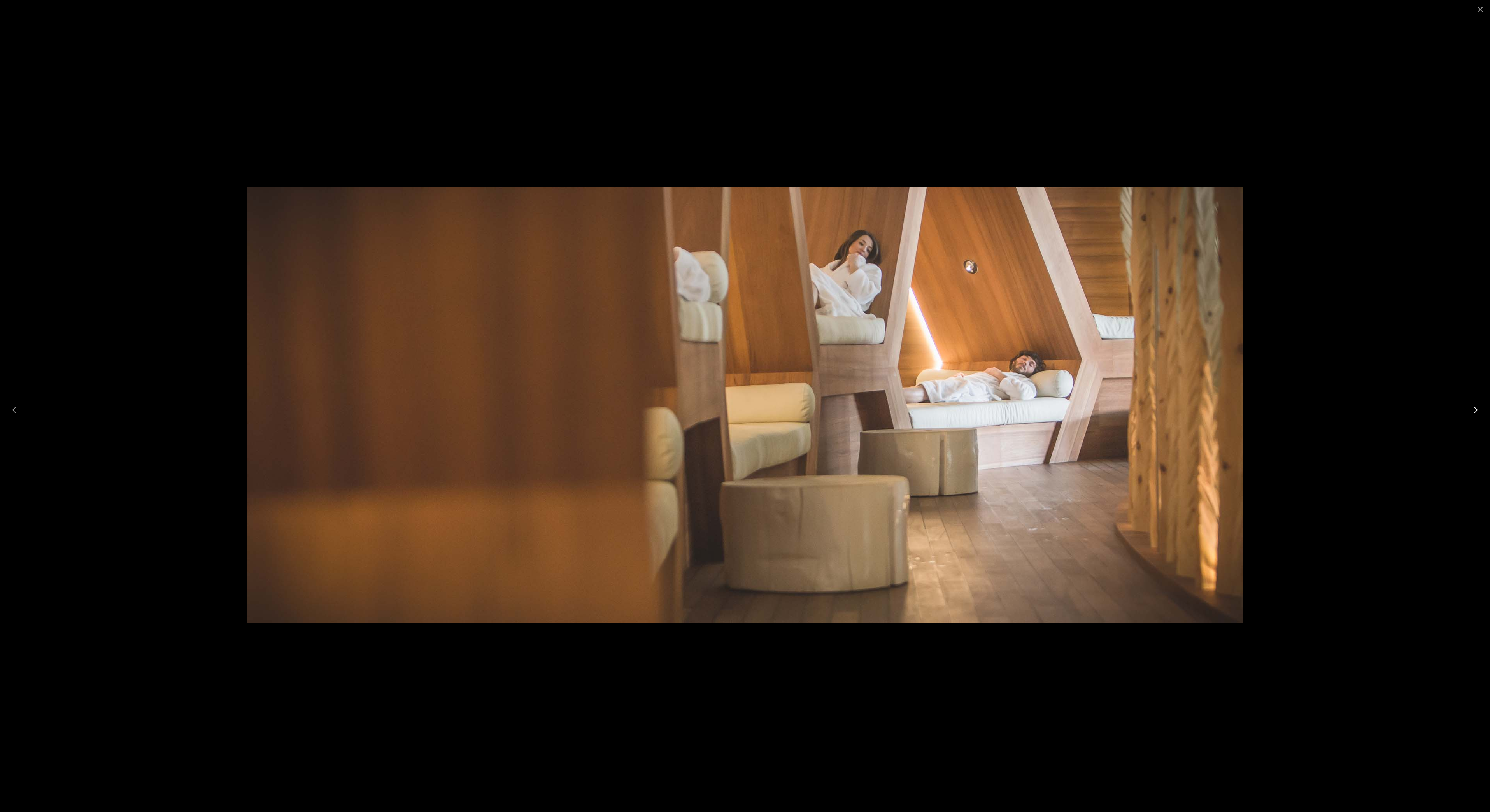
click at [1478, 414] on button "Next slide" at bounding box center [1474, 410] width 16 height 15
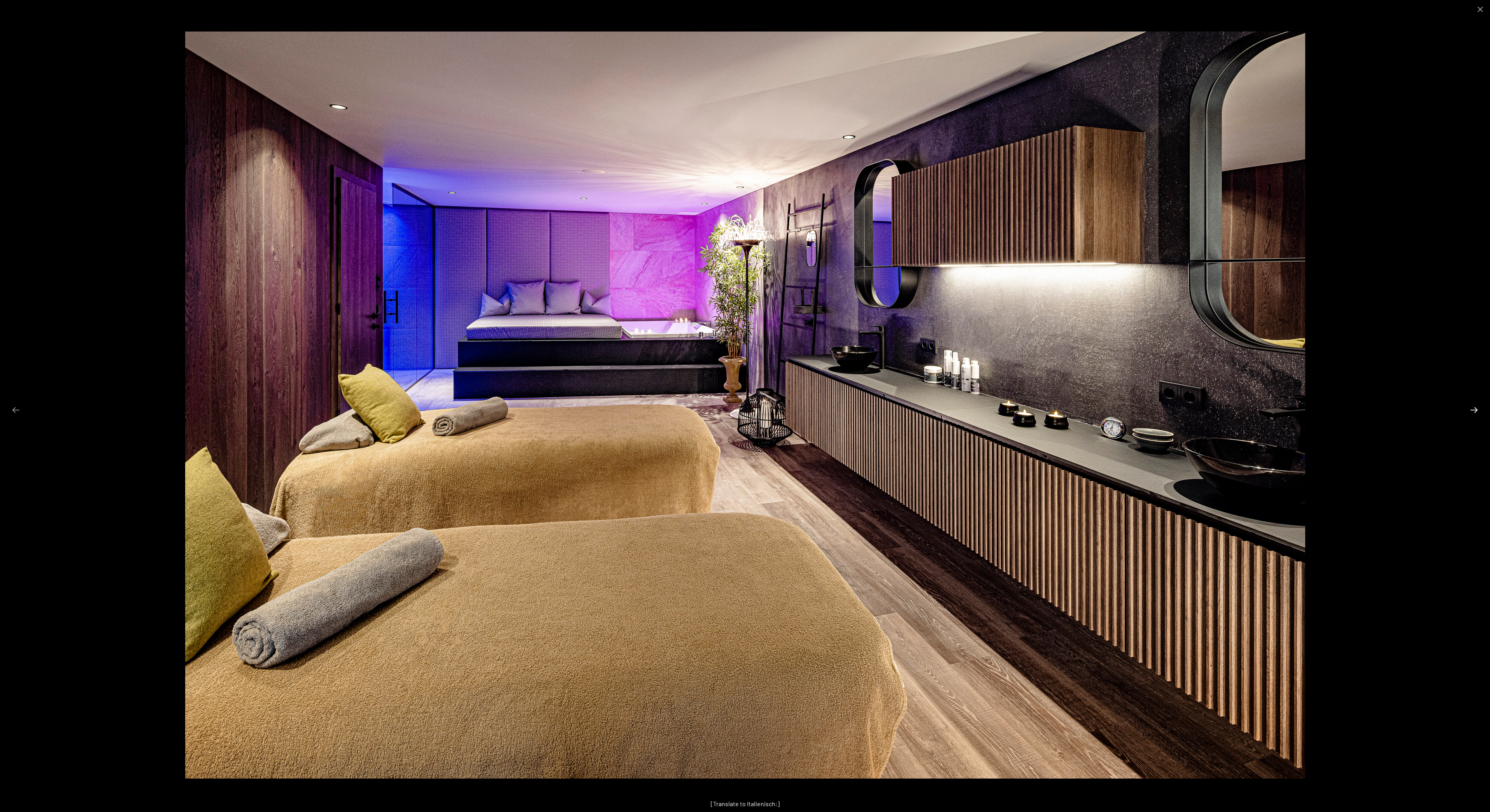
click at [1478, 414] on button "Next slide" at bounding box center [1474, 410] width 16 height 15
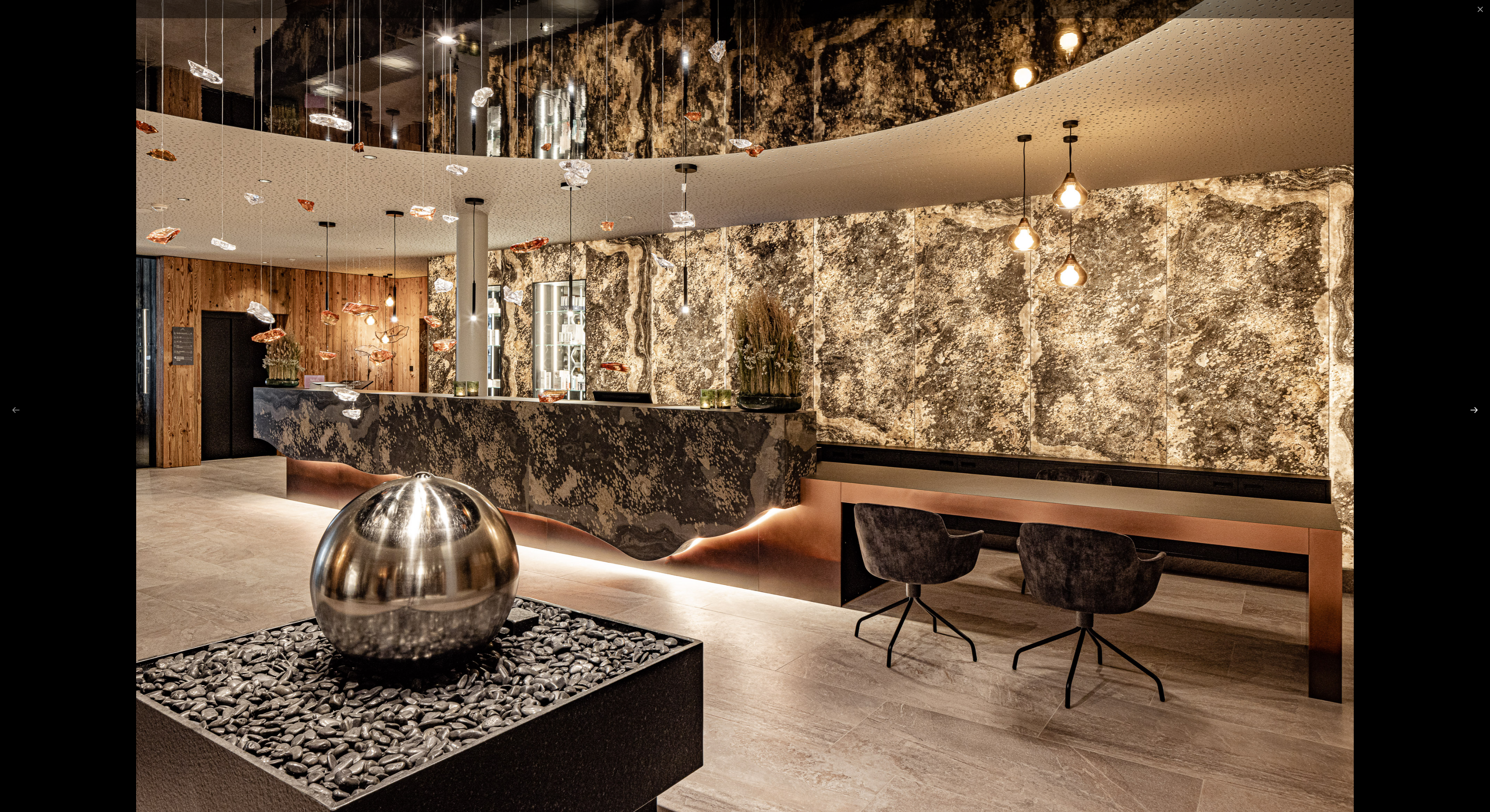
click at [1477, 410] on button "Next slide" at bounding box center [1474, 410] width 16 height 15
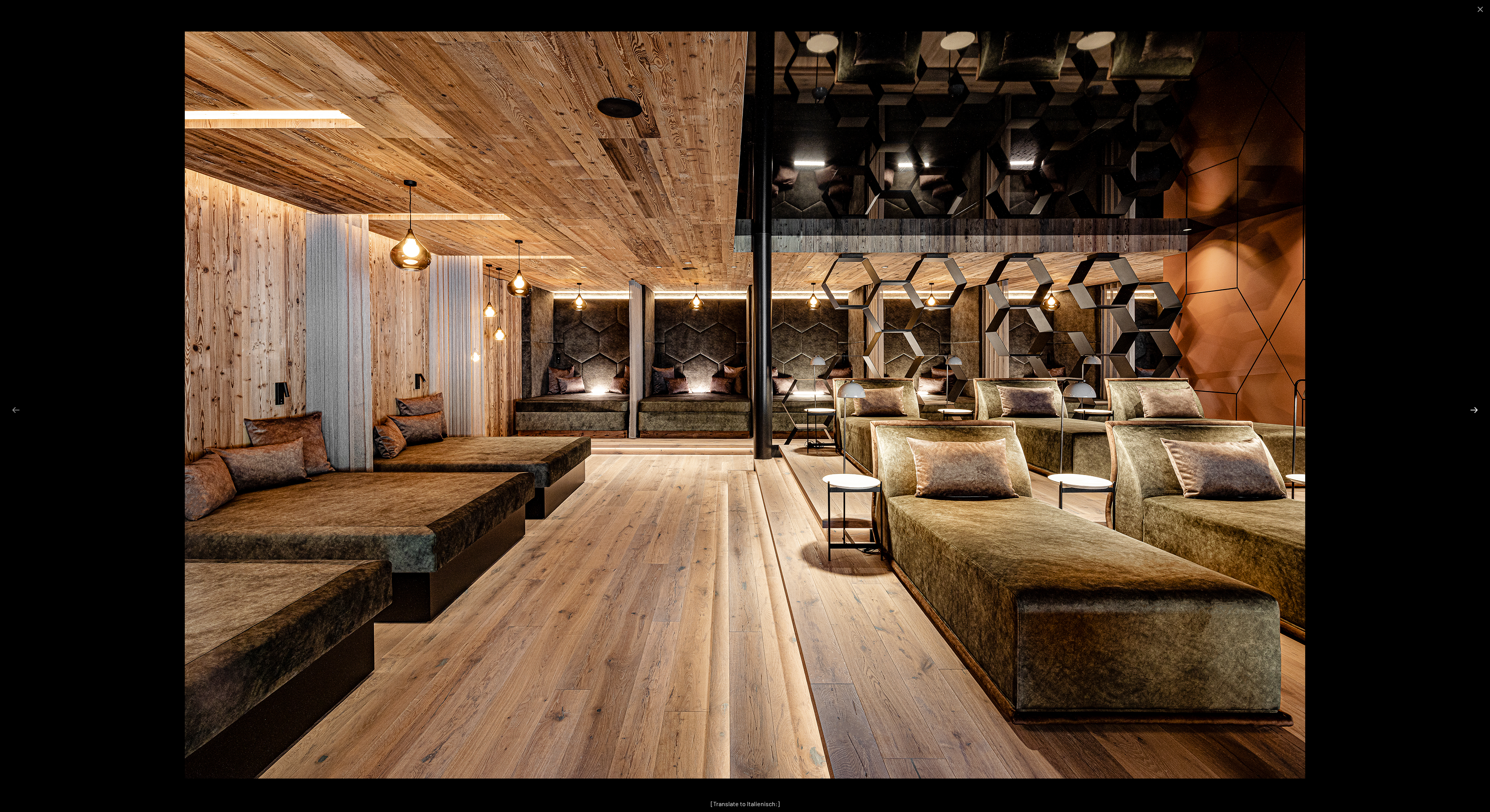
click at [1471, 412] on button "Next slide" at bounding box center [1474, 410] width 16 height 15
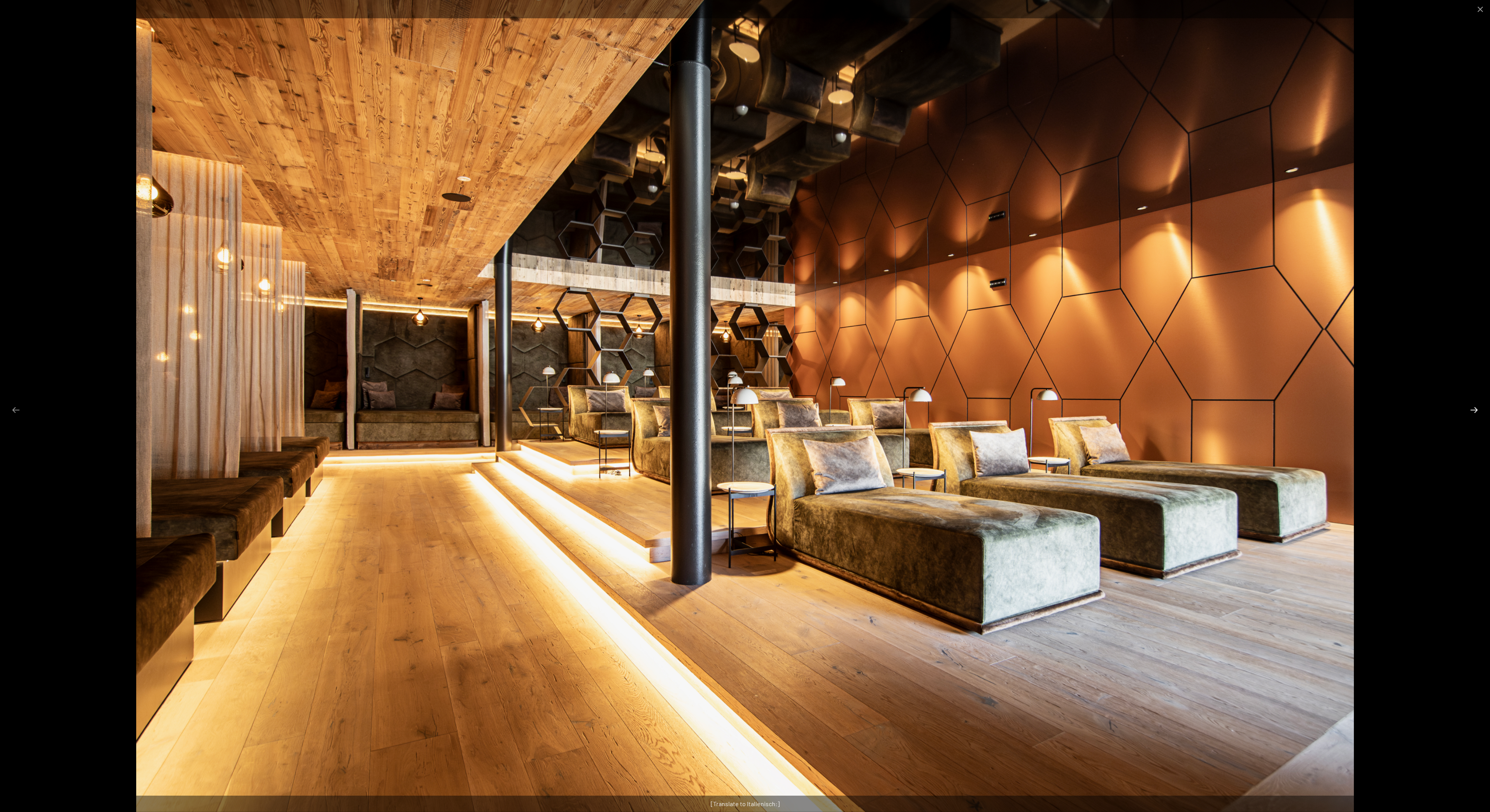
click at [1471, 409] on button "Next slide" at bounding box center [1474, 410] width 16 height 15
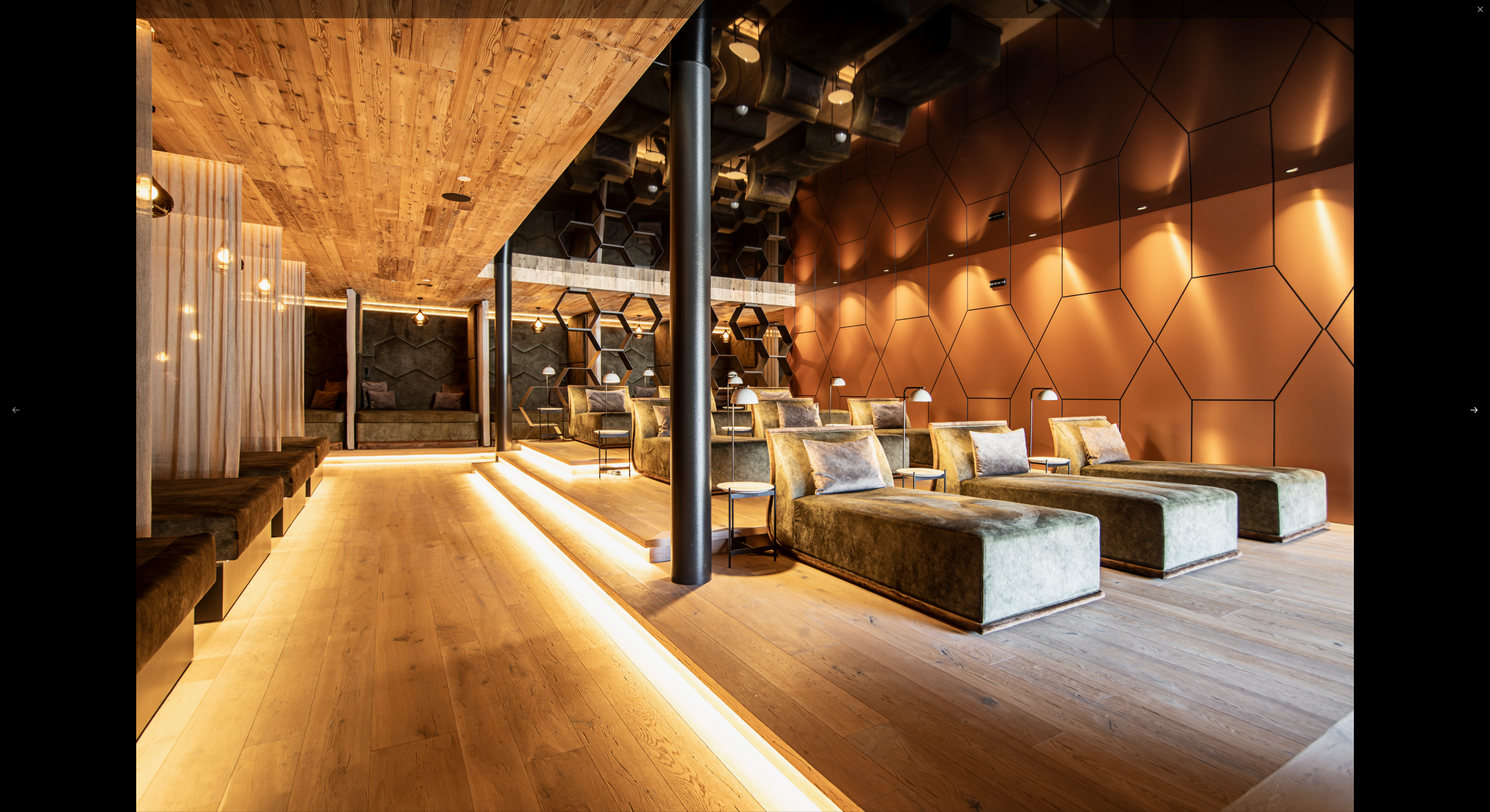
click at [1471, 409] on button "Next slide" at bounding box center [1474, 410] width 16 height 15
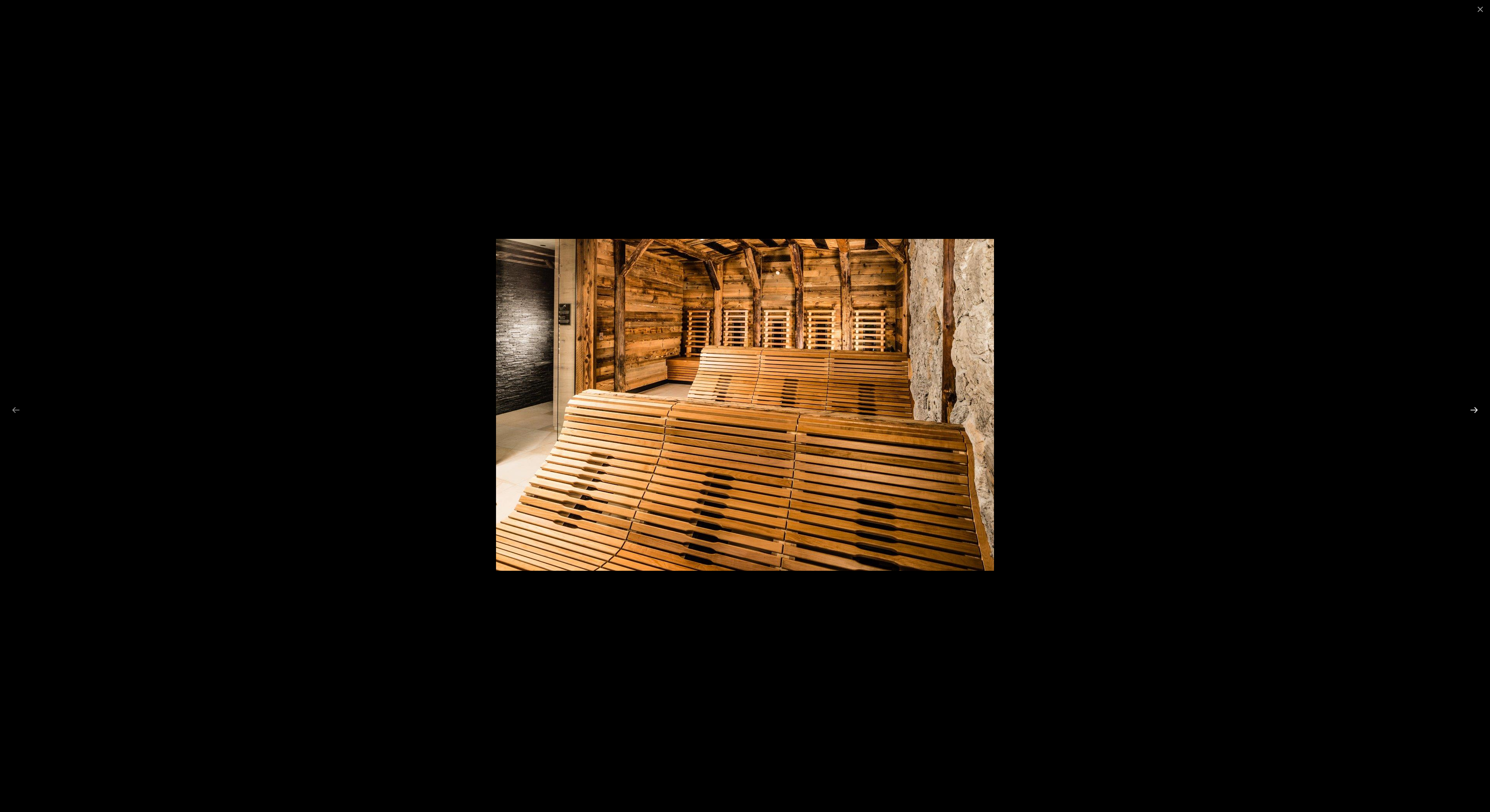
click at [1471, 409] on button "Next slide" at bounding box center [1474, 410] width 16 height 15
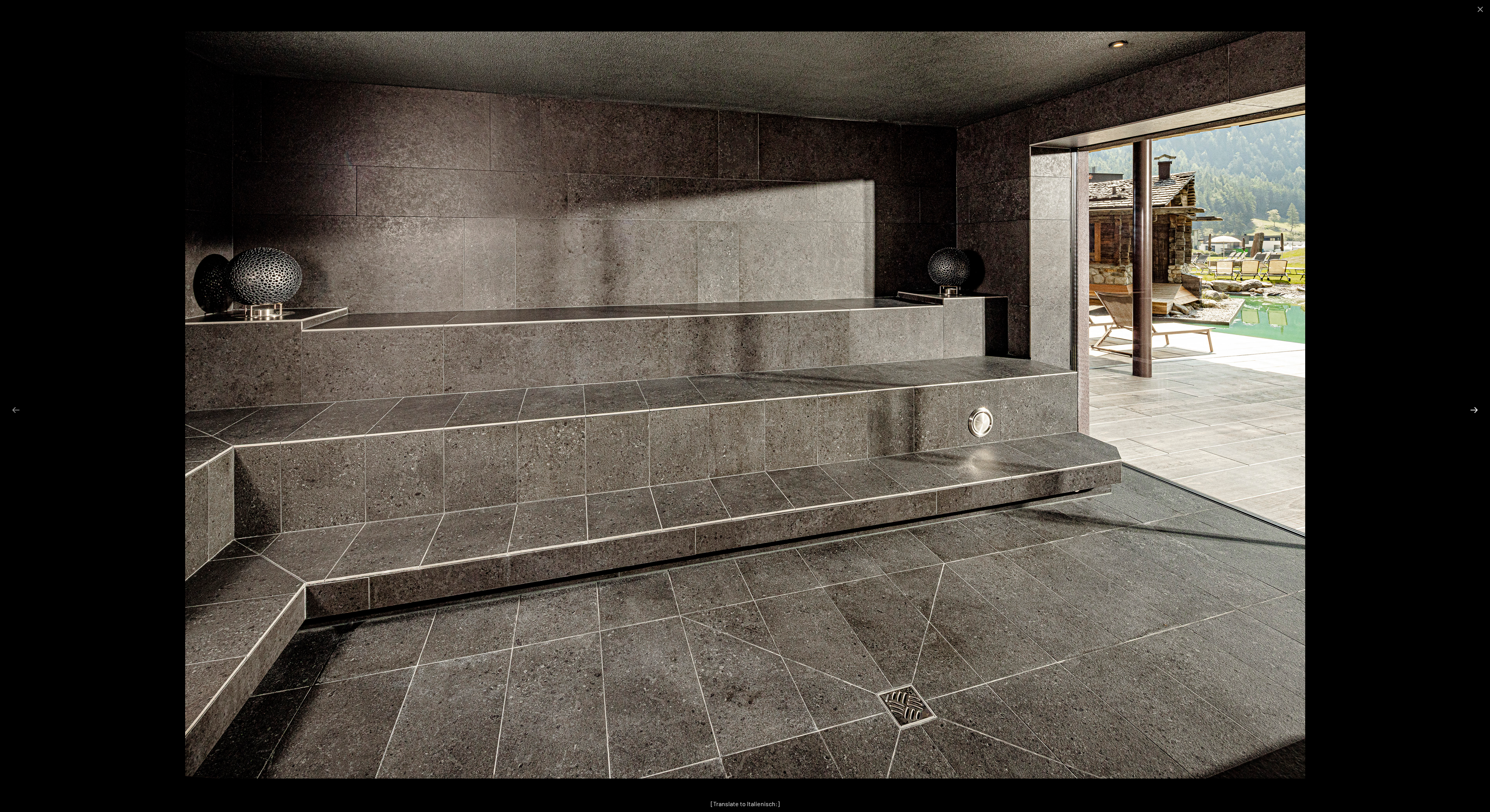
click at [1471, 409] on button "Next slide" at bounding box center [1474, 410] width 16 height 15
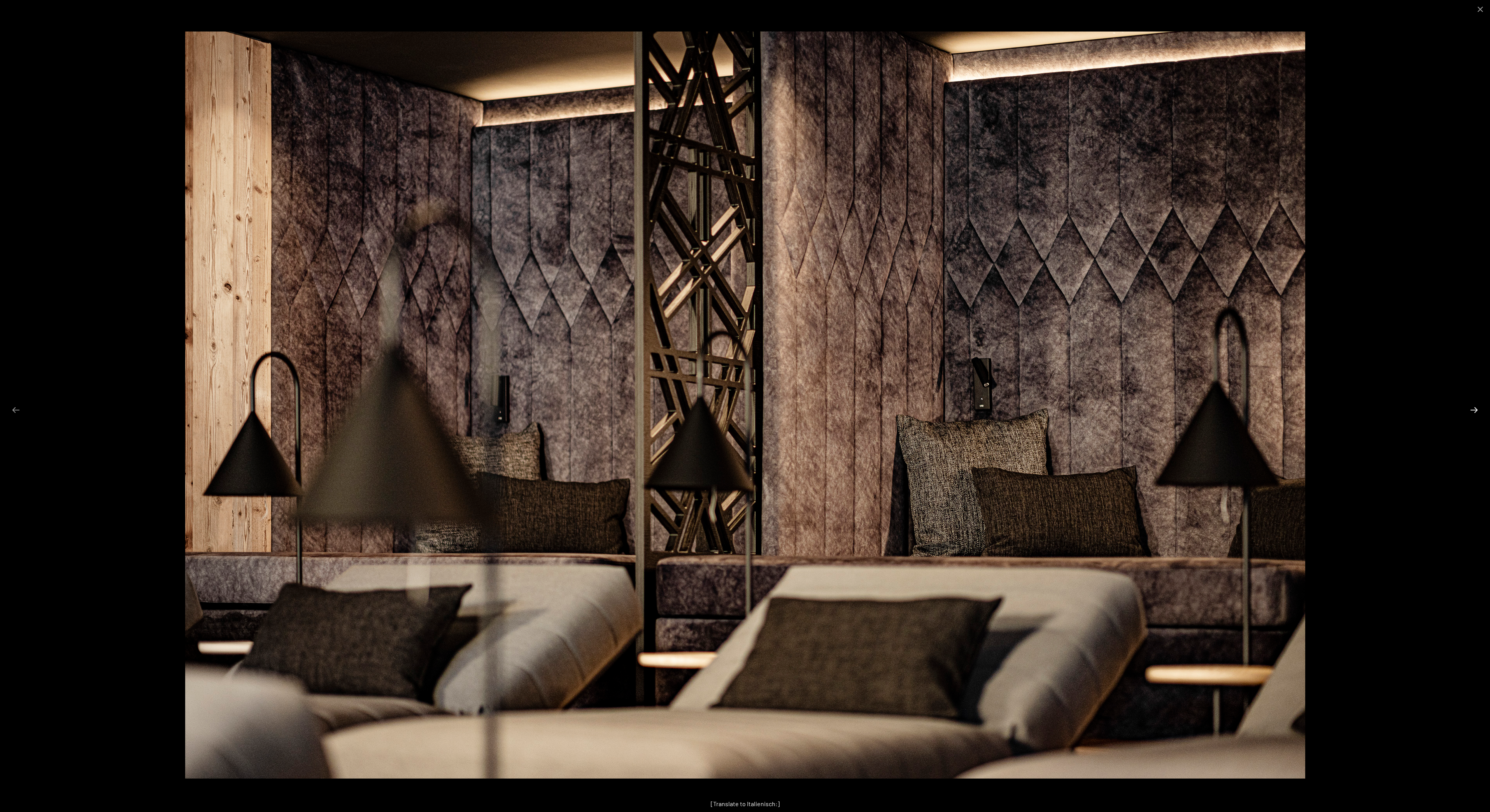
click at [1471, 409] on button "Next slide" at bounding box center [1474, 410] width 16 height 15
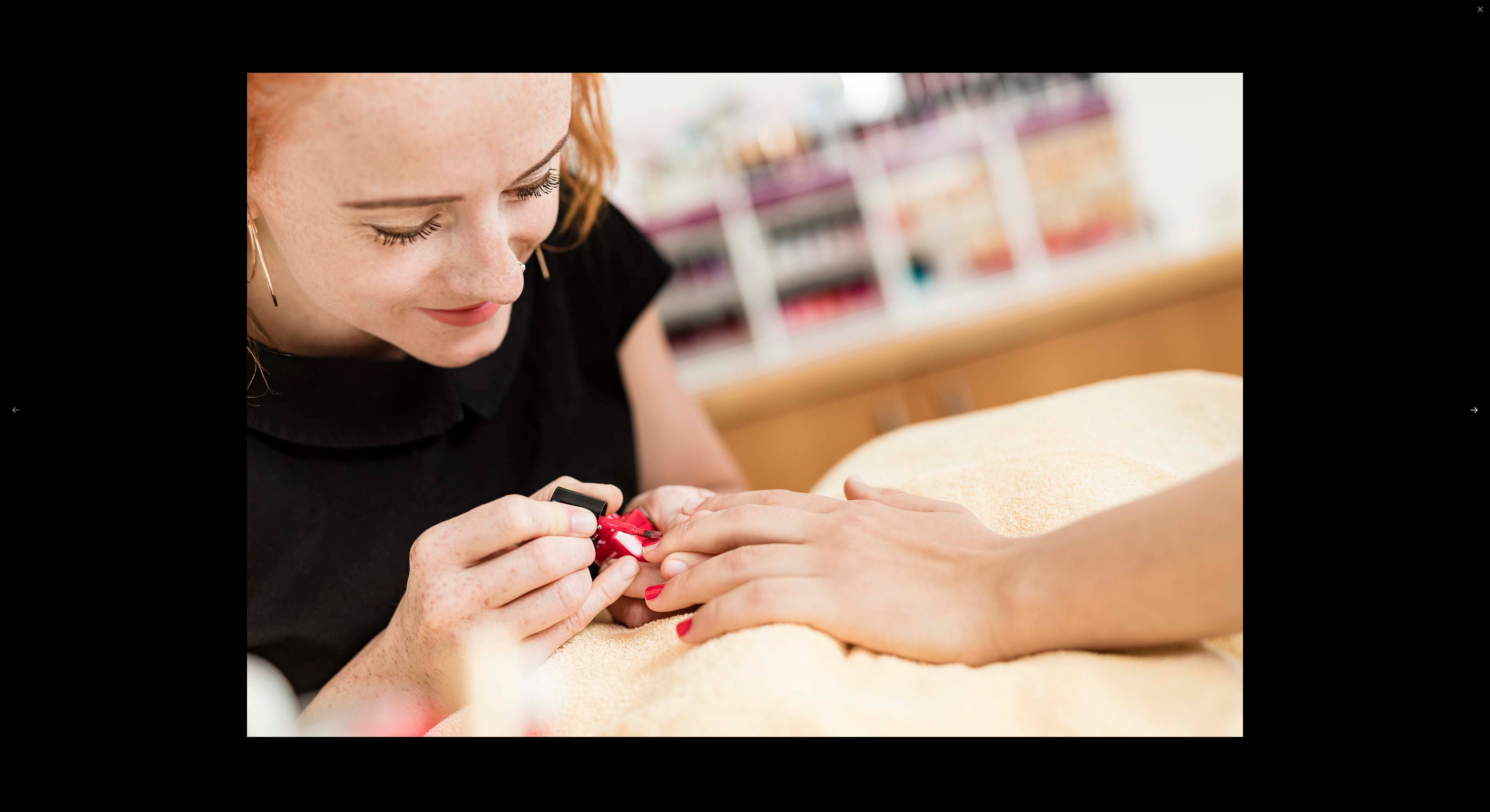
click at [1471, 409] on button "Next slide" at bounding box center [1474, 410] width 16 height 15
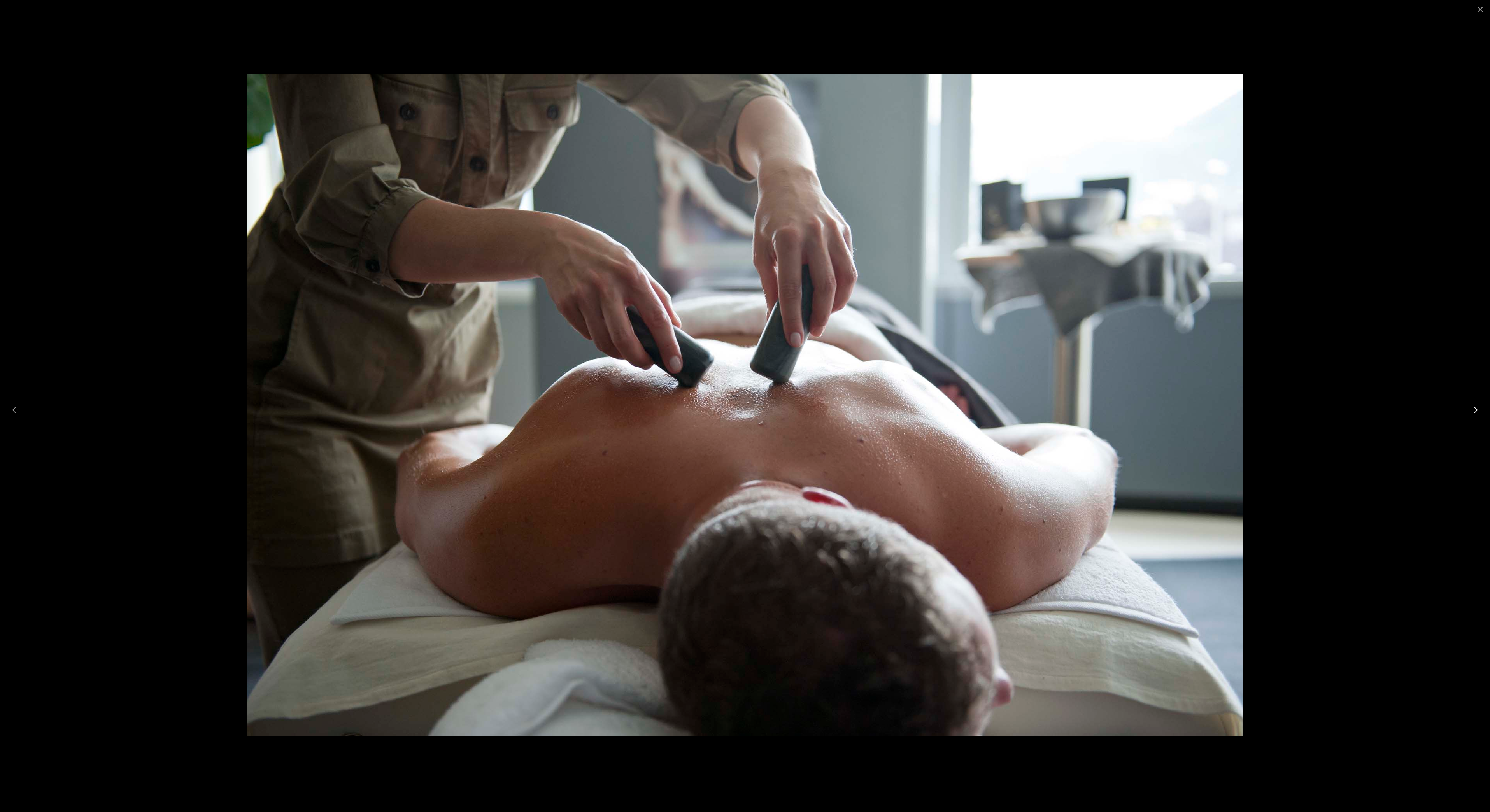
click at [1471, 409] on button "Next slide" at bounding box center [1474, 410] width 16 height 15
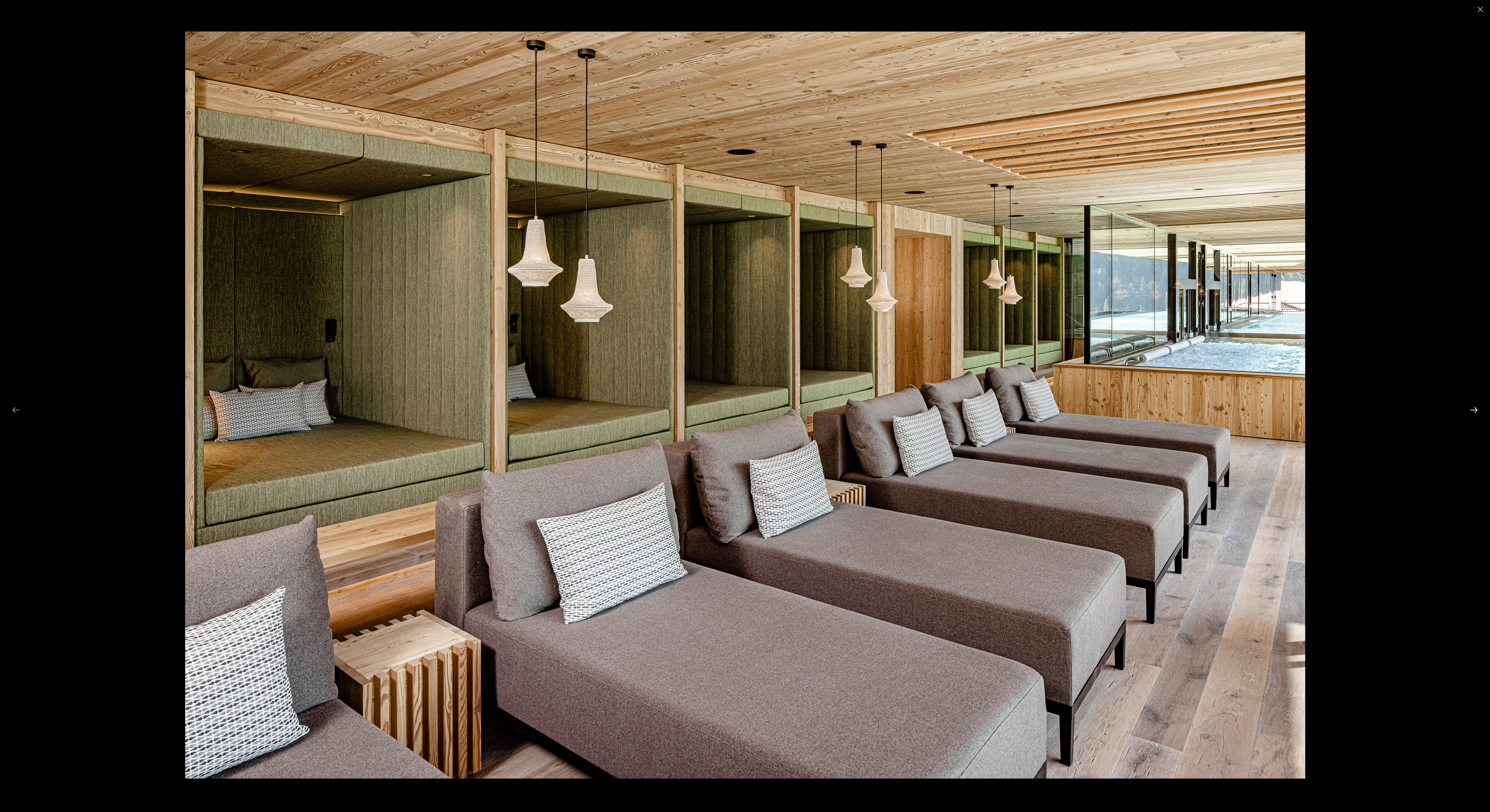
click at [1471, 409] on button "Next slide" at bounding box center [1474, 410] width 16 height 15
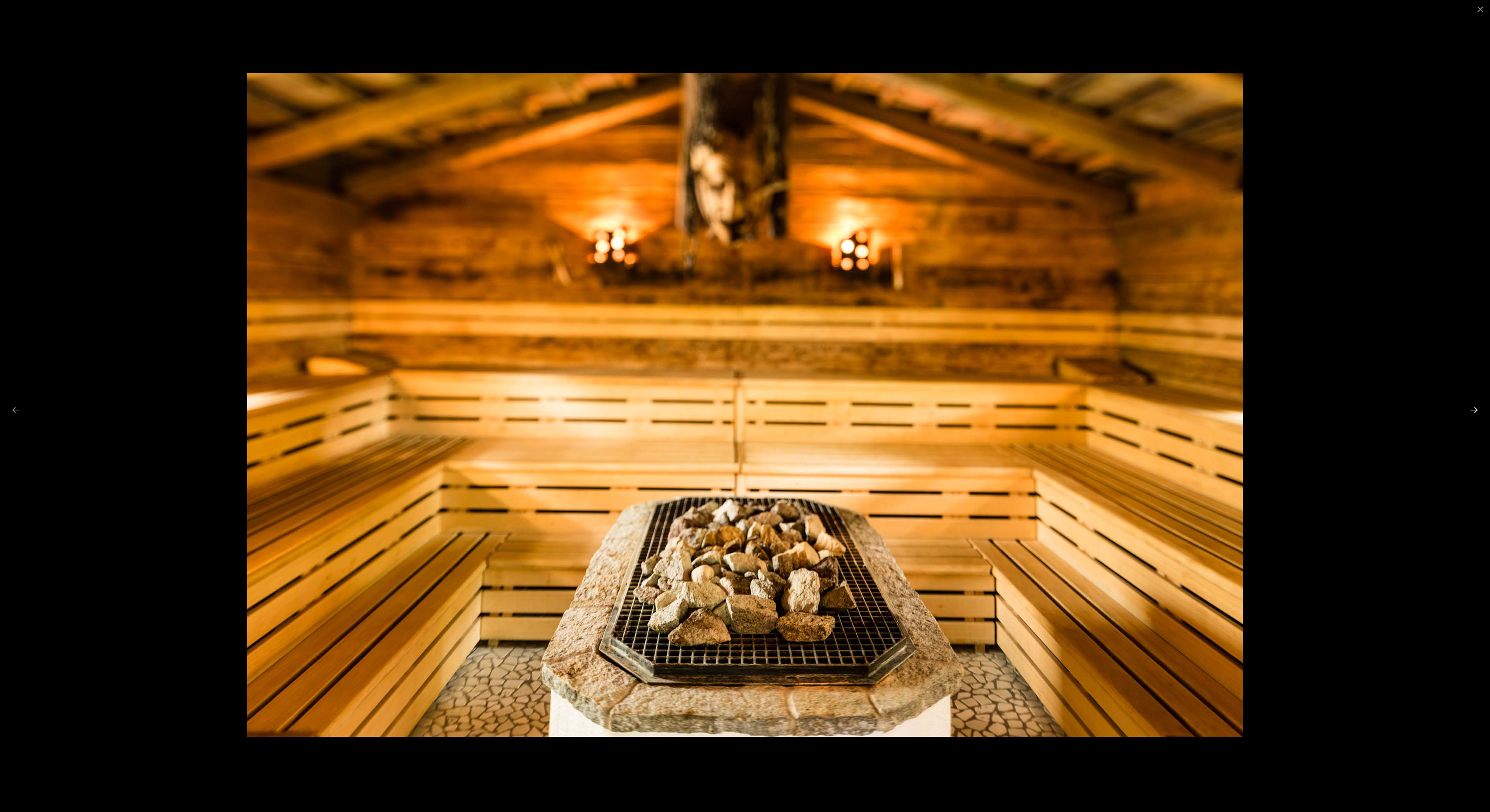
click at [1471, 409] on button "Next slide" at bounding box center [1474, 410] width 16 height 15
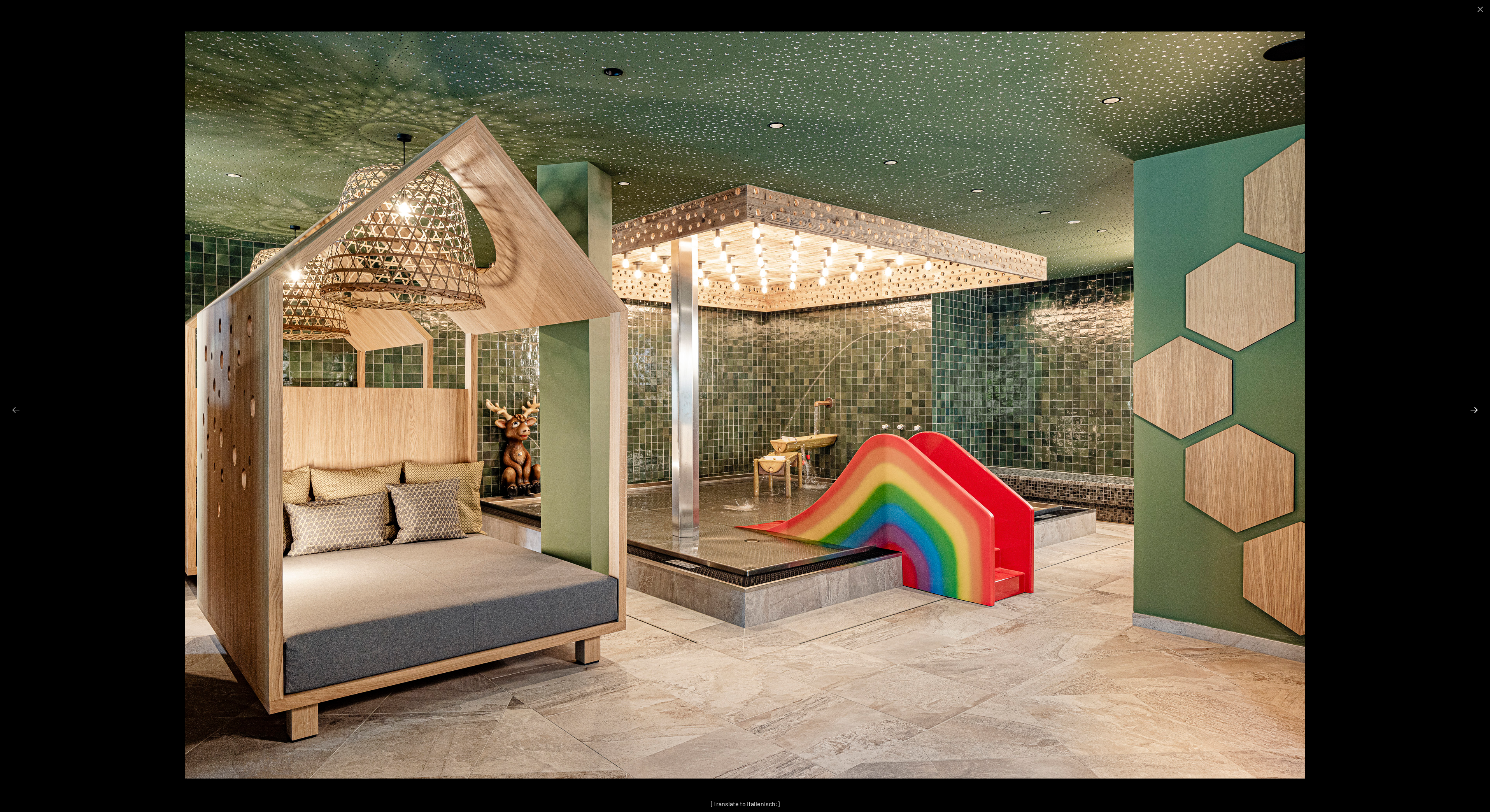
click at [1471, 409] on button "Next slide" at bounding box center [1474, 410] width 16 height 15
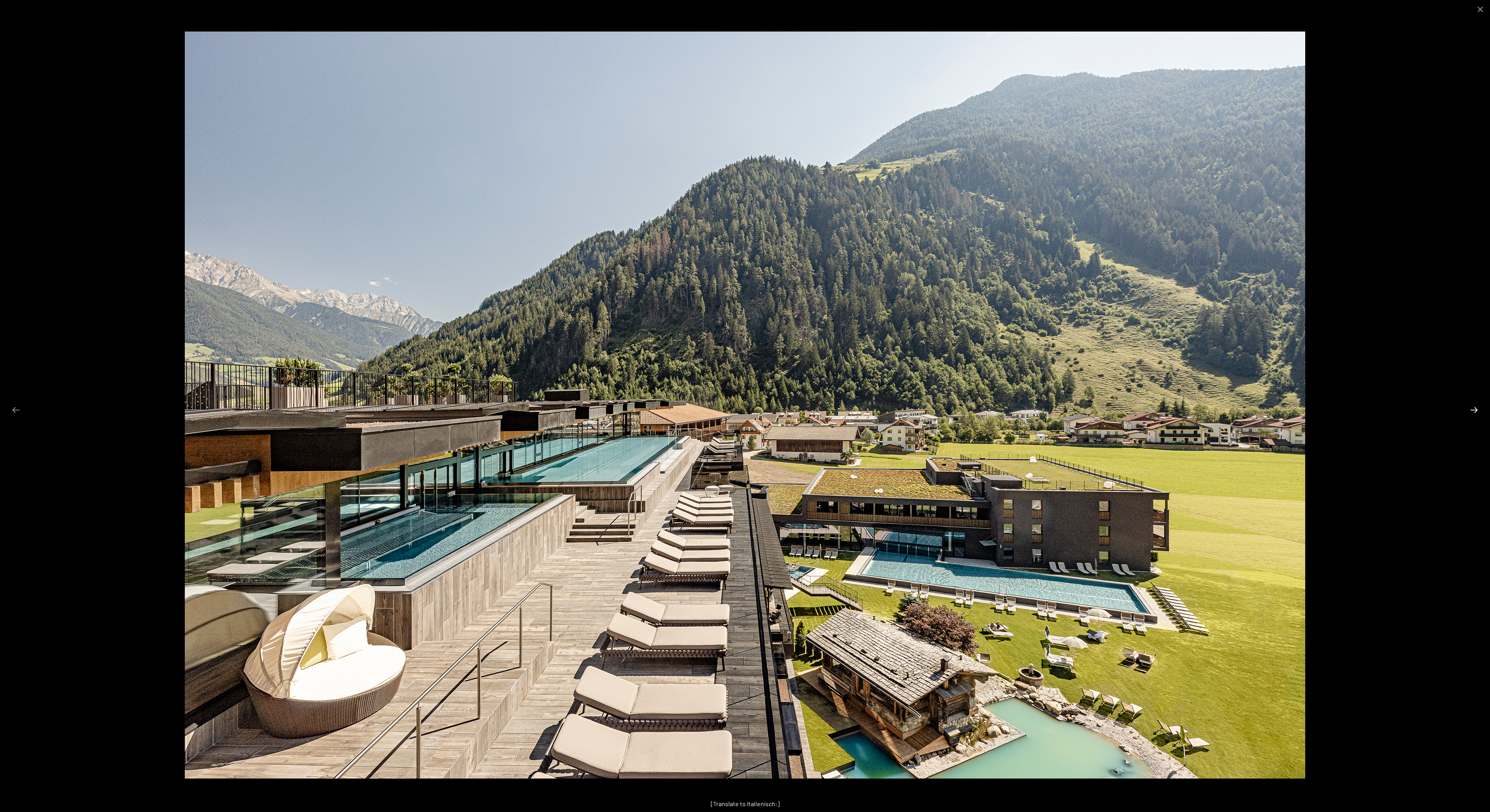
click at [1471, 409] on button "Next slide" at bounding box center [1474, 410] width 16 height 15
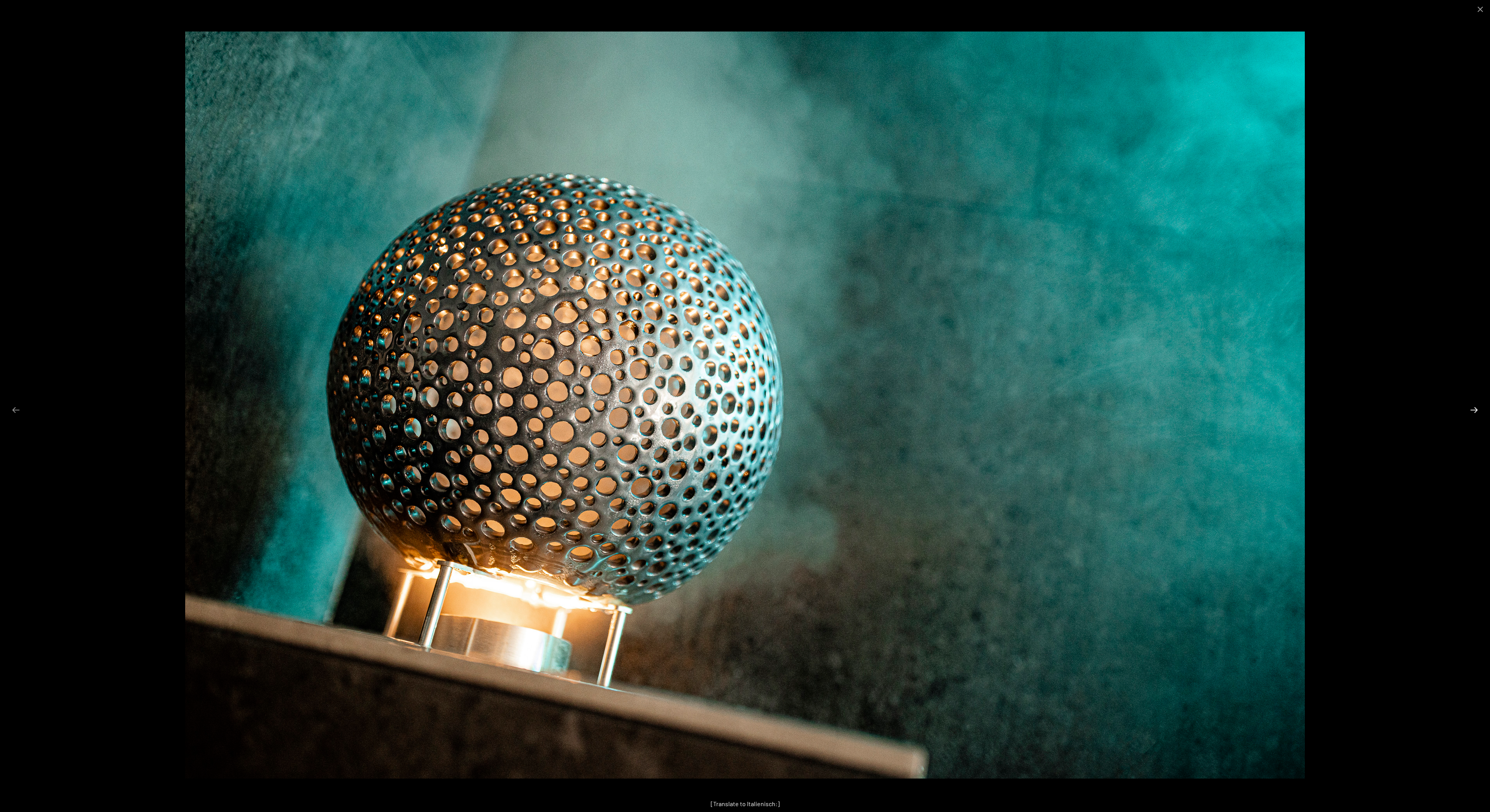
click at [1471, 409] on button "Next slide" at bounding box center [1474, 410] width 16 height 15
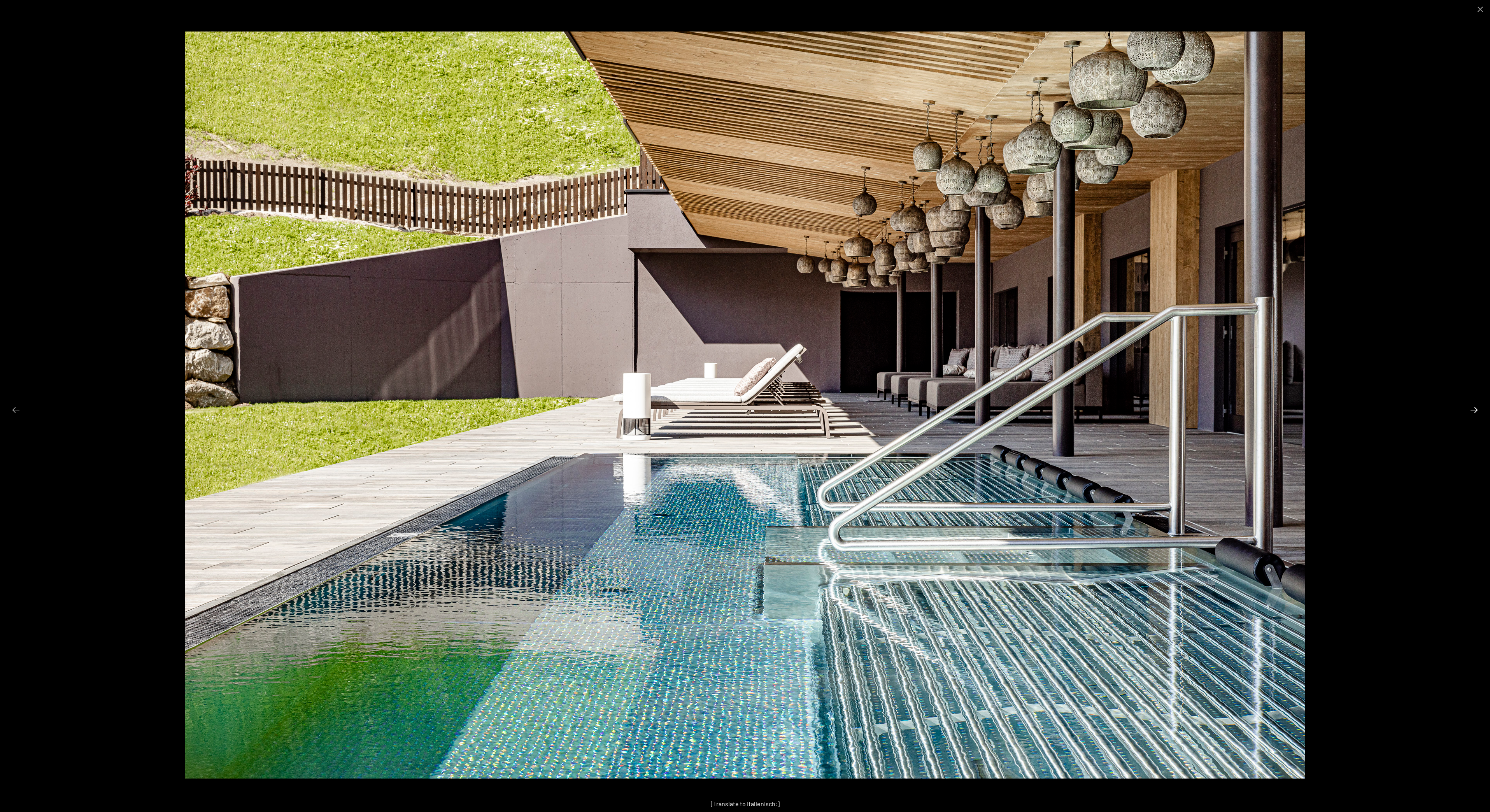
click at [1471, 409] on button "Next slide" at bounding box center [1474, 410] width 16 height 15
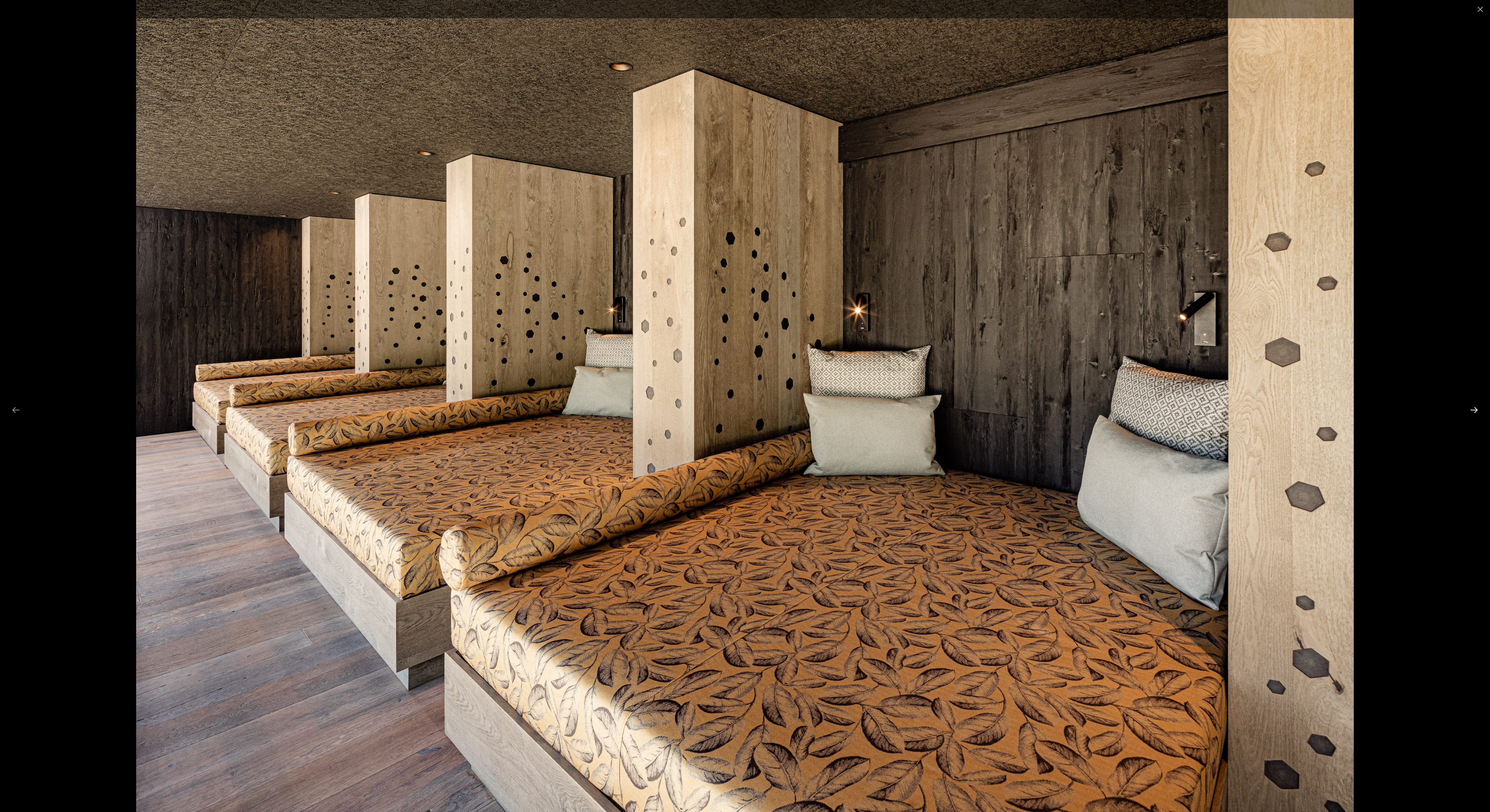
click at [1471, 409] on button "Next slide" at bounding box center [1474, 410] width 16 height 15
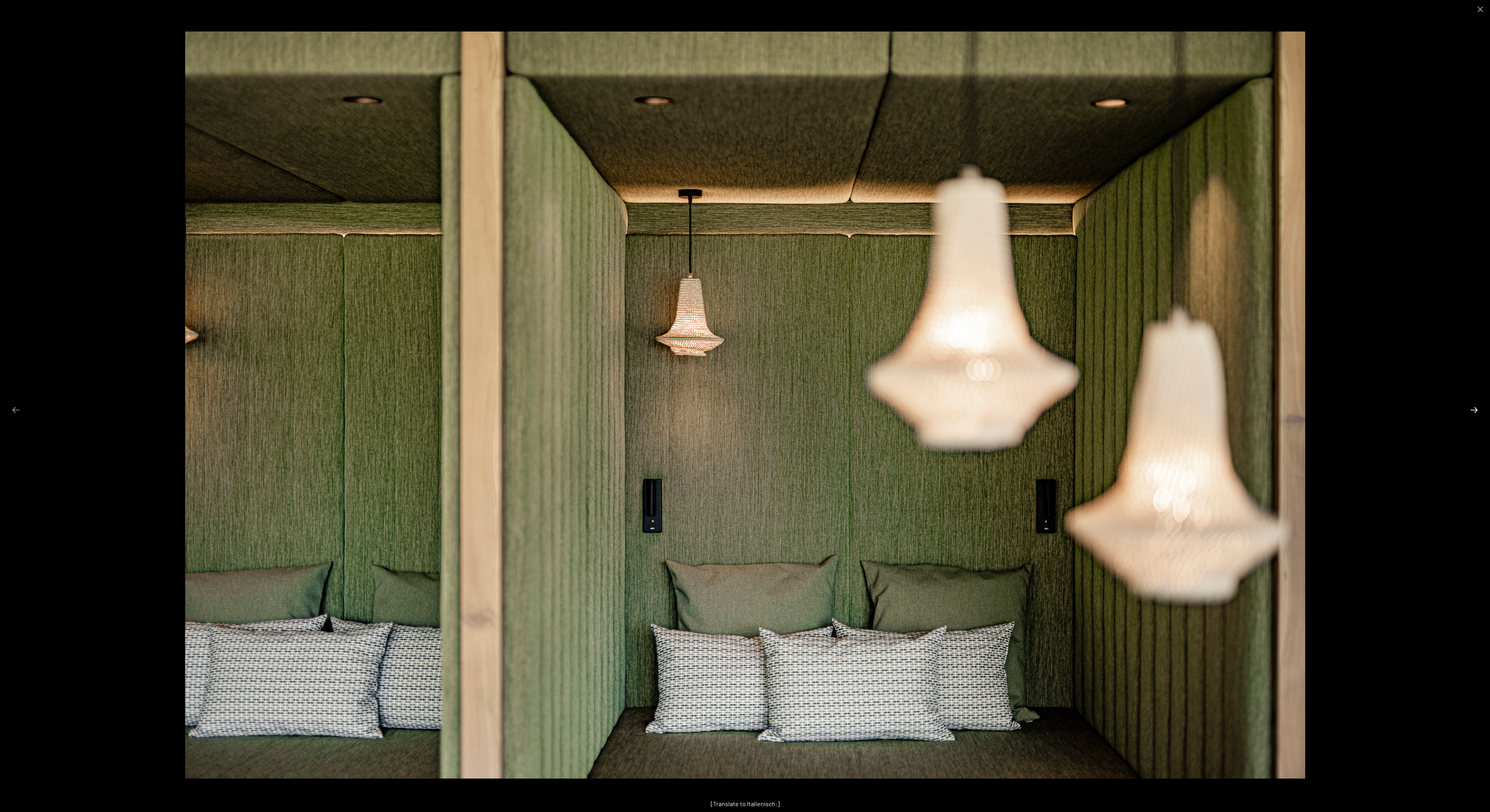
click at [1471, 409] on button "Next slide" at bounding box center [1474, 410] width 16 height 15
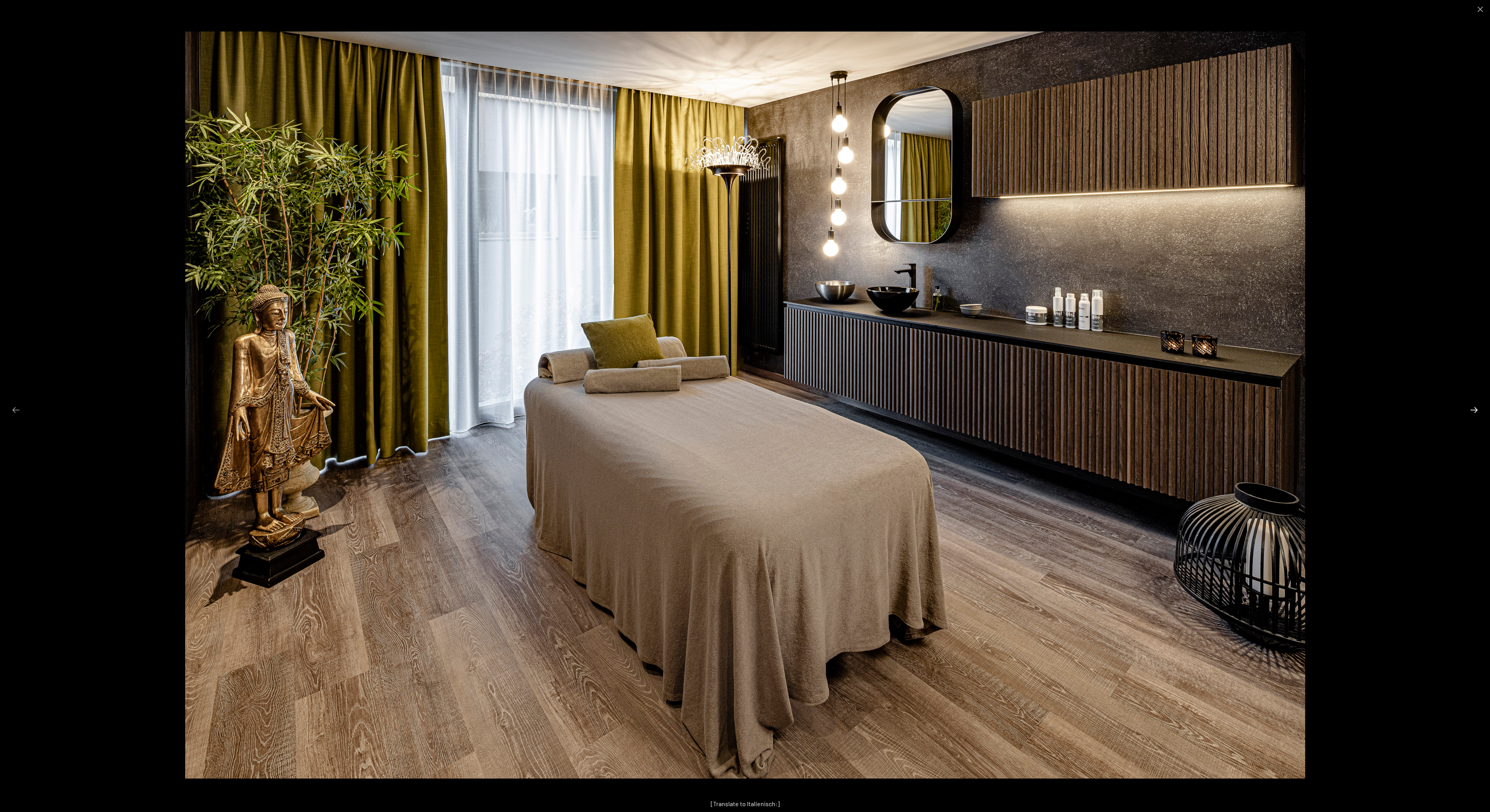
click at [1471, 409] on button "Next slide" at bounding box center [1474, 410] width 16 height 15
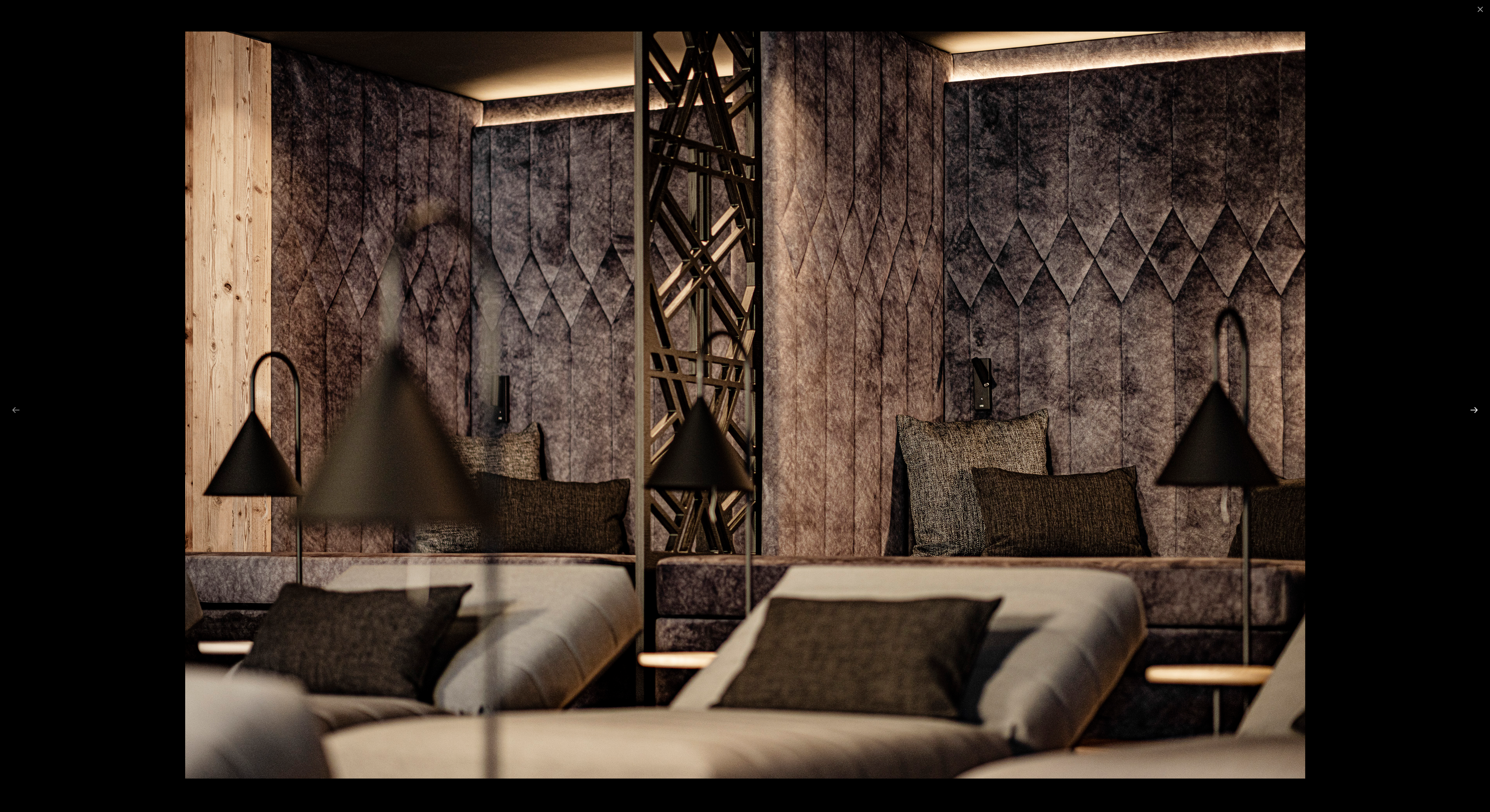
click at [1471, 409] on button "Next slide" at bounding box center [1474, 410] width 16 height 15
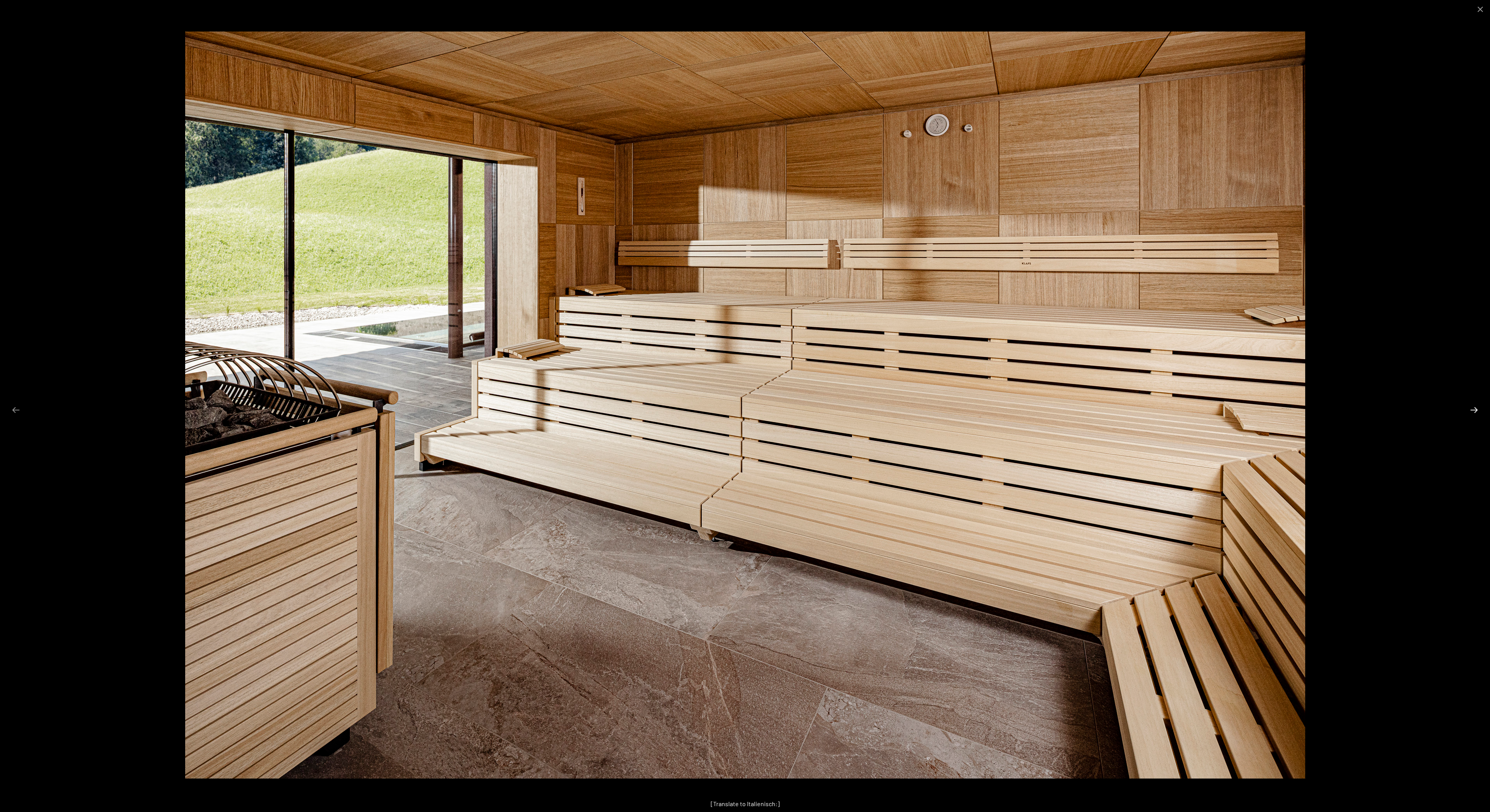
click at [1471, 409] on button "Next slide" at bounding box center [1474, 410] width 16 height 15
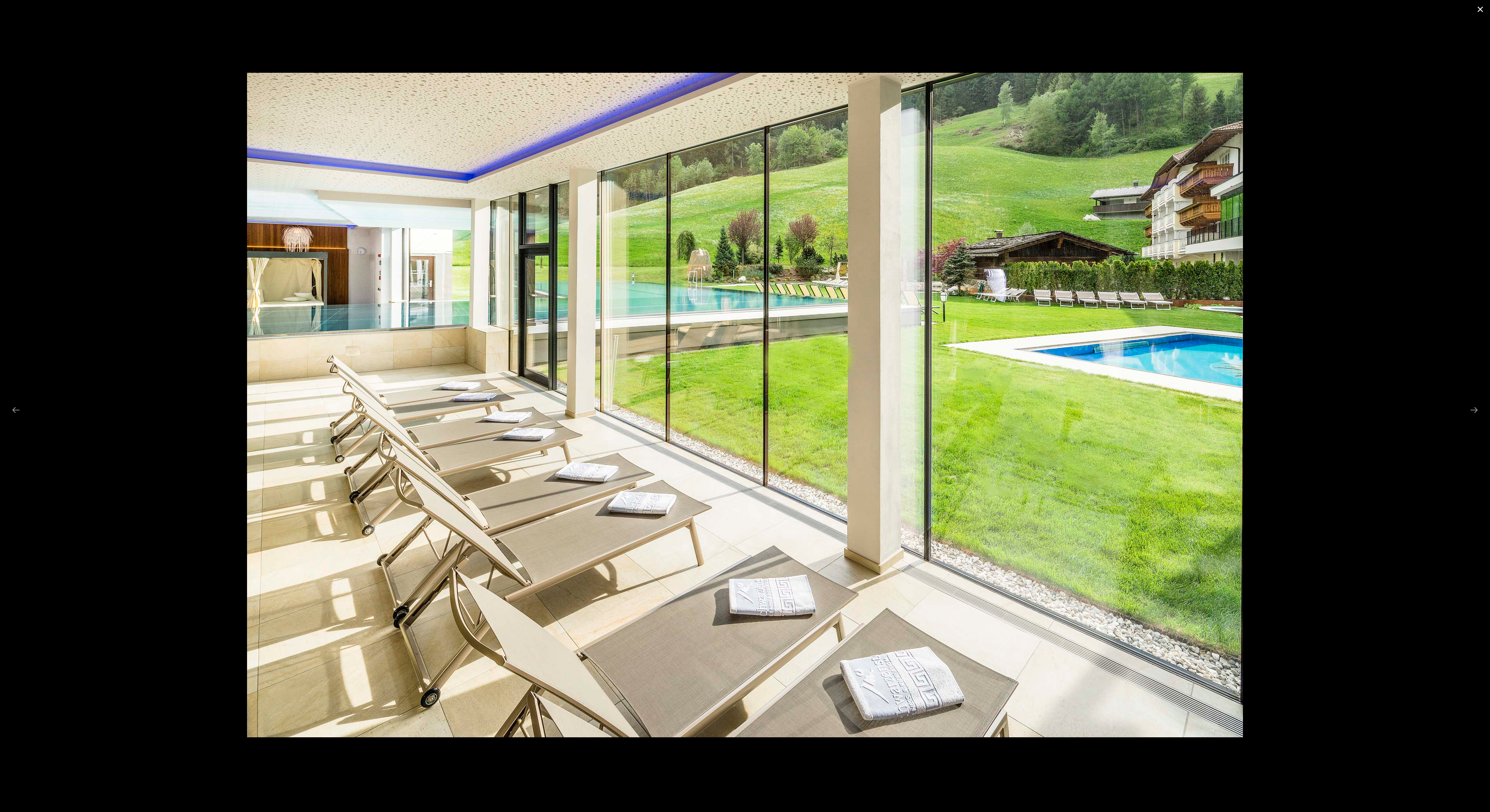
click at [1482, 17] on button "Close gallery" at bounding box center [1481, 9] width 20 height 19
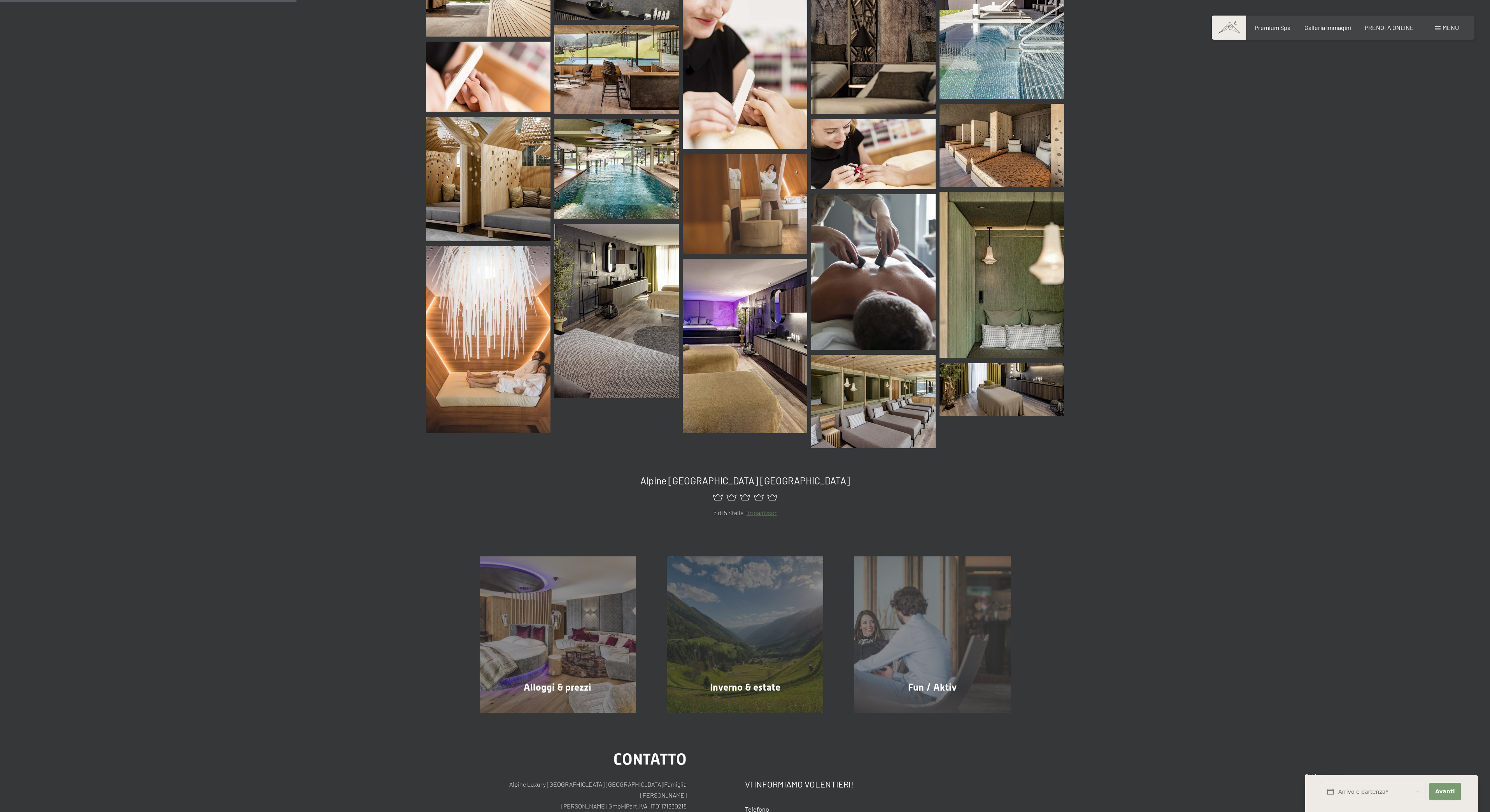
scroll to position [233, 0]
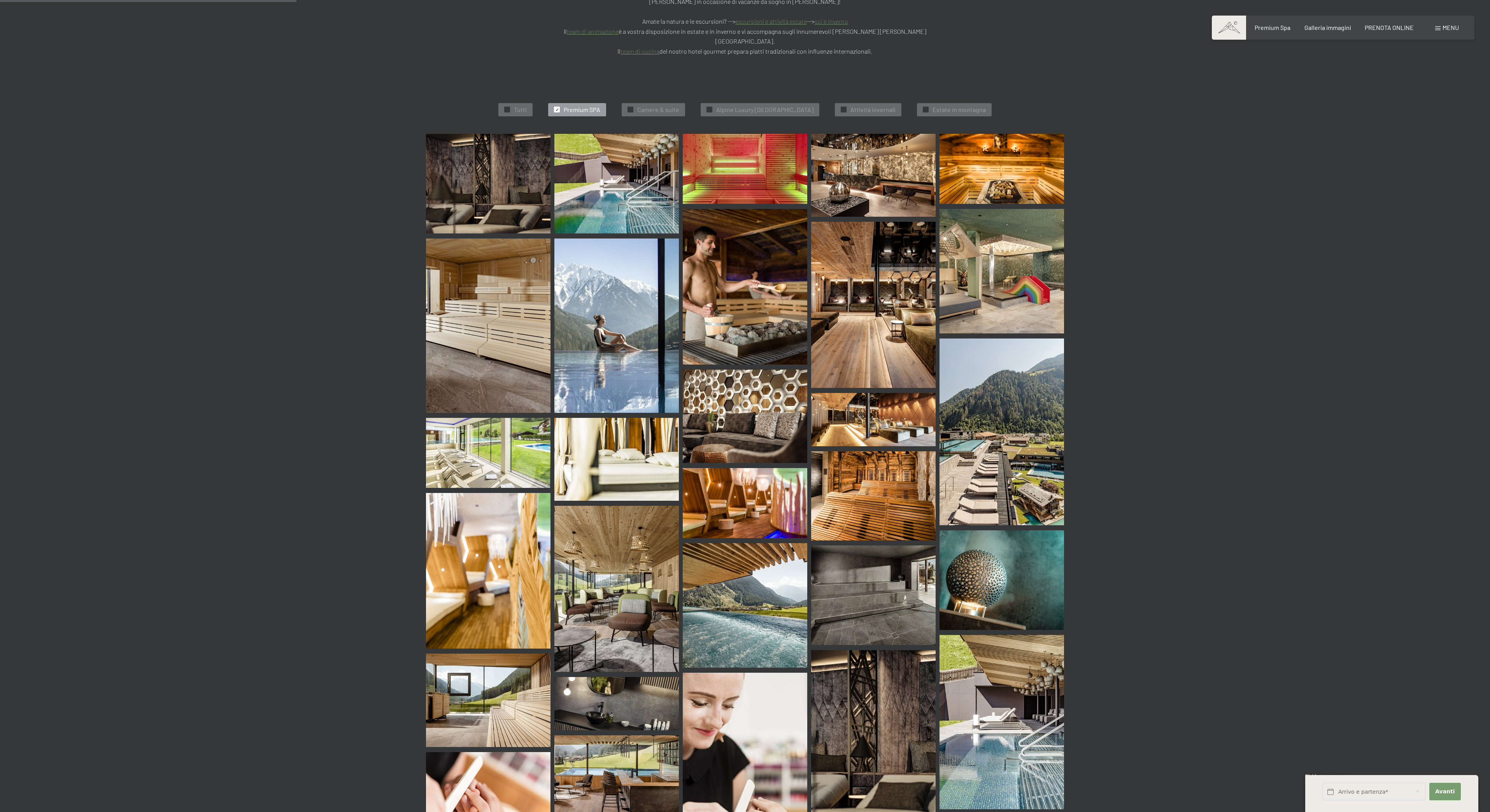
click at [882, 106] on span "Attivitá invernali" at bounding box center [873, 110] width 45 height 9
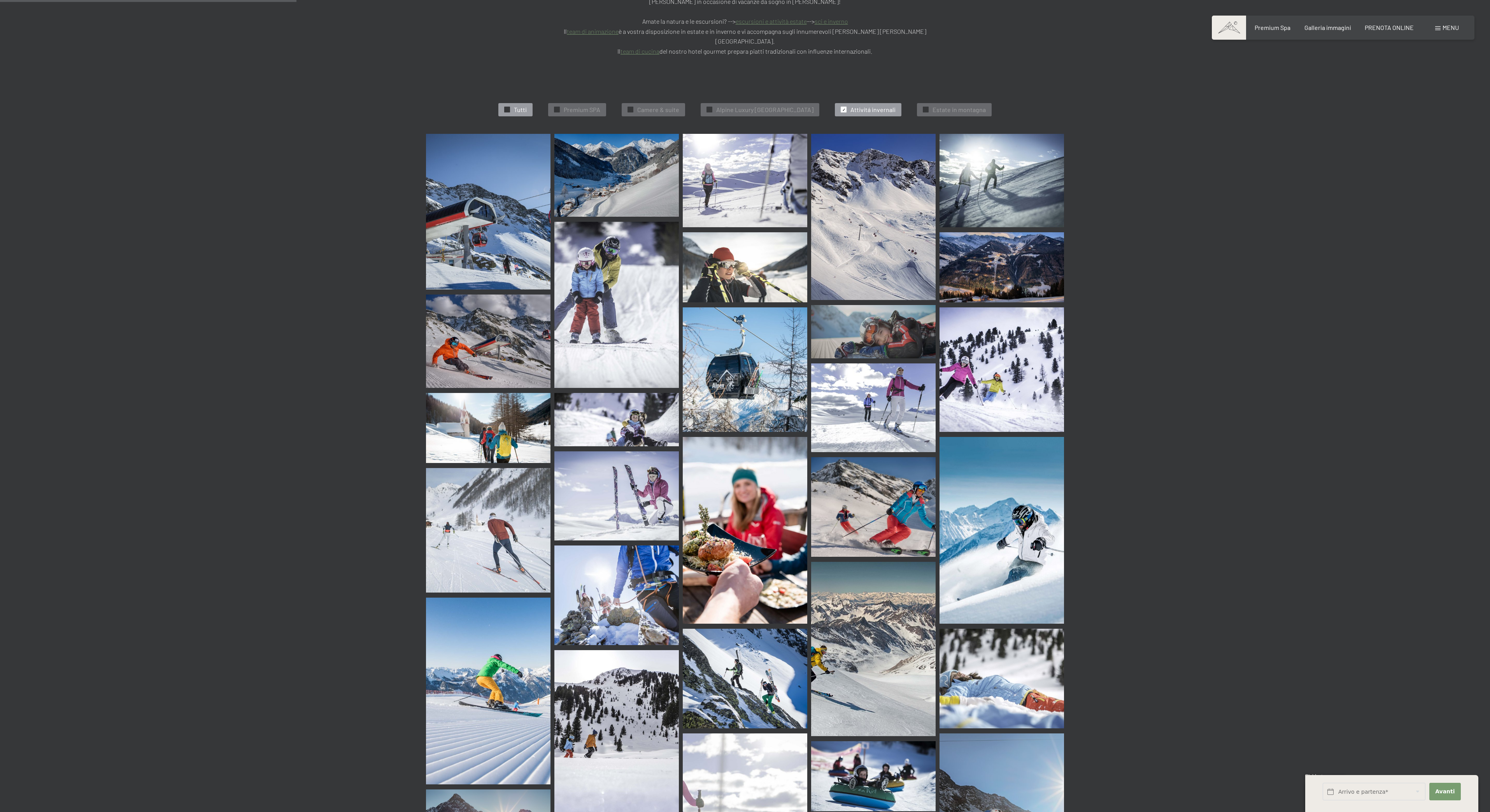
click at [514, 106] on span "Tutti" at bounding box center [520, 110] width 13 height 9
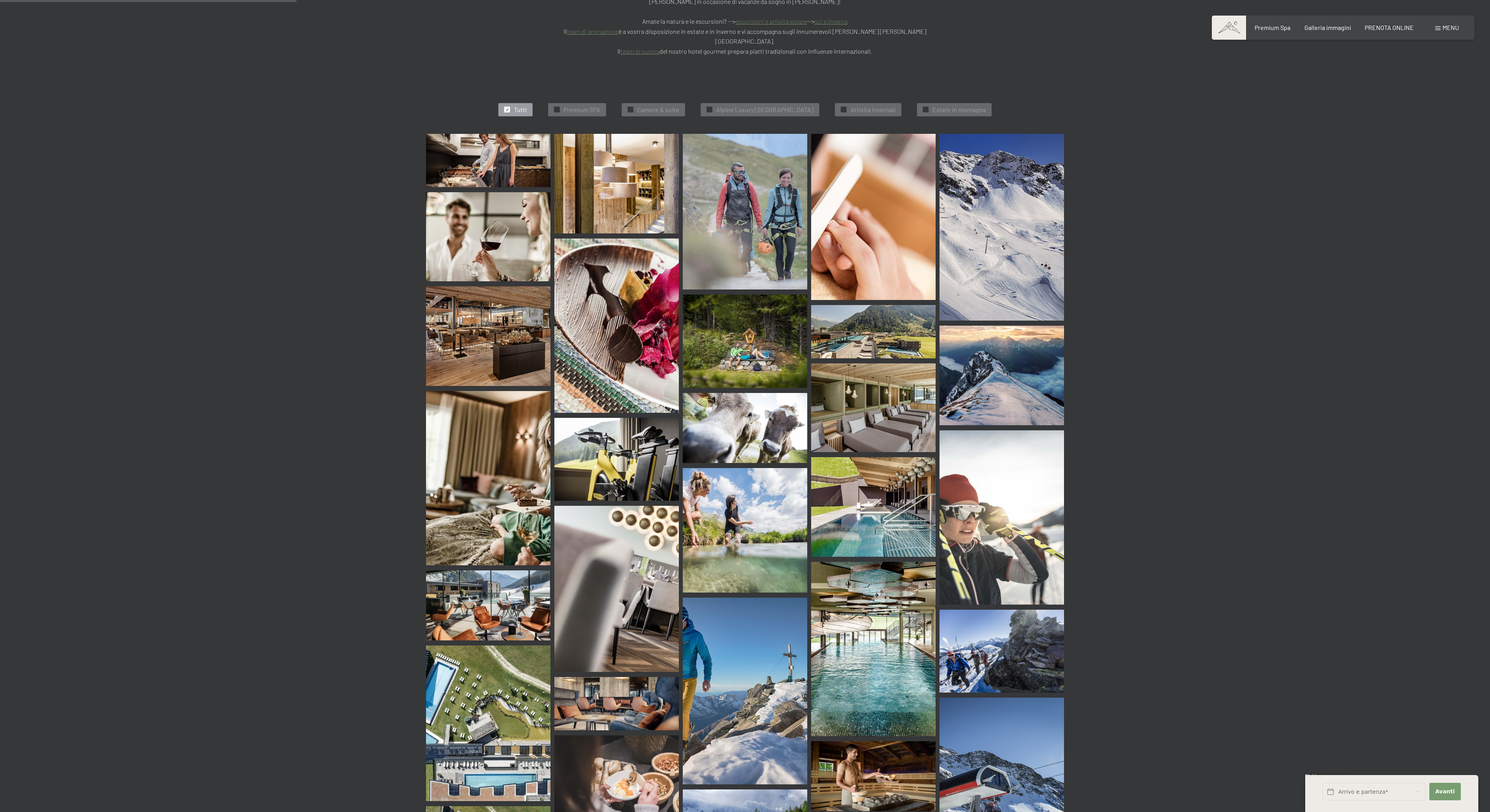
click at [499, 134] on img at bounding box center [488, 161] width 125 height 53
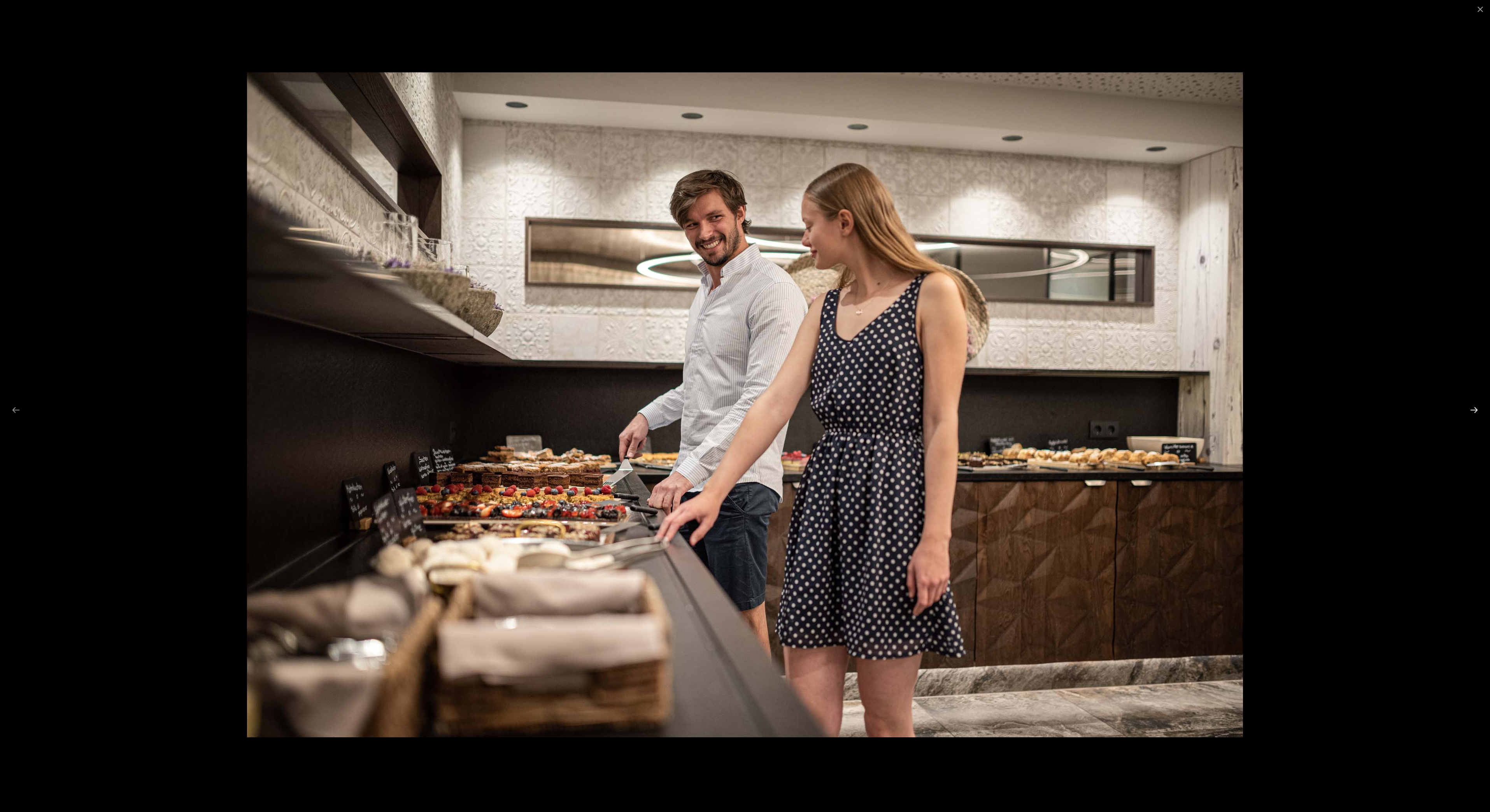
click at [1471, 409] on button "Next slide" at bounding box center [1474, 410] width 16 height 15
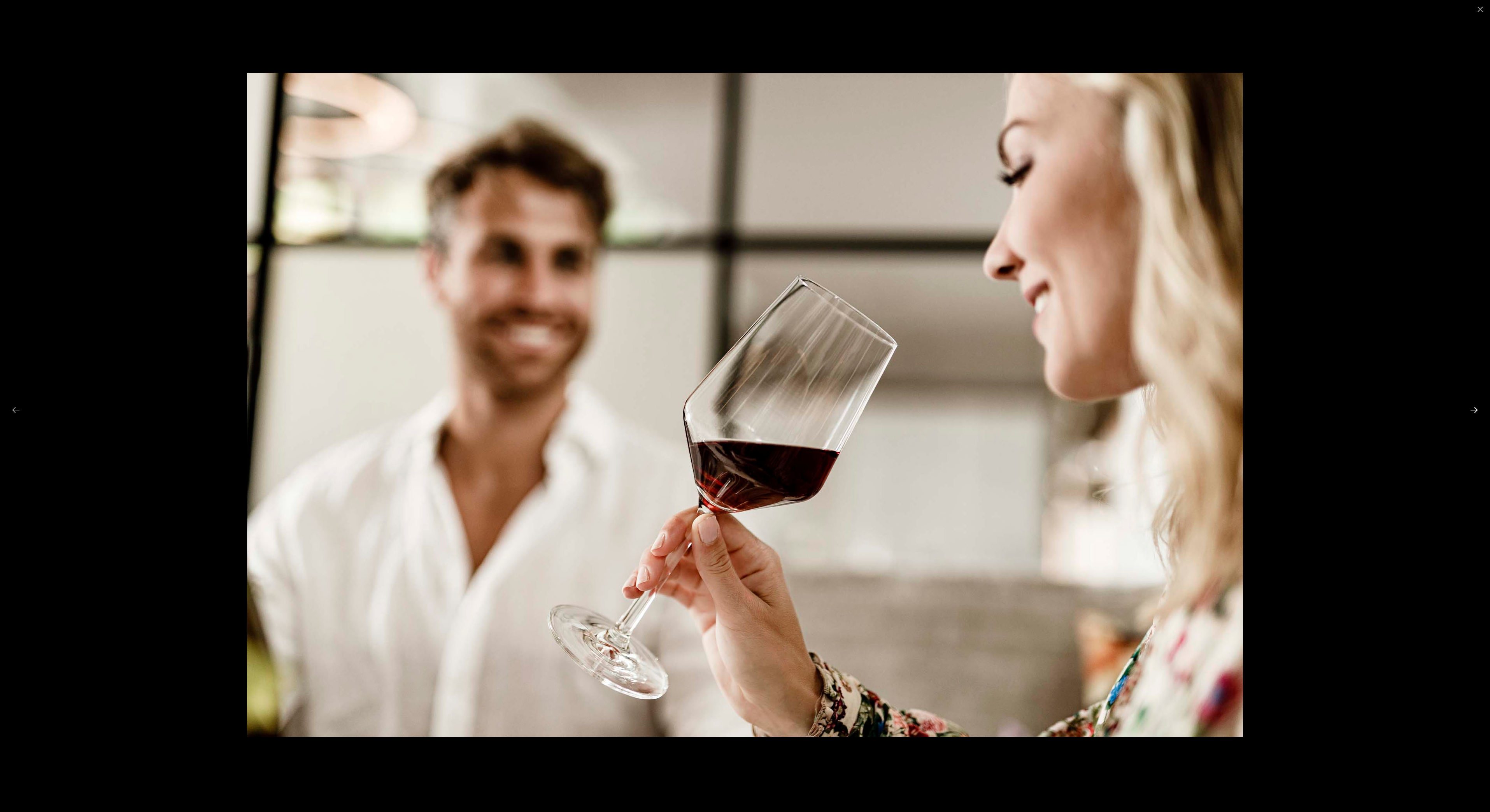
click at [1471, 409] on button "Next slide" at bounding box center [1474, 410] width 16 height 15
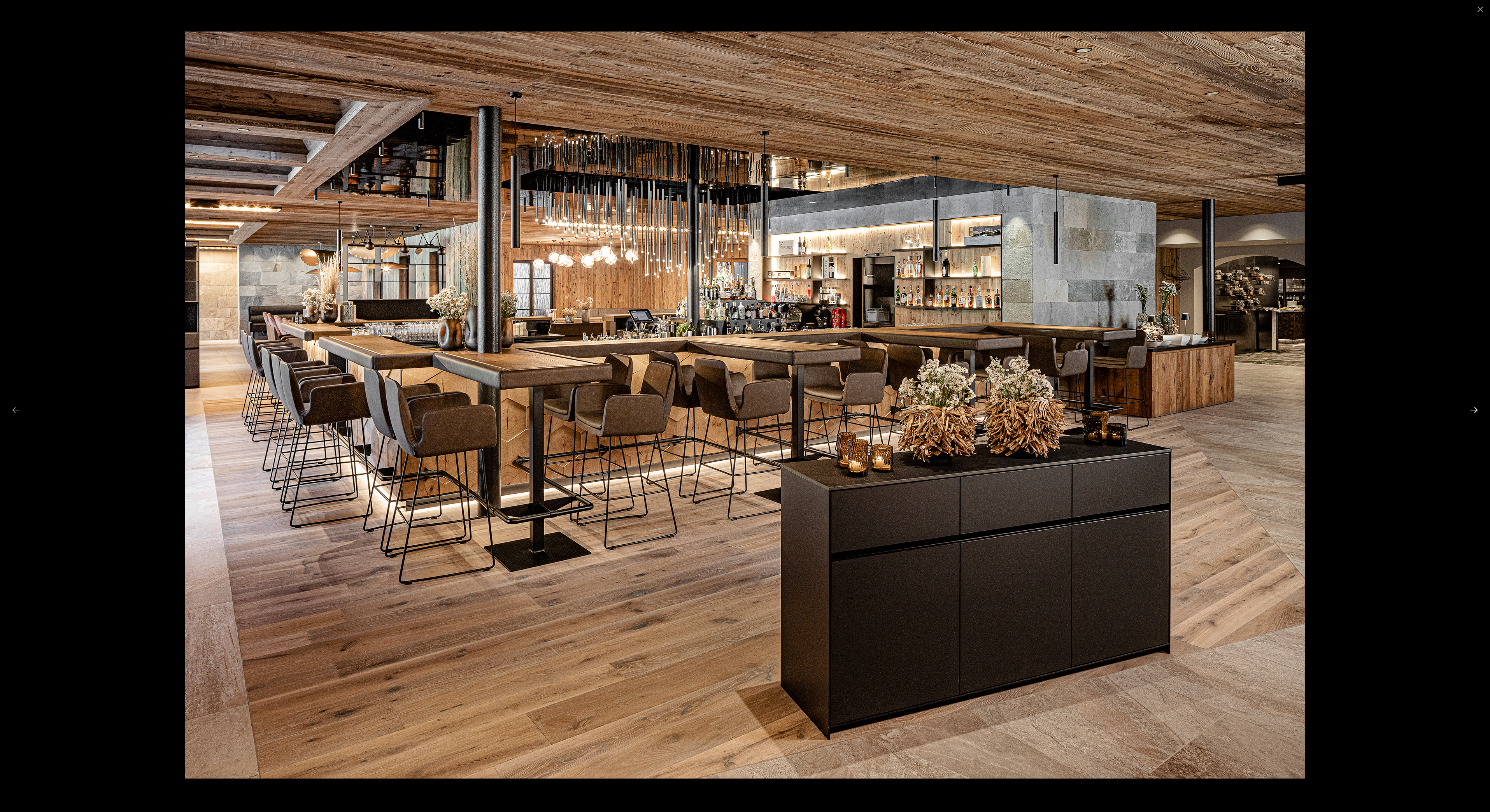
click at [1471, 409] on button "Next slide" at bounding box center [1474, 410] width 16 height 15
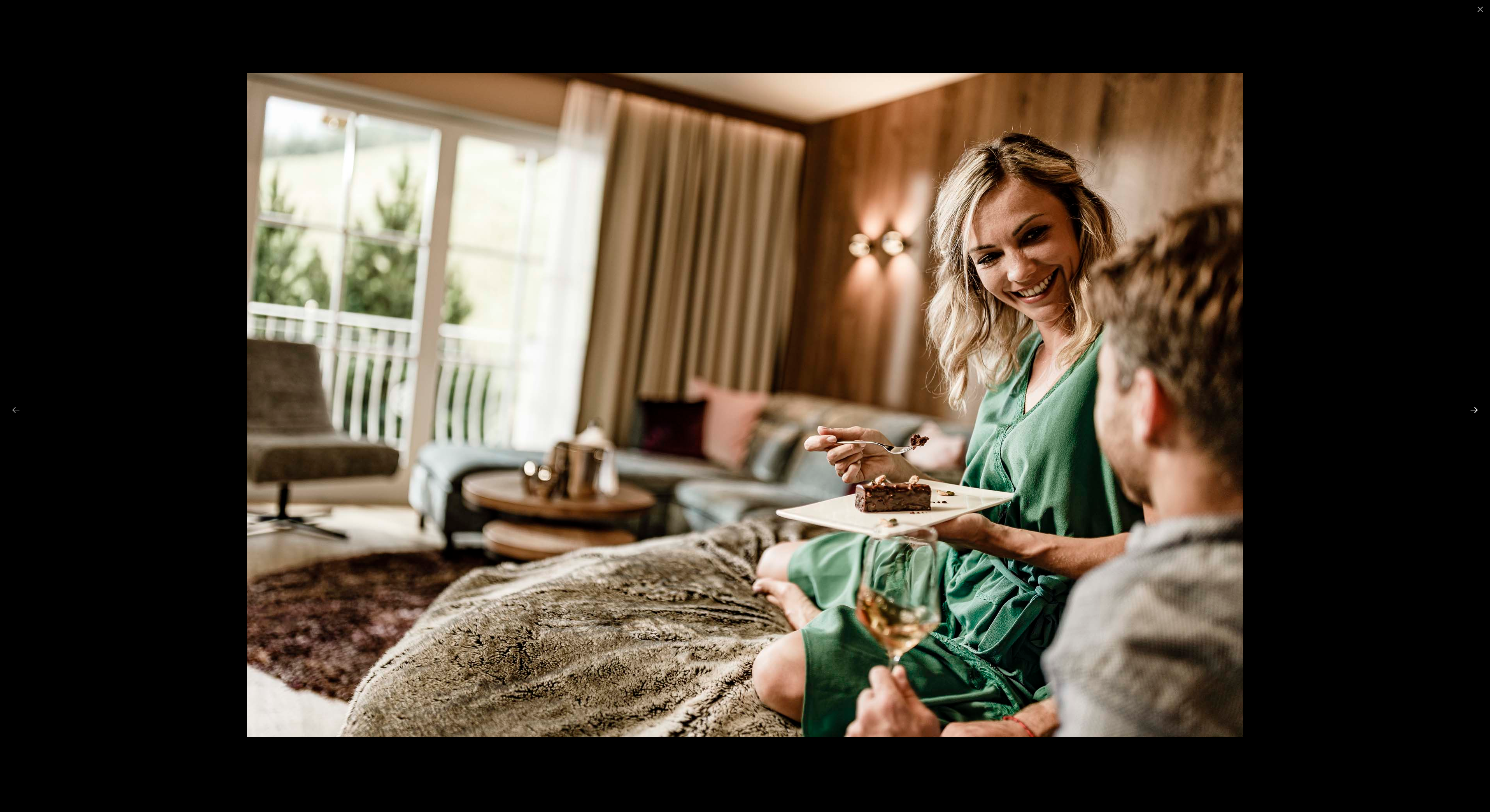
click at [1471, 409] on button "Next slide" at bounding box center [1474, 410] width 16 height 15
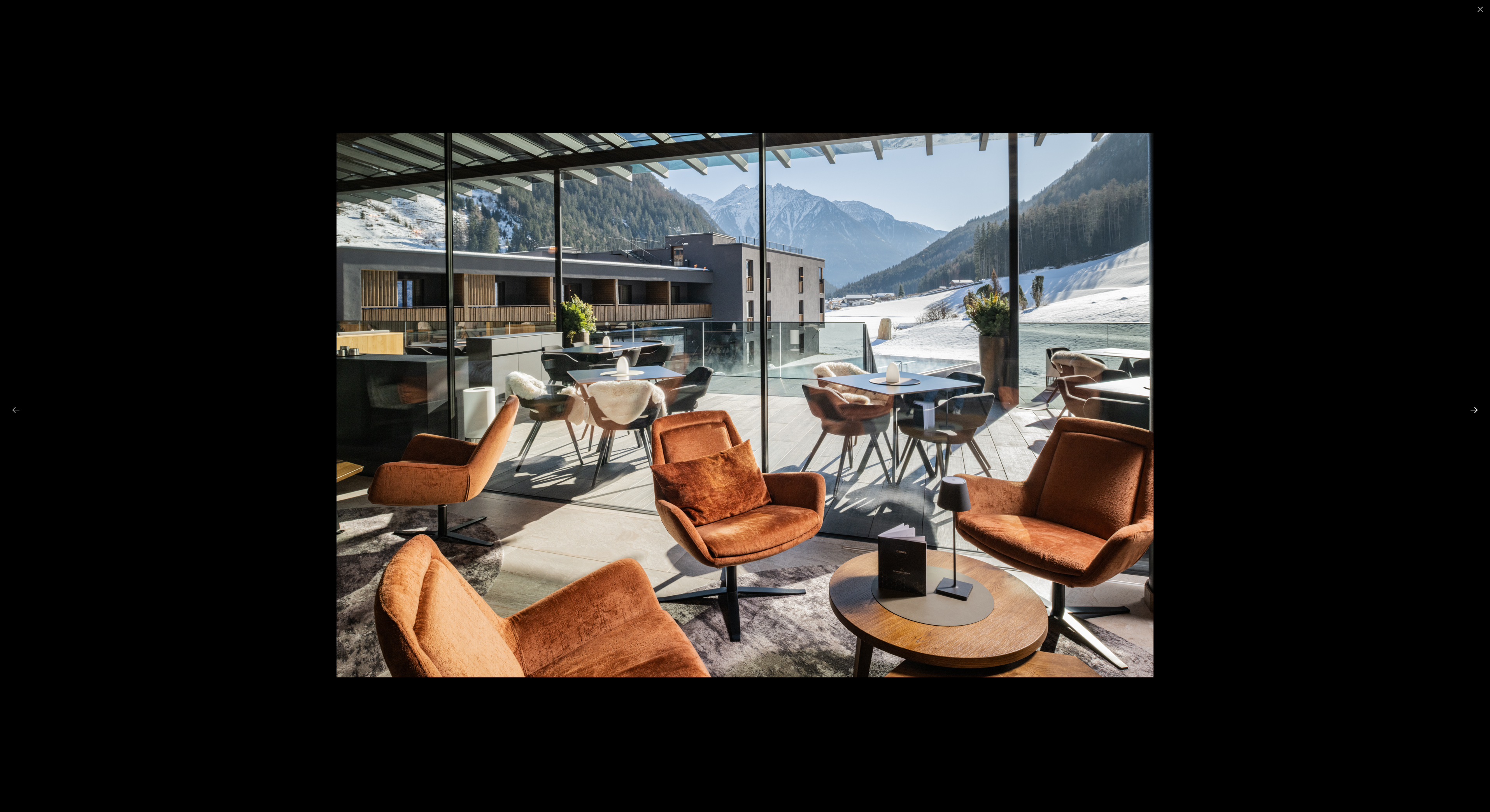
click at [1471, 409] on button "Next slide" at bounding box center [1474, 410] width 16 height 15
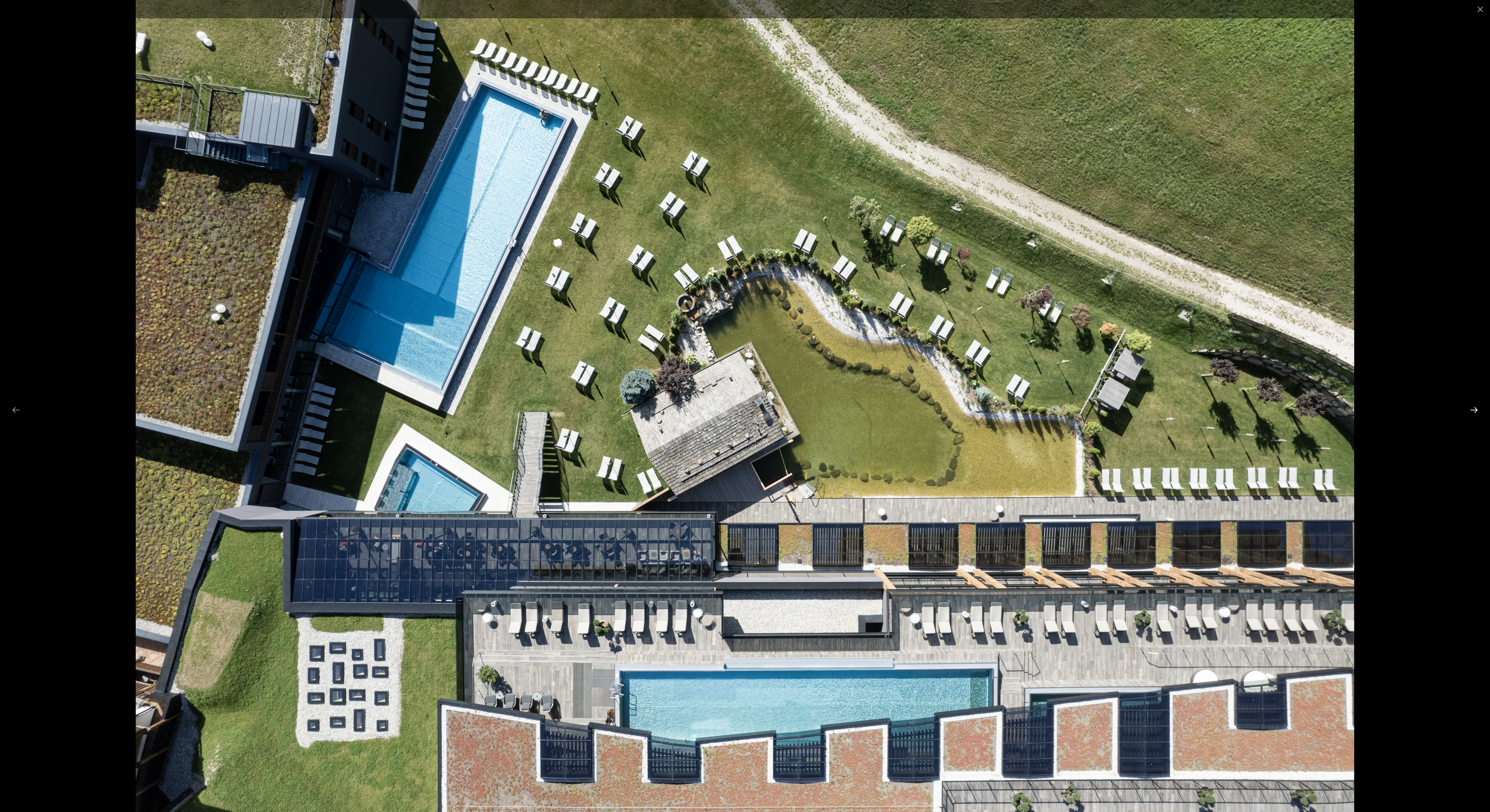
click at [1471, 409] on button "Next slide" at bounding box center [1474, 410] width 16 height 15
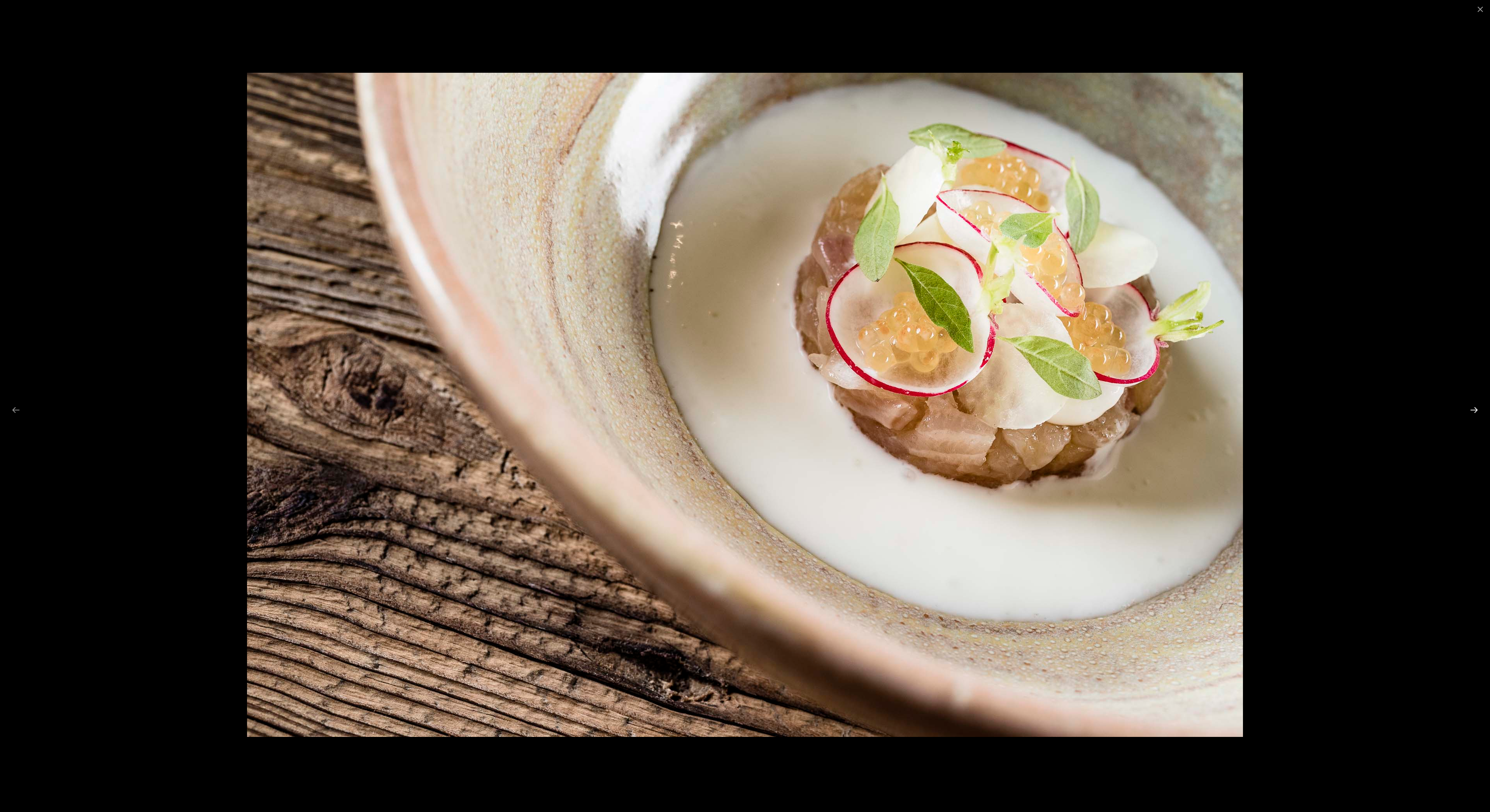
click at [1471, 409] on button "Next slide" at bounding box center [1474, 410] width 16 height 15
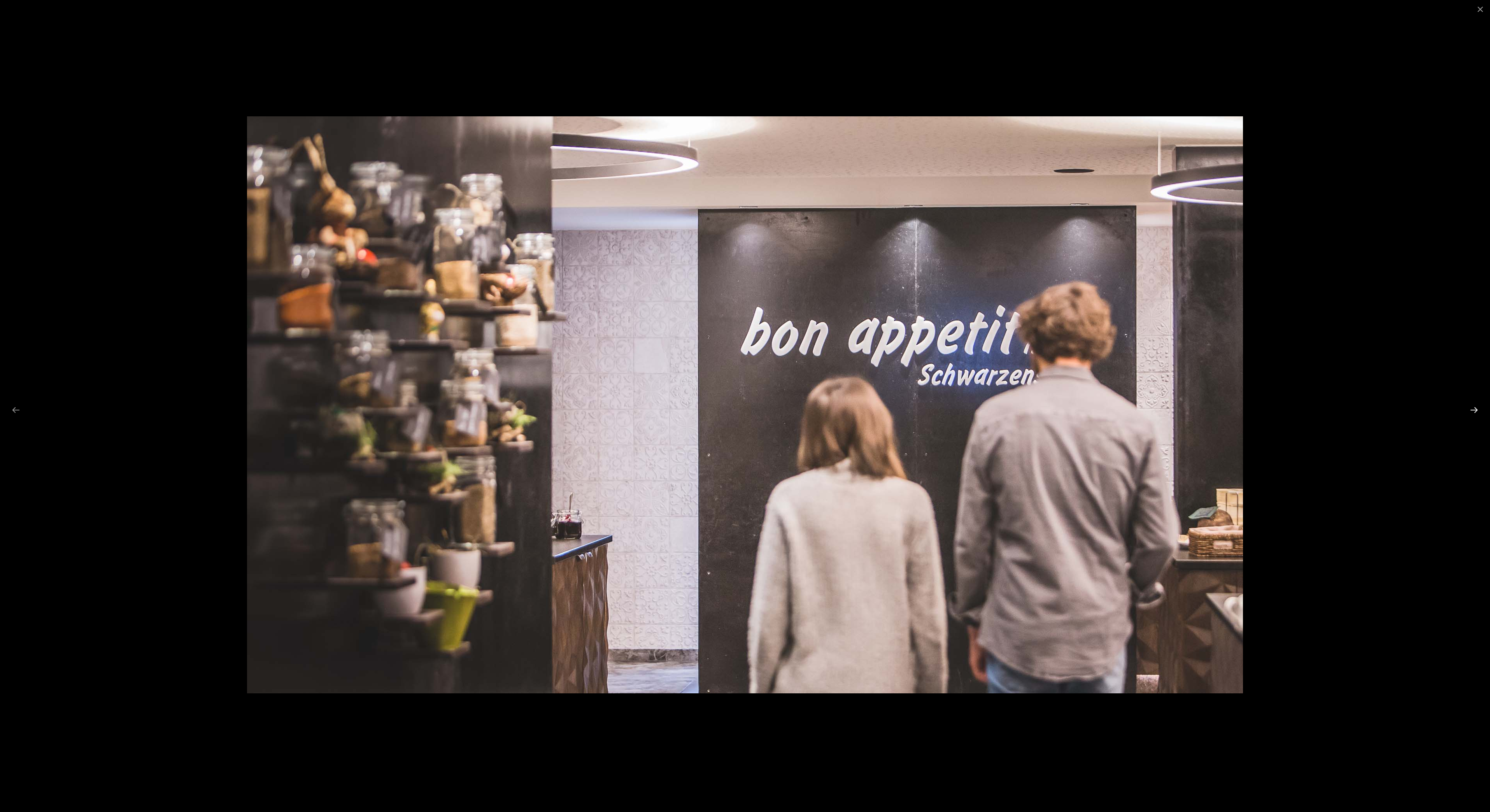
click at [1471, 409] on button "Next slide" at bounding box center [1474, 410] width 16 height 15
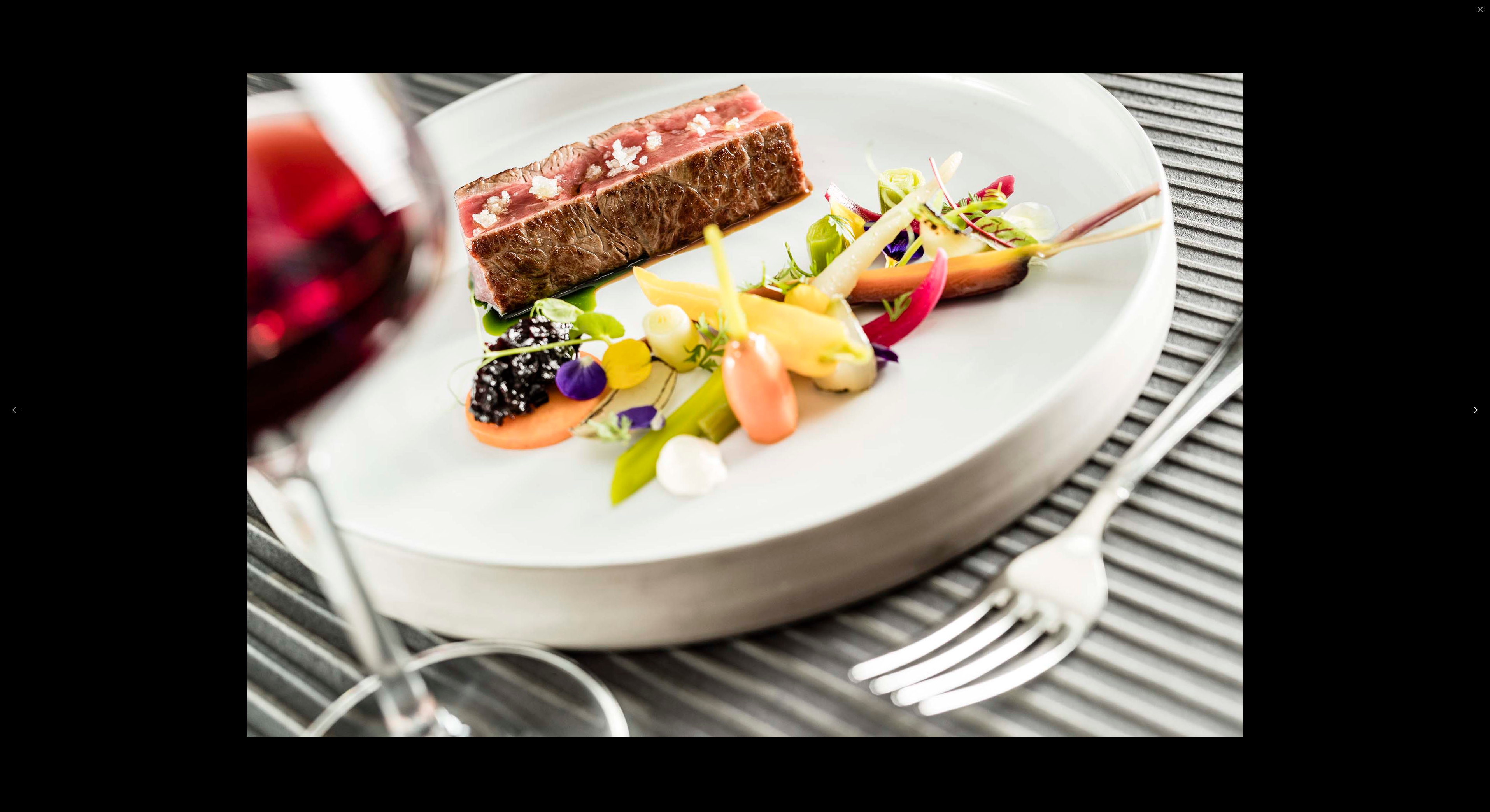
click at [1471, 409] on button "Next slide" at bounding box center [1474, 410] width 16 height 15
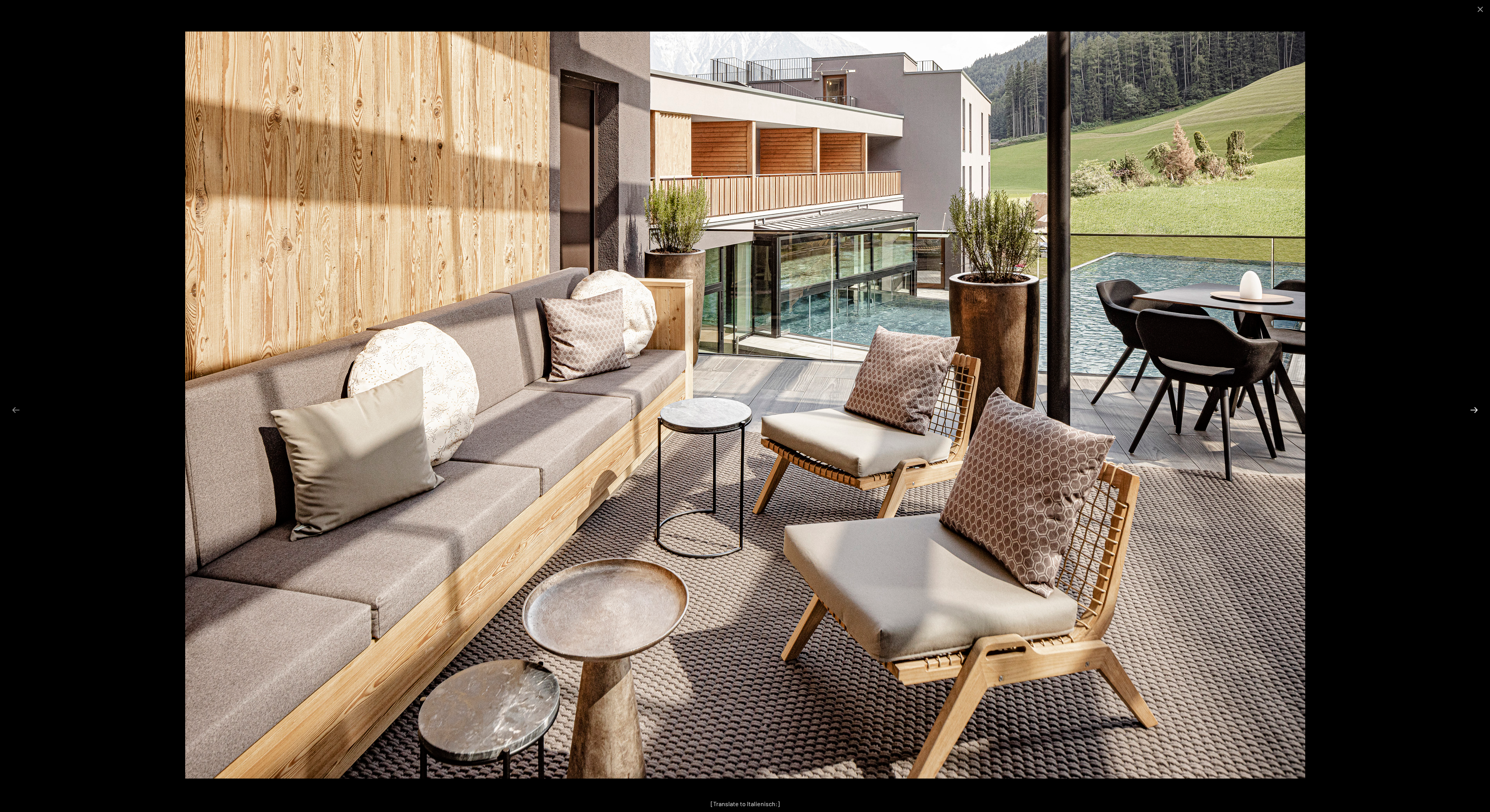
click at [1471, 409] on button "Next slide" at bounding box center [1474, 410] width 16 height 15
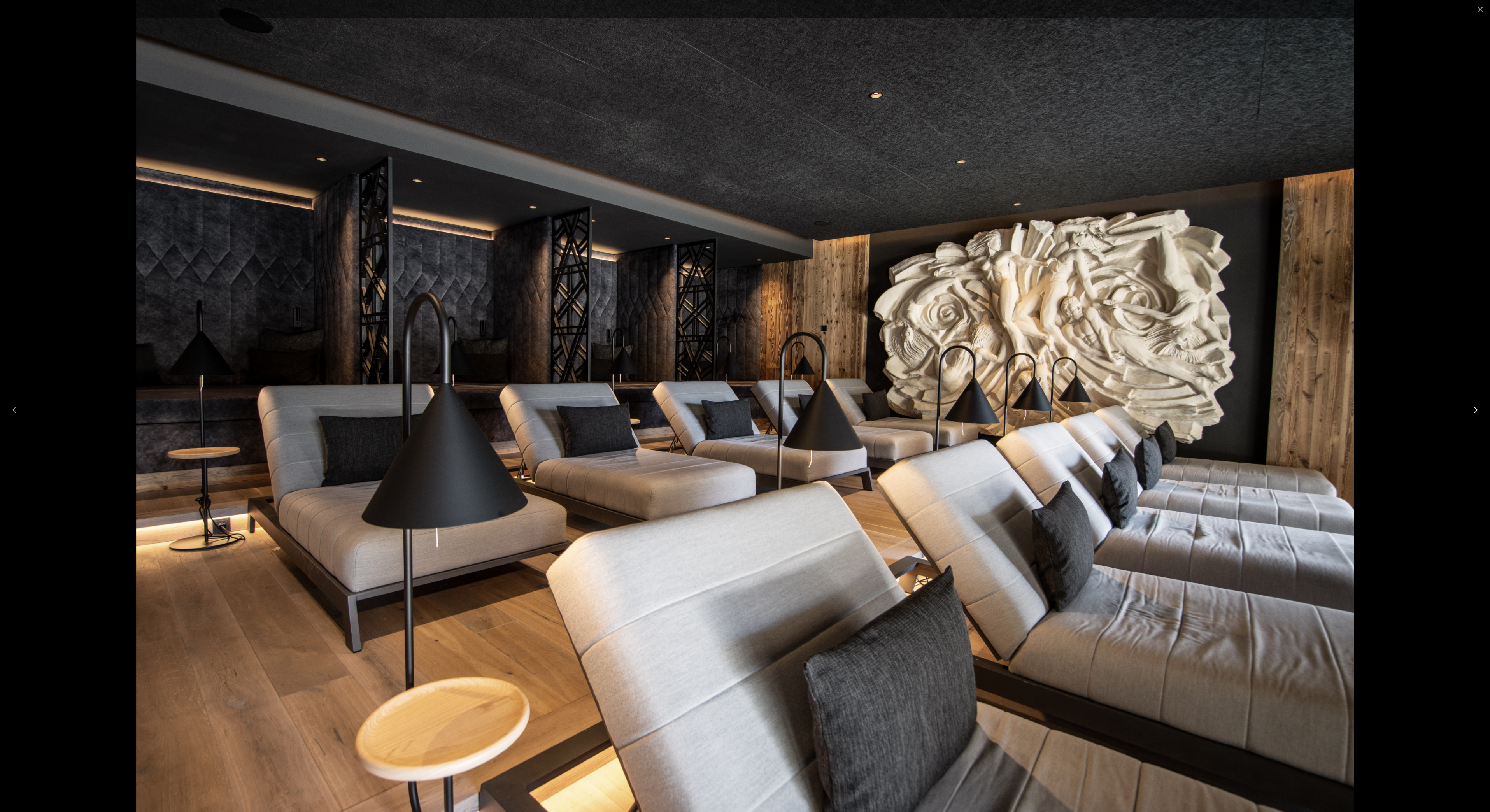
click at [1471, 409] on button "Next slide" at bounding box center [1474, 410] width 16 height 15
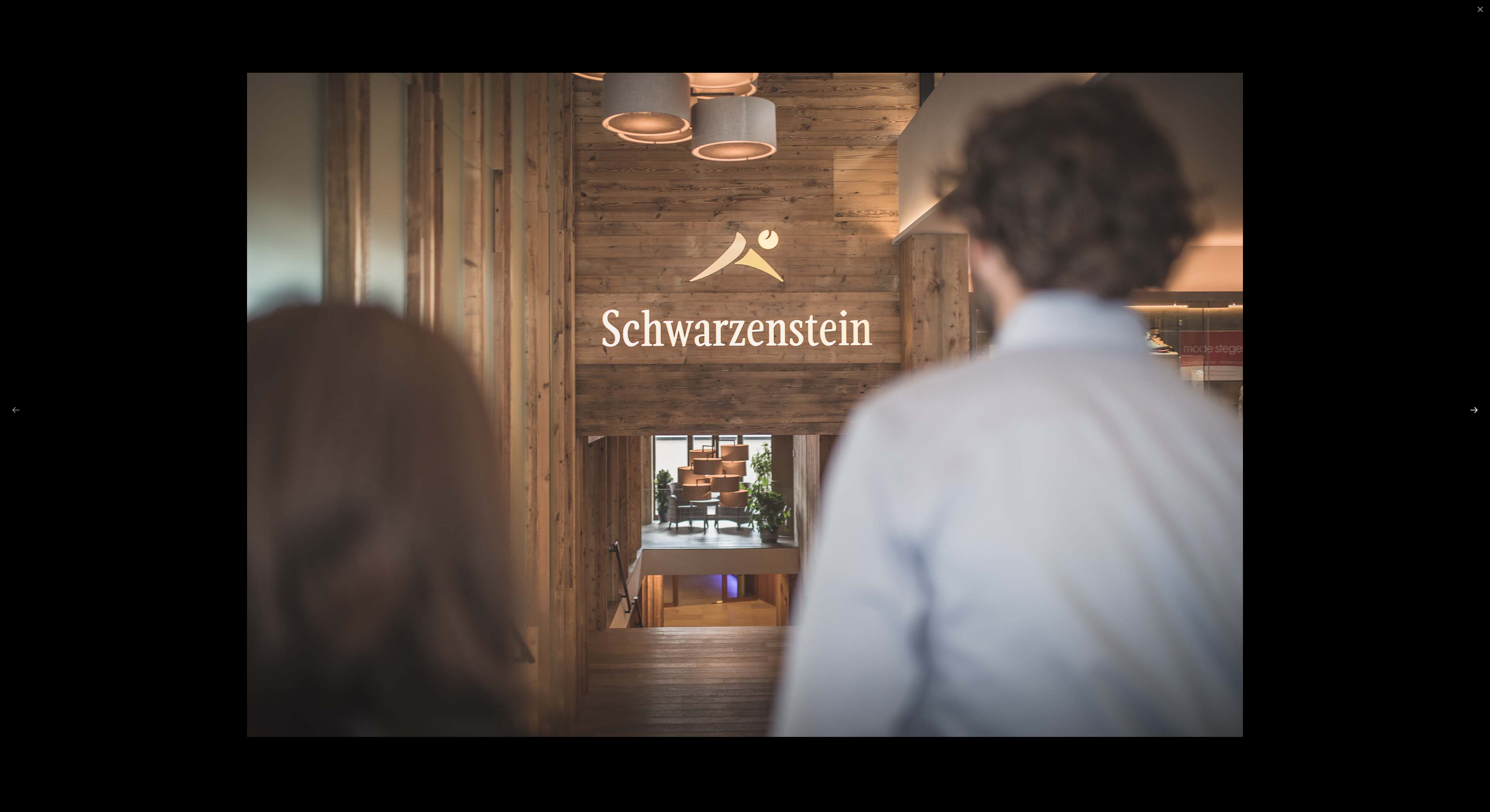
click at [1471, 409] on button "Next slide" at bounding box center [1474, 410] width 16 height 15
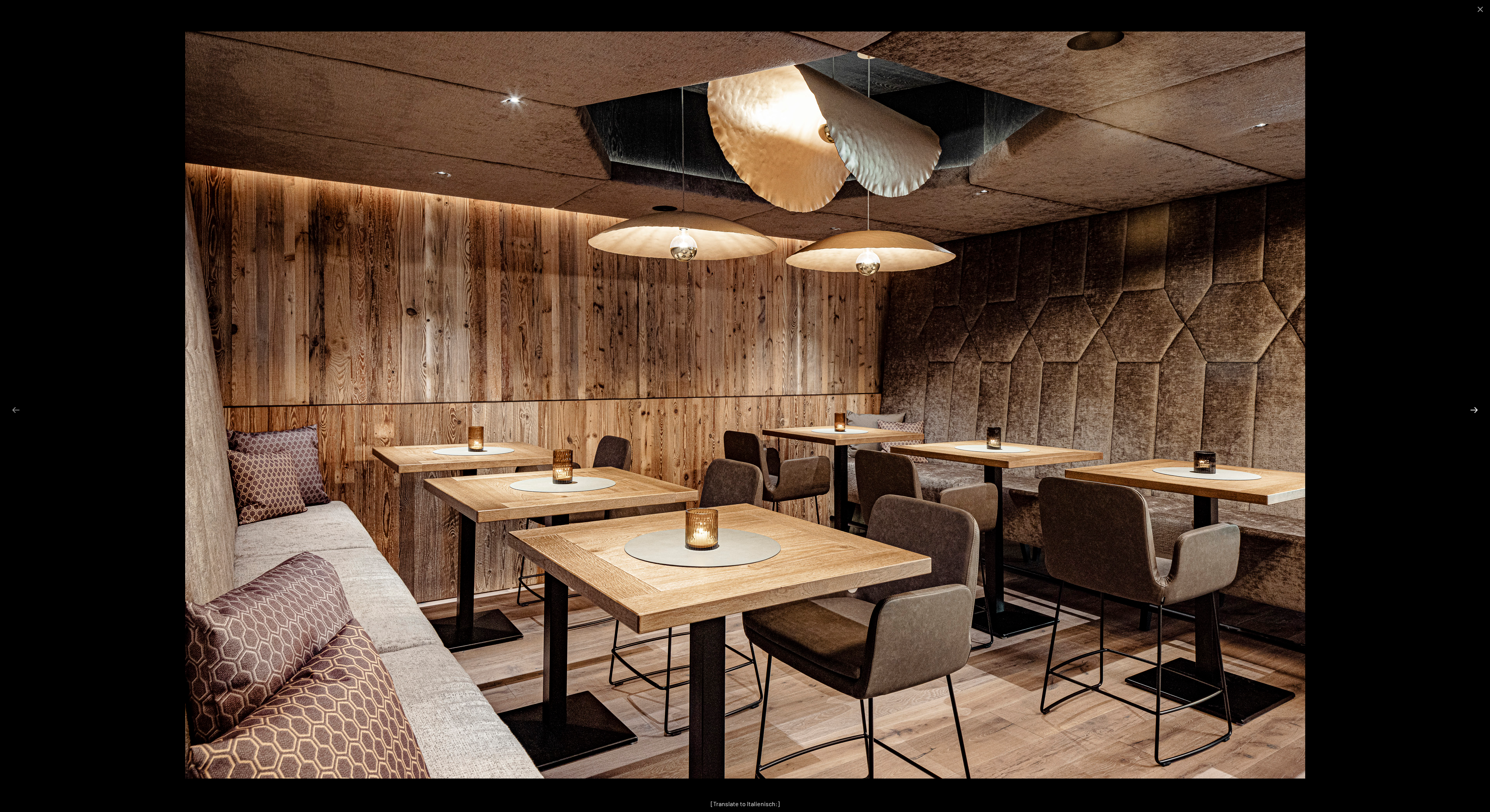
click at [1471, 409] on button "Next slide" at bounding box center [1474, 410] width 16 height 15
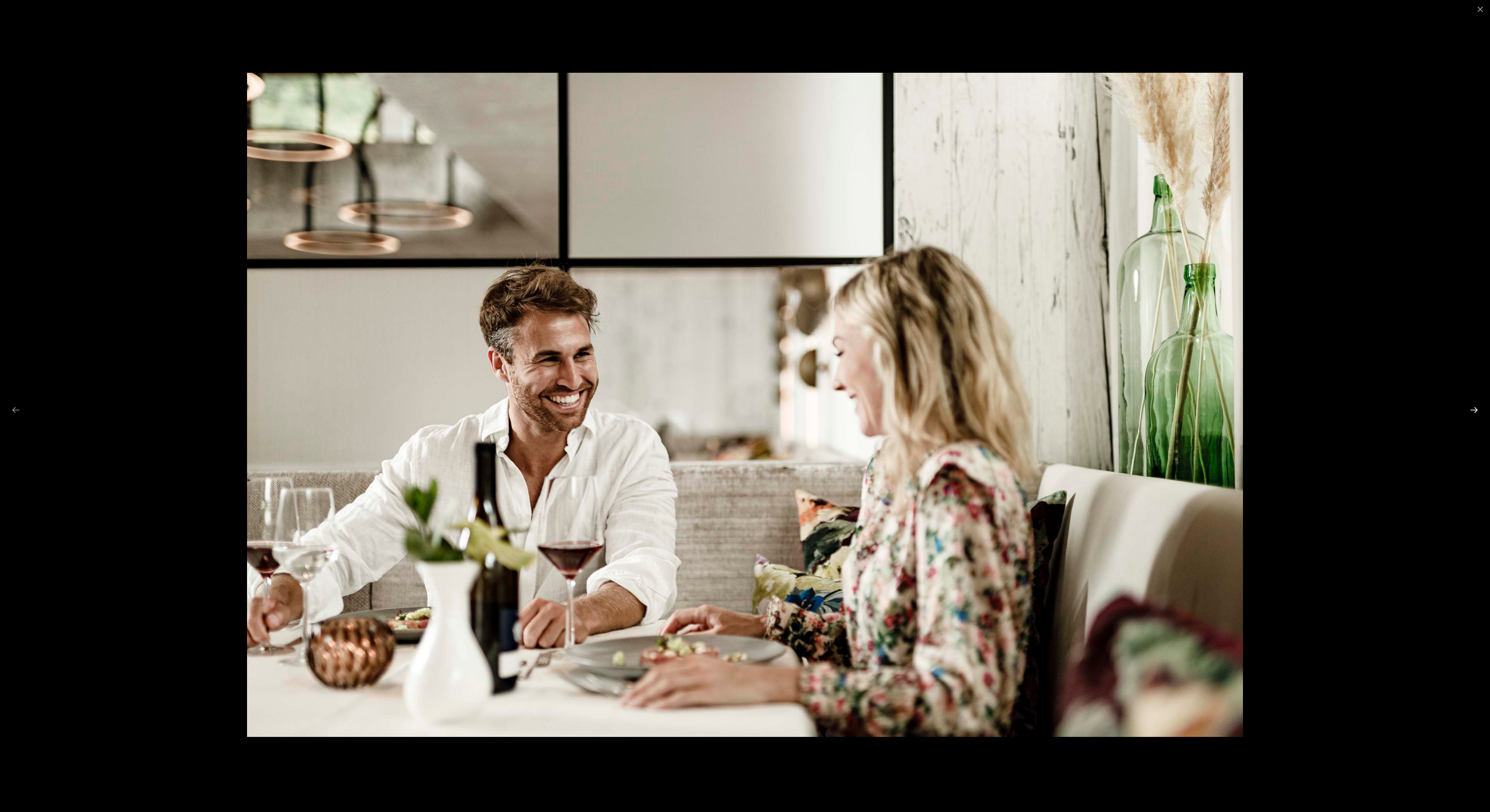
click at [1471, 409] on button "Next slide" at bounding box center [1474, 410] width 16 height 15
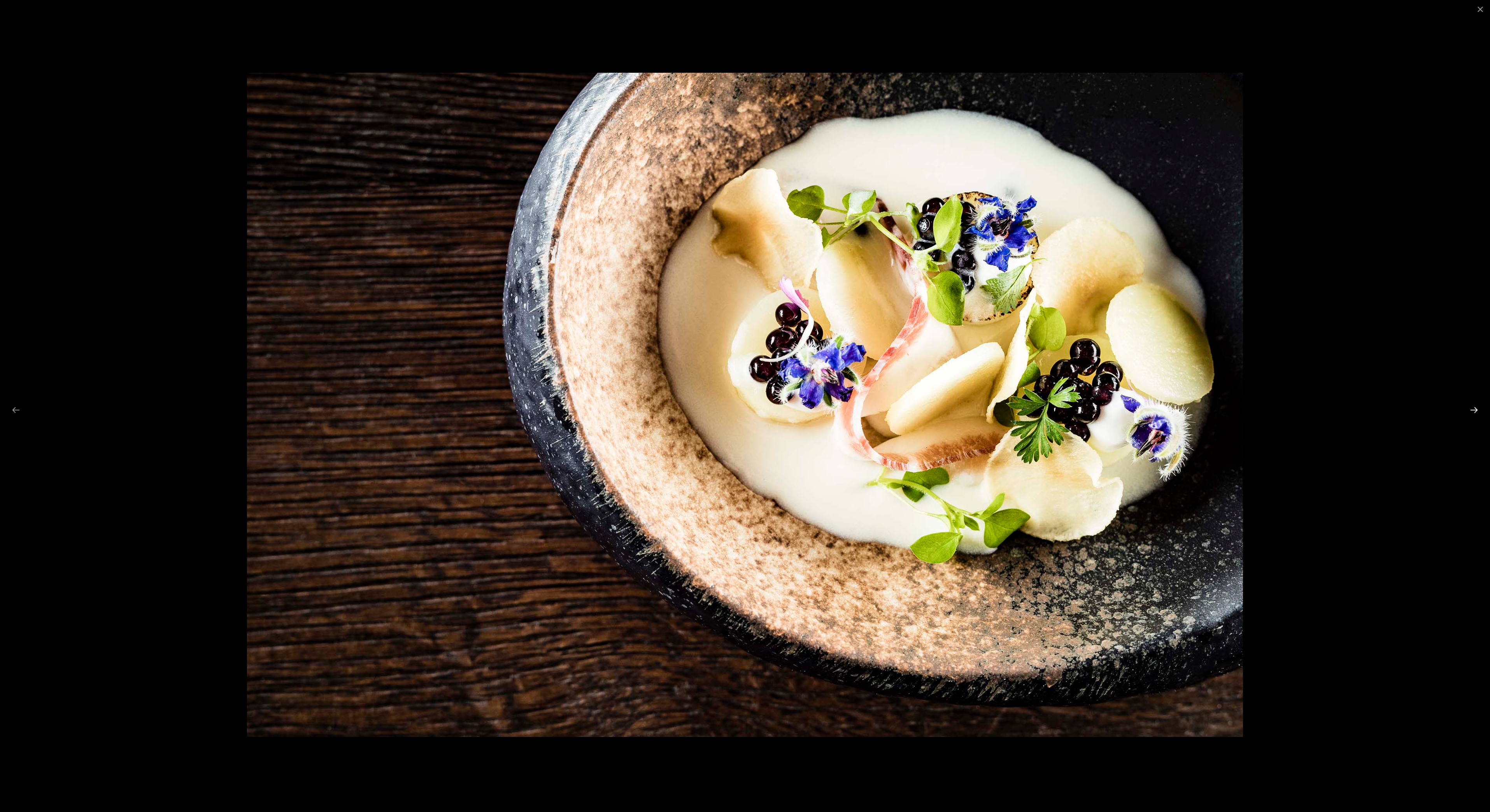
click at [1471, 409] on button "Next slide" at bounding box center [1474, 410] width 16 height 15
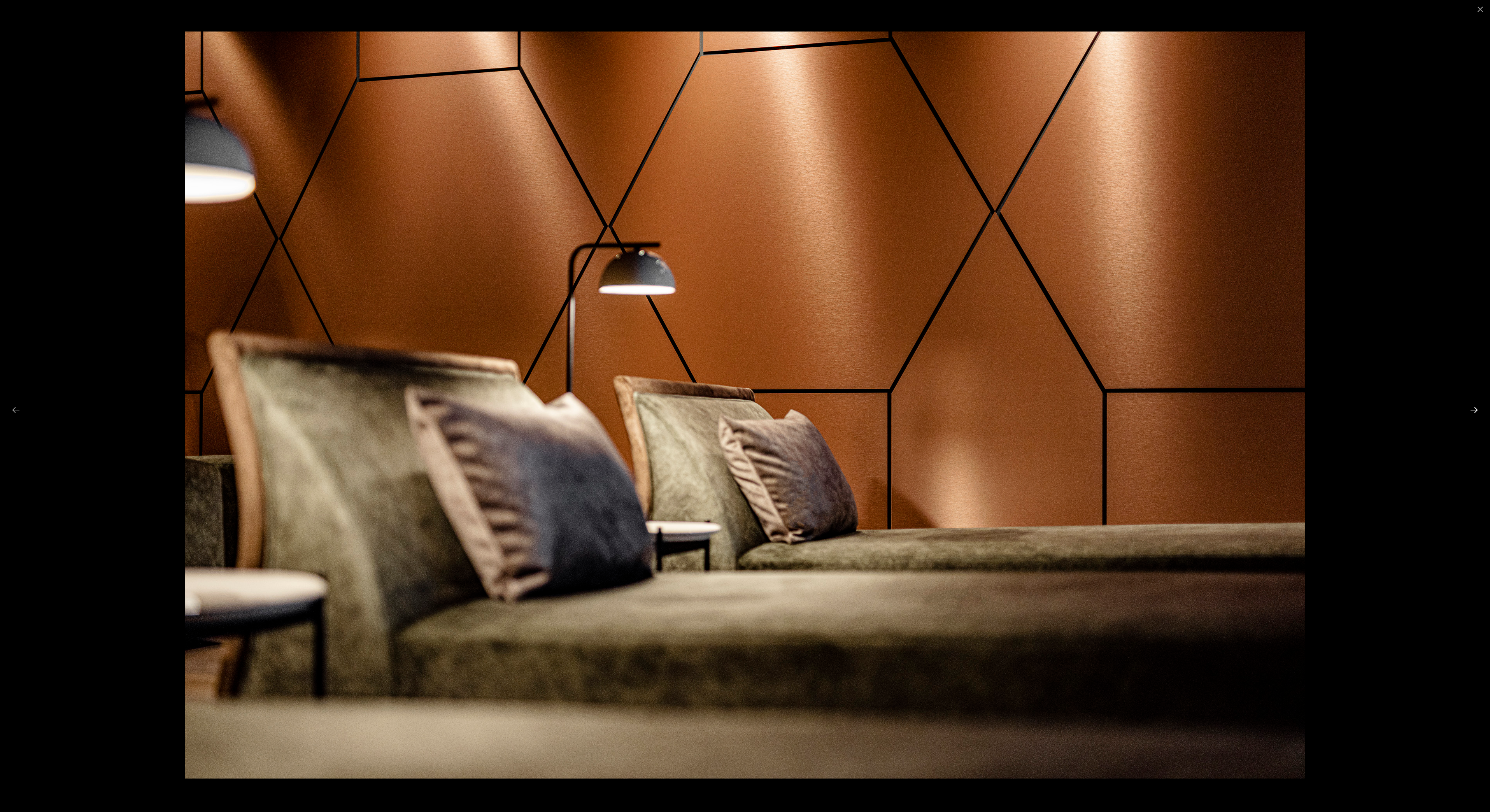
click at [1471, 409] on button "Next slide" at bounding box center [1474, 410] width 16 height 15
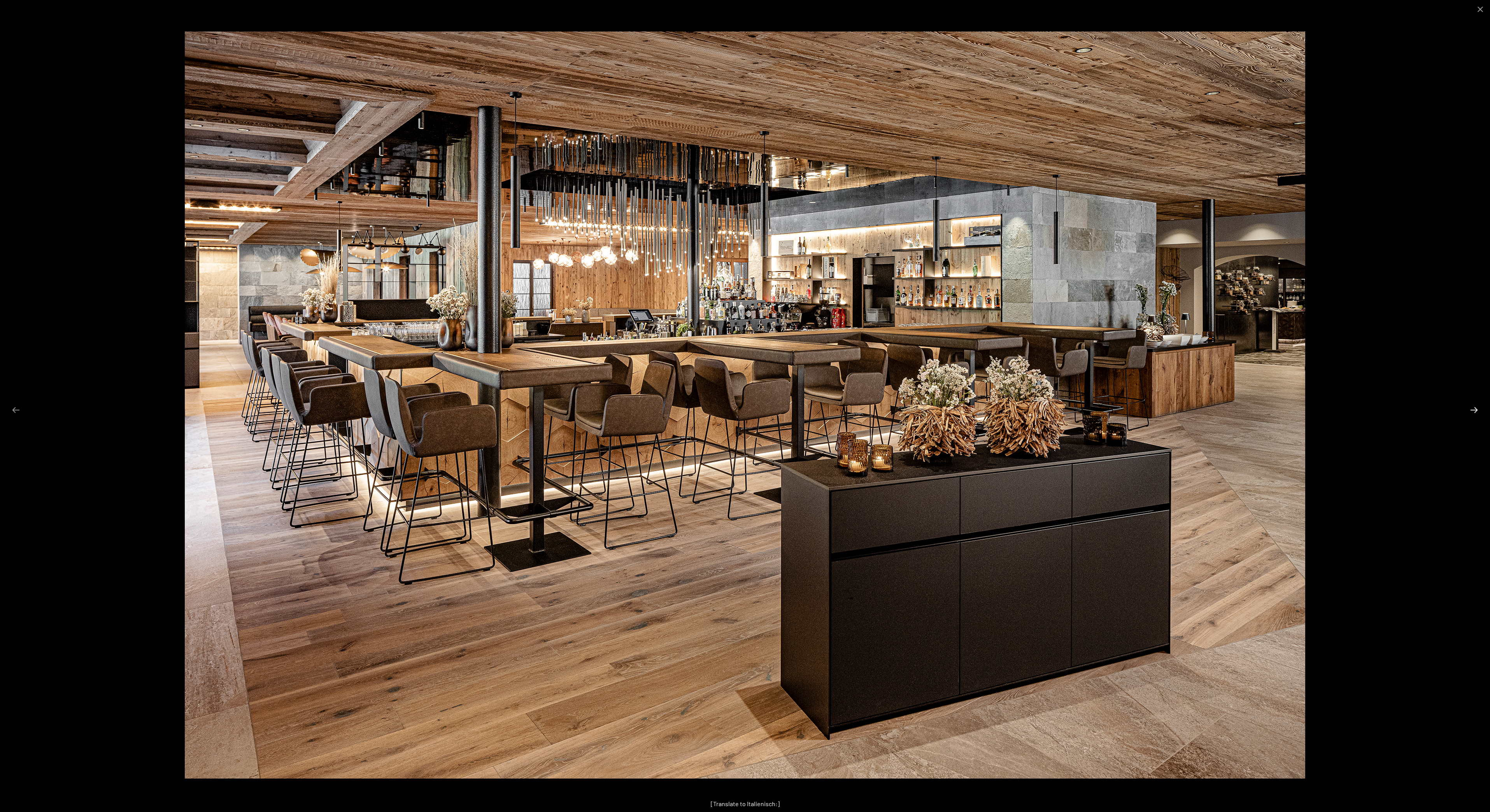
click at [1471, 409] on button "Next slide" at bounding box center [1474, 410] width 16 height 15
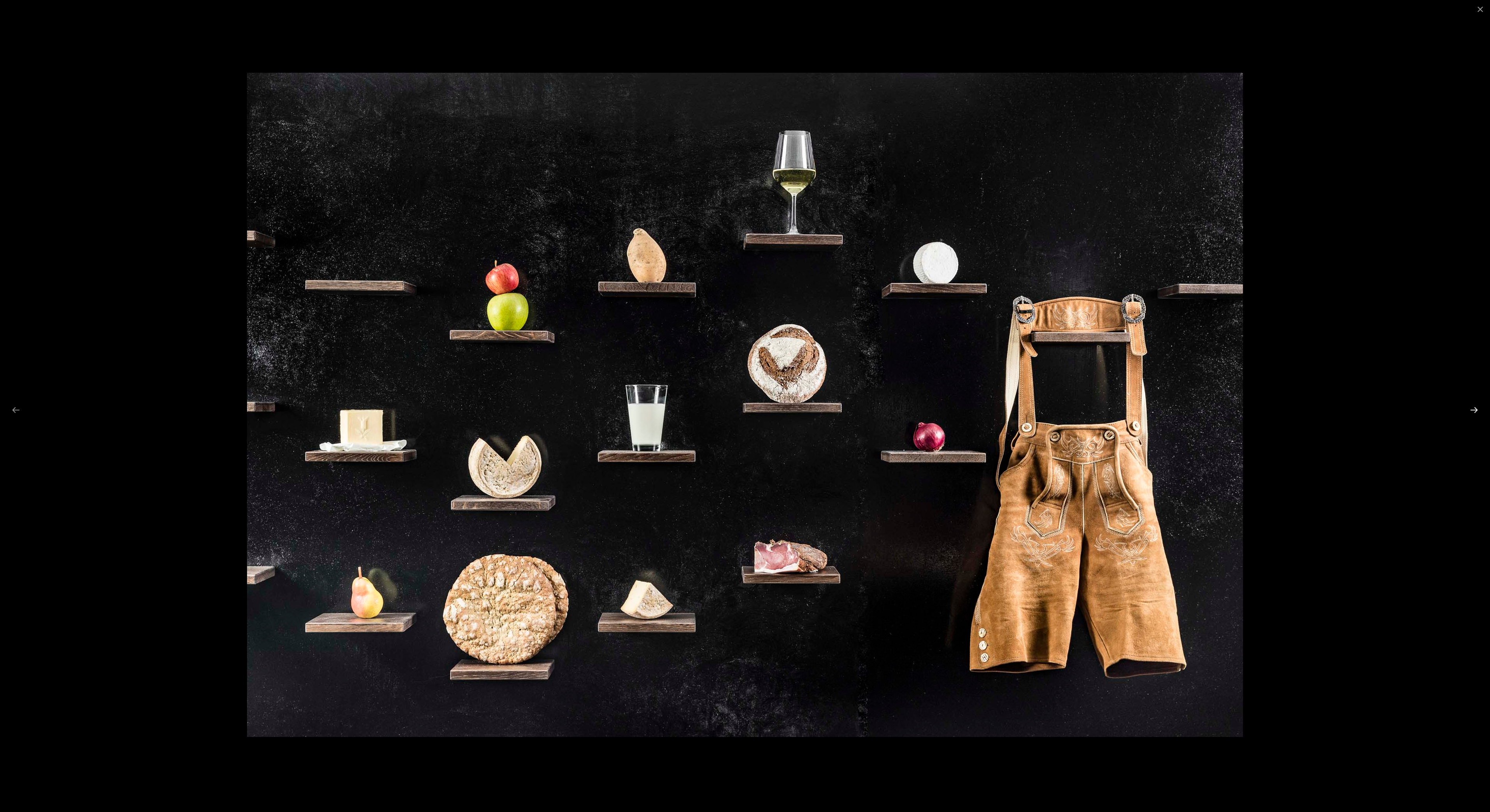
click at [1471, 409] on button "Next slide" at bounding box center [1474, 410] width 16 height 15
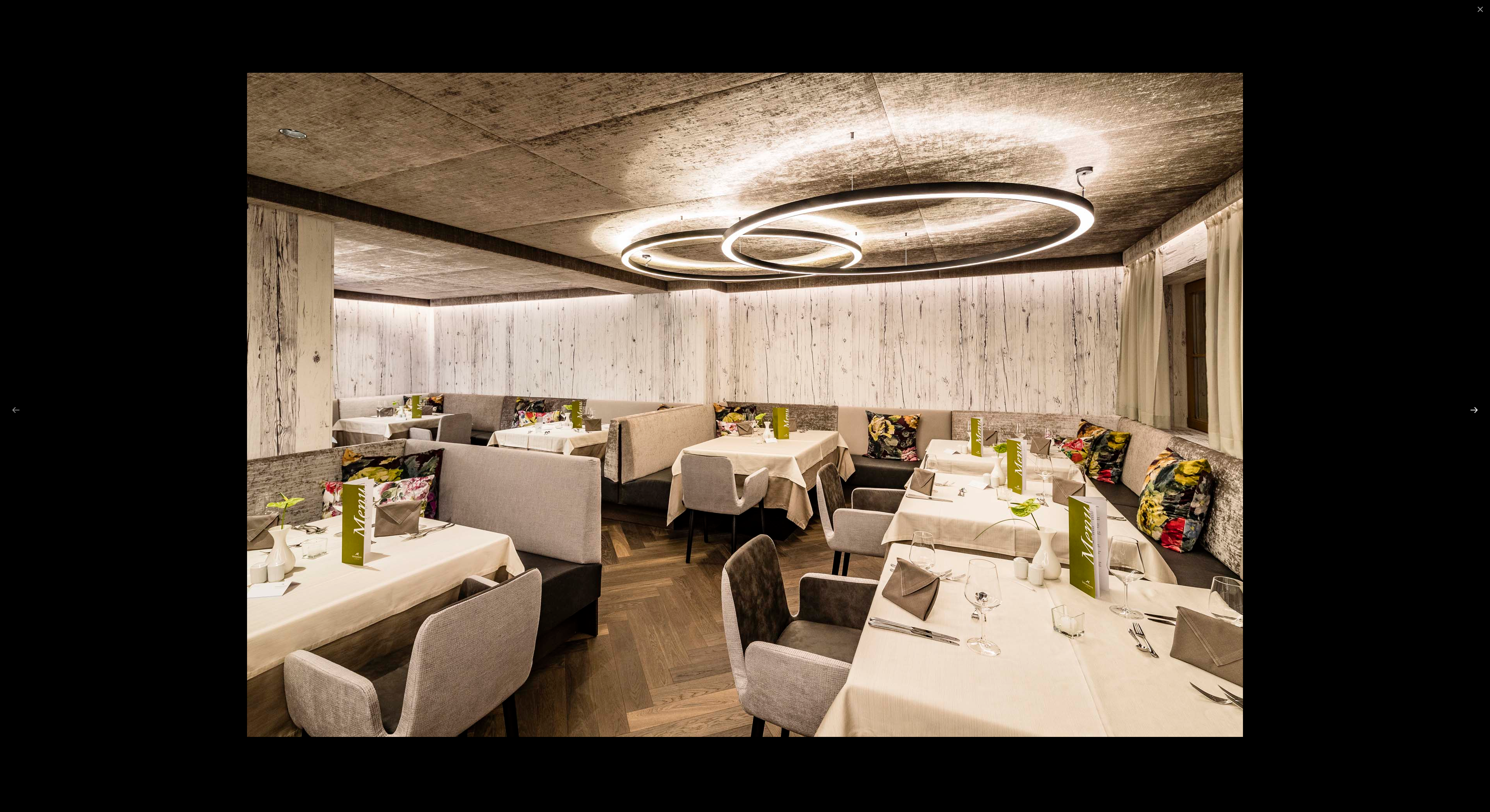
click at [1471, 409] on button "Next slide" at bounding box center [1474, 410] width 16 height 15
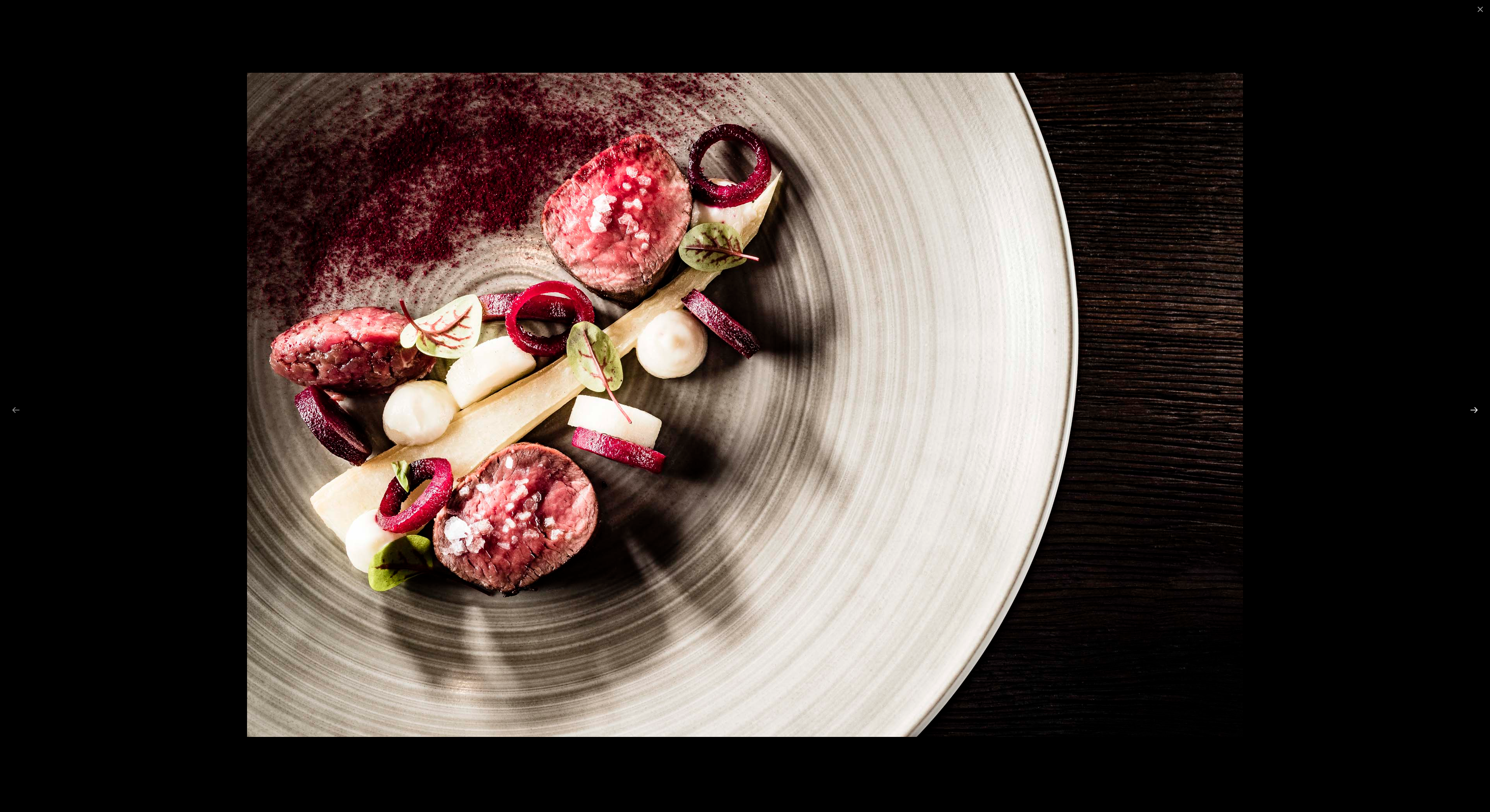
click at [1471, 409] on button "Next slide" at bounding box center [1474, 410] width 16 height 15
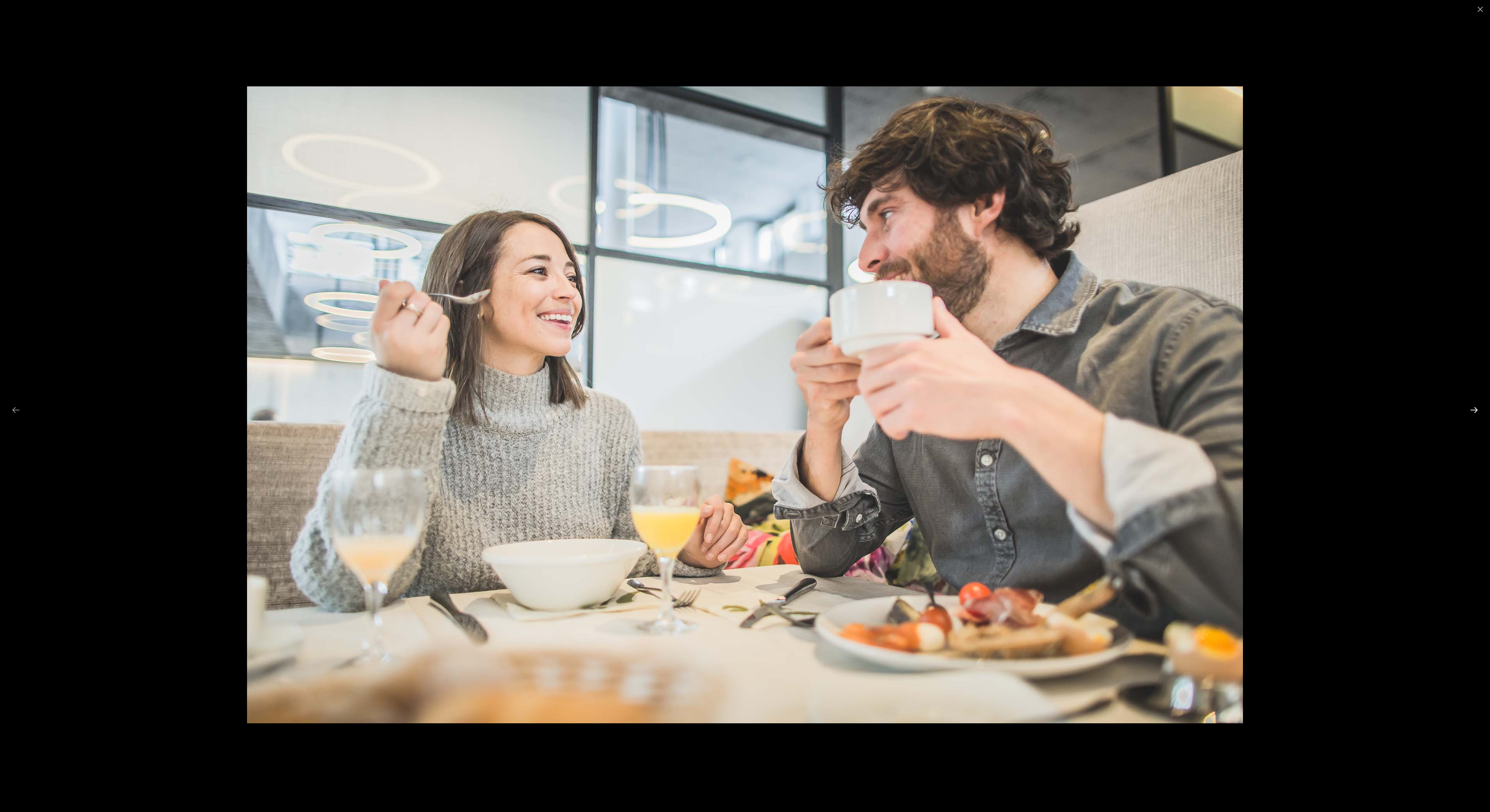
click at [1471, 409] on button "Next slide" at bounding box center [1474, 410] width 16 height 15
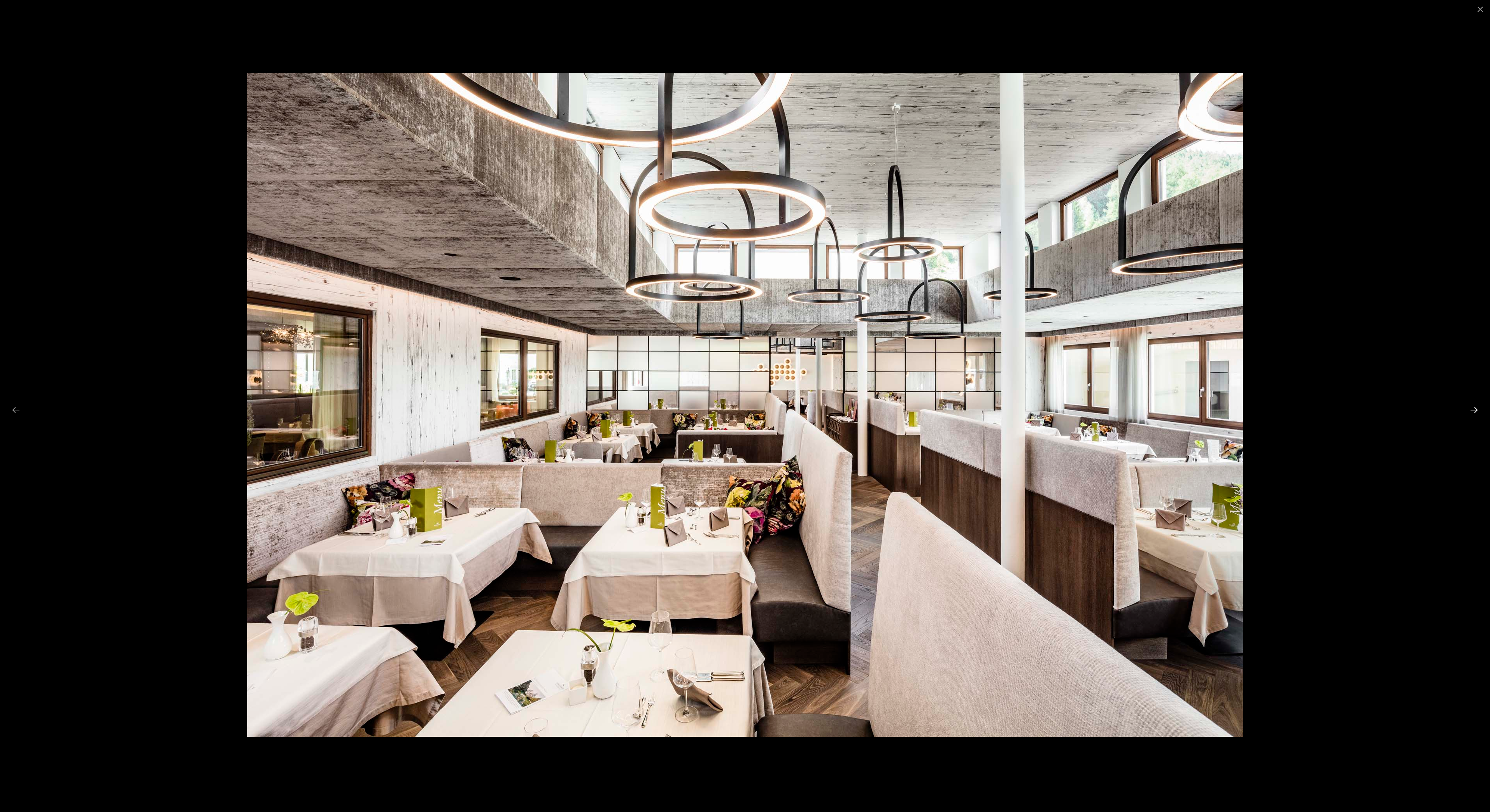
click at [1471, 409] on button "Next slide" at bounding box center [1474, 410] width 16 height 15
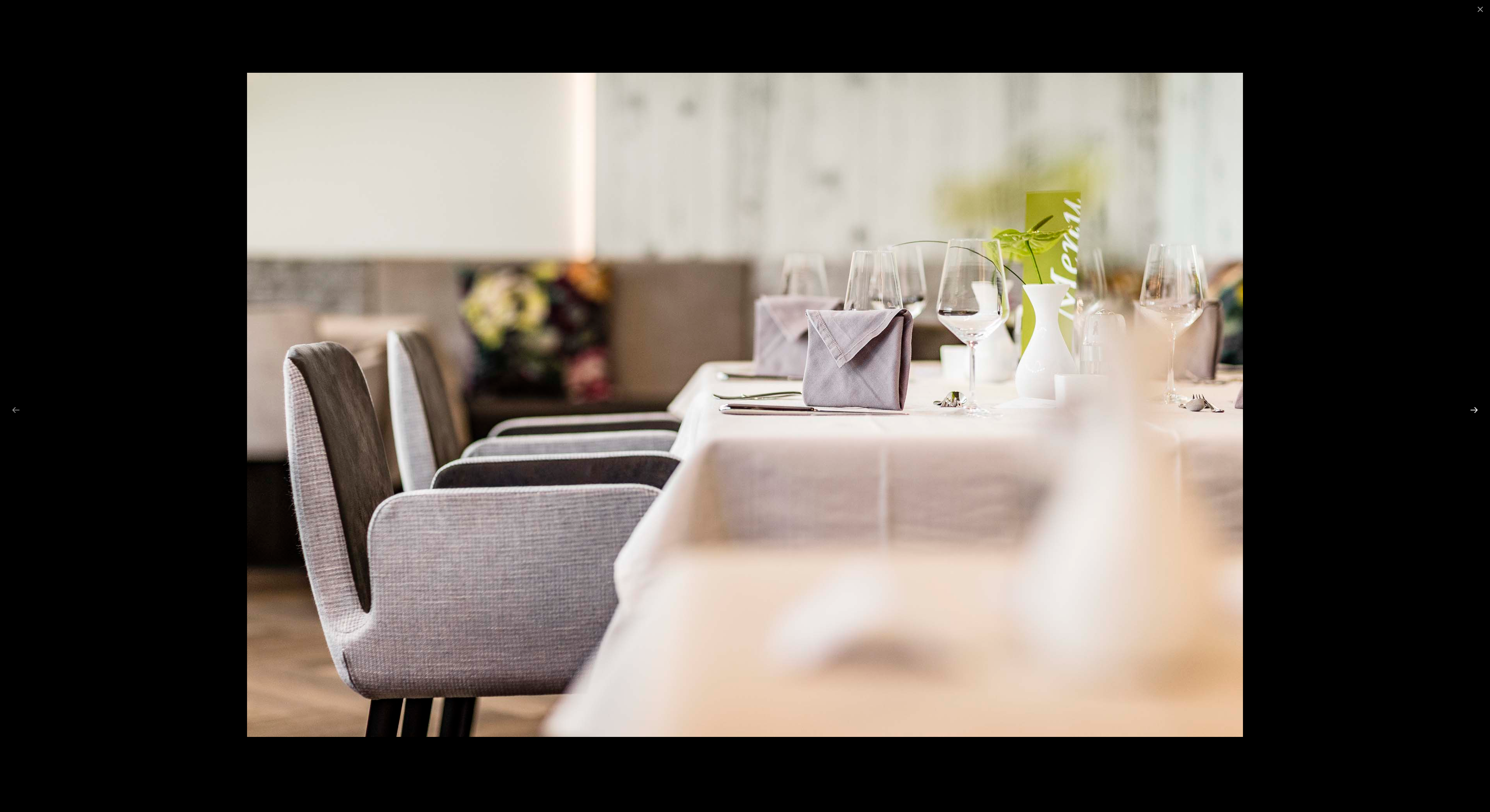
click at [1471, 409] on button "Next slide" at bounding box center [1474, 410] width 16 height 15
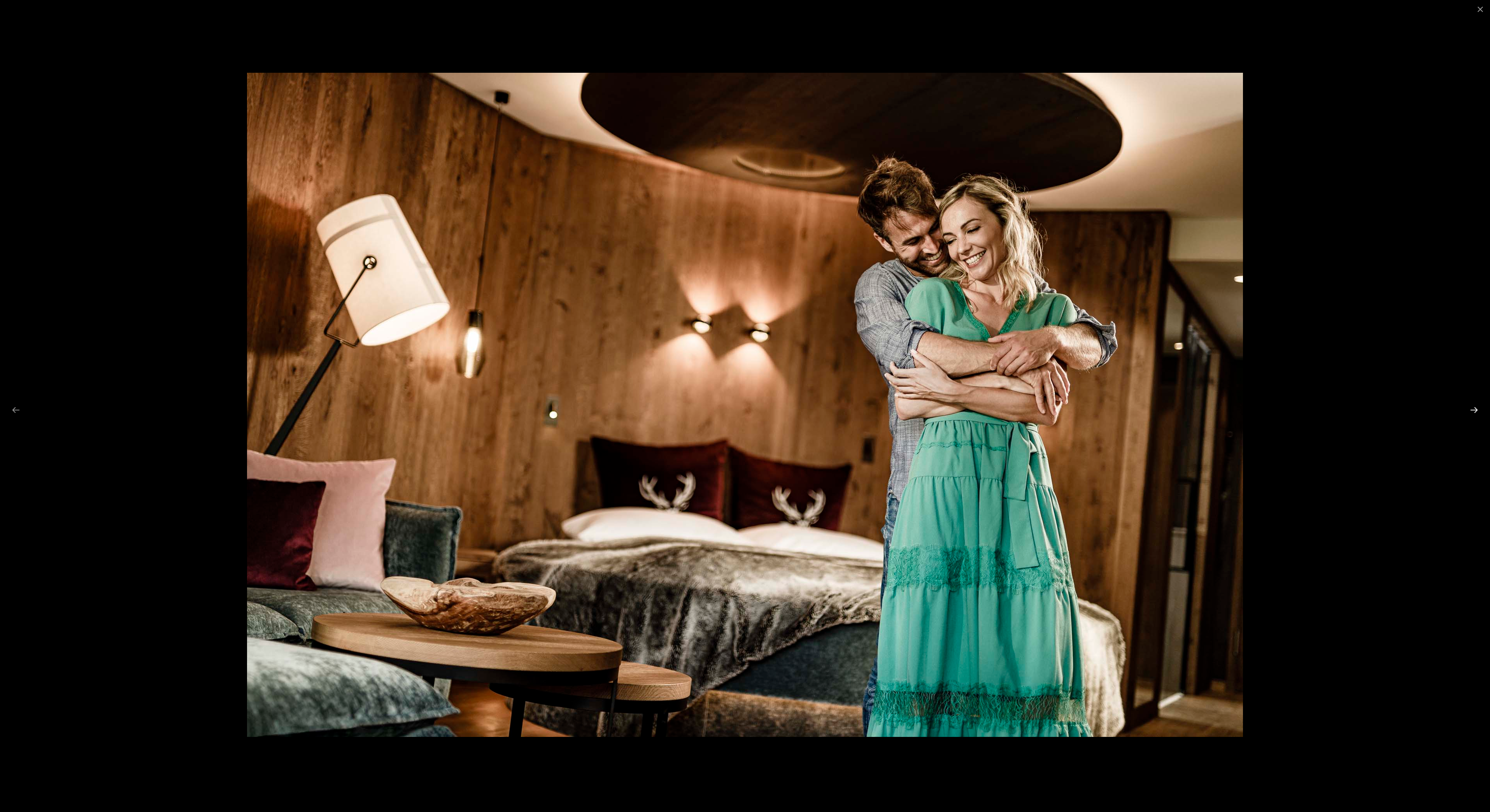
click at [1471, 409] on button "Next slide" at bounding box center [1474, 410] width 16 height 15
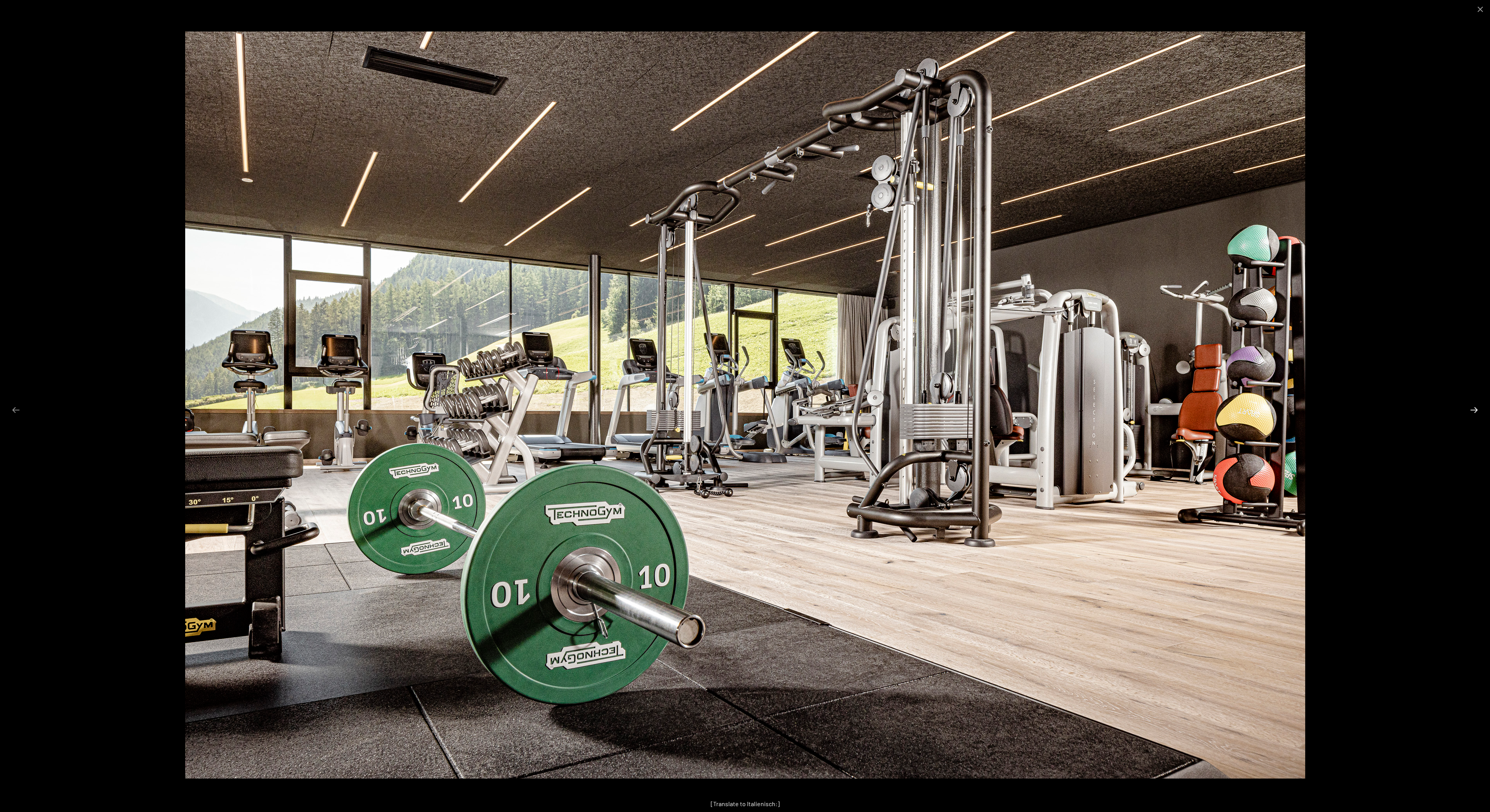
click at [1471, 409] on button "Next slide" at bounding box center [1474, 410] width 16 height 15
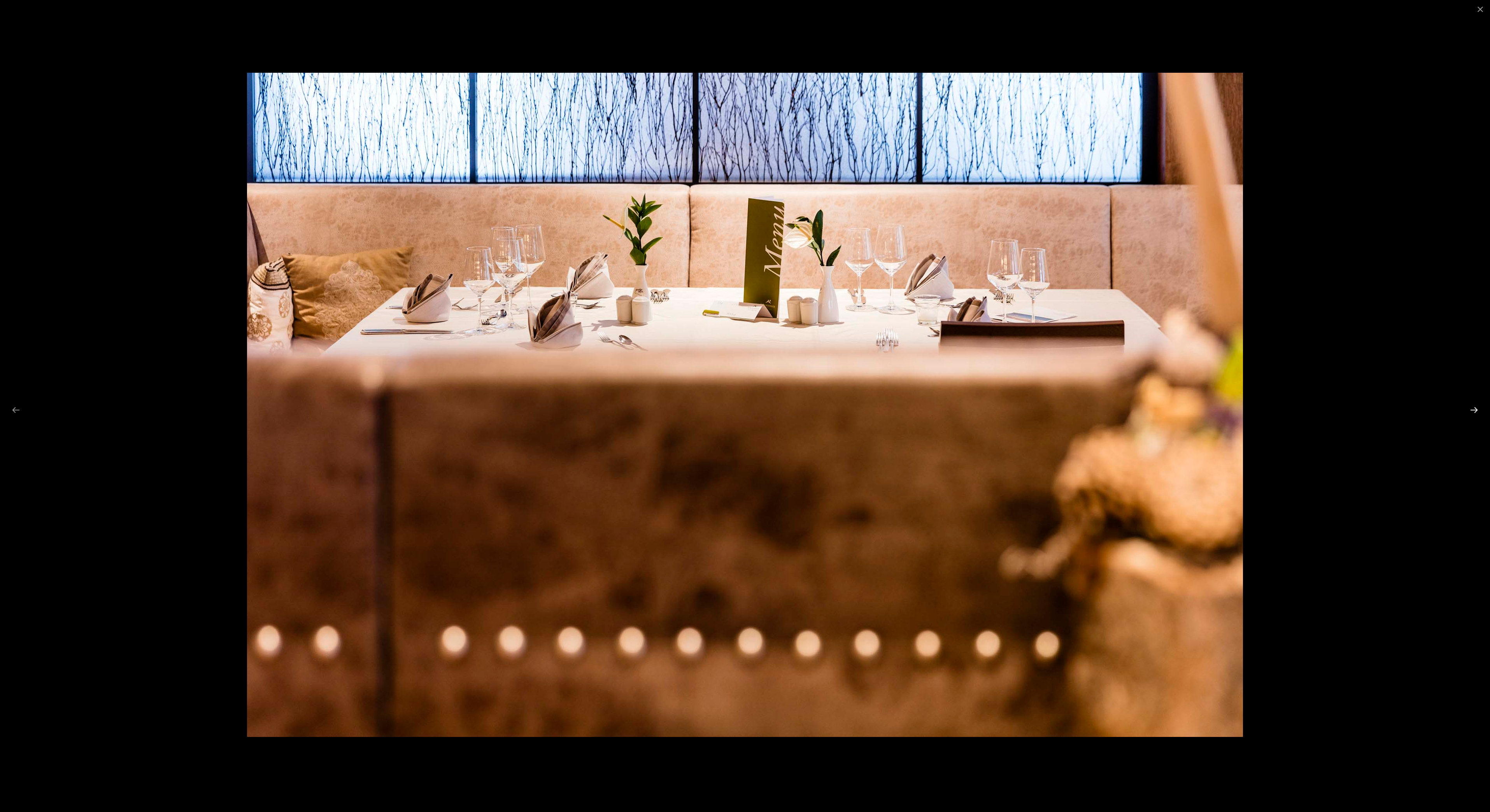
click at [1471, 409] on button "Next slide" at bounding box center [1474, 410] width 16 height 15
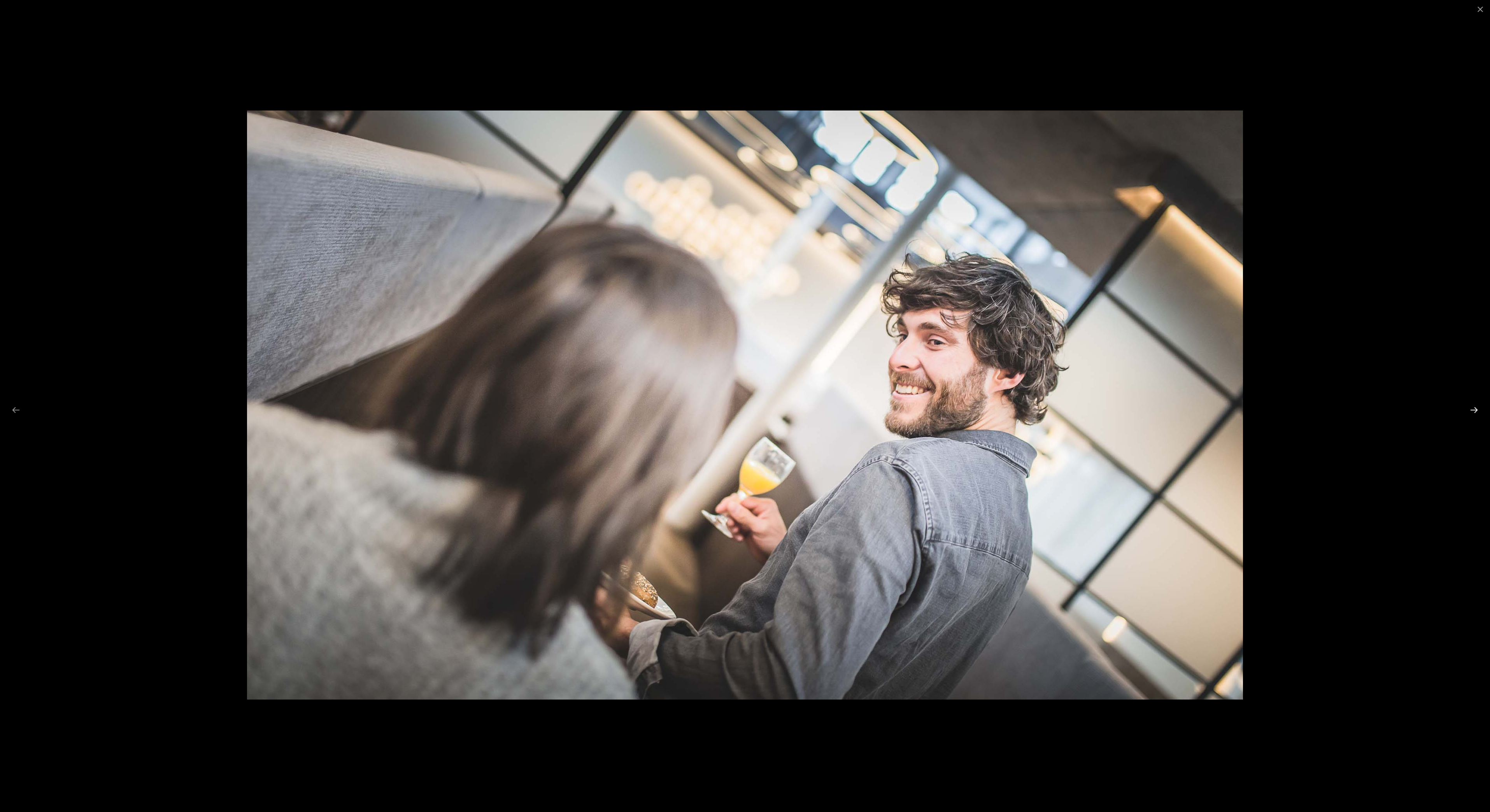
click at [1473, 410] on button "Next slide" at bounding box center [1474, 410] width 16 height 15
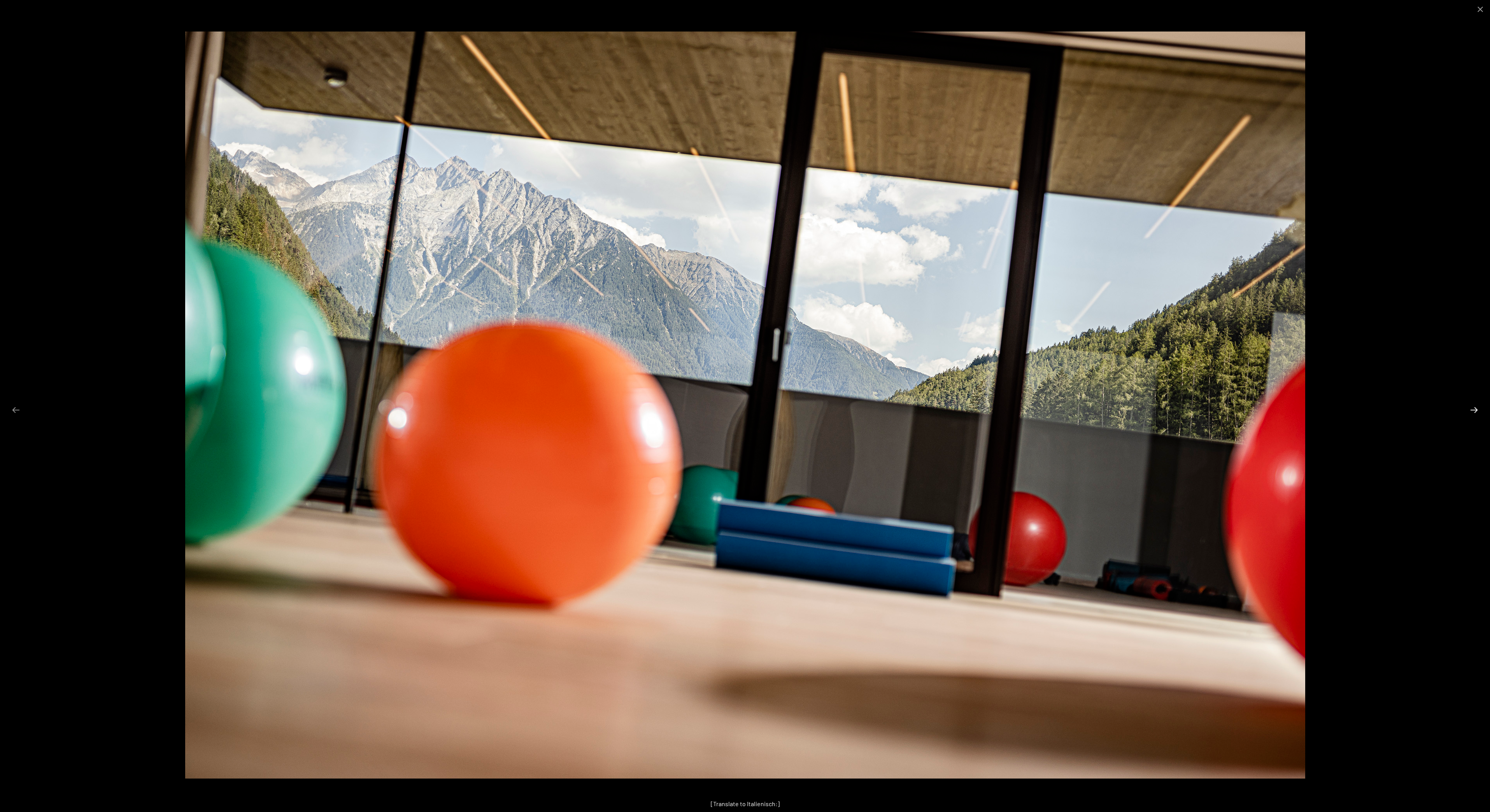
click at [1473, 410] on button "Next slide" at bounding box center [1474, 410] width 16 height 15
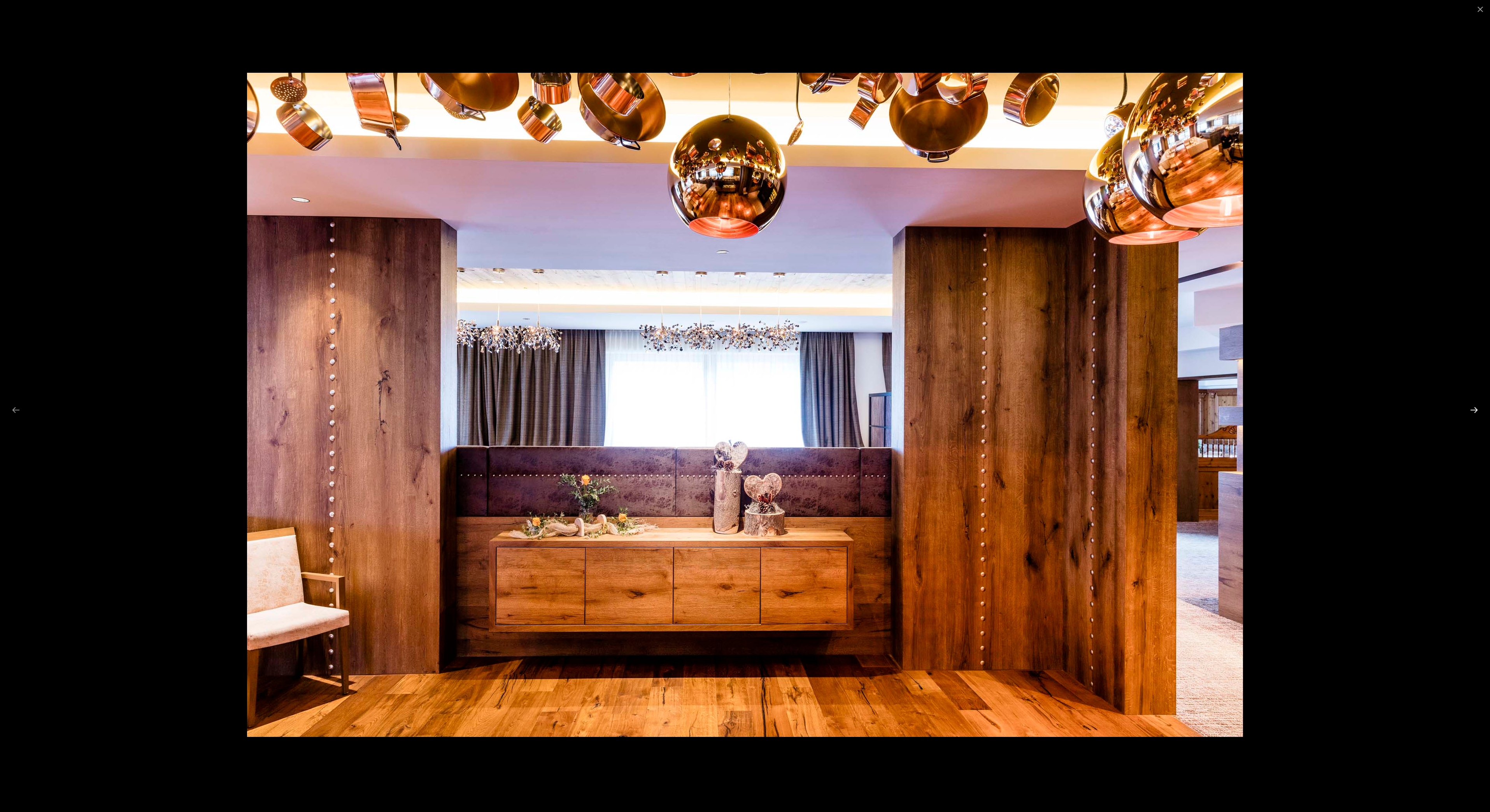
click at [1473, 410] on button "Next slide" at bounding box center [1474, 410] width 16 height 15
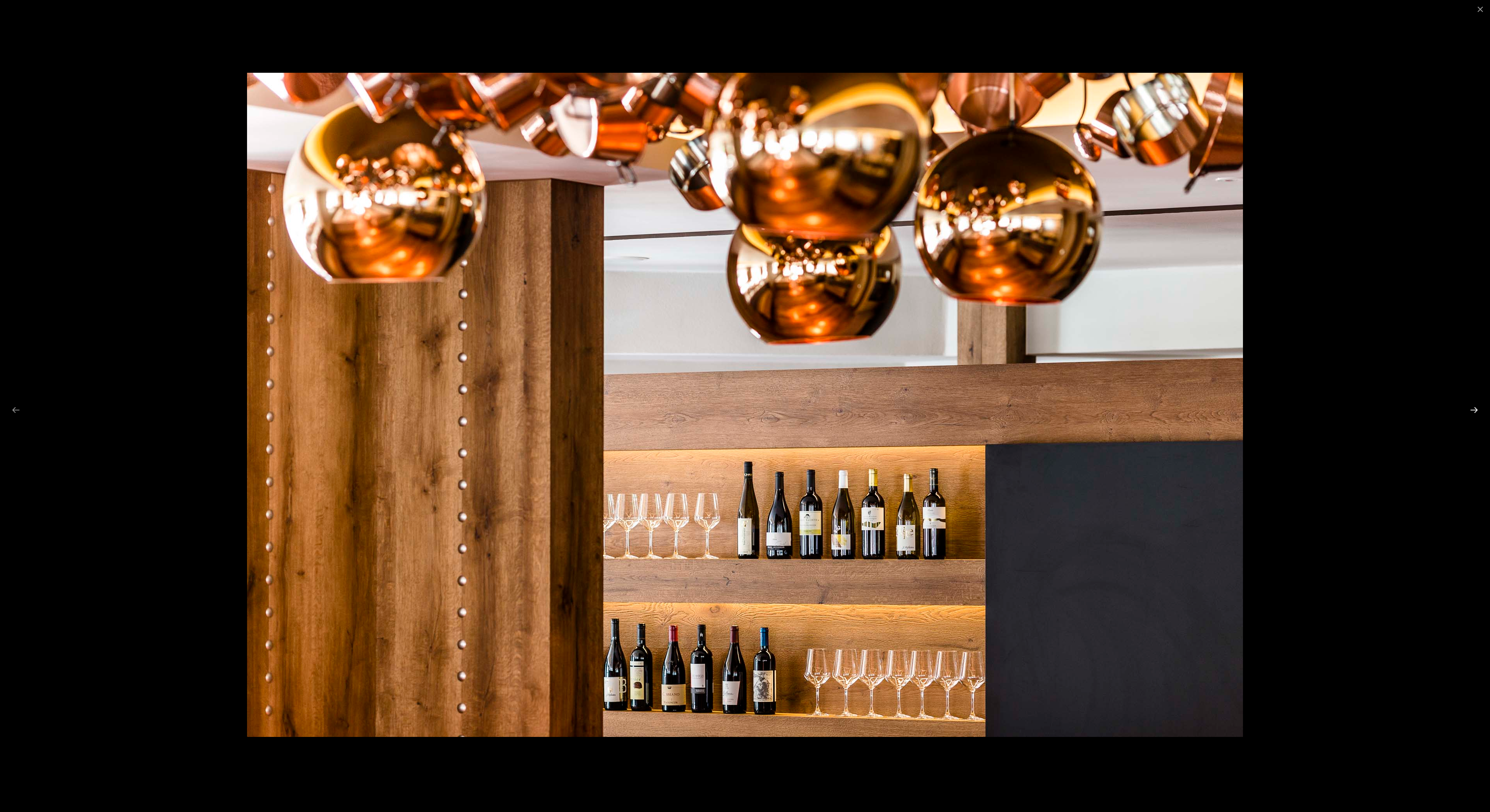
click at [1473, 410] on button "Next slide" at bounding box center [1474, 410] width 16 height 15
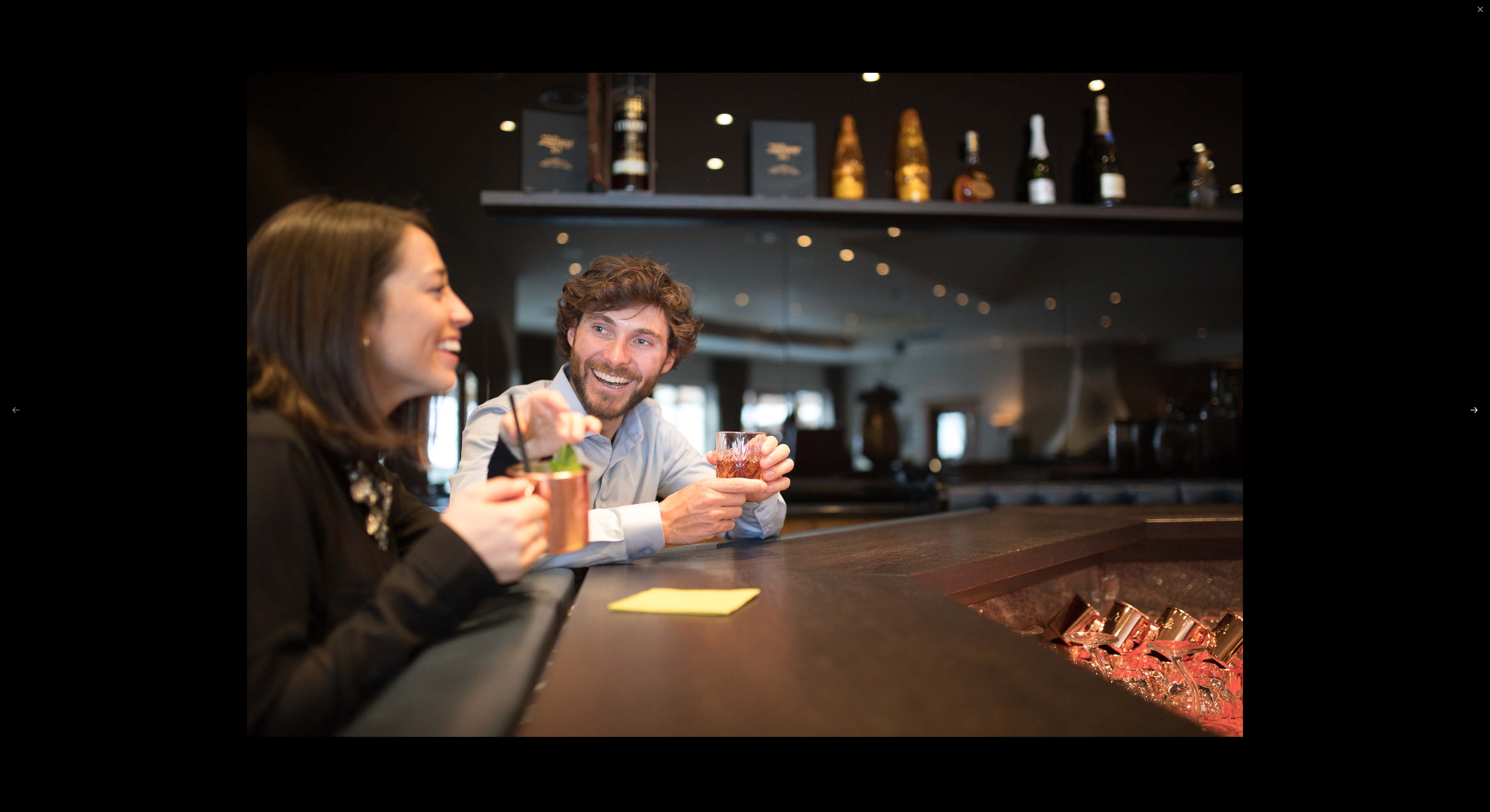
click at [1473, 410] on button "Next slide" at bounding box center [1474, 410] width 16 height 15
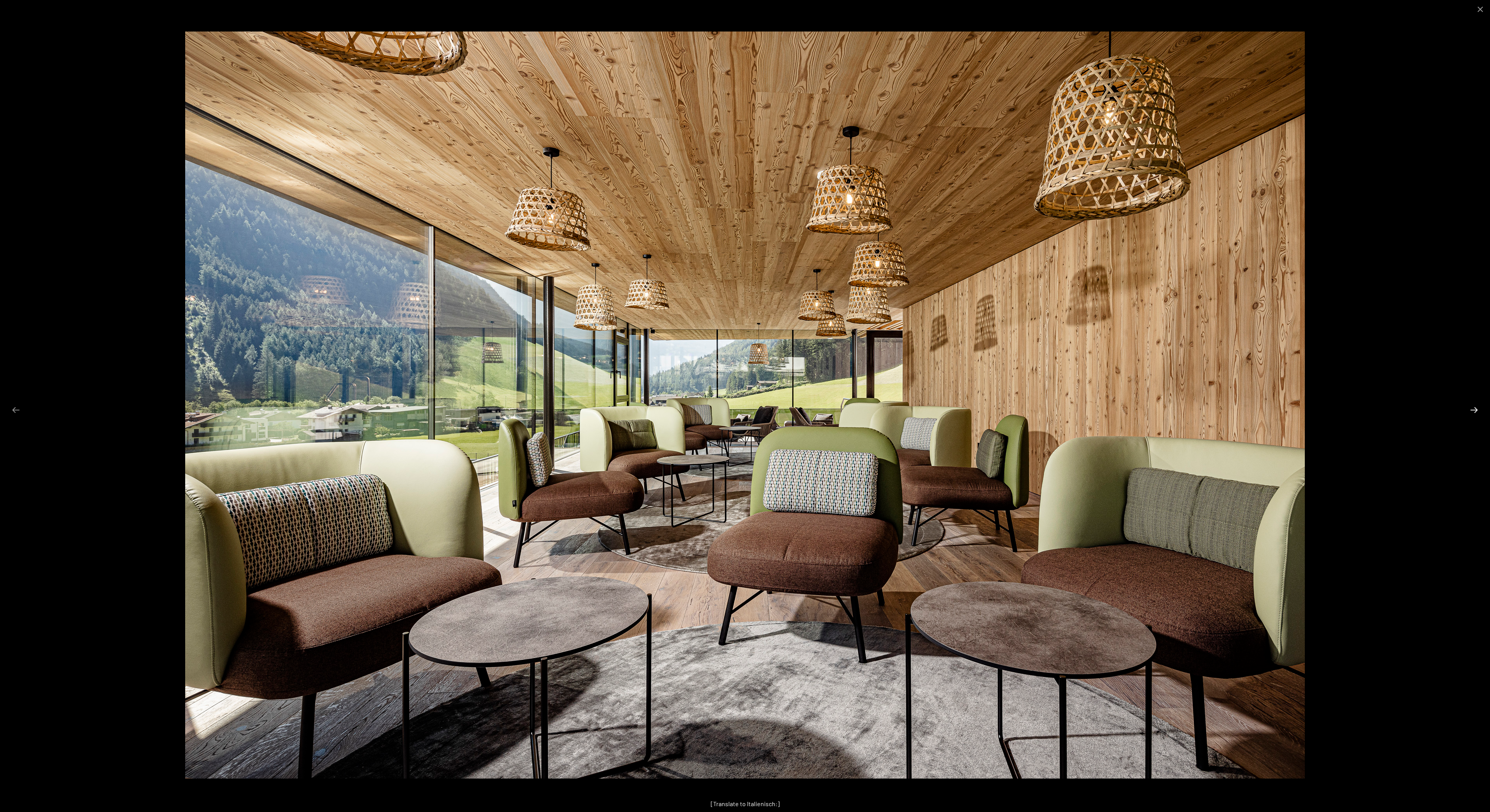
click at [1473, 410] on button "Next slide" at bounding box center [1474, 410] width 16 height 15
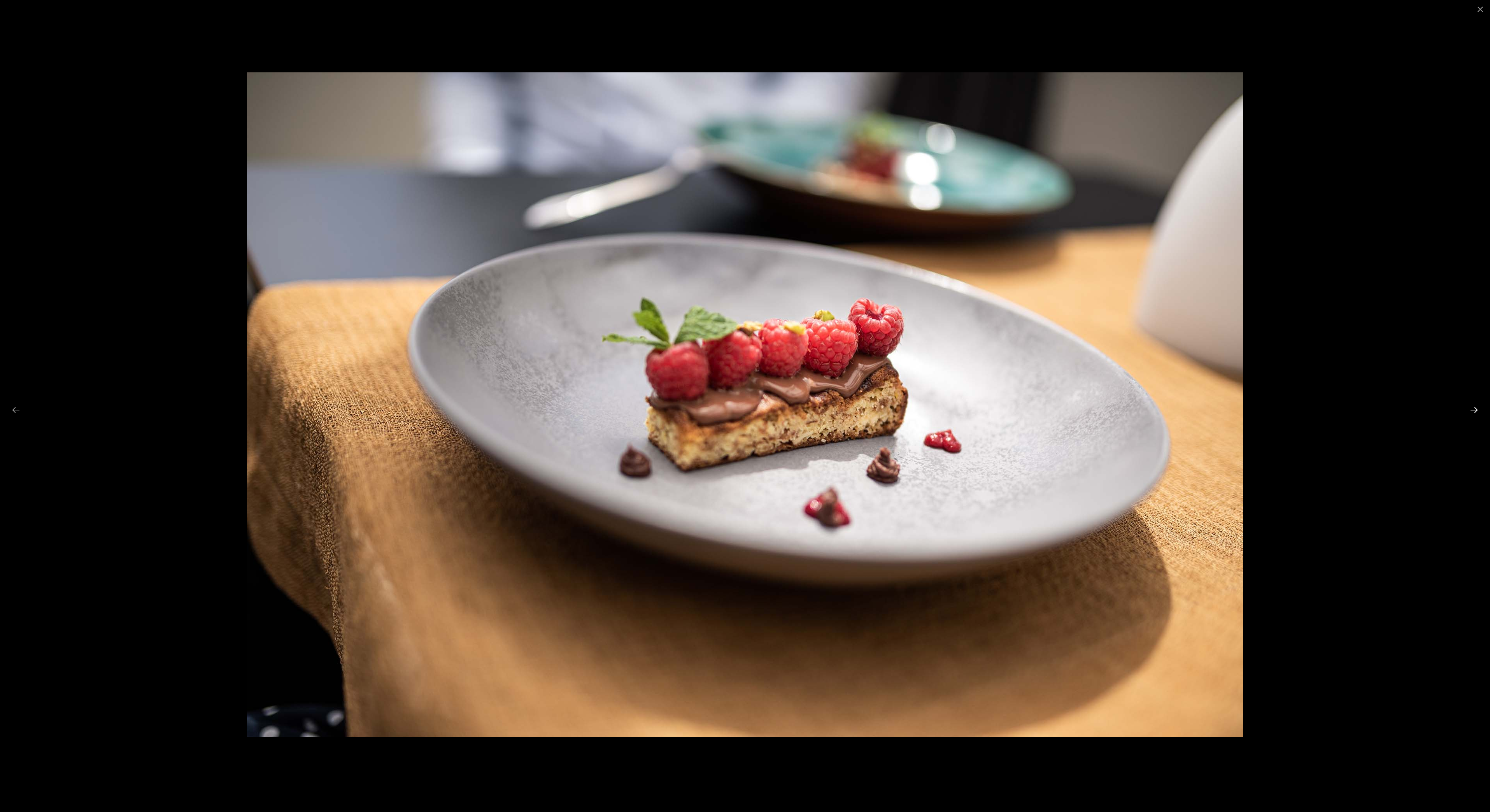
click at [1473, 410] on button "Next slide" at bounding box center [1474, 410] width 16 height 15
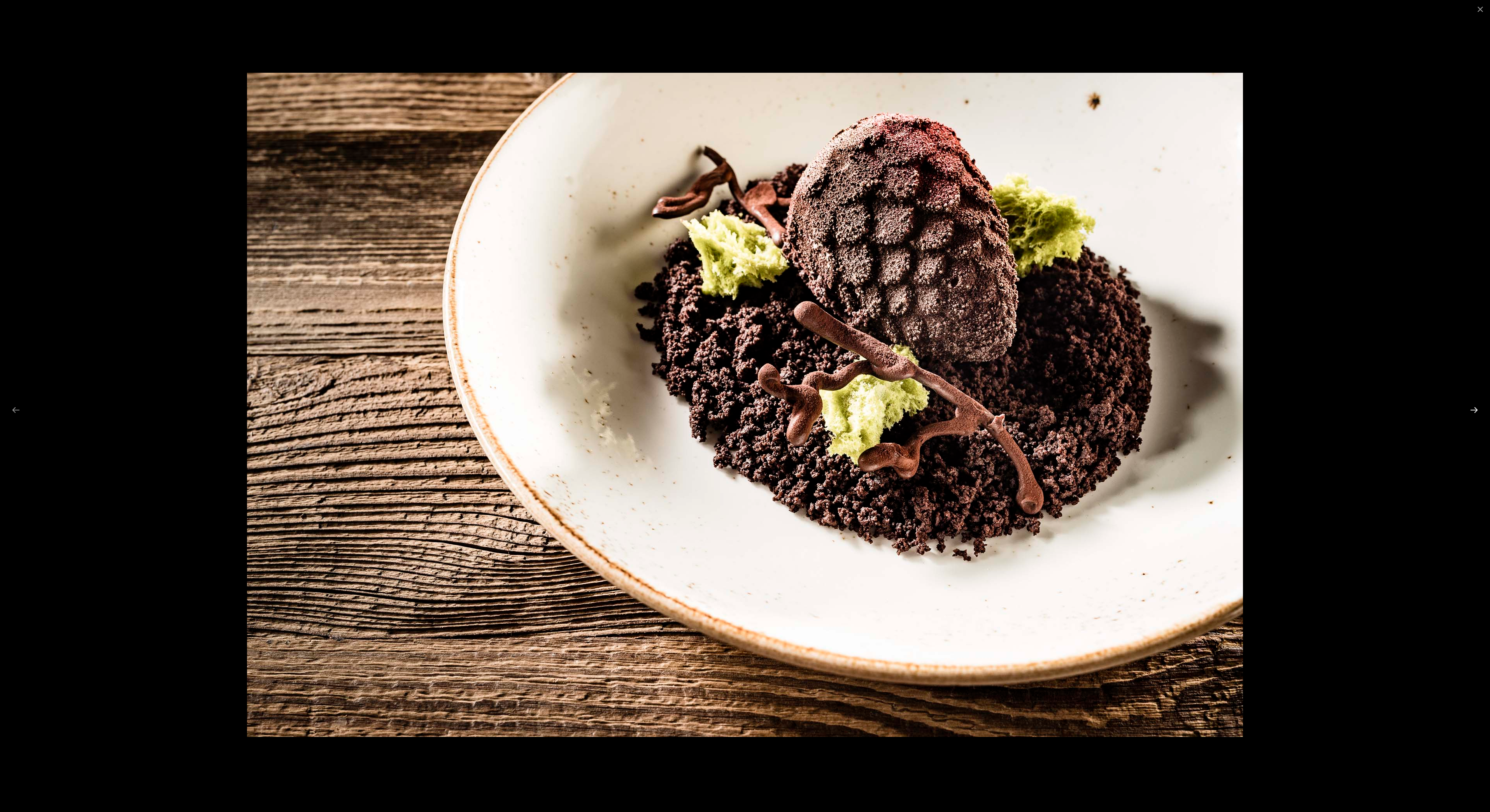
click at [1473, 410] on button "Next slide" at bounding box center [1474, 410] width 16 height 15
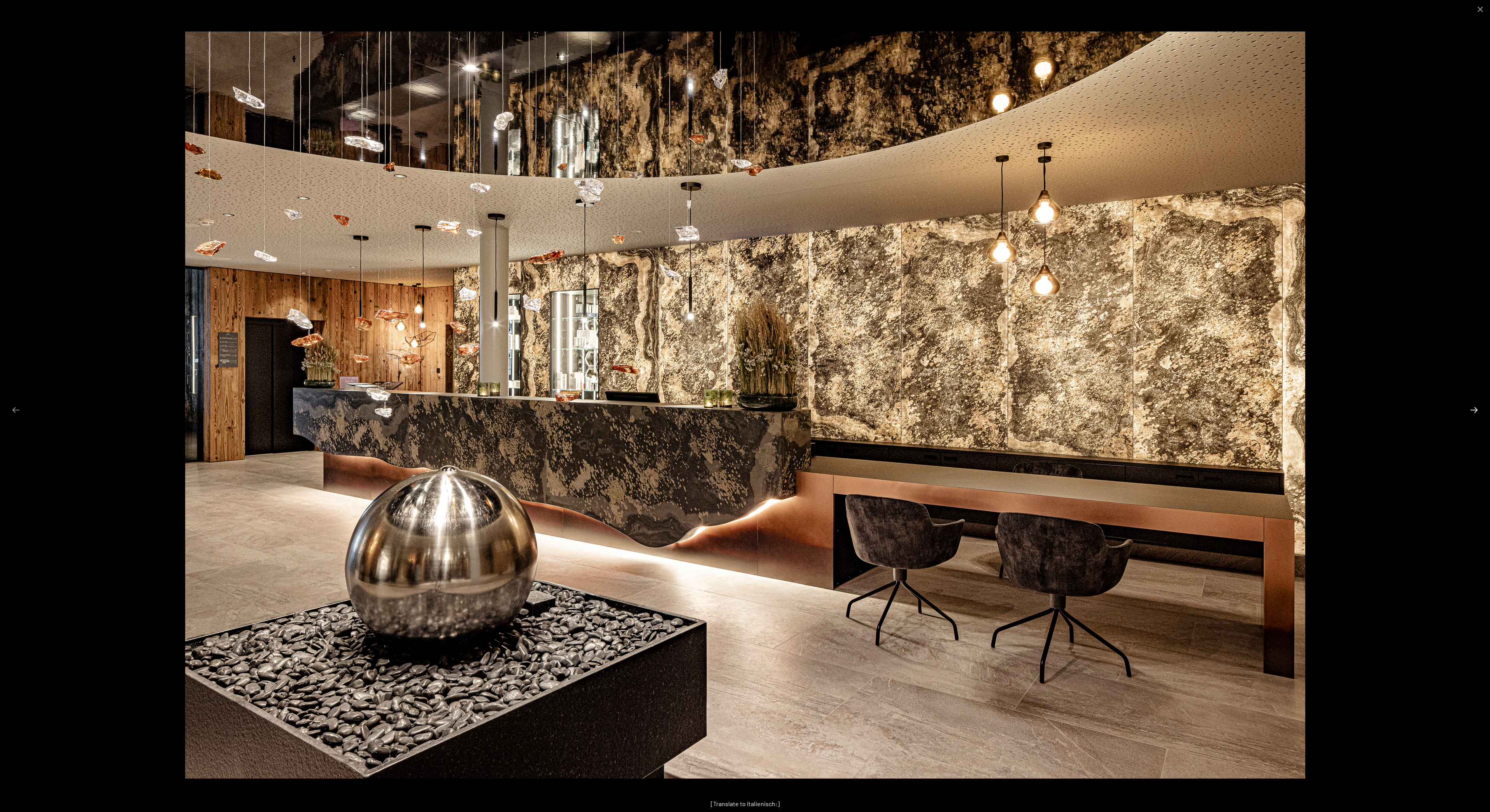
click at [1473, 410] on button "Next slide" at bounding box center [1474, 410] width 16 height 15
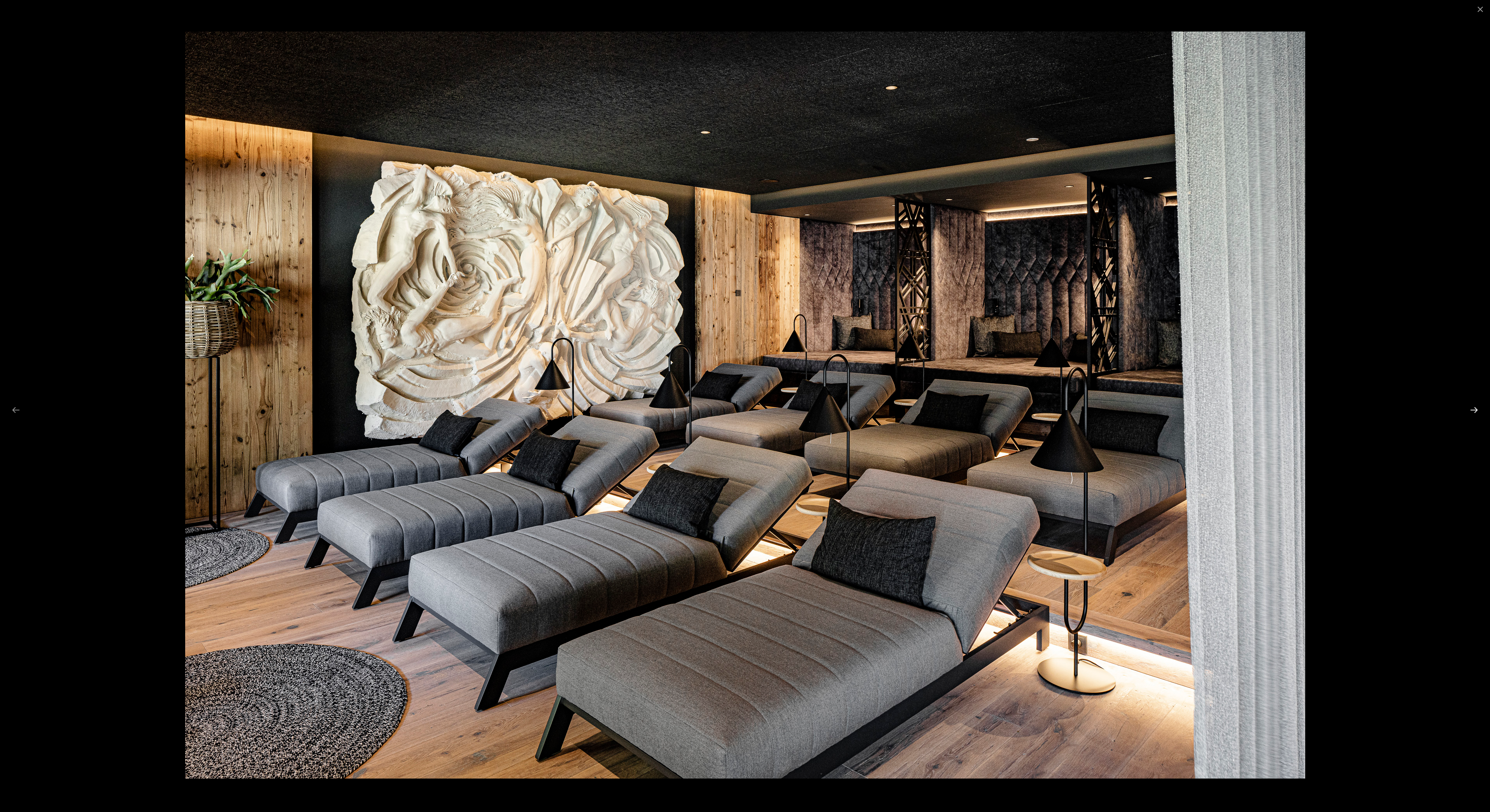
click at [1473, 410] on button "Next slide" at bounding box center [1474, 410] width 16 height 15
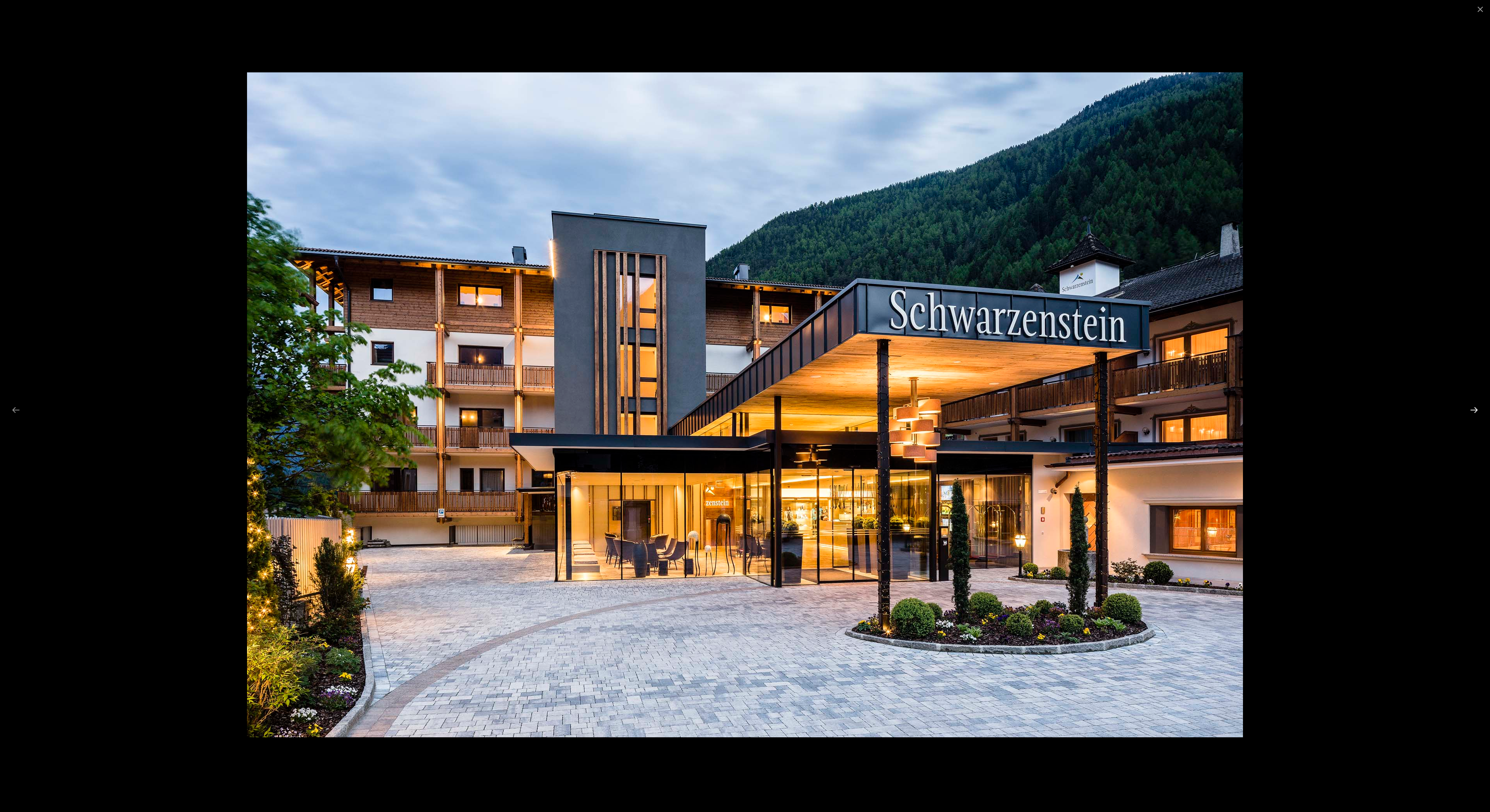
click at [1473, 410] on button "Next slide" at bounding box center [1474, 410] width 16 height 15
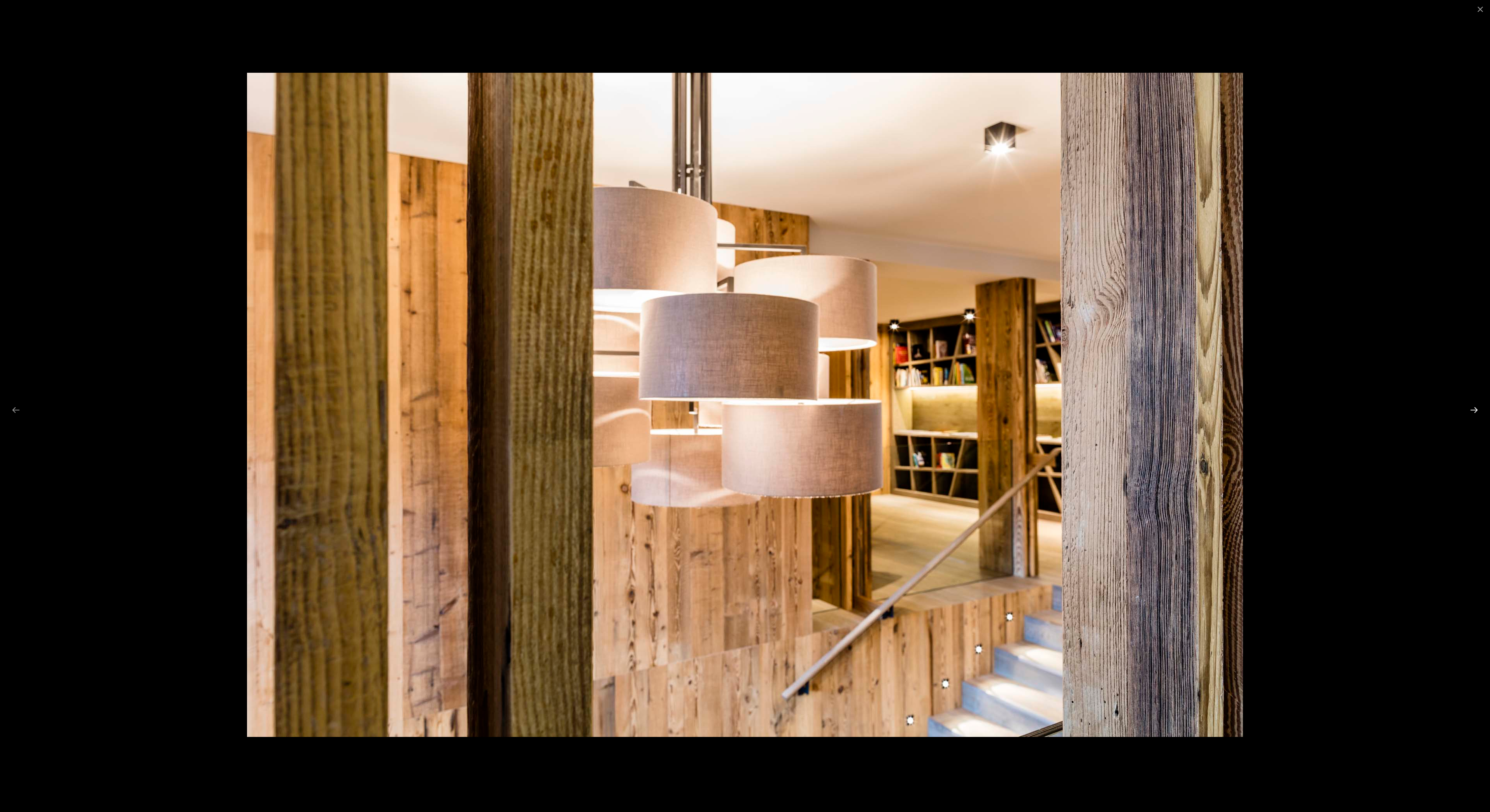
click at [1473, 411] on button "Next slide" at bounding box center [1474, 410] width 16 height 15
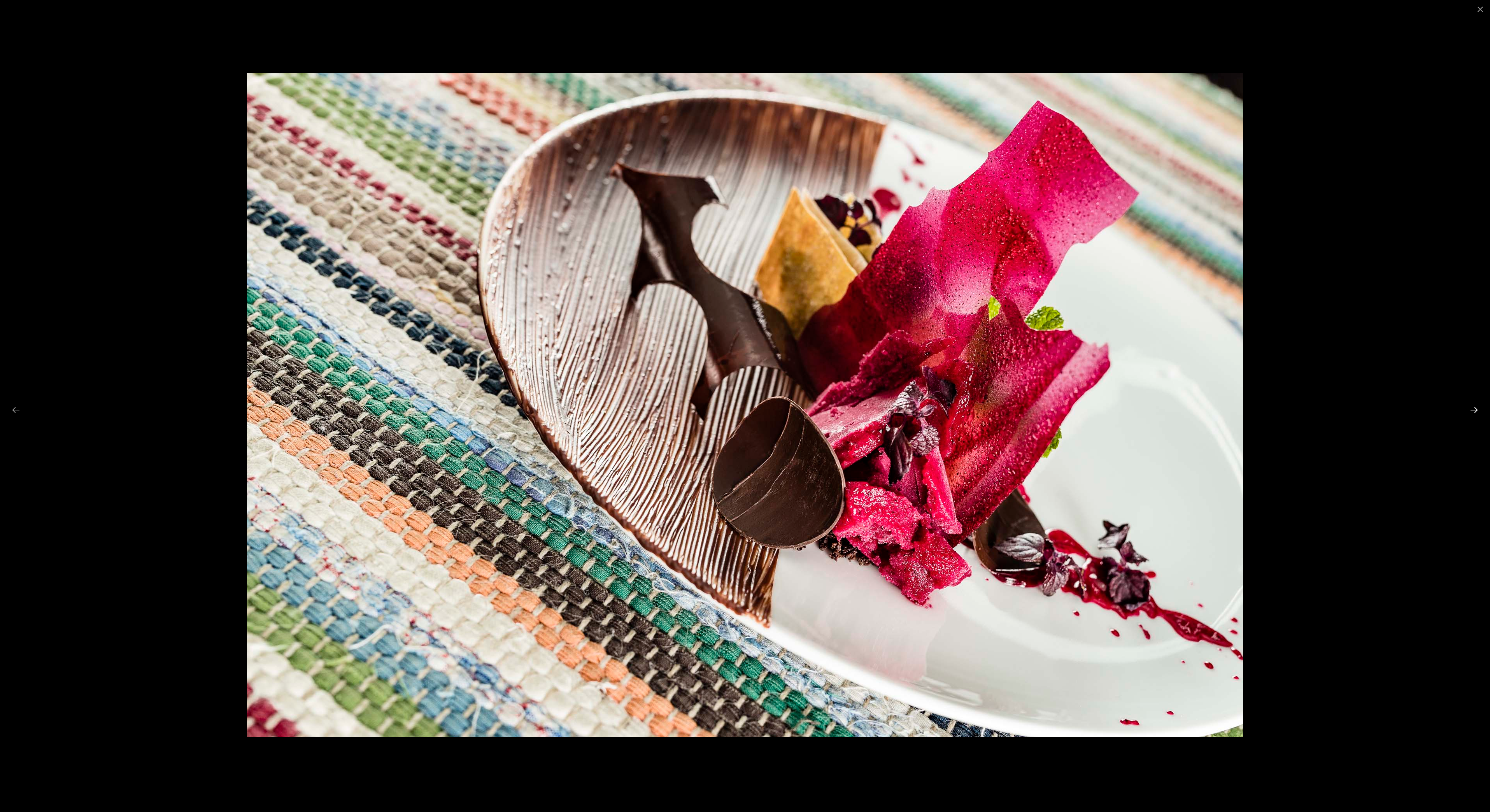
click at [1473, 411] on button "Next slide" at bounding box center [1474, 410] width 16 height 15
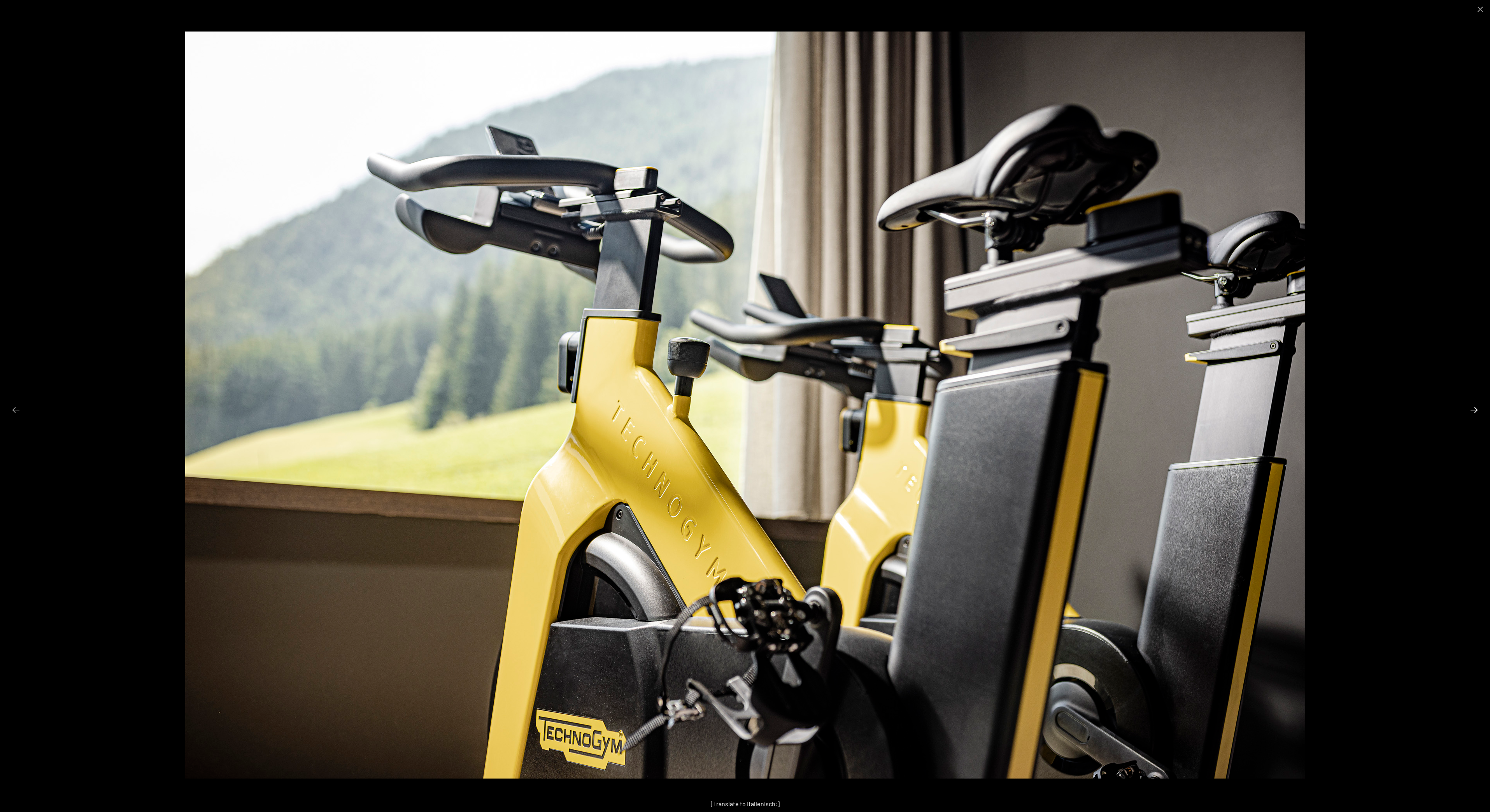
click at [1481, 408] on button "Next slide" at bounding box center [1474, 410] width 16 height 15
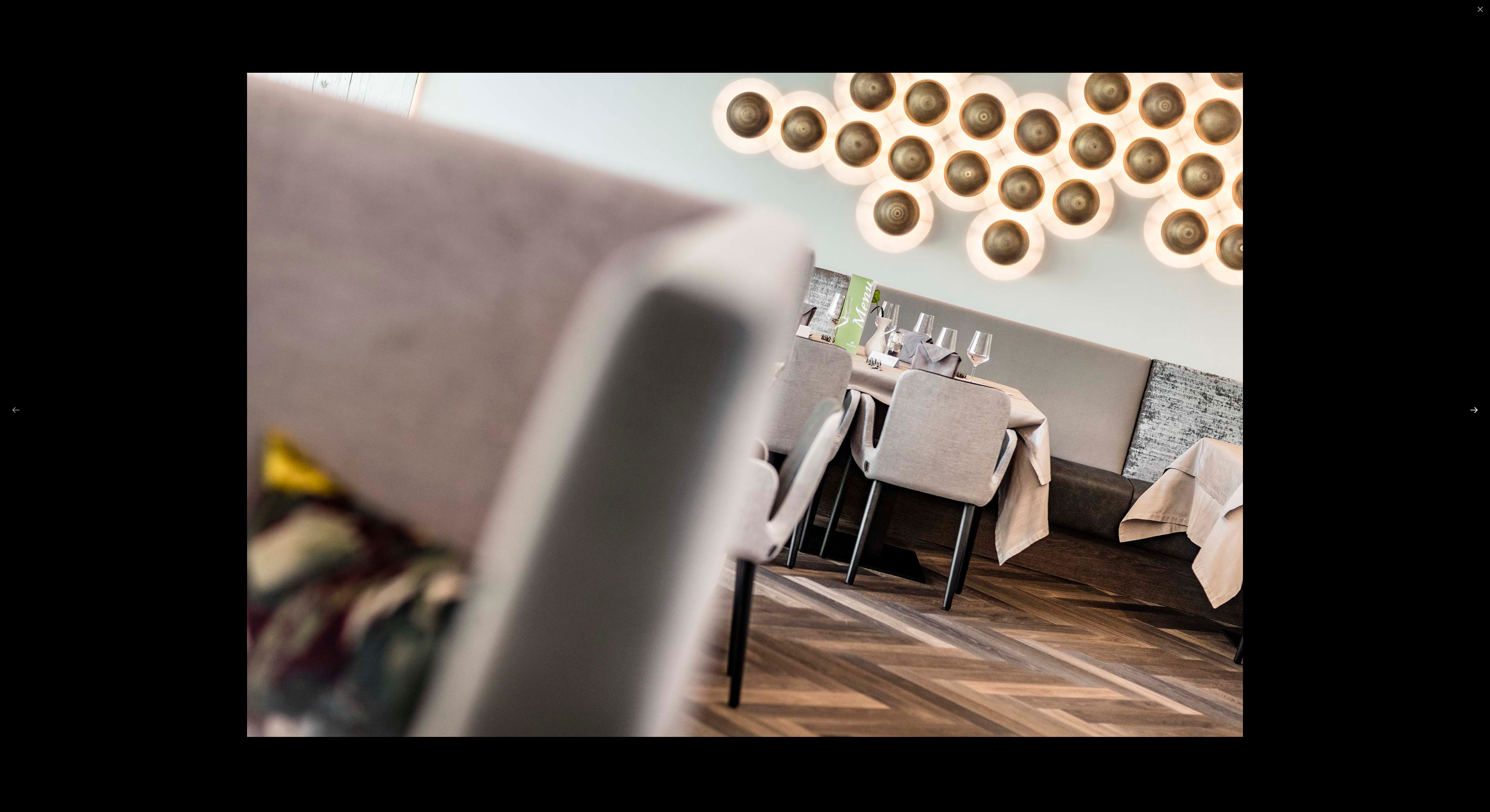
click at [1474, 411] on button "Next slide" at bounding box center [1474, 410] width 16 height 15
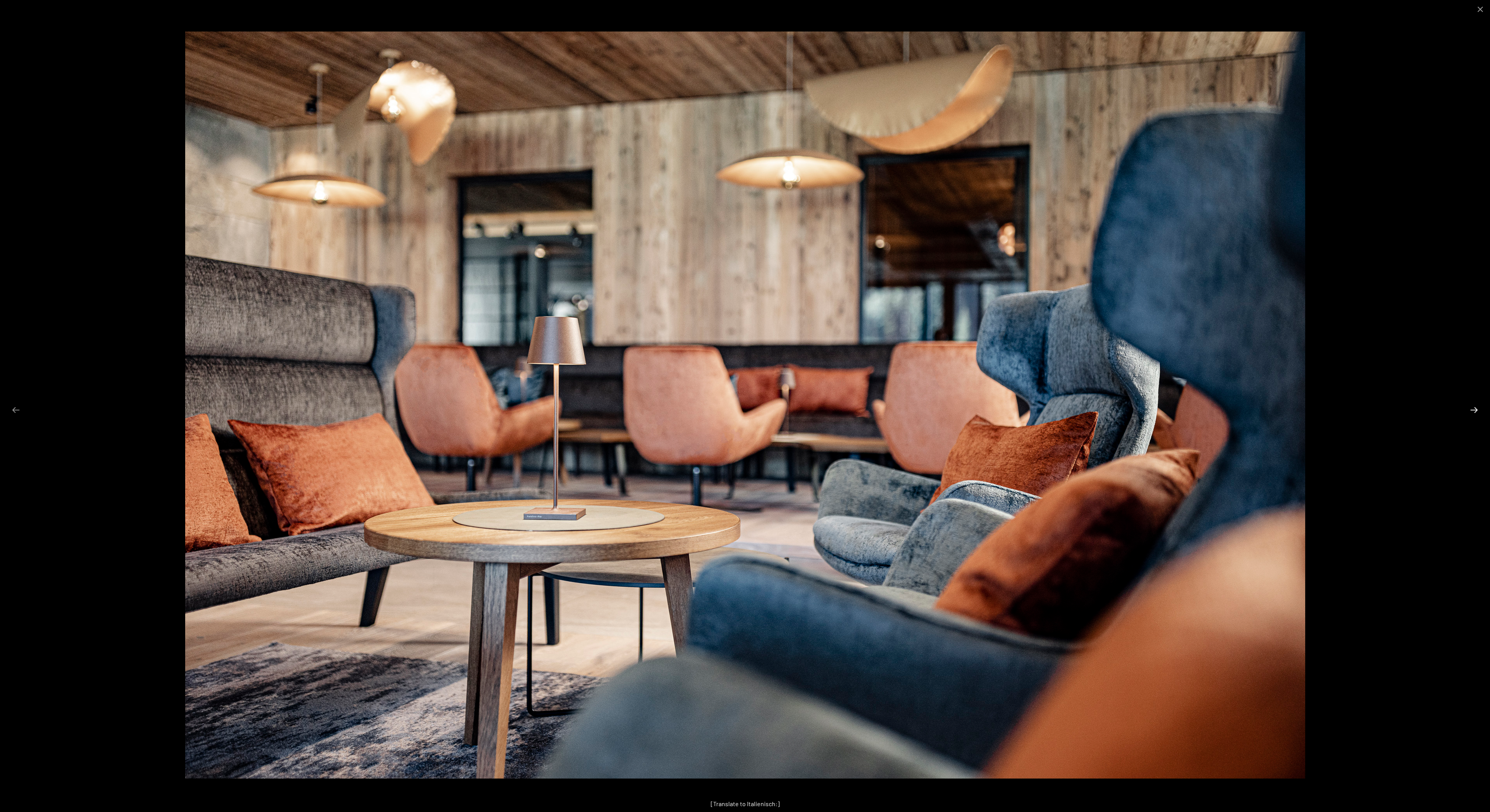
click at [1474, 413] on button "Next slide" at bounding box center [1474, 410] width 16 height 15
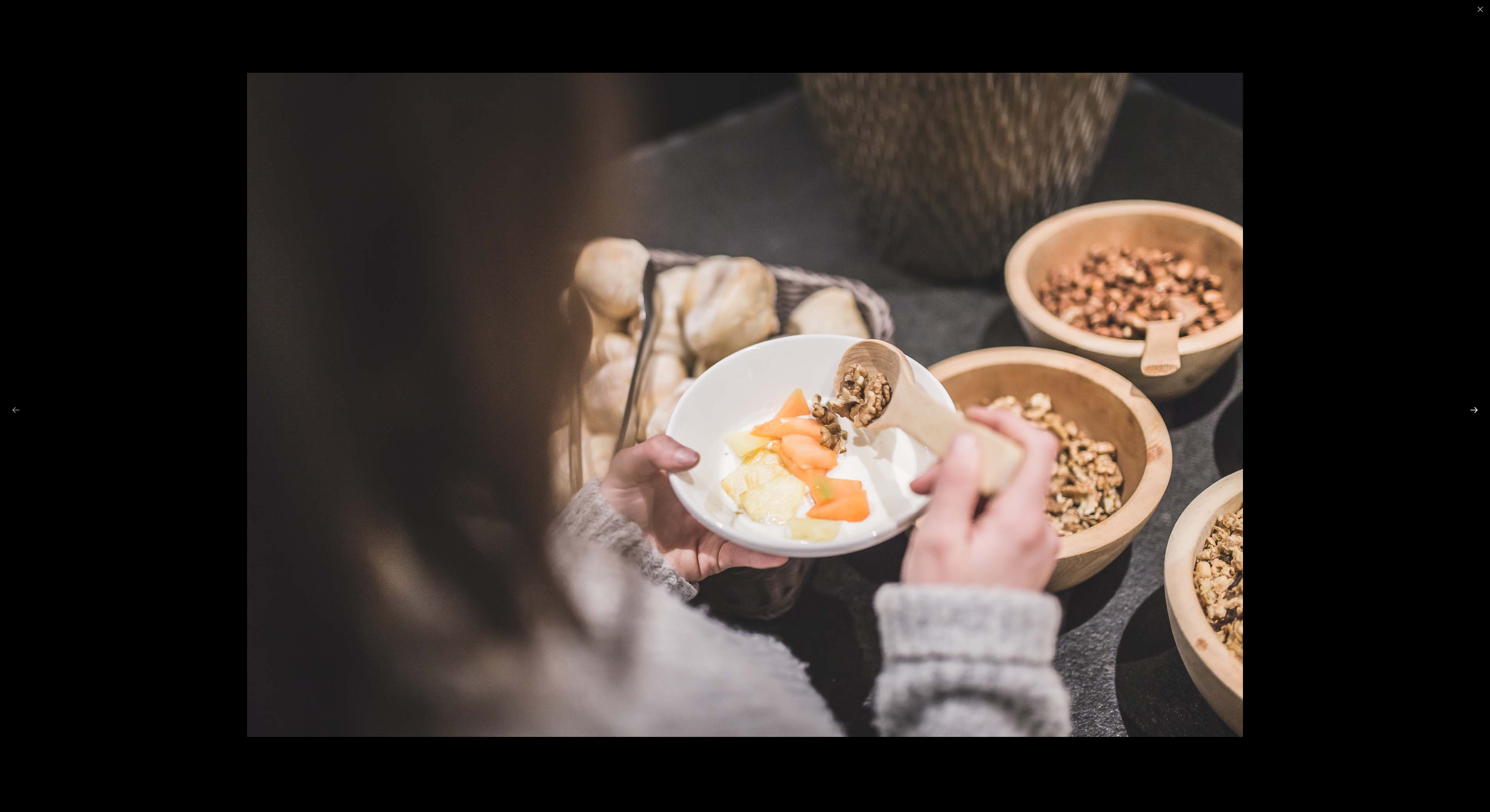
click at [1474, 414] on button "Next slide" at bounding box center [1474, 410] width 16 height 15
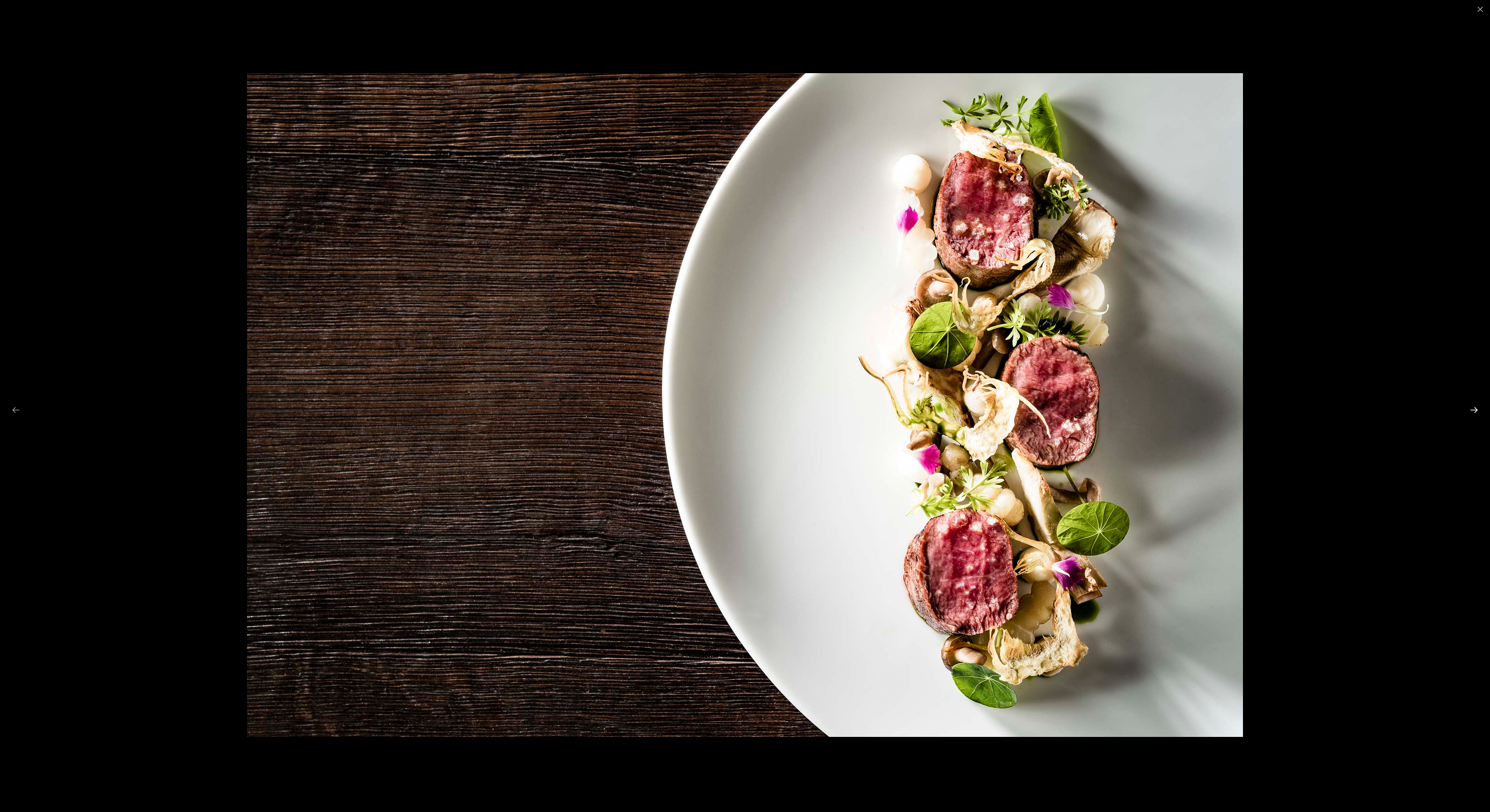
click at [1476, 415] on button "Next slide" at bounding box center [1474, 410] width 16 height 15
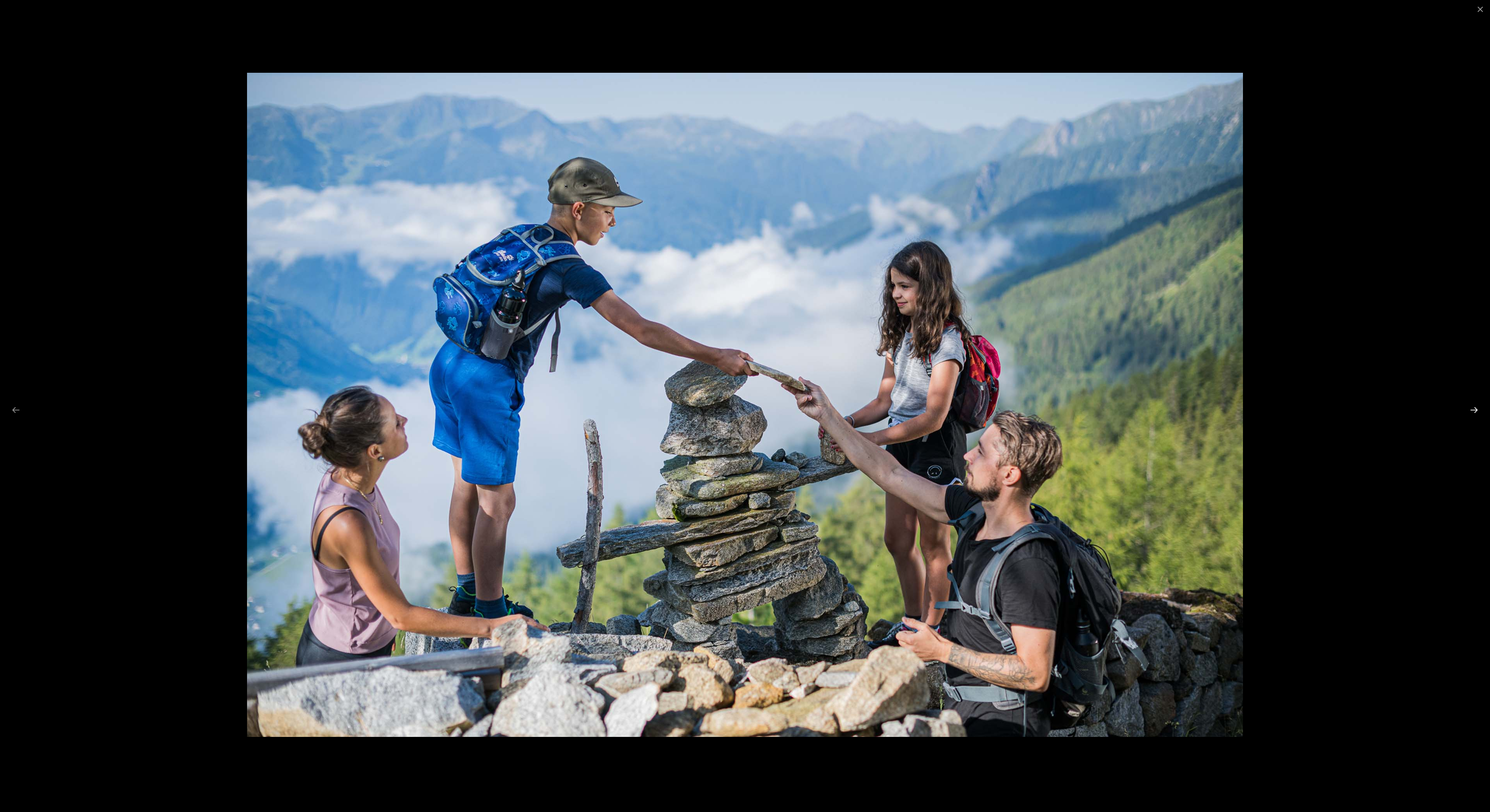
click at [1476, 415] on button "Next slide" at bounding box center [1474, 410] width 16 height 15
click at [1477, 417] on button "Next slide" at bounding box center [1474, 410] width 16 height 15
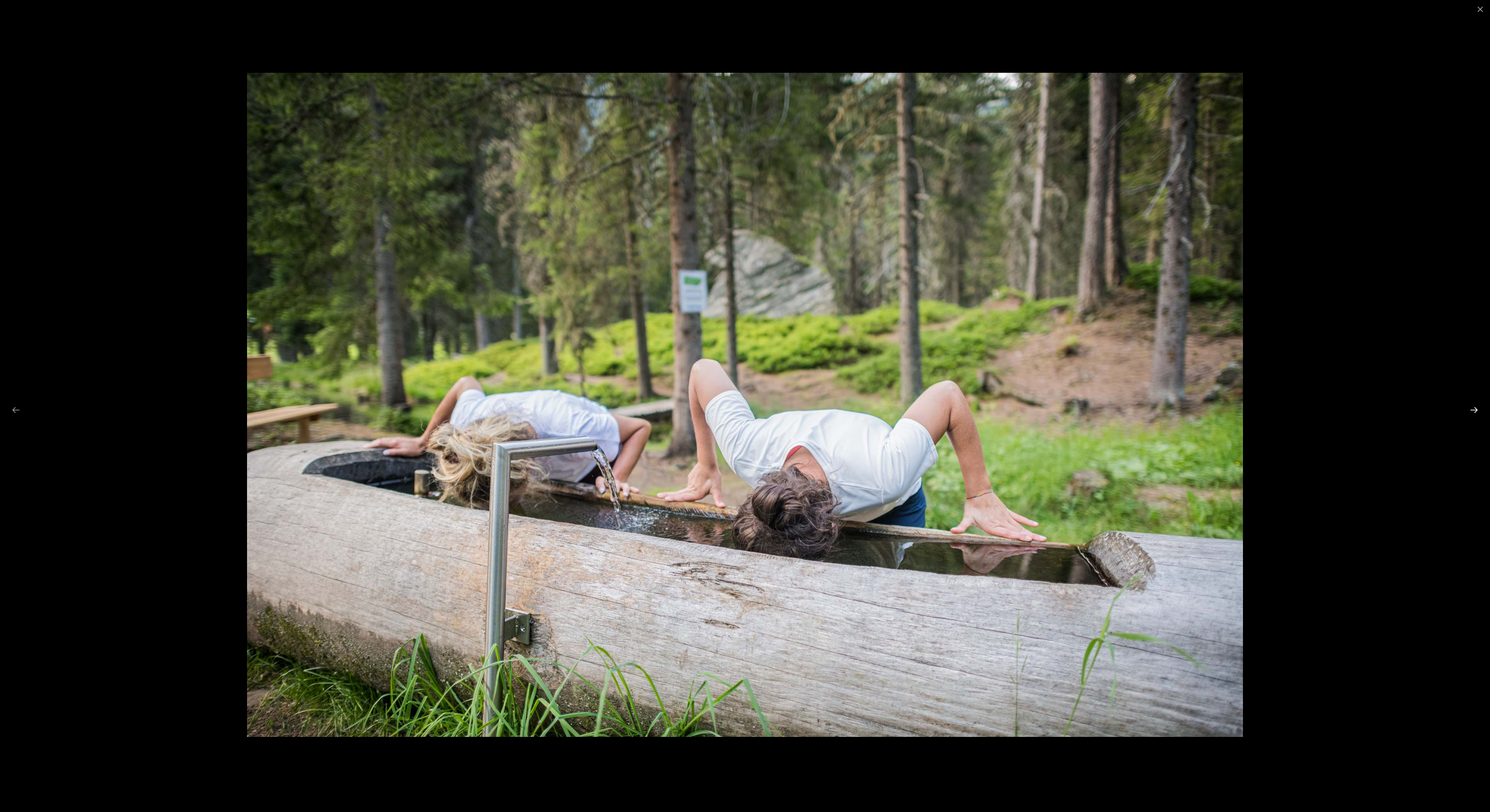
click at [1477, 417] on button "Next slide" at bounding box center [1474, 410] width 16 height 15
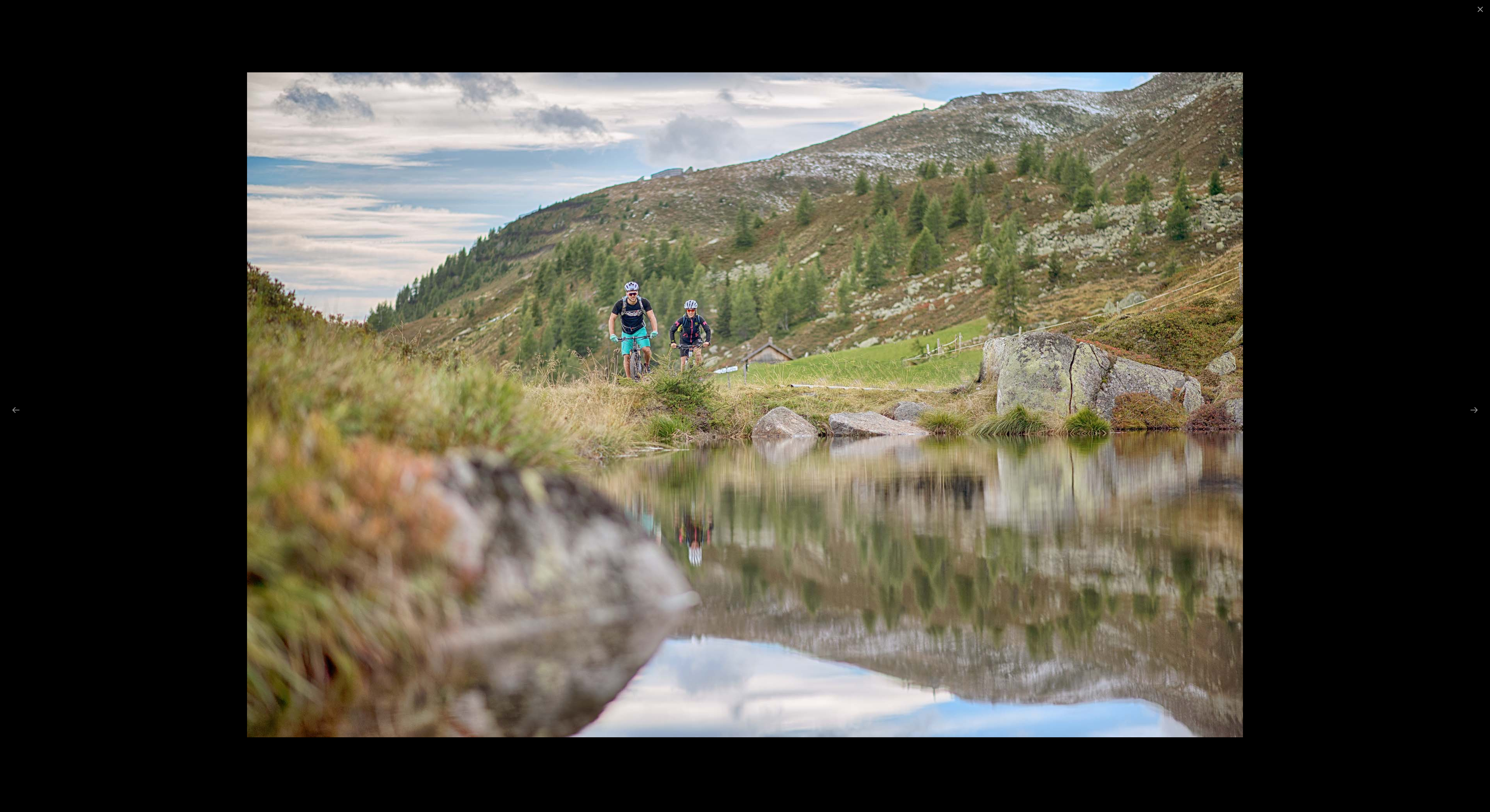
click at [1474, 420] on div at bounding box center [745, 406] width 1490 height 812
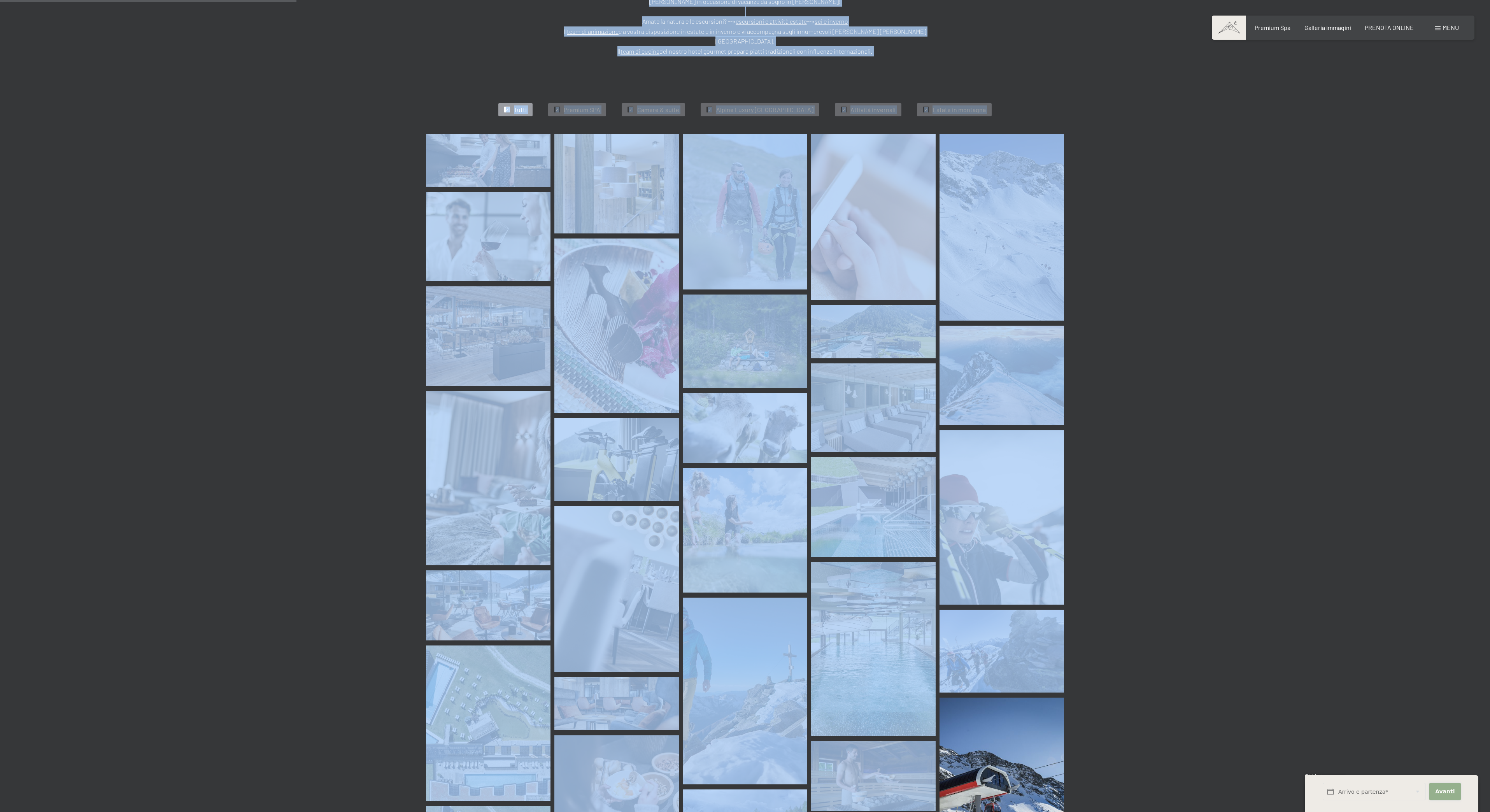
click at [1456, 794] on button "Avanti Nascondere i campi dell'indirizzo" at bounding box center [1445, 792] width 31 height 17
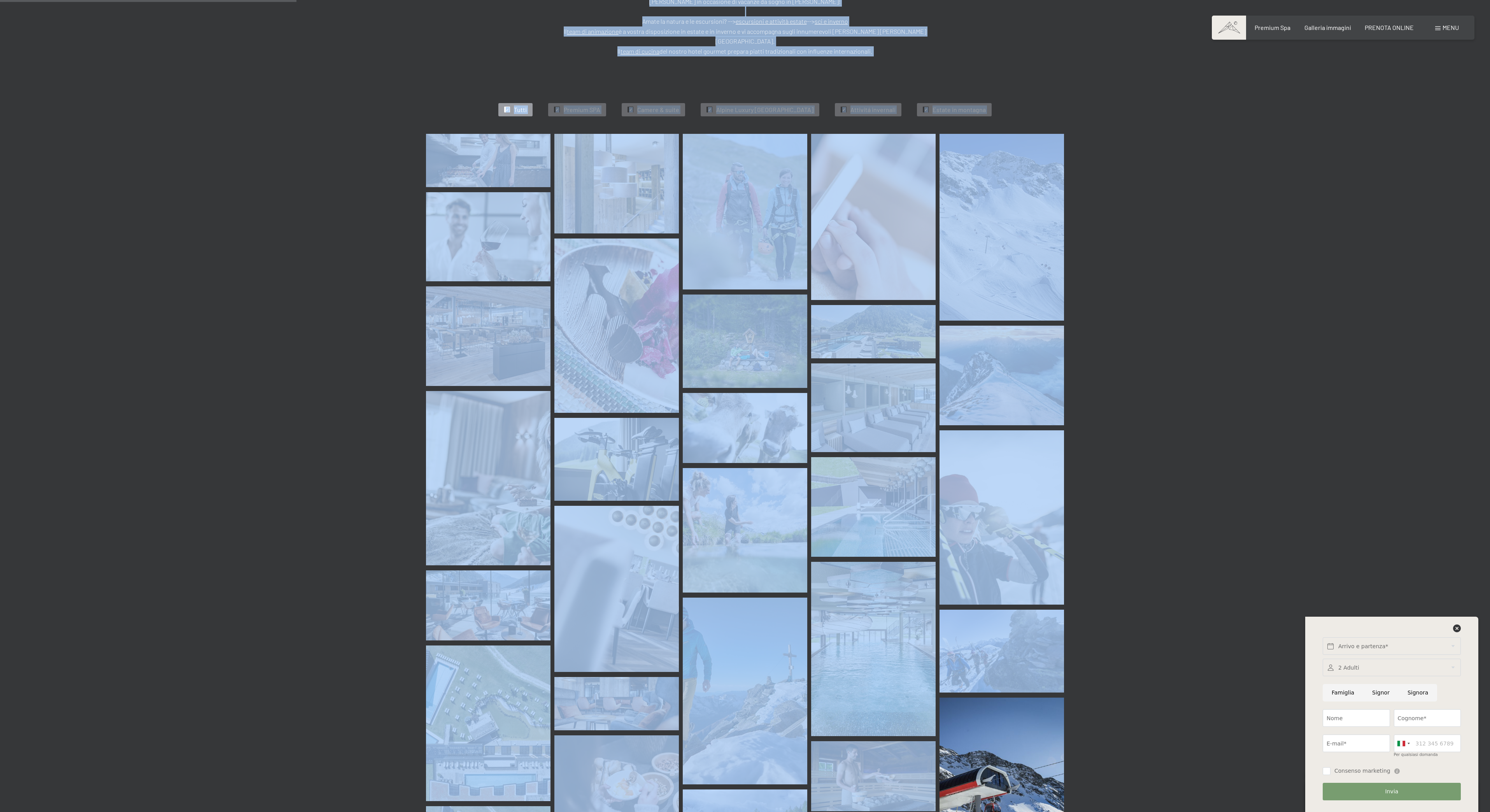
click at [1460, 619] on div "Arrivo e partenza* Avanti Nascondere i campi dell'indirizzo 2 Adulti 2 Adulti P…" at bounding box center [1391, 714] width 154 height 195
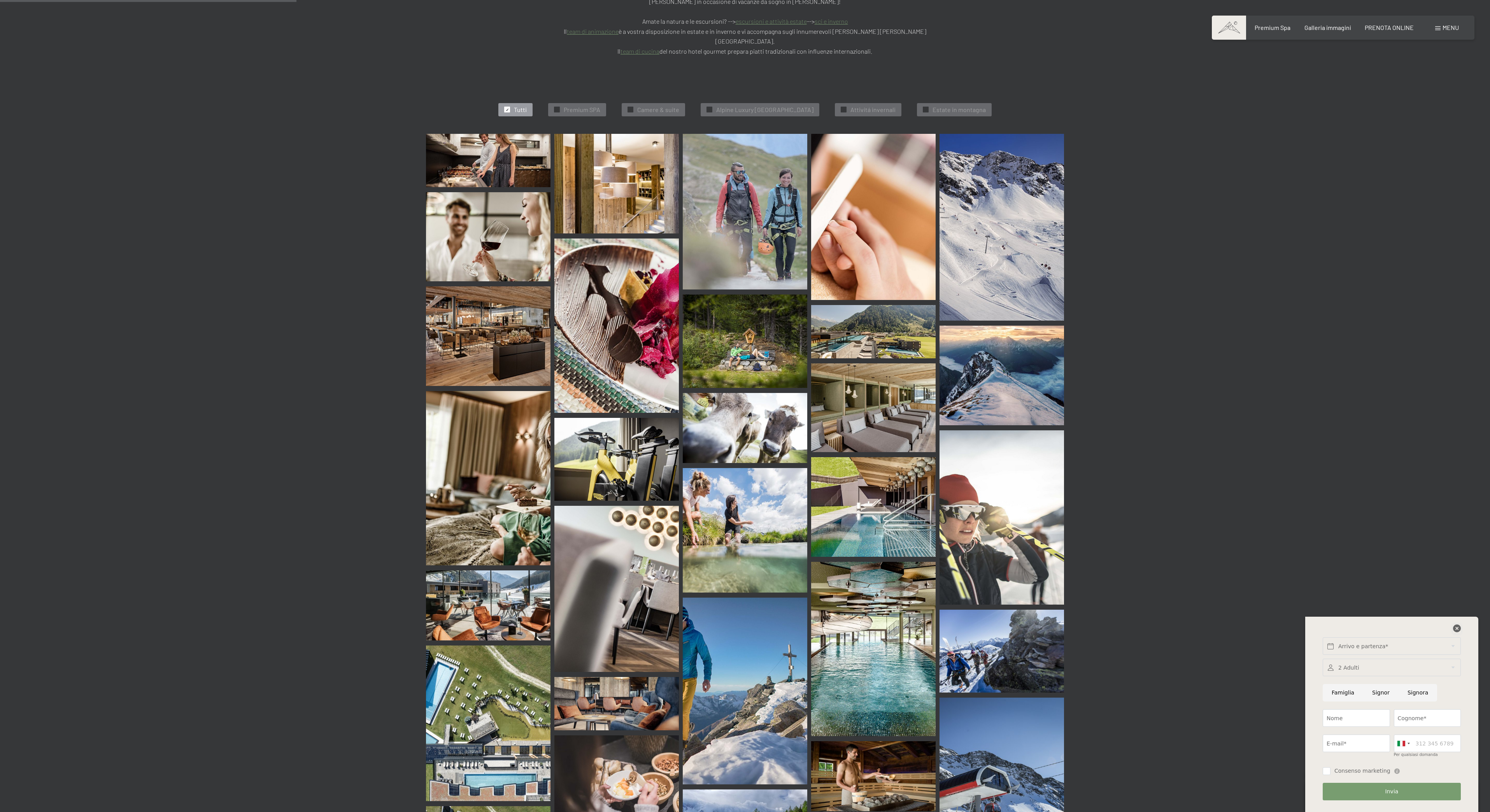
click at [1455, 629] on icon at bounding box center [1457, 628] width 8 height 8
